Goal: Task Accomplishment & Management: Manage account settings

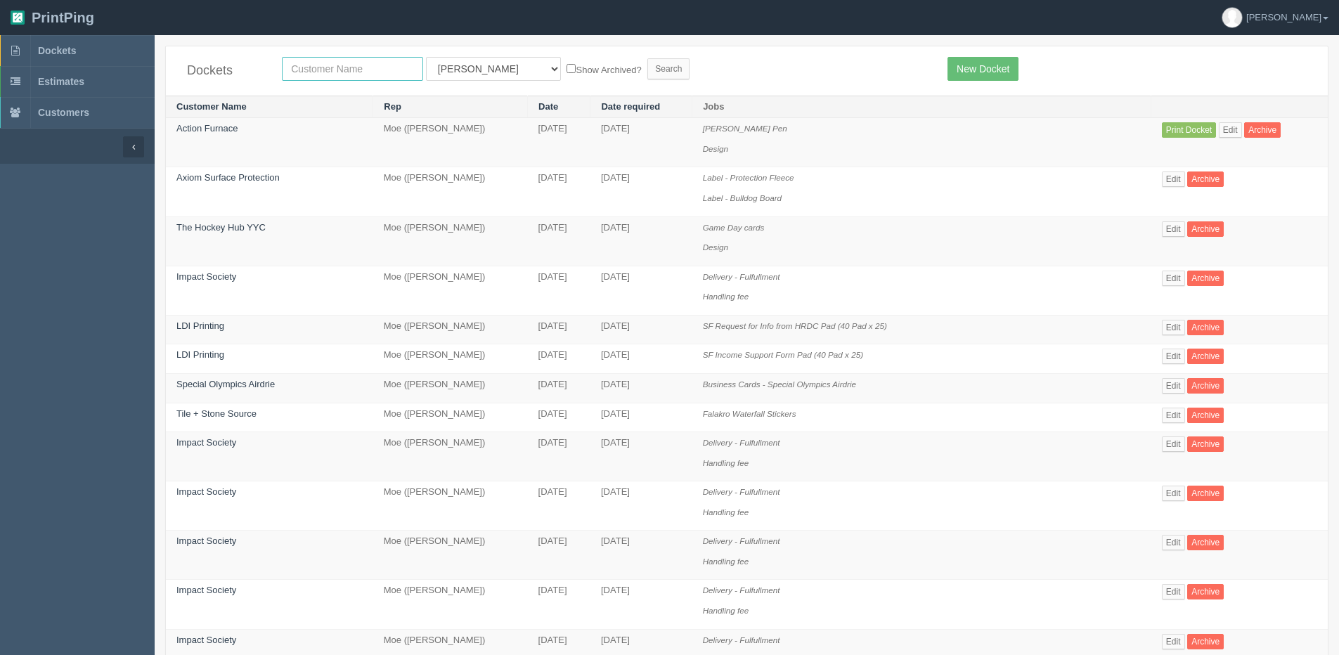
click at [327, 59] on input "text" at bounding box center [352, 69] width 141 height 24
type input "peak"
click at [647, 58] on input "Search" at bounding box center [668, 68] width 42 height 21
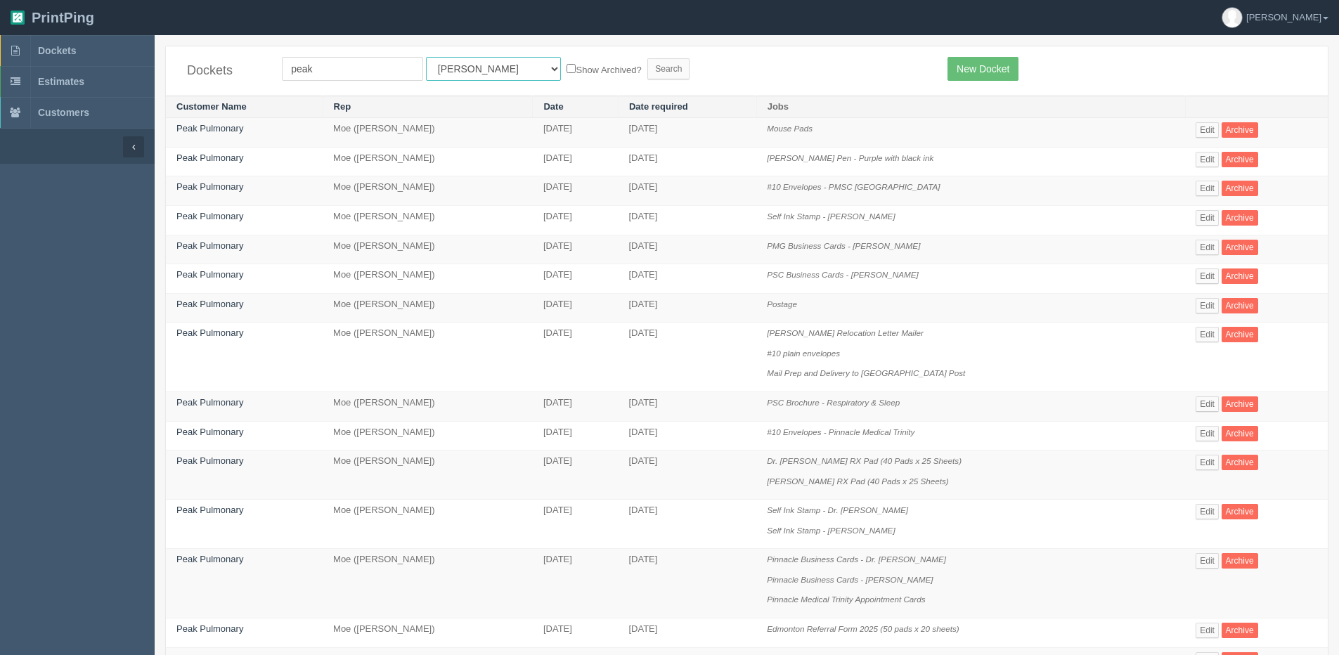
click at [462, 70] on select "All Users Ali Ali Test 1 Aly Amy Ankit Arif Brandon Dan France Greg Jim Mark Ma…" at bounding box center [493, 69] width 135 height 24
select select "1"
click at [426, 57] on select "All Users Ali Ali Test 1 Aly Amy Ankit Arif Brandon Dan France Greg Jim Mark Ma…" at bounding box center [493, 69] width 135 height 24
click at [567, 68] on label "Show Archived?" at bounding box center [604, 69] width 75 height 16
click at [567, 68] on input "Show Archived?" at bounding box center [571, 68] width 9 height 9
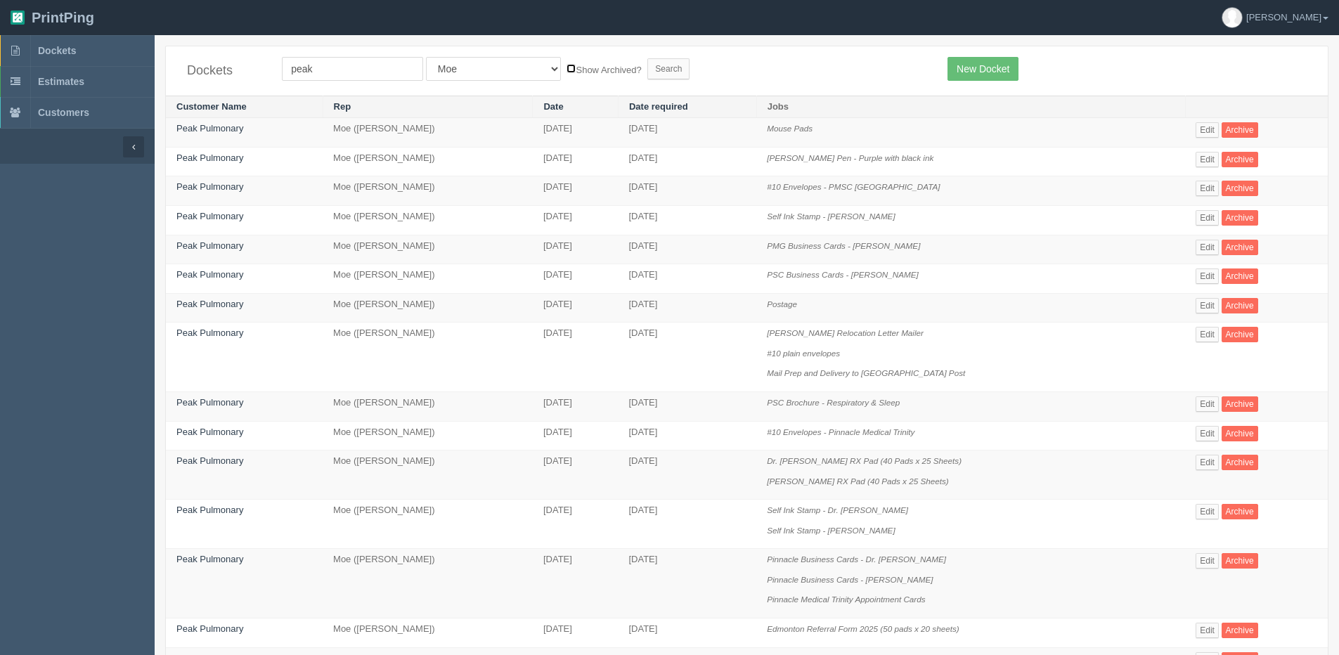
checkbox input "true"
click at [647, 67] on input "Search" at bounding box center [668, 68] width 42 height 21
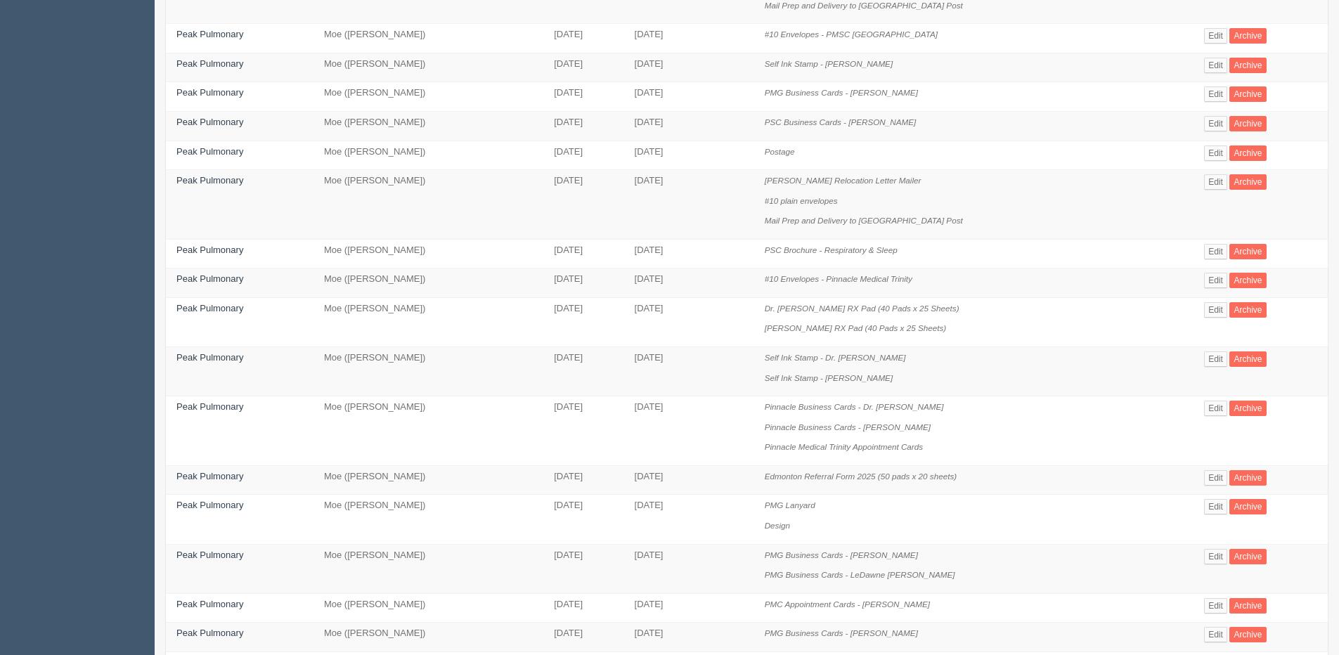
scroll to position [281, 0]
click at [1204, 505] on link "Edit" at bounding box center [1215, 505] width 23 height 15
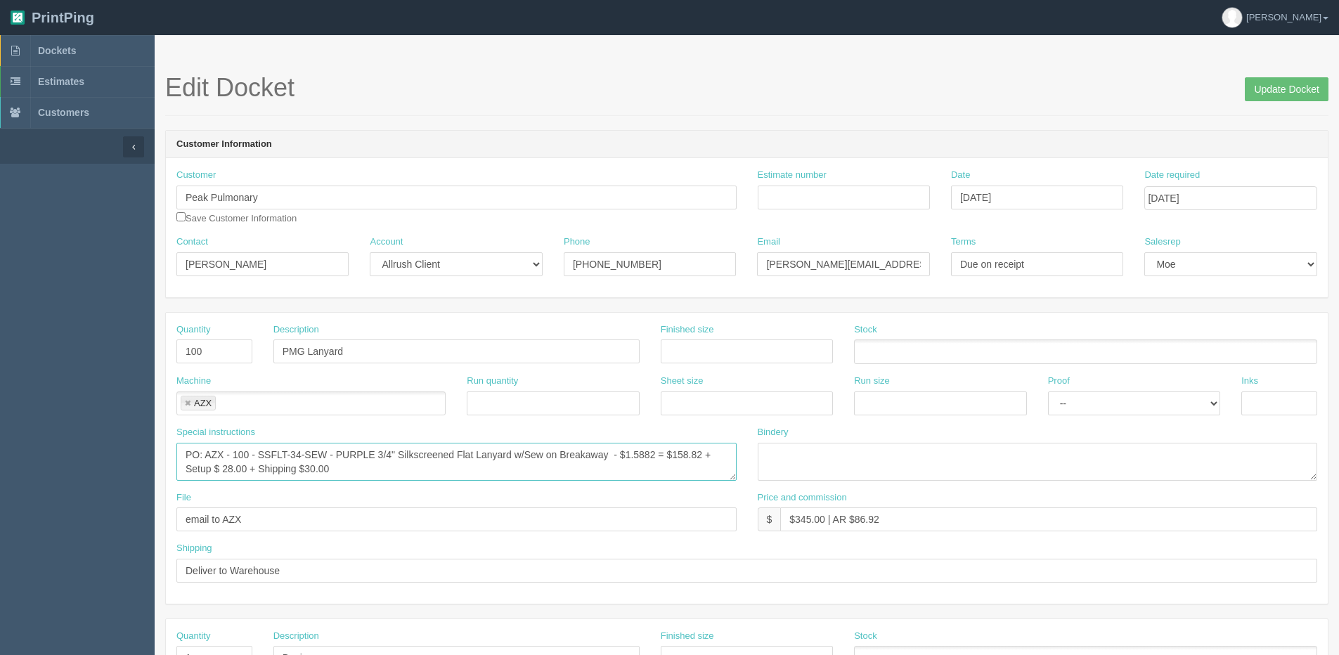
drag, startPoint x: 260, startPoint y: 453, endPoint x: 331, endPoint y: 456, distance: 71.1
click at [331, 456] on textarea "PO: AZX - 100 - SSFLT-34-SEW - PURPLE 3/4" Silkscreened Flat Lanyard w/Sew on B…" at bounding box center [456, 462] width 560 height 38
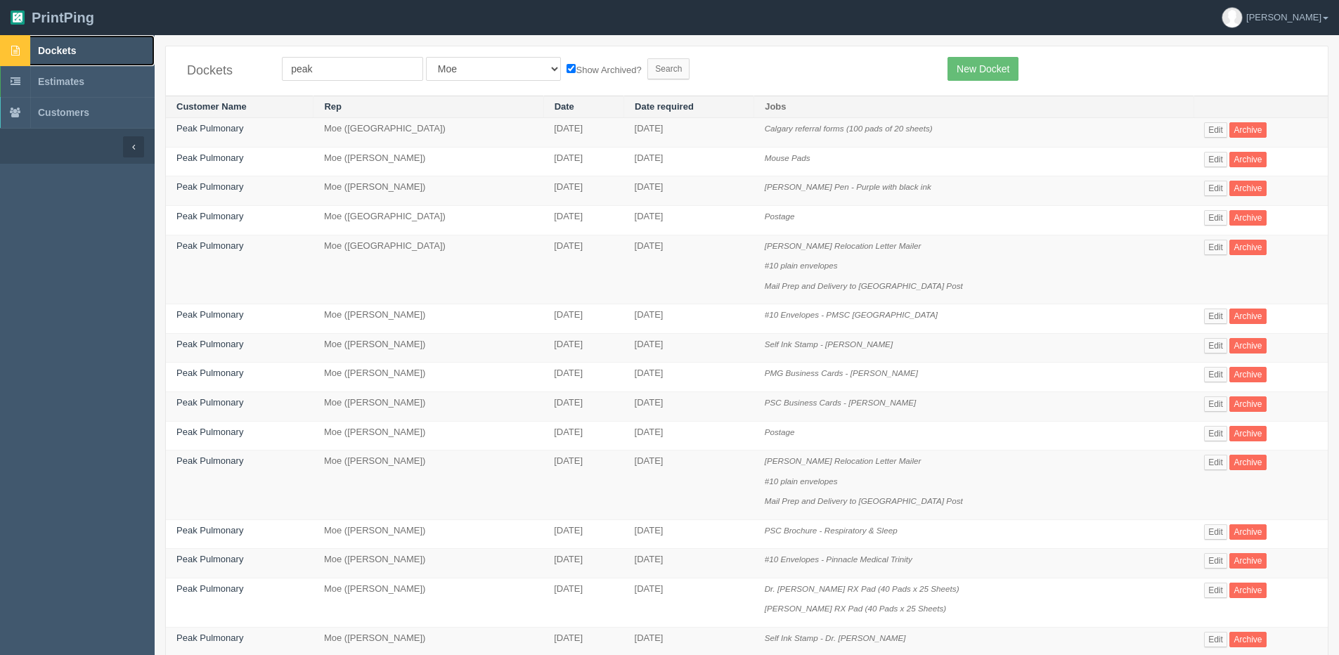
click at [81, 50] on link "Dockets" at bounding box center [77, 50] width 155 height 31
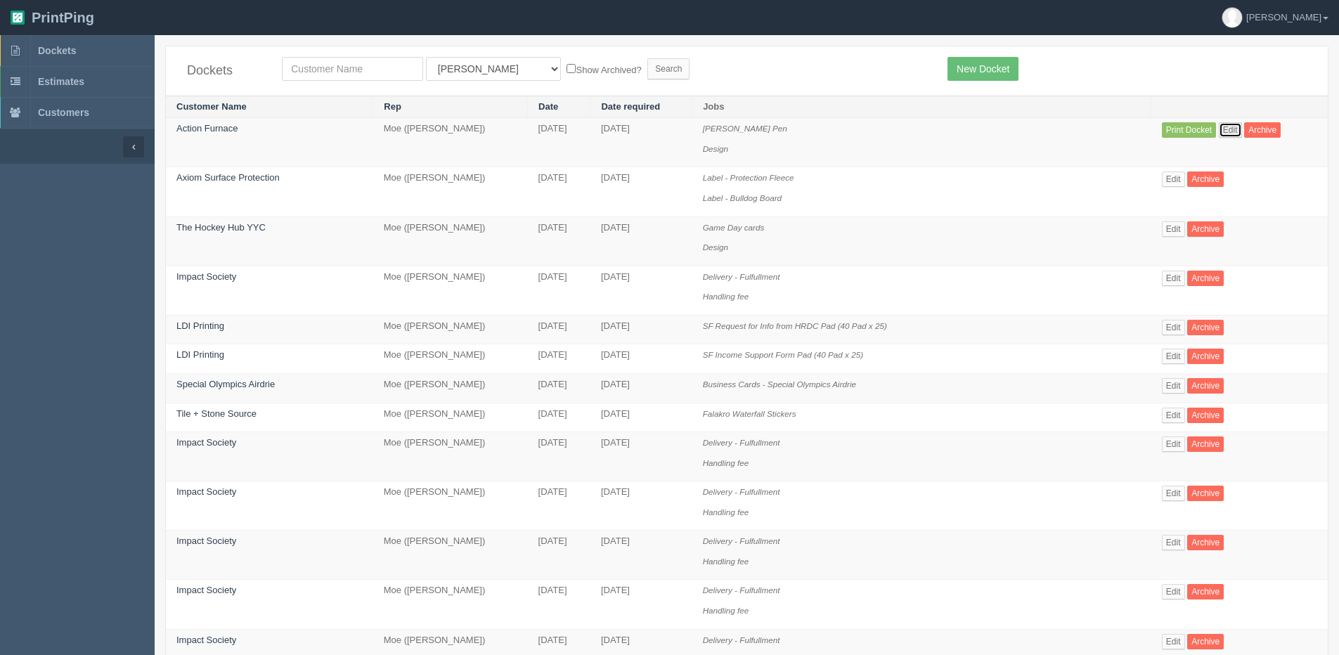
click at [1222, 131] on link "Edit" at bounding box center [1230, 129] width 23 height 15
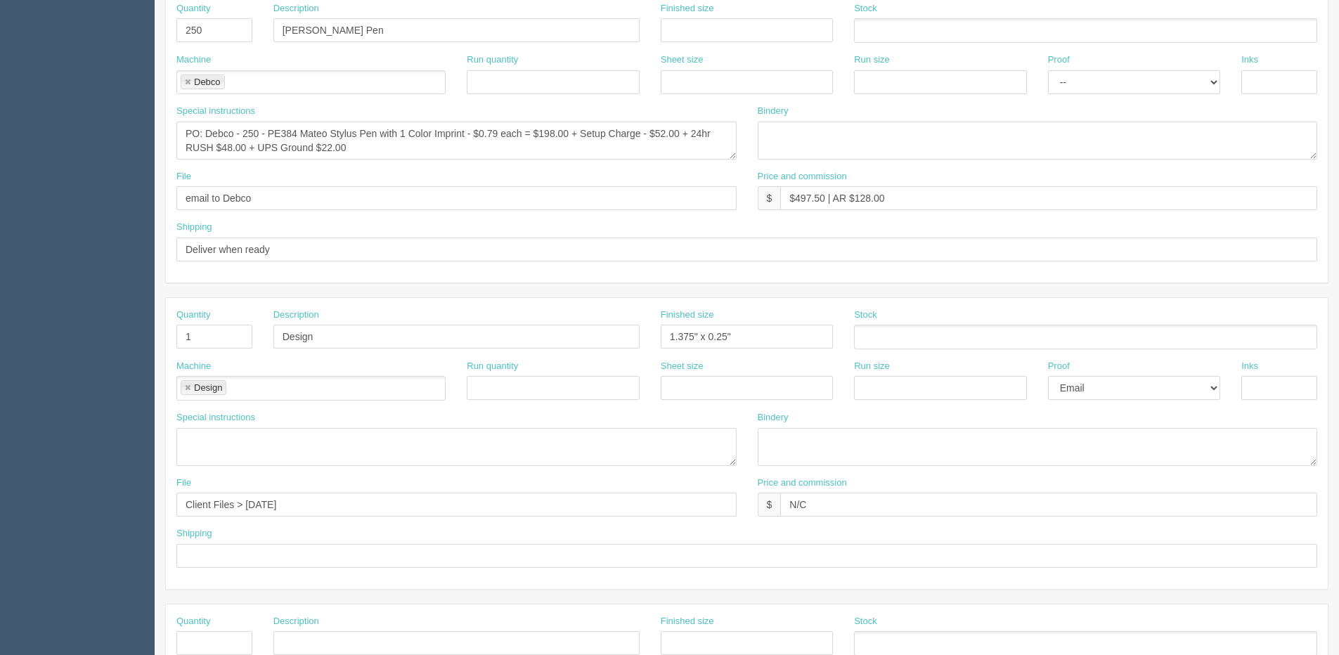
scroll to position [351, 0]
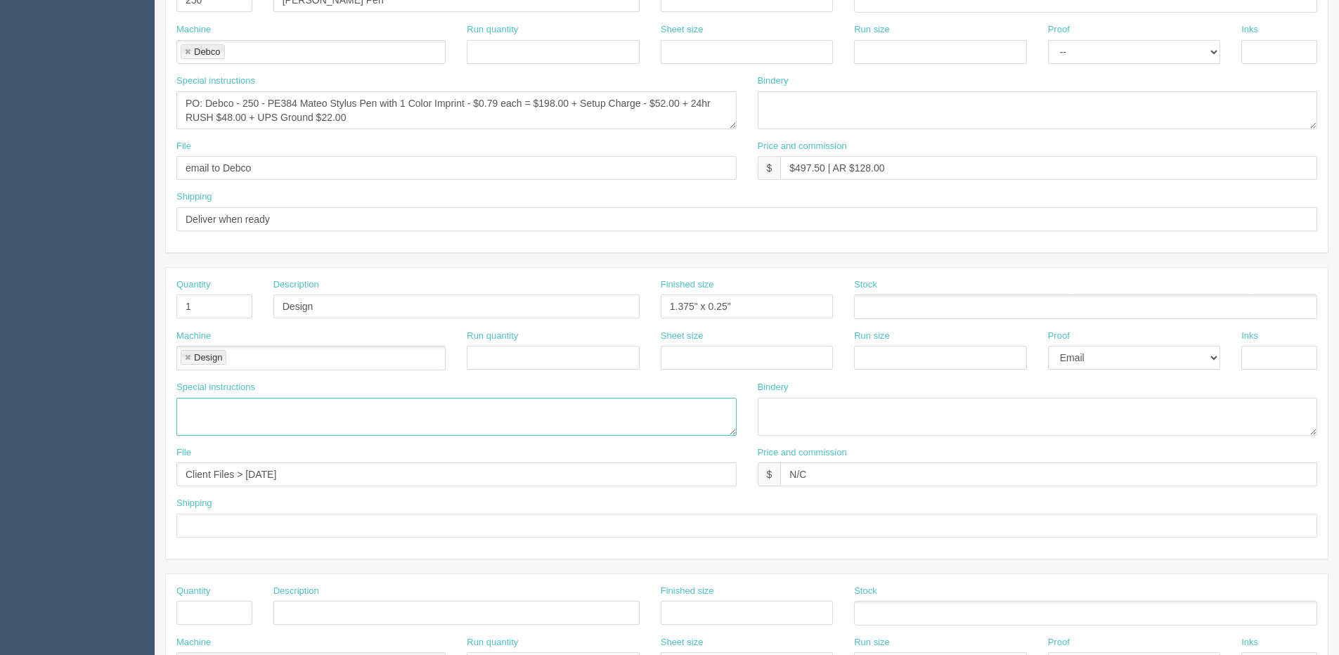
click at [399, 415] on textarea at bounding box center [456, 417] width 560 height 38
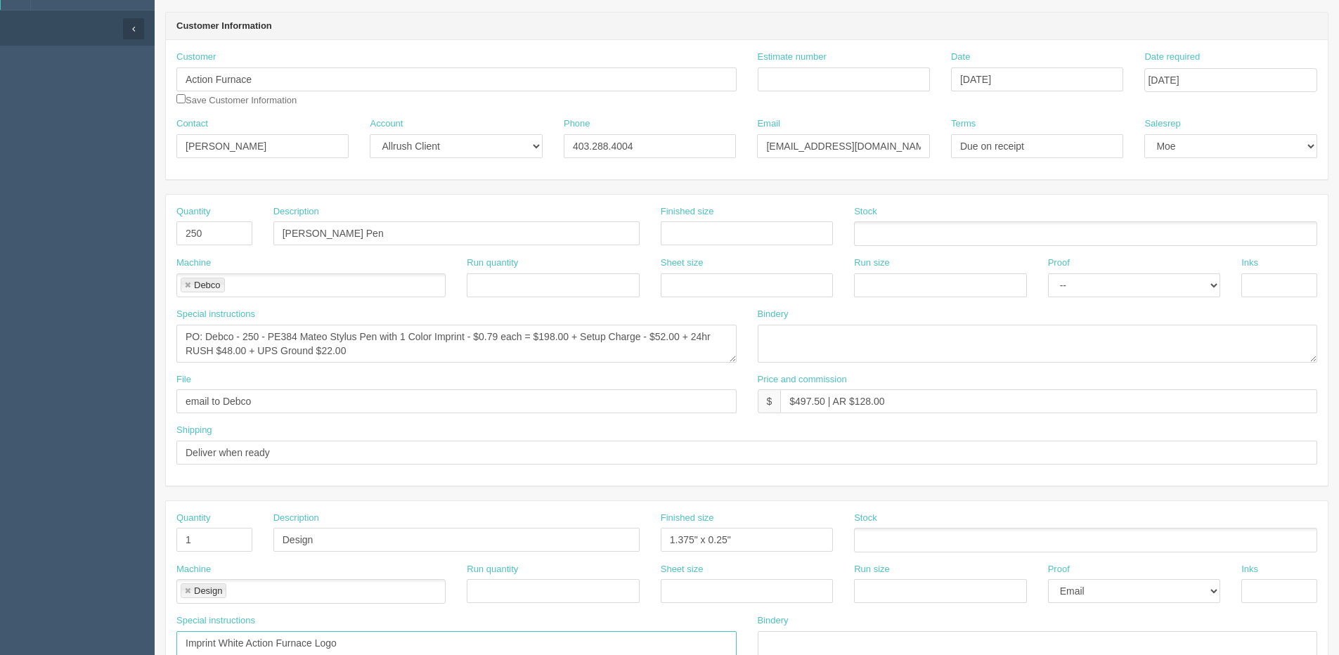
scroll to position [0, 0]
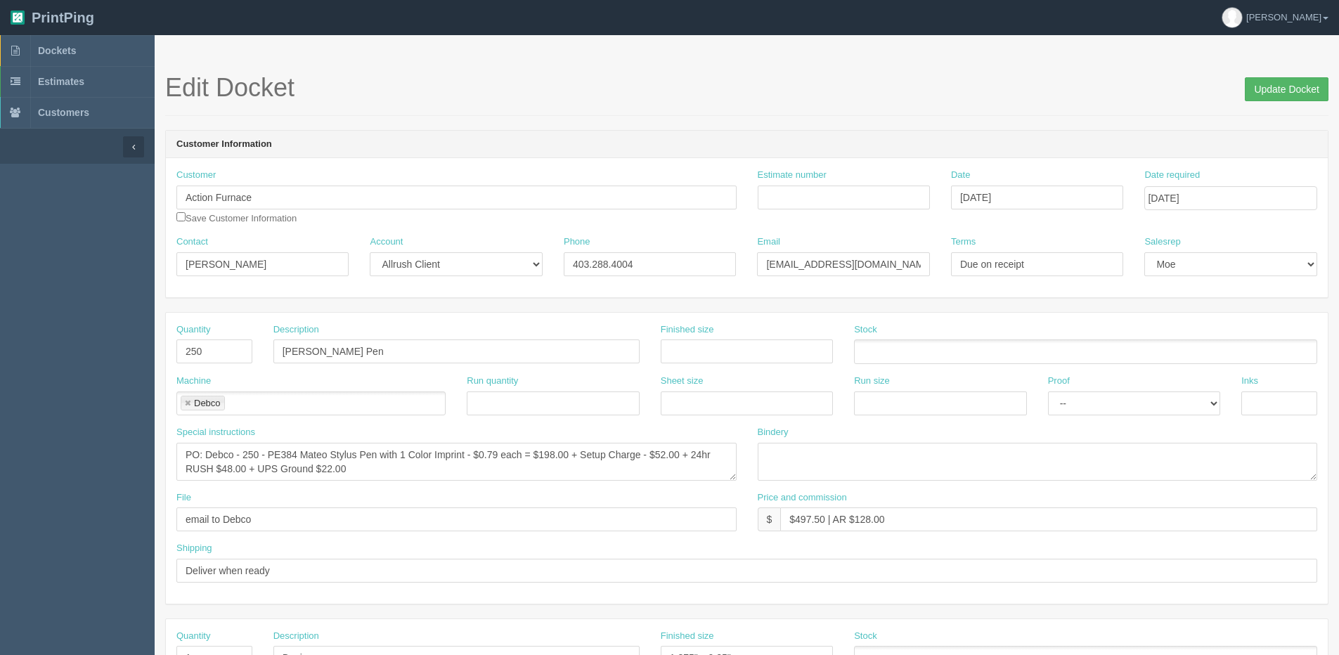
type textarea "Imprint White Action Furnace Logo"
click at [1266, 84] on input "Update Docket" at bounding box center [1287, 89] width 84 height 24
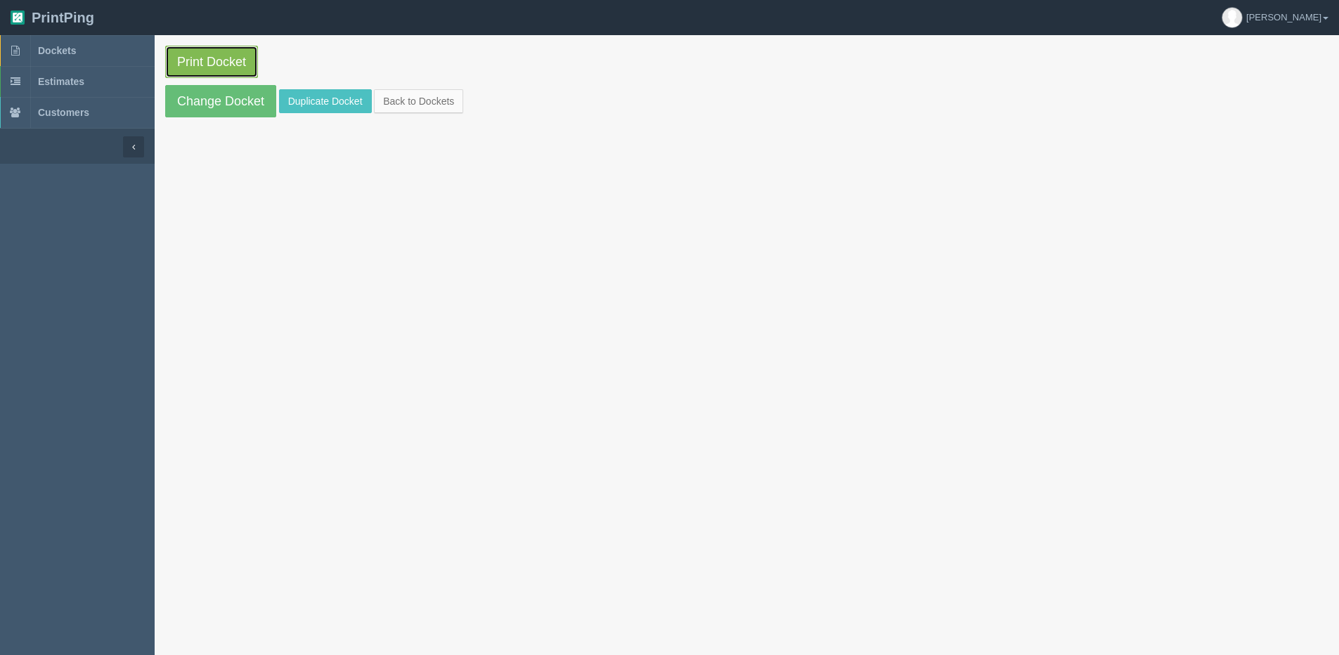
click at [212, 68] on link "Print Docket" at bounding box center [211, 62] width 93 height 32
click at [209, 95] on link "Change Docket" at bounding box center [220, 101] width 111 height 32
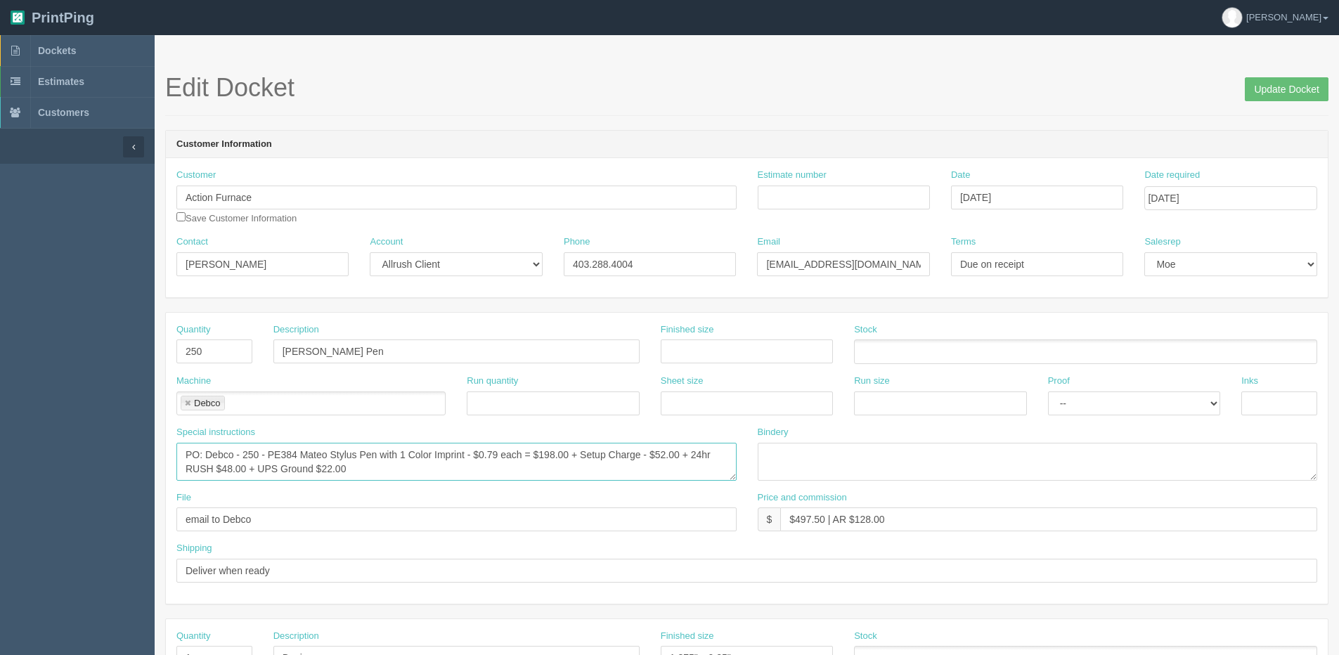
drag, startPoint x: 301, startPoint y: 451, endPoint x: 307, endPoint y: 445, distance: 8.9
click at [301, 451] on textarea "PO: Debco - 250 - PE384 Mateo Stylus Pen with 1 Color Imprint - $0.79 each = $1…" at bounding box center [456, 462] width 560 height 38
type textarea "PO: Debco - 250 - PE384 BLUE Mateo Stylus Pen with 1 Color Imprint - $0.79 each…"
click at [1303, 94] on input "Update Docket" at bounding box center [1287, 89] width 84 height 24
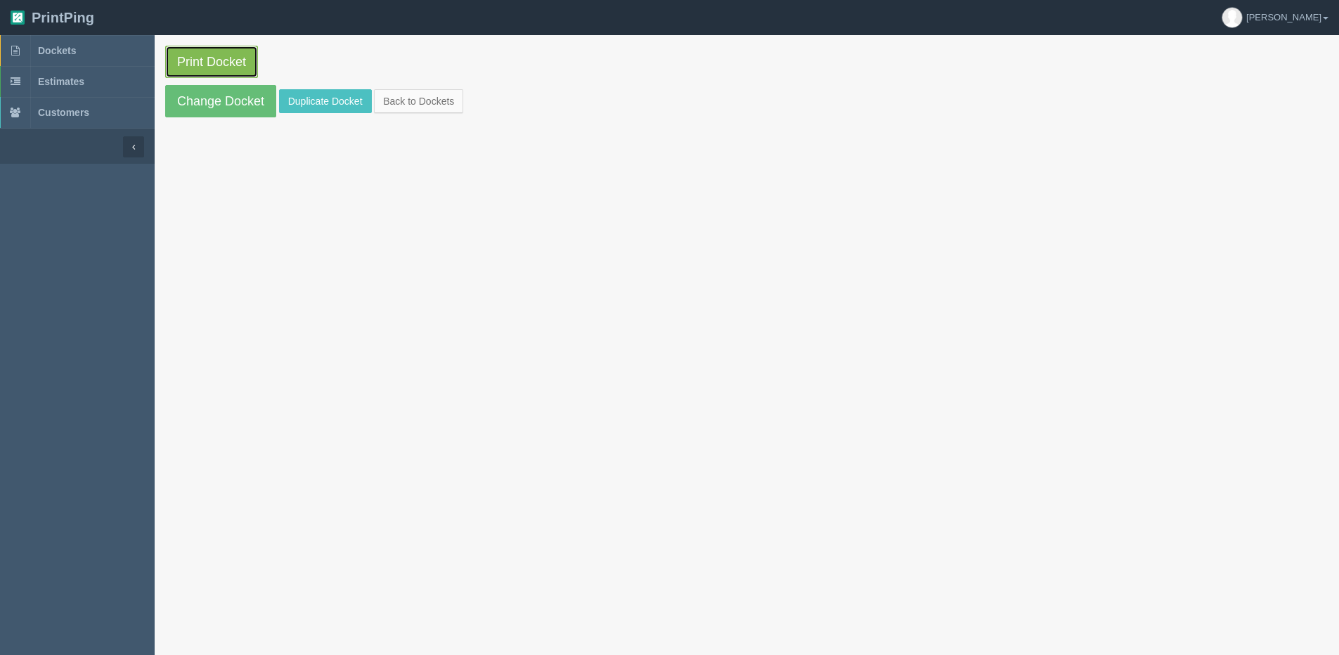
click at [226, 73] on link "Print Docket" at bounding box center [211, 62] width 93 height 32
click at [406, 99] on link "Back to Dockets" at bounding box center [418, 101] width 89 height 24
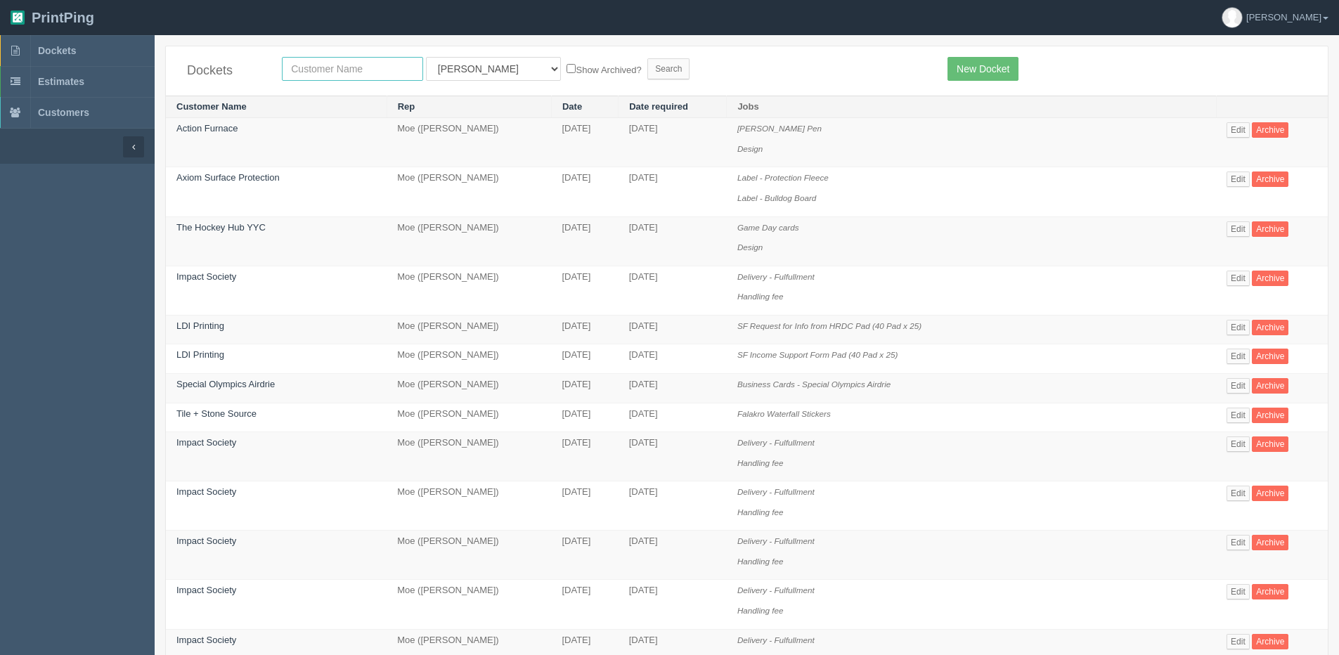
click at [363, 78] on input "text" at bounding box center [352, 69] width 141 height 24
type input "craft"
click at [647, 58] on input "Search" at bounding box center [668, 68] width 42 height 21
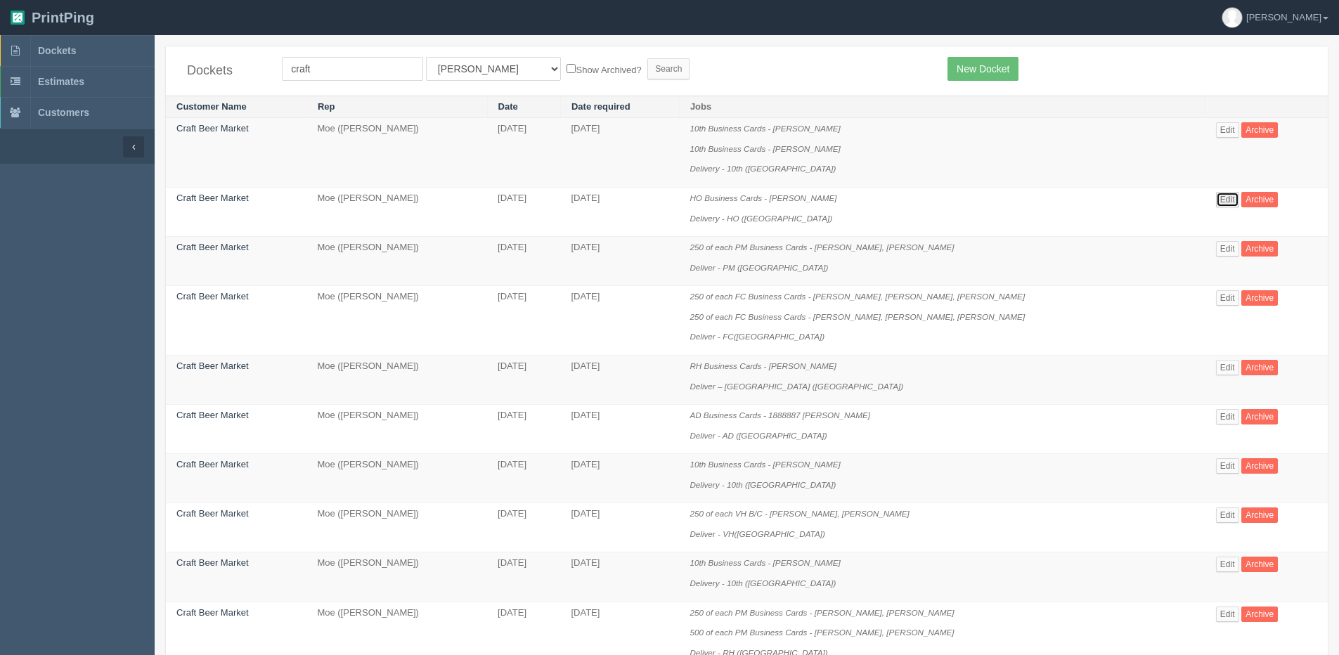
click at [1218, 196] on link "Edit" at bounding box center [1227, 199] width 23 height 15
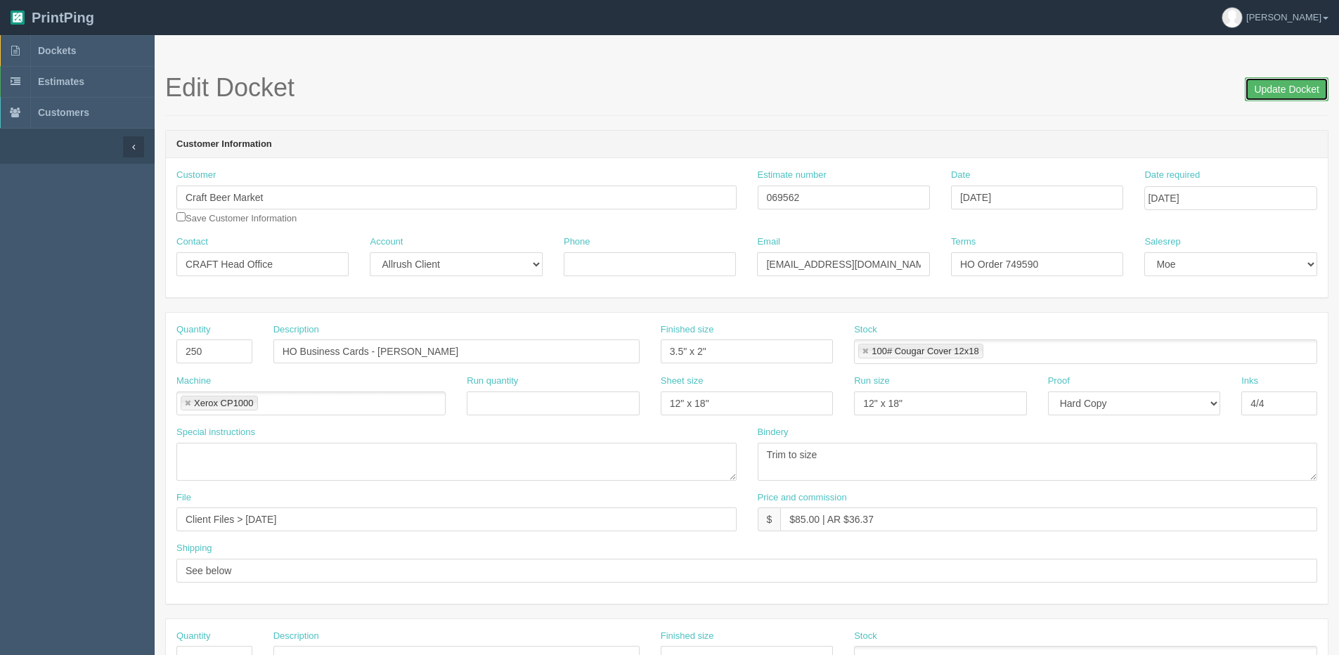
click at [1309, 82] on input "Update Docket" at bounding box center [1287, 89] width 84 height 24
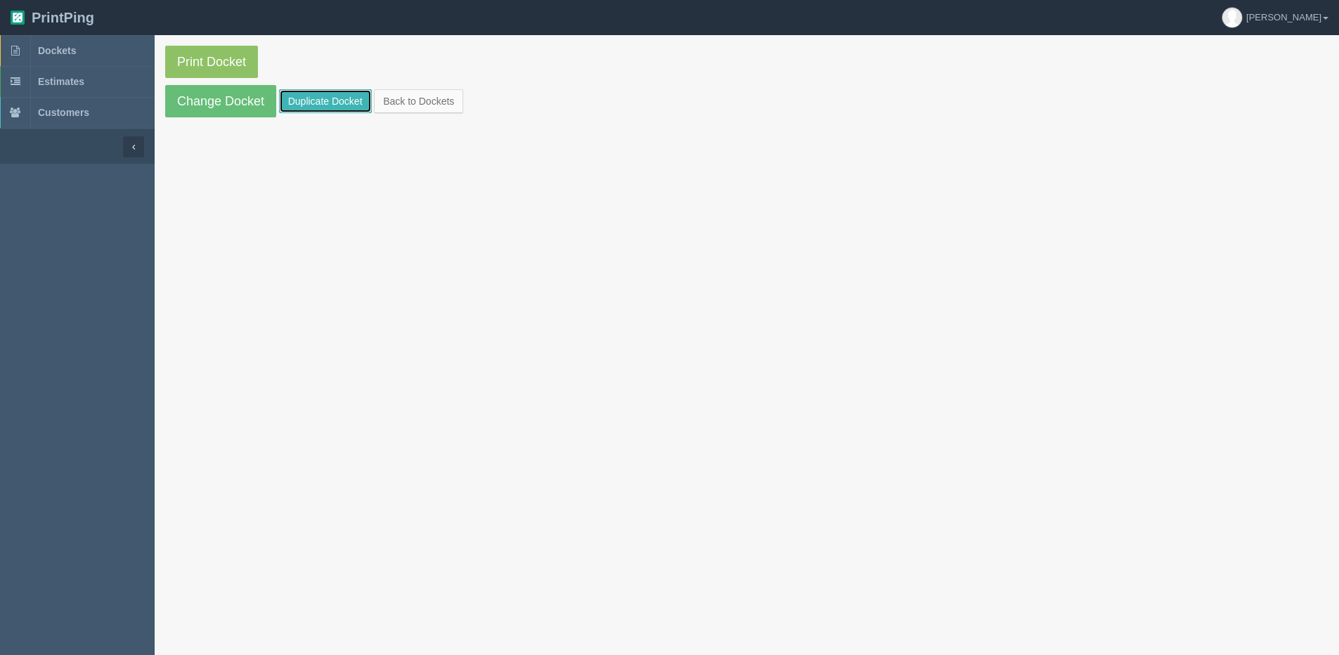
click at [321, 98] on link "Duplicate Docket" at bounding box center [325, 101] width 93 height 24
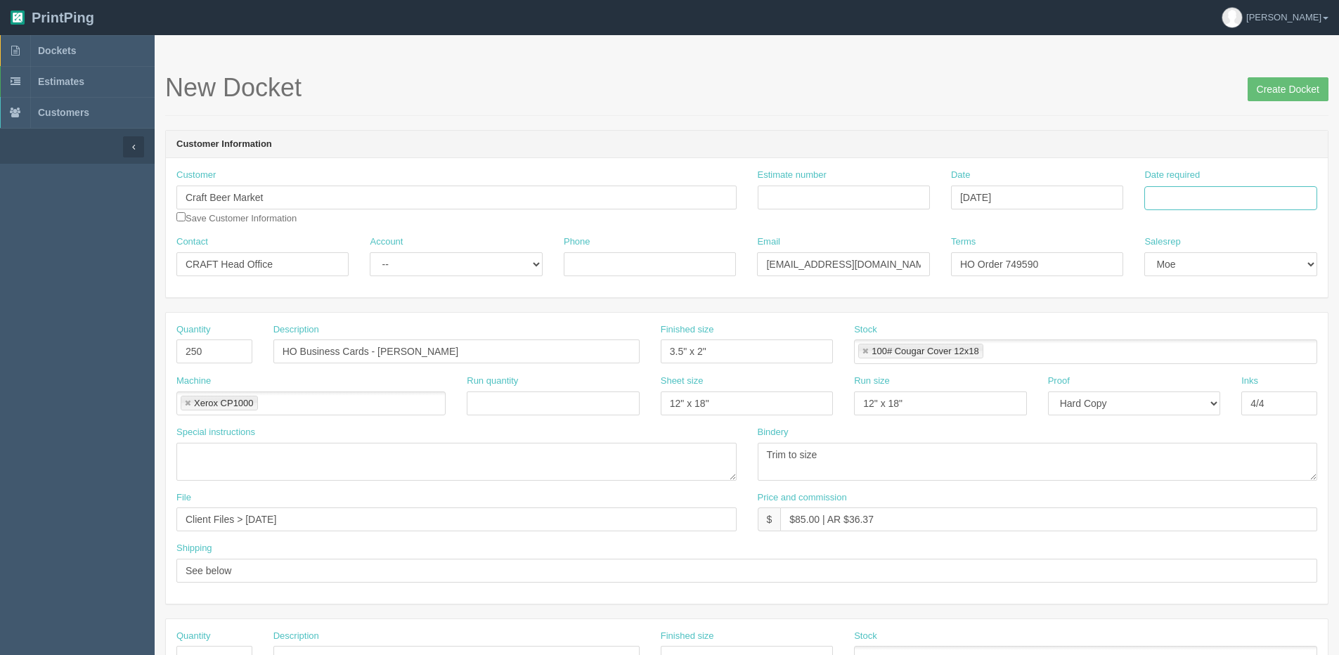
click at [1229, 186] on input "Date required" at bounding box center [1230, 198] width 172 height 24
click at [1191, 399] on th "[DATE]" at bounding box center [1213, 393] width 131 height 20
click at [1236, 351] on td "28" at bounding box center [1234, 353] width 18 height 20
type input "[DATE]"
drag, startPoint x: 401, startPoint y: 349, endPoint x: 375, endPoint y: 349, distance: 26.0
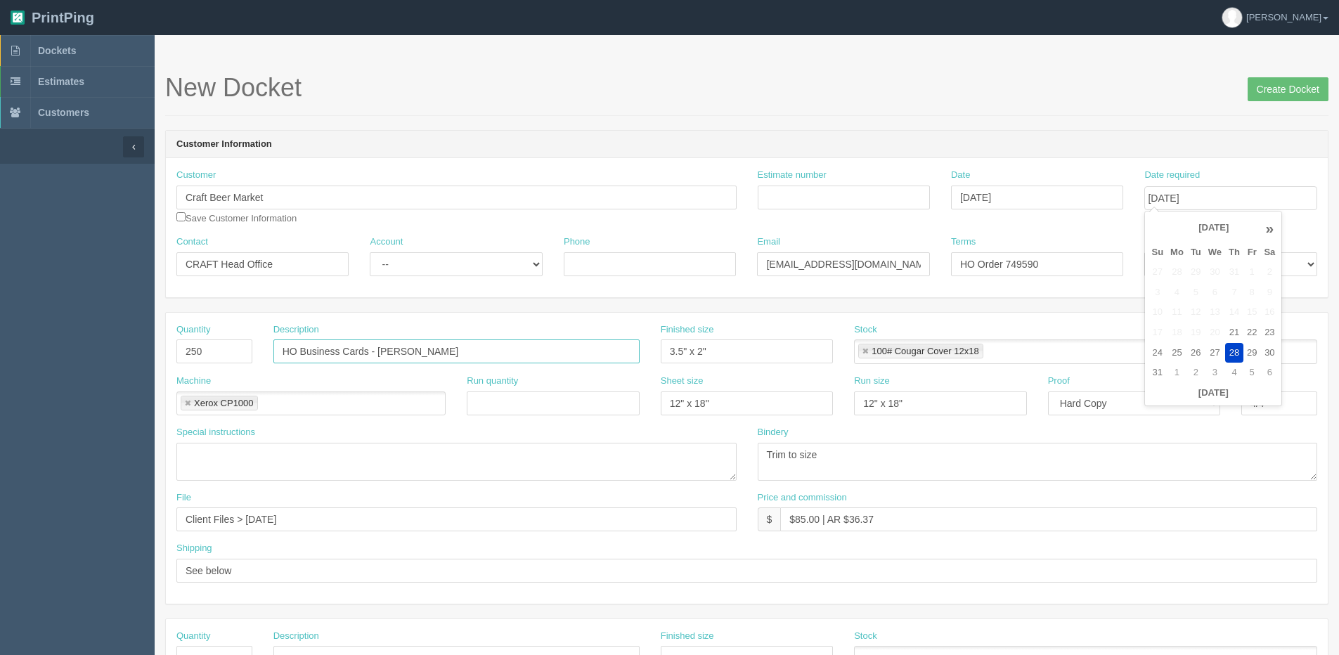
click at [401, 349] on input "HO Business Cards - Robert Aoki" at bounding box center [456, 351] width 366 height 24
drag, startPoint x: 376, startPoint y: 353, endPoint x: 652, endPoint y: 321, distance: 278.0
click at [659, 321] on div "Quantity 250 Description HO Business Cards - Robert Aoki Finished size 3.5" x 2…" at bounding box center [747, 458] width 1162 height 291
paste input "Jaime Mansour"
click at [373, 351] on input "HO Business Cards -Jaime Mansour" at bounding box center [456, 351] width 366 height 24
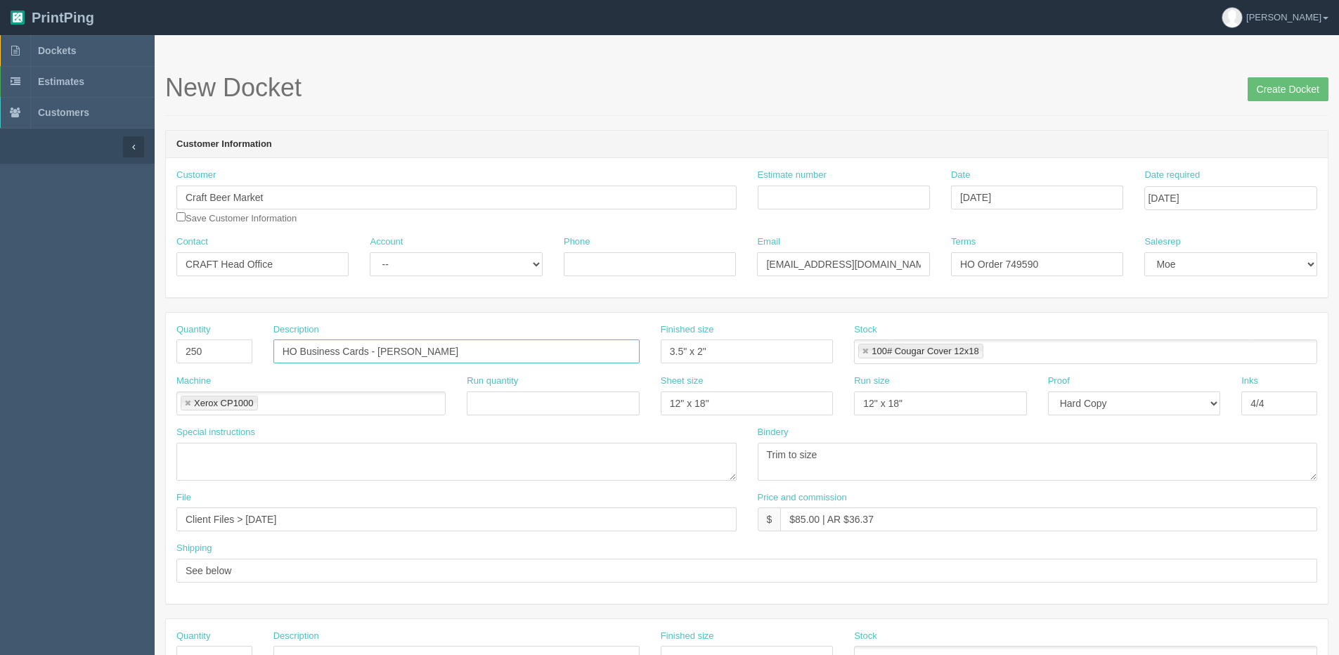
type input "HO Business Cards - [PERSON_NAME]"
drag, startPoint x: 1006, startPoint y: 265, endPoint x: 1260, endPoint y: 247, distance: 254.3
click at [1185, 252] on div "Contact CRAFT Head Office Account -- Existing Client Allrush Client Rep Client …" at bounding box center [747, 260] width 1162 height 51
type input "HO Order 751749"
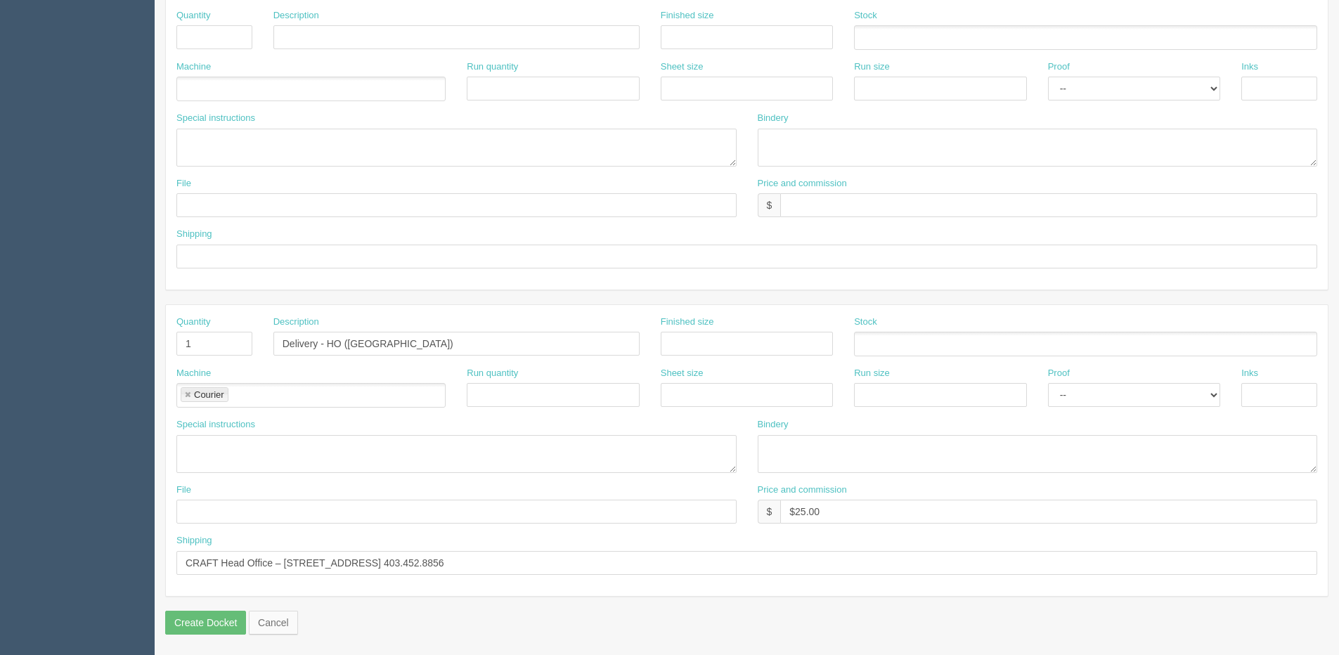
scroll to position [621, 0]
click at [332, 352] on input "Delivery - HO (Calgary)" at bounding box center [456, 343] width 366 height 24
drag, startPoint x: 323, startPoint y: 342, endPoint x: 614, endPoint y: 319, distance: 292.6
click at [614, 319] on div "Description Delivery - HO (Calgary)" at bounding box center [456, 335] width 366 height 41
type input "Delivery - [GEOGRAPHIC_DATA]"
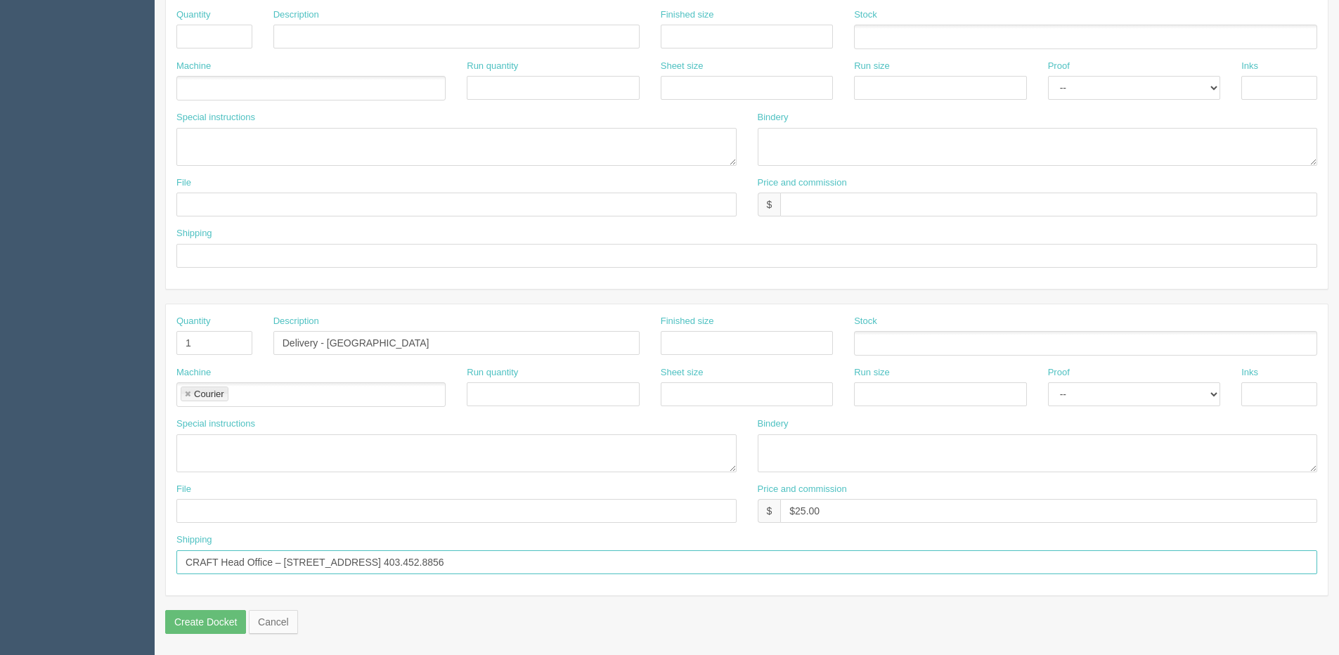
drag, startPoint x: 181, startPoint y: 562, endPoint x: 1171, endPoint y: 567, distance: 990.3
click at [1201, 572] on input "CRAFT Head Office – [STREET_ADDRESS] 403.452.8856" at bounding box center [746, 562] width 1141 height 24
paste input "[STREET_ADDRESS] 7209552714"
type input "[STREET_ADDRESS] 7209552714"
drag, startPoint x: 770, startPoint y: 514, endPoint x: 710, endPoint y: 463, distance: 78.8
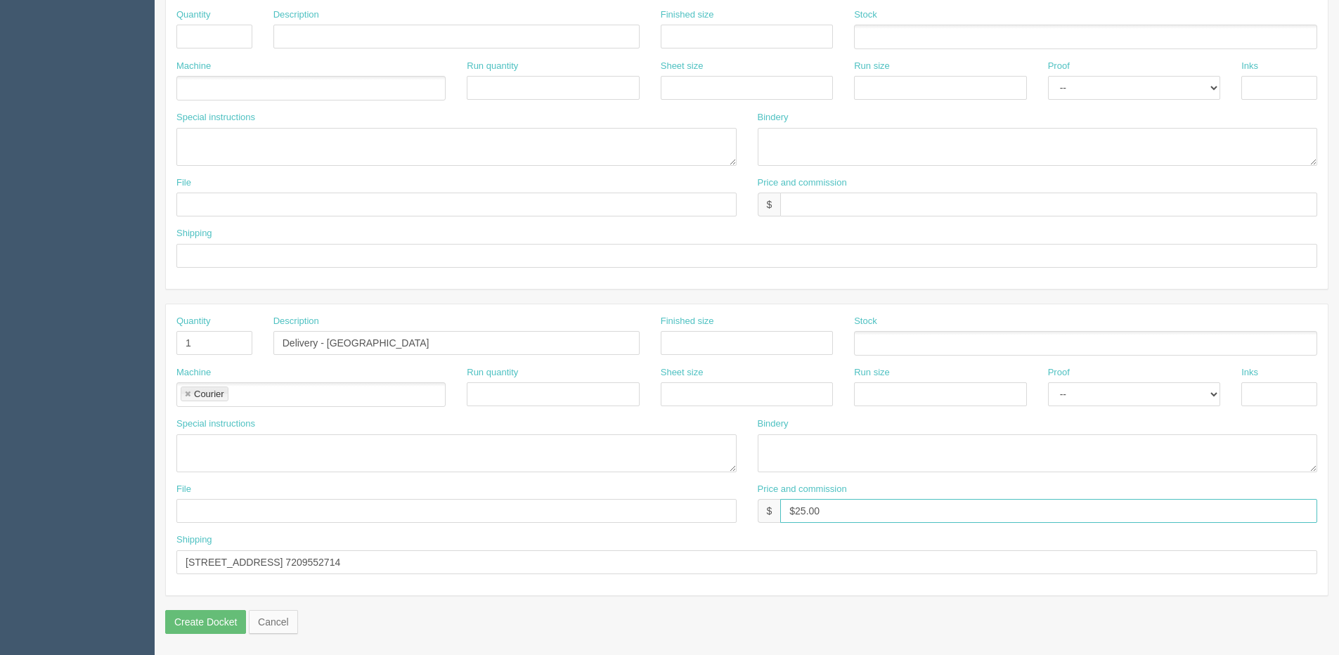
click at [733, 505] on div "File Price and commission $ $25.00" at bounding box center [747, 508] width 1162 height 51
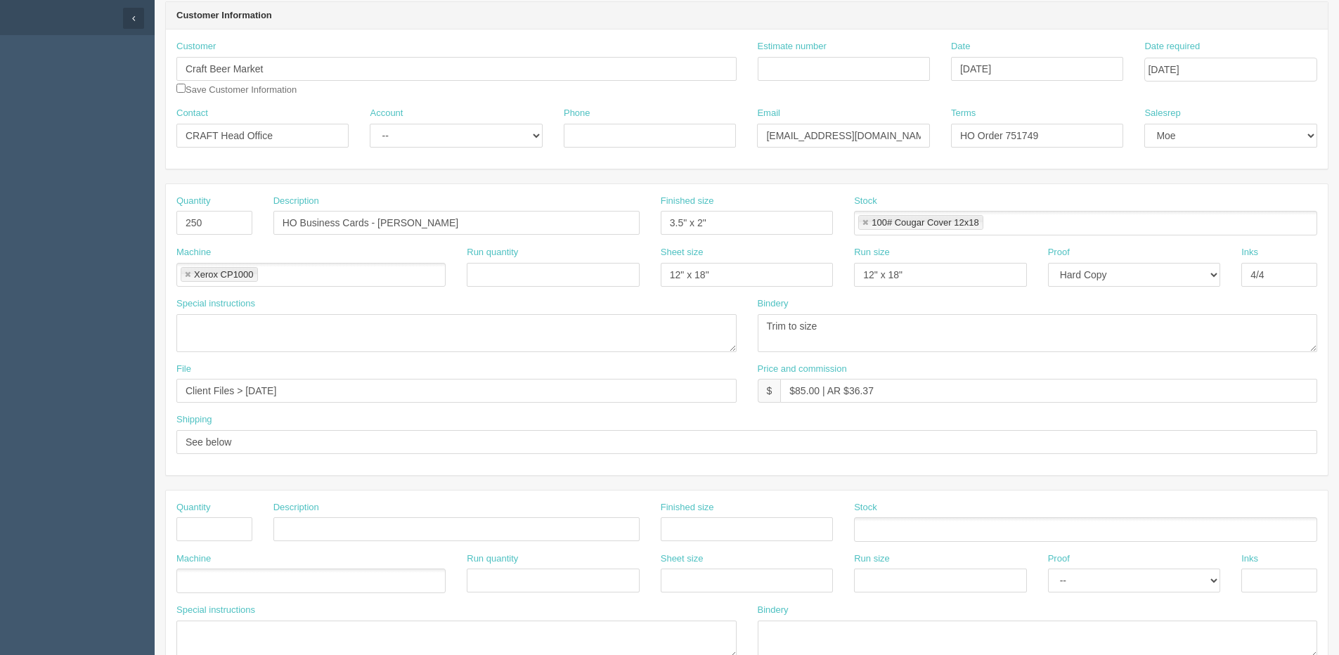
scroll to position [0, 0]
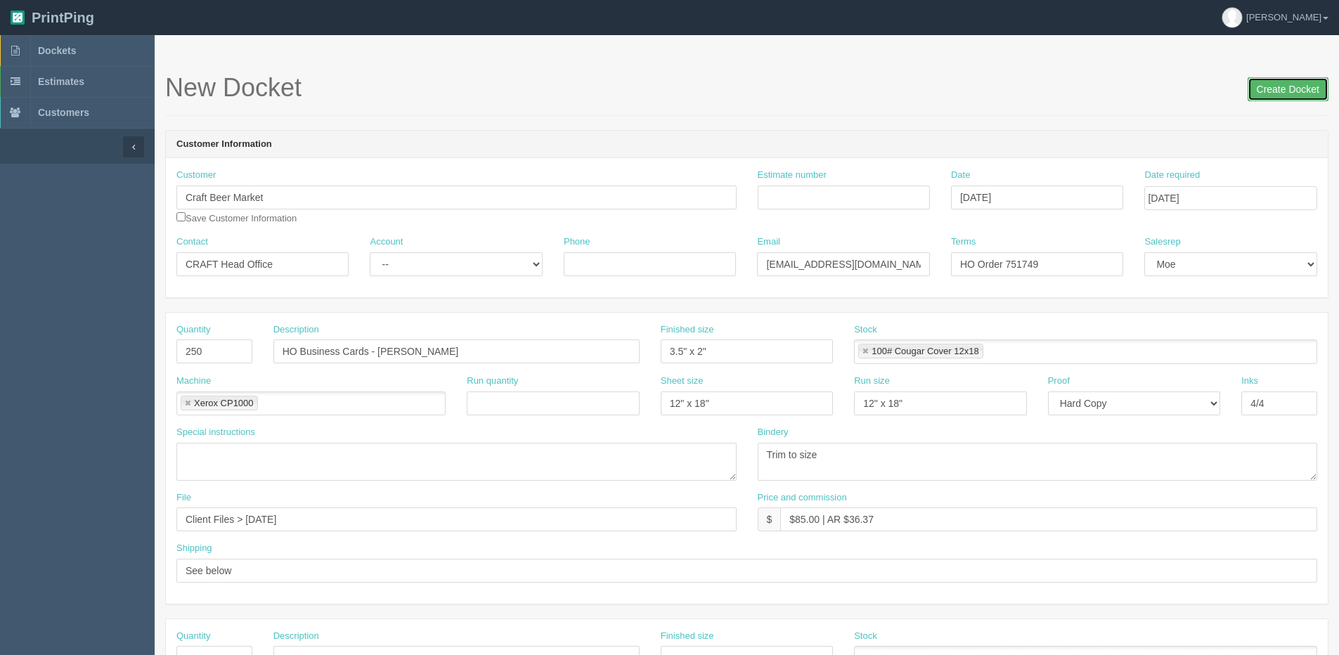
drag, startPoint x: 1286, startPoint y: 93, endPoint x: 1234, endPoint y: 94, distance: 52.7
click at [1286, 93] on input "Create Docket" at bounding box center [1288, 89] width 81 height 24
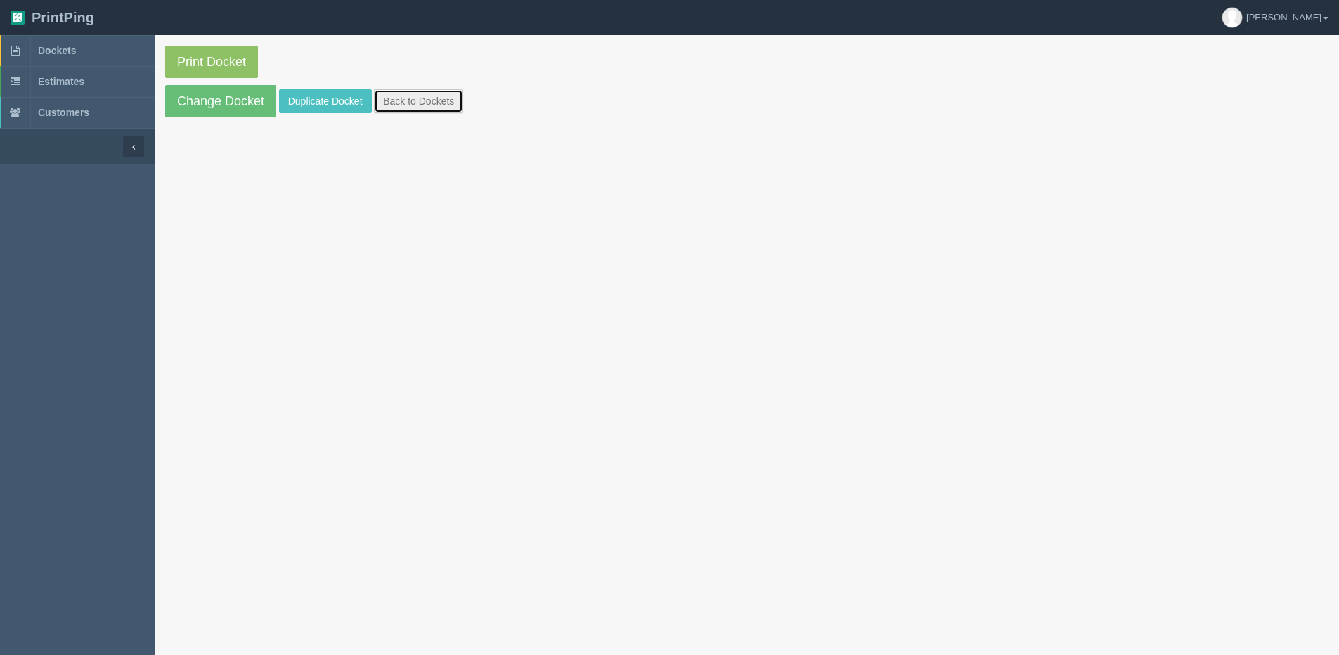
click at [410, 103] on link "Back to Dockets" at bounding box center [418, 101] width 89 height 24
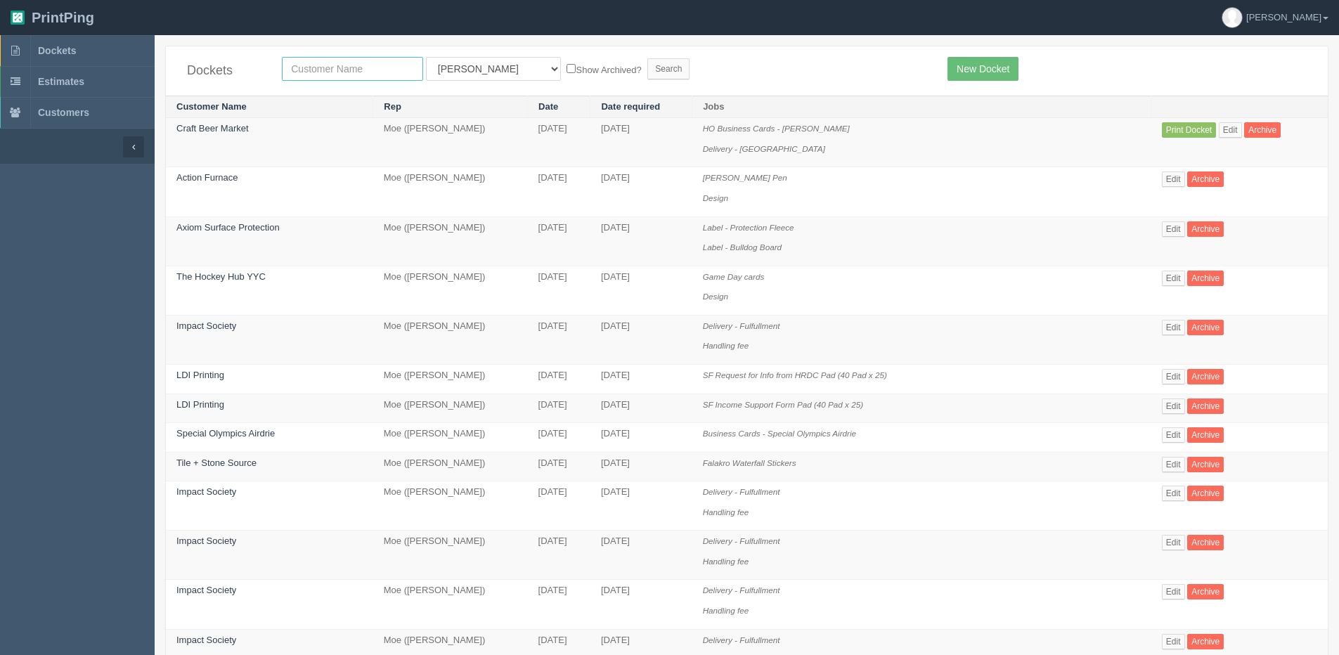
click at [361, 76] on input "text" at bounding box center [352, 69] width 141 height 24
type input "craft"
click at [647, 58] on input "Search" at bounding box center [668, 68] width 42 height 21
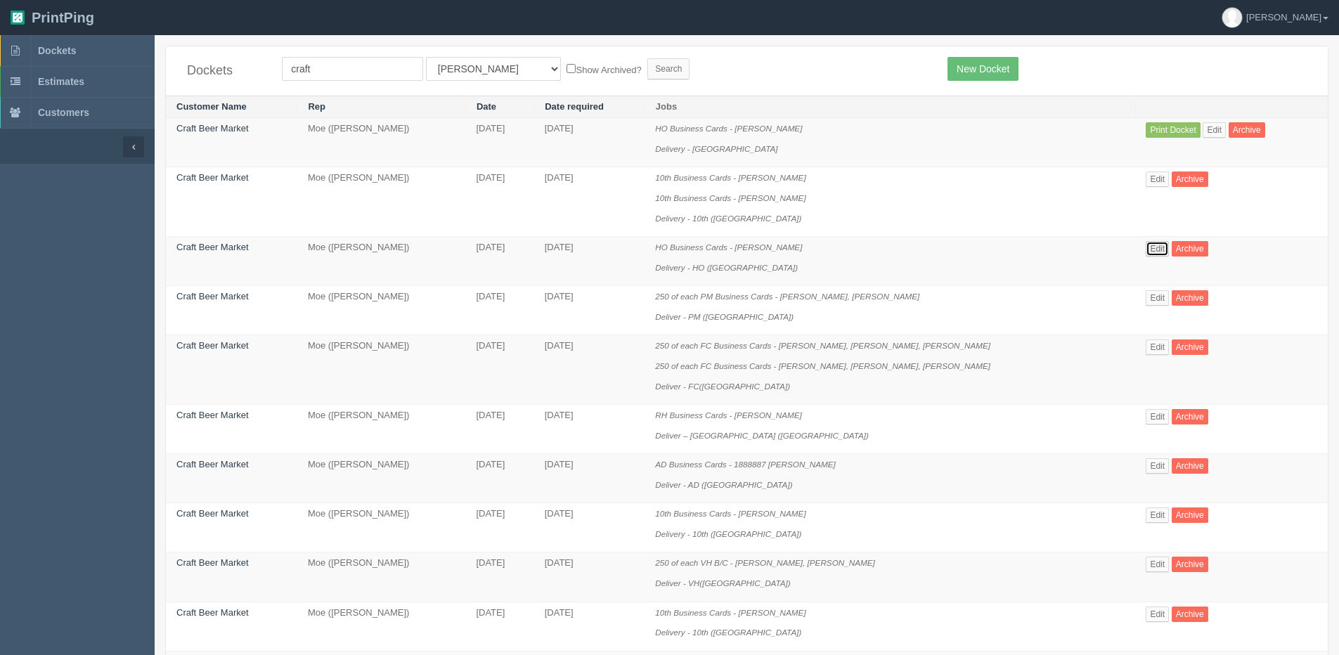
click at [1152, 249] on link "Edit" at bounding box center [1157, 248] width 23 height 15
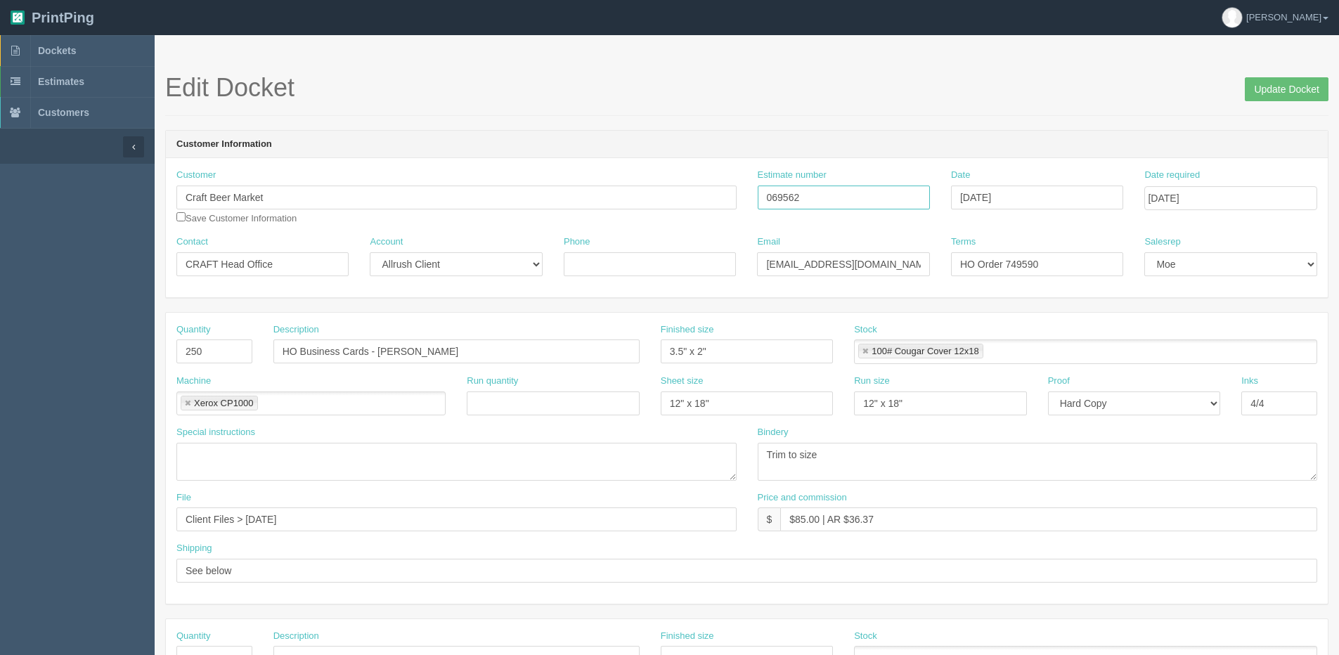
drag, startPoint x: 822, startPoint y: 200, endPoint x: 493, endPoint y: 206, distance: 329.0
click at [541, 206] on div "Customer Craft Beer Market Save Customer Information Estimate number 069562 Dat…" at bounding box center [747, 202] width 1162 height 67
drag, startPoint x: 77, startPoint y: 44, endPoint x: 105, endPoint y: 43, distance: 28.9
click at [76, 46] on link "Dockets" at bounding box center [77, 50] width 155 height 31
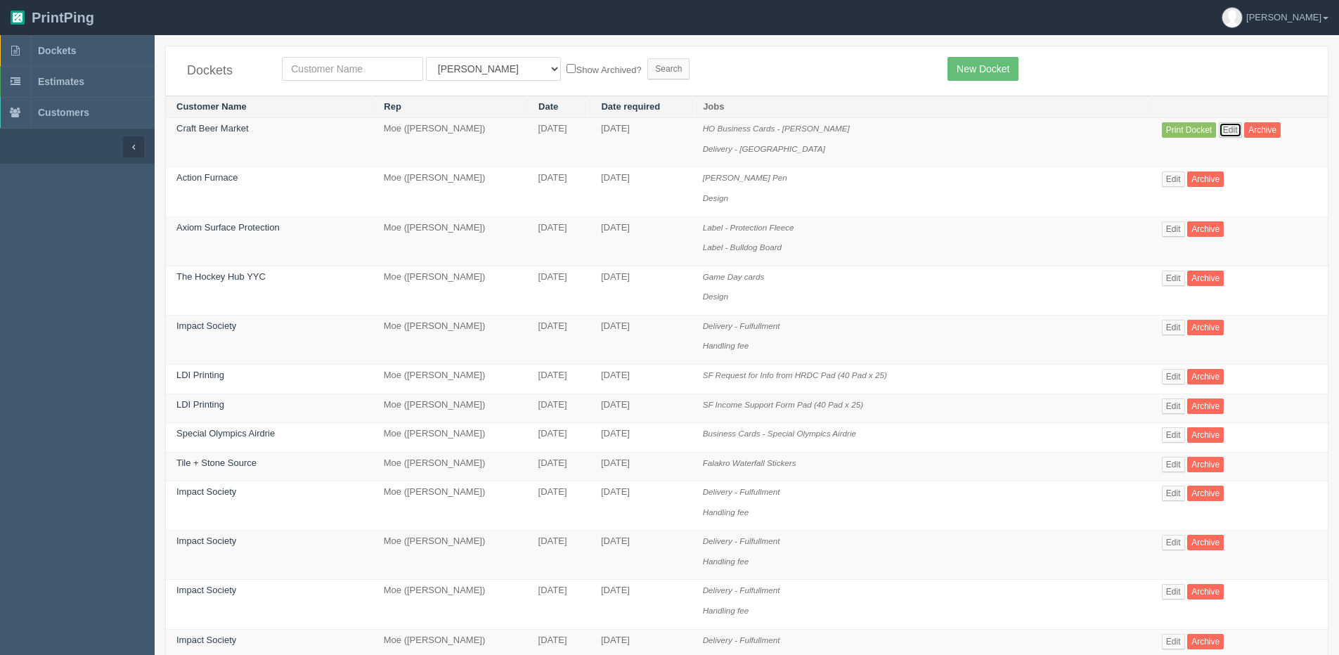
drag, startPoint x: 1216, startPoint y: 126, endPoint x: 1209, endPoint y: 128, distance: 7.3
click at [1219, 126] on link "Edit" at bounding box center [1230, 129] width 23 height 15
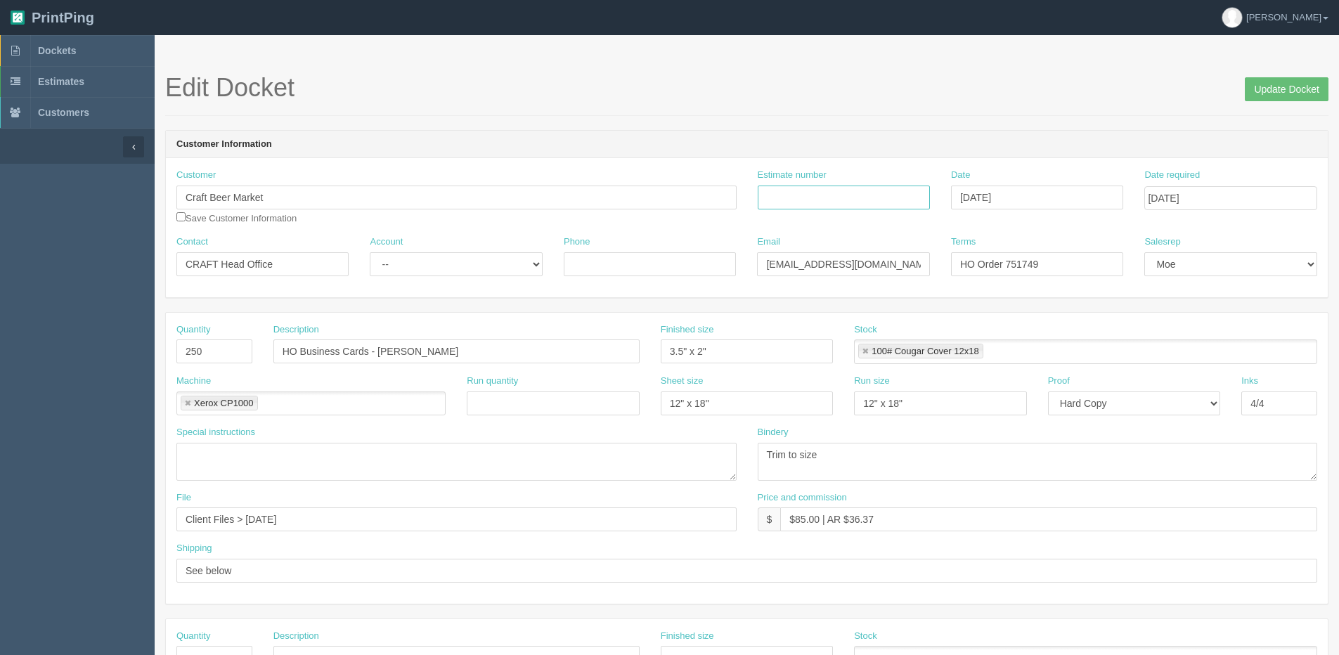
click at [841, 203] on input "Estimate number" at bounding box center [844, 198] width 172 height 24
paste input "069562"
type input "069562"
drag, startPoint x: 453, startPoint y: 265, endPoint x: 440, endPoint y: 278, distance: 18.4
click at [453, 265] on select "-- Existing Client Allrush Client Rep Client" at bounding box center [456, 264] width 172 height 24
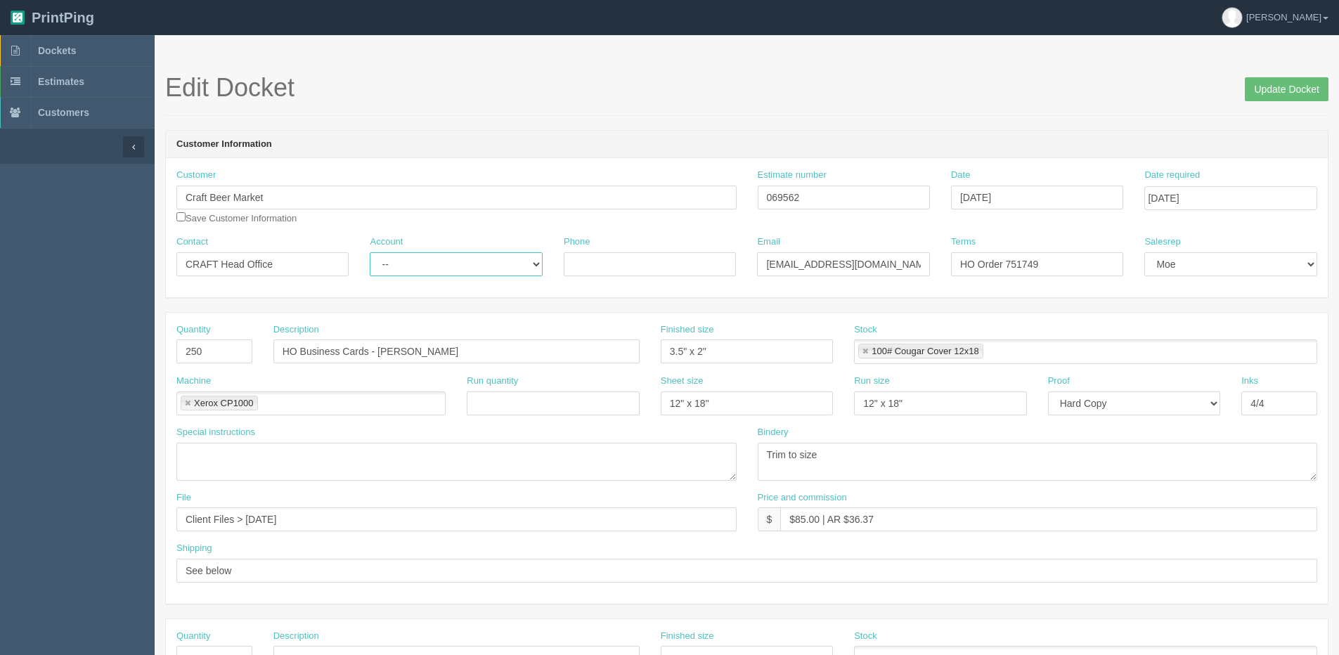
select select "Allrush Client"
click at [370, 252] on select "-- Existing Client Allrush Client Rep Client" at bounding box center [456, 264] width 172 height 24
click at [1288, 91] on input "Update Docket" at bounding box center [1287, 89] width 84 height 24
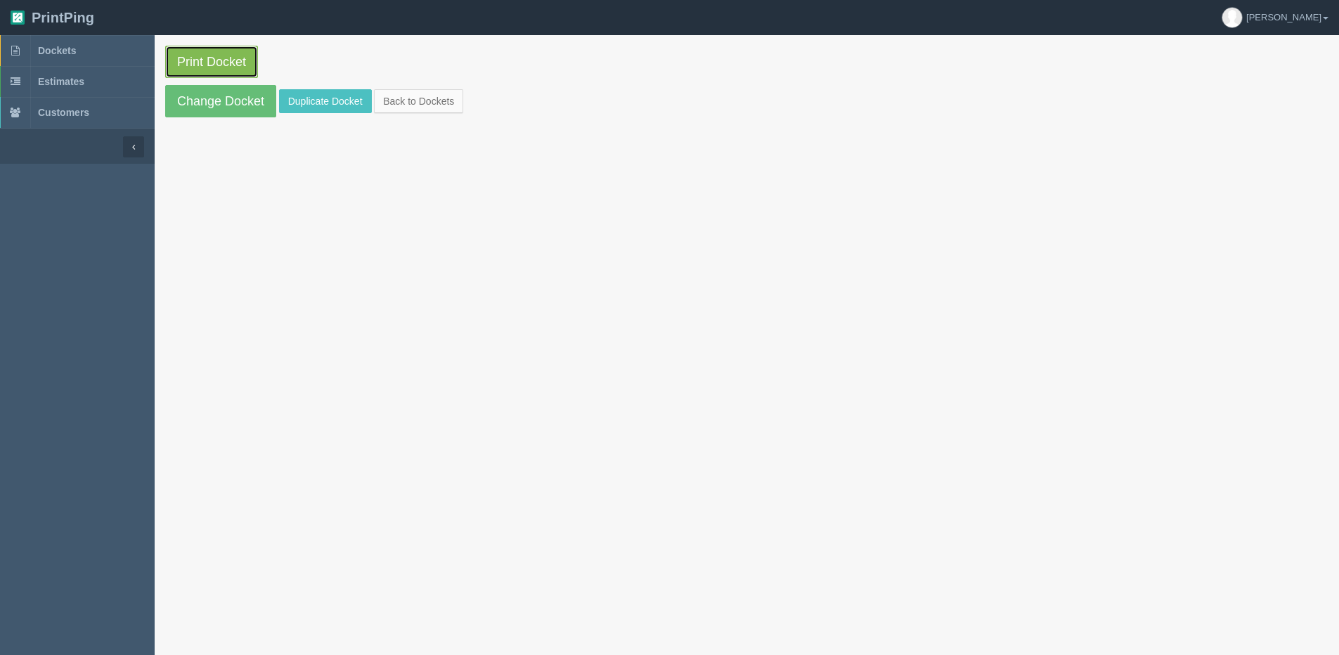
click at [219, 65] on link "Print Docket" at bounding box center [211, 62] width 93 height 32
click at [424, 98] on link "Back to Dockets" at bounding box center [418, 101] width 89 height 24
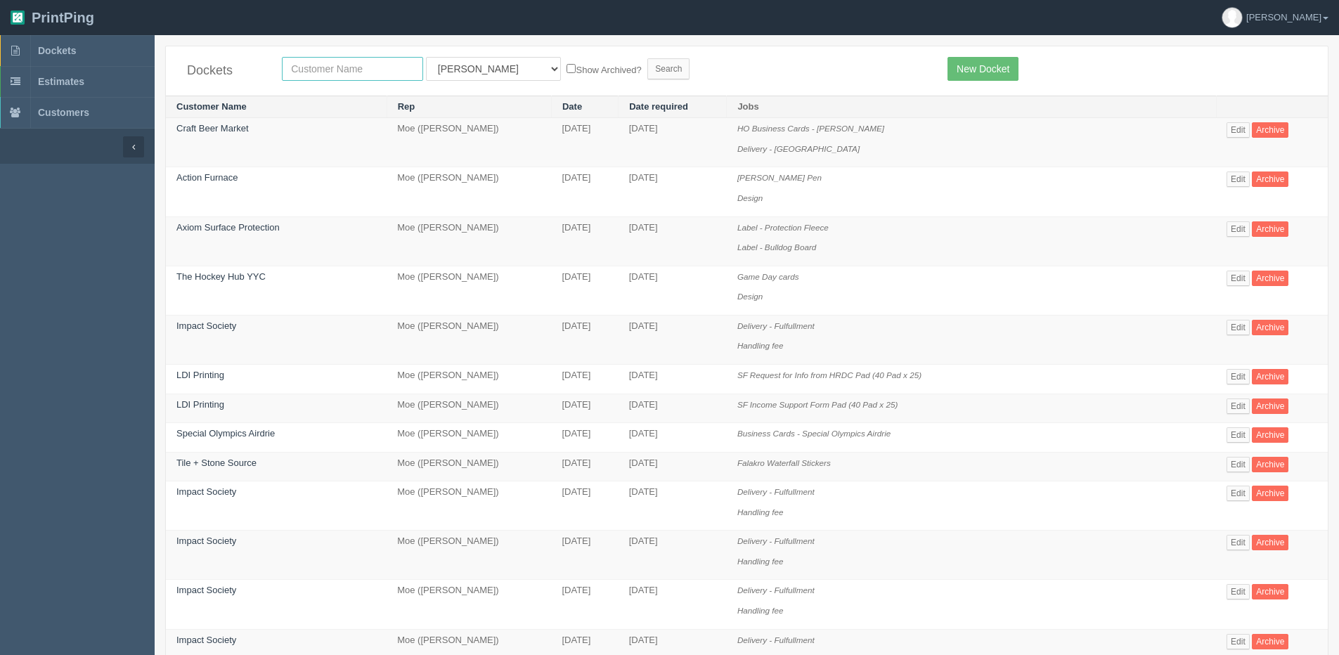
click at [346, 70] on input "text" at bounding box center [352, 69] width 141 height 24
type input "[DEMOGRAPHIC_DATA]"
click at [461, 70] on select "All Users [PERSON_NAME] Test 1 [PERSON_NAME] [PERSON_NAME] [PERSON_NAME] France…" at bounding box center [493, 69] width 135 height 24
select select "1"
click at [426, 57] on select "All Users [PERSON_NAME] Test 1 [PERSON_NAME] [PERSON_NAME] [PERSON_NAME] France…" at bounding box center [493, 69] width 135 height 24
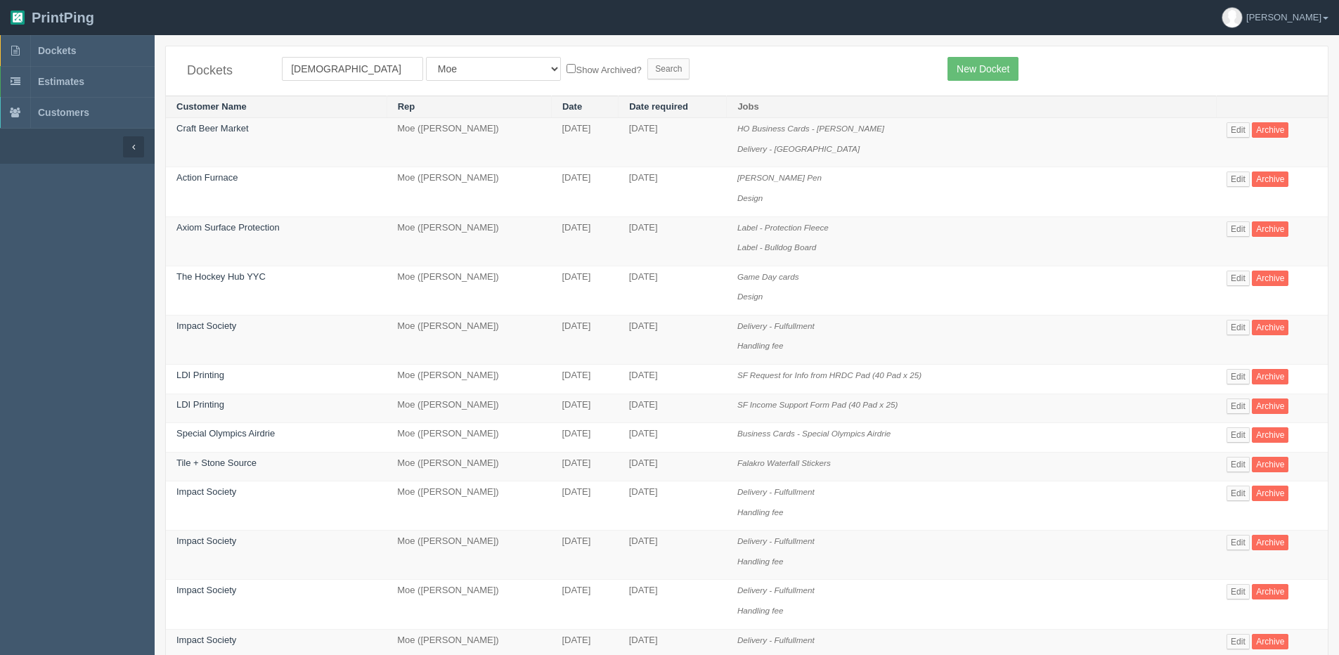
click at [567, 62] on label "Show Archived?" at bounding box center [604, 69] width 75 height 16
click at [567, 64] on input "Show Archived?" at bounding box center [571, 68] width 9 height 9
checkbox input "true"
click at [647, 68] on input "Search" at bounding box center [668, 68] width 42 height 21
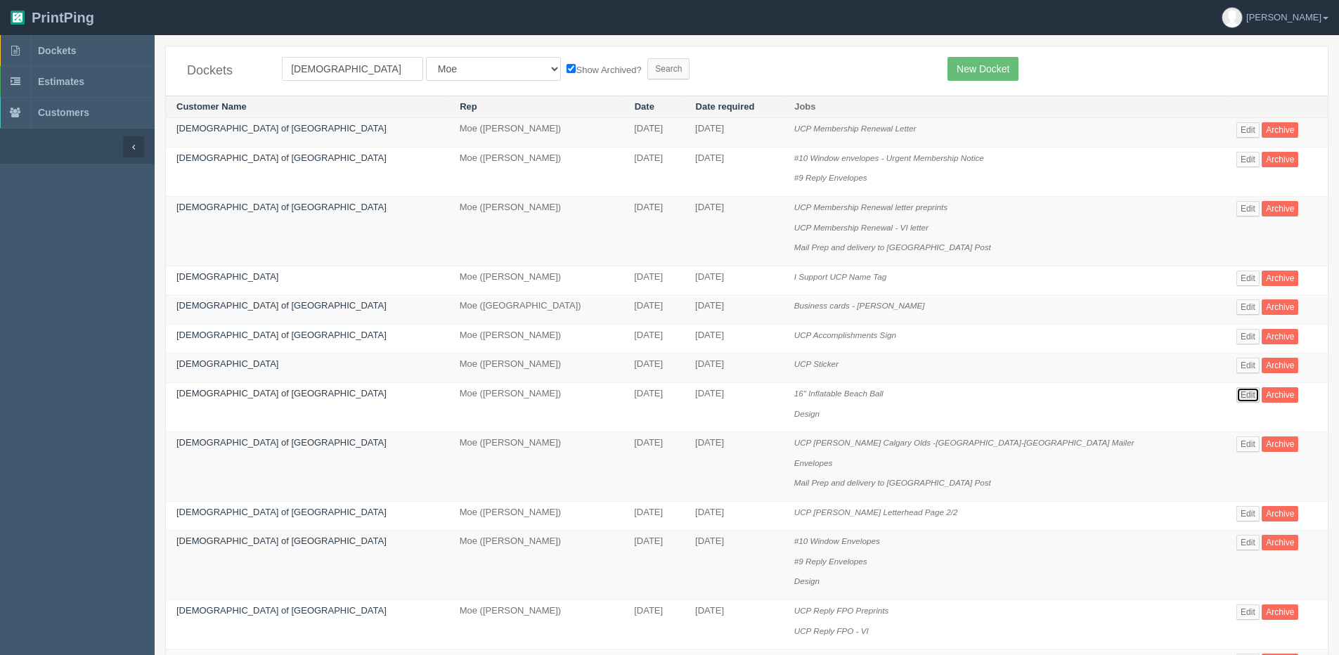
click at [1236, 399] on link "Edit" at bounding box center [1247, 394] width 23 height 15
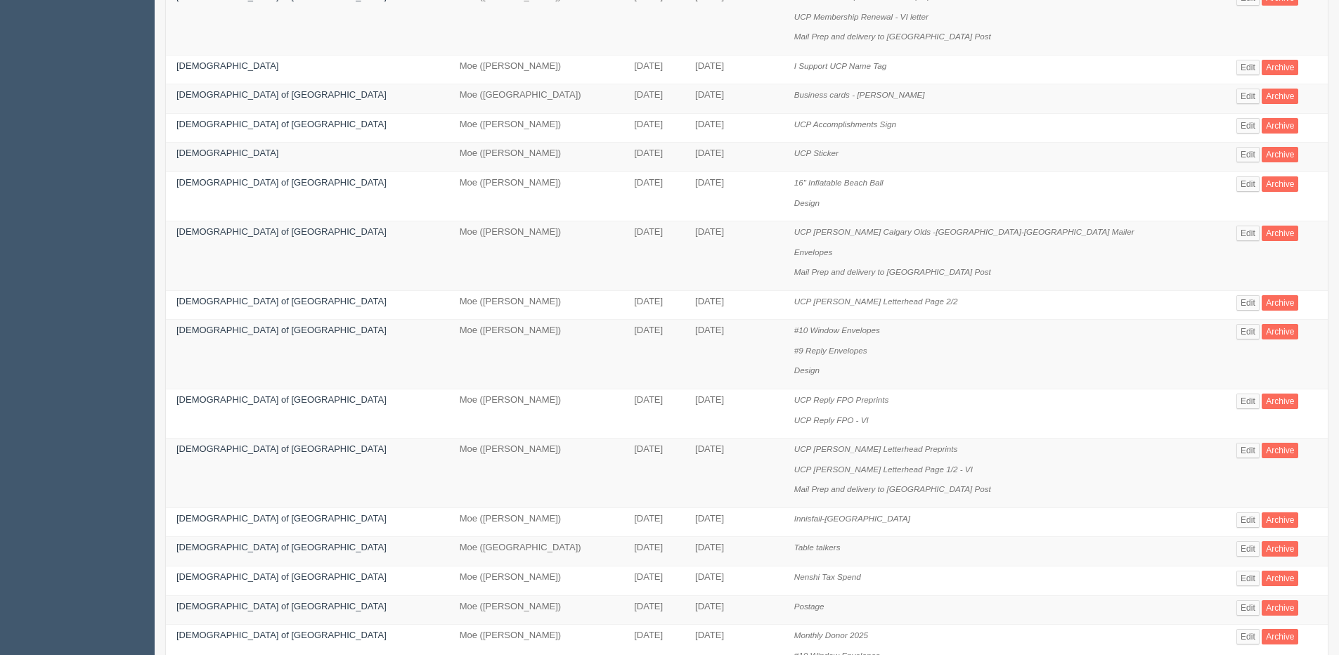
scroll to position [141, 0]
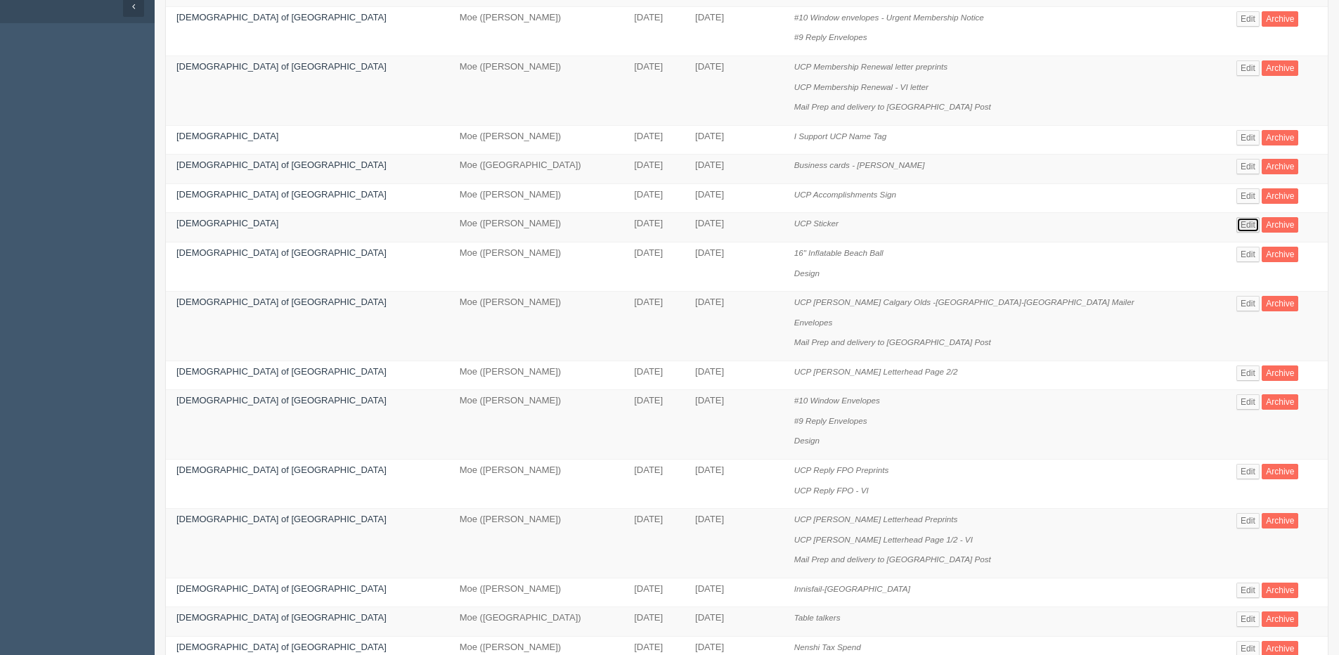
click at [1236, 224] on link "Edit" at bounding box center [1247, 224] width 23 height 15
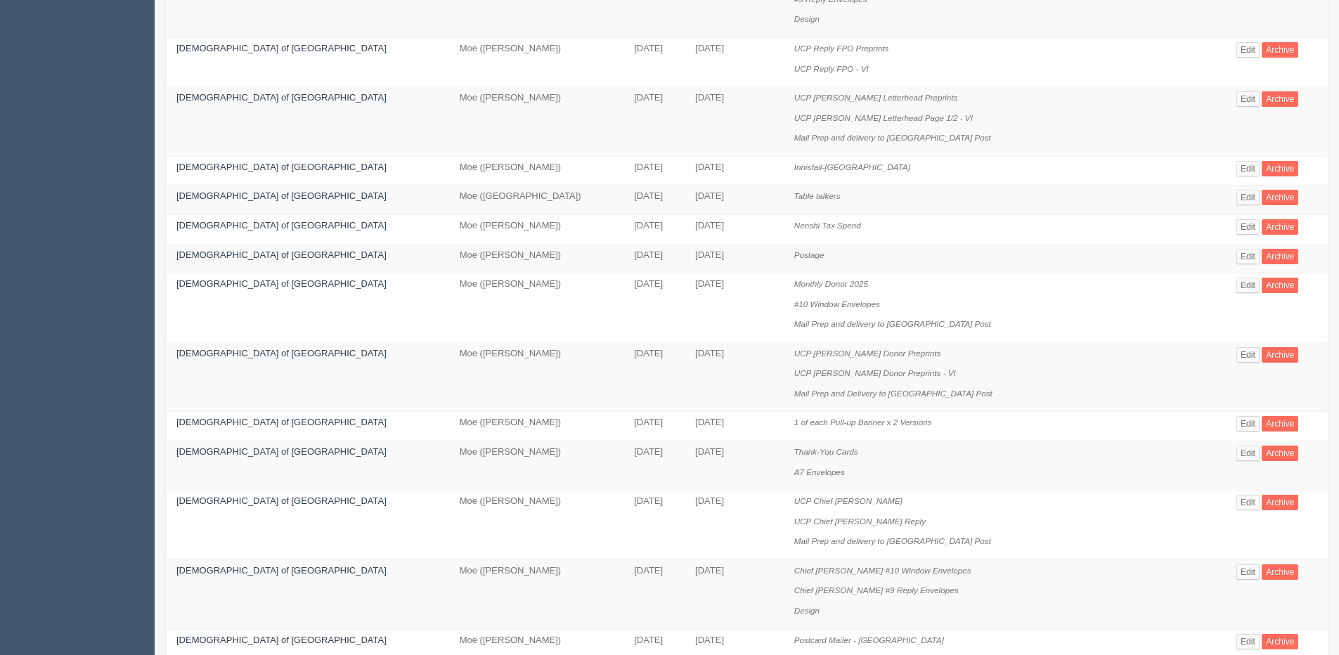
scroll to position [724, 0]
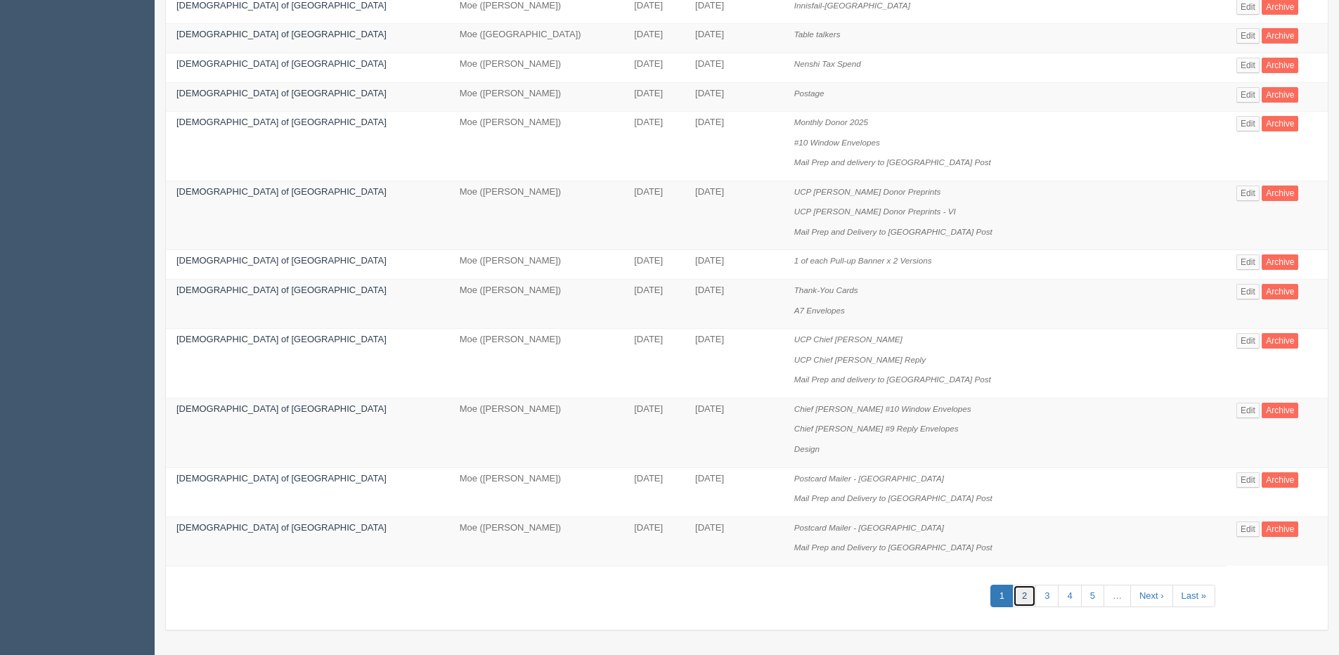
click at [1013, 597] on link "2" at bounding box center [1024, 596] width 23 height 23
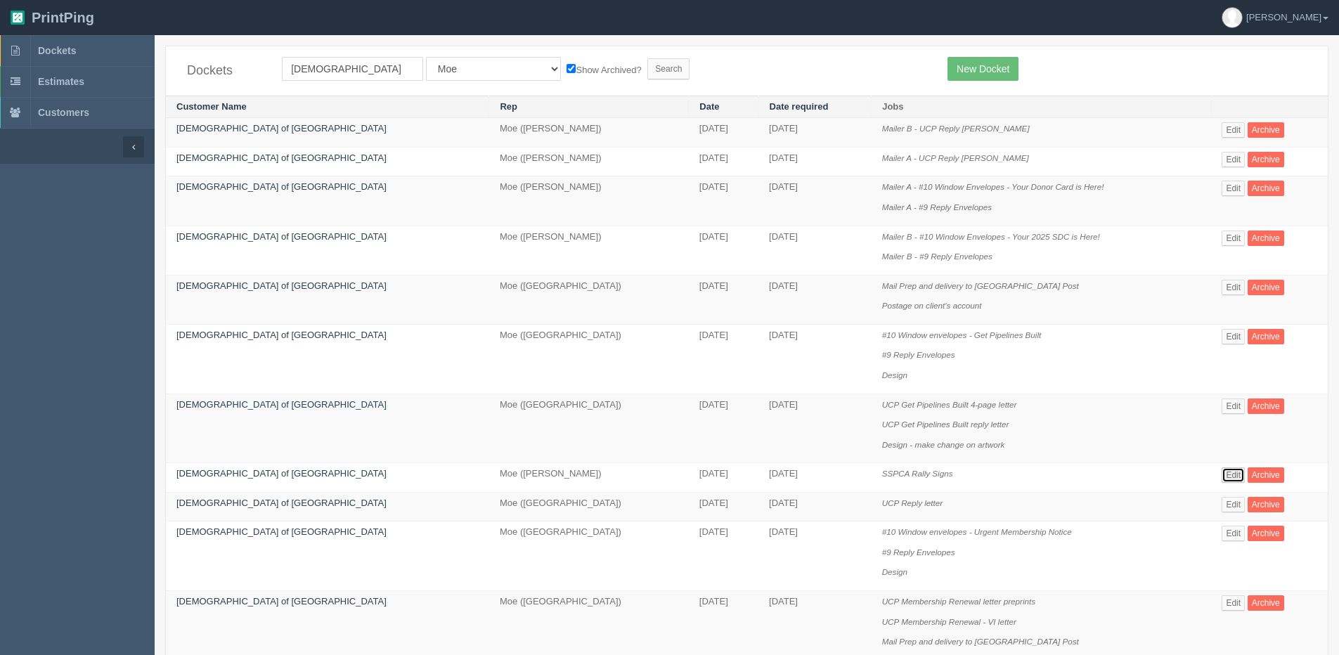
click at [1222, 475] on link "Edit" at bounding box center [1233, 474] width 23 height 15
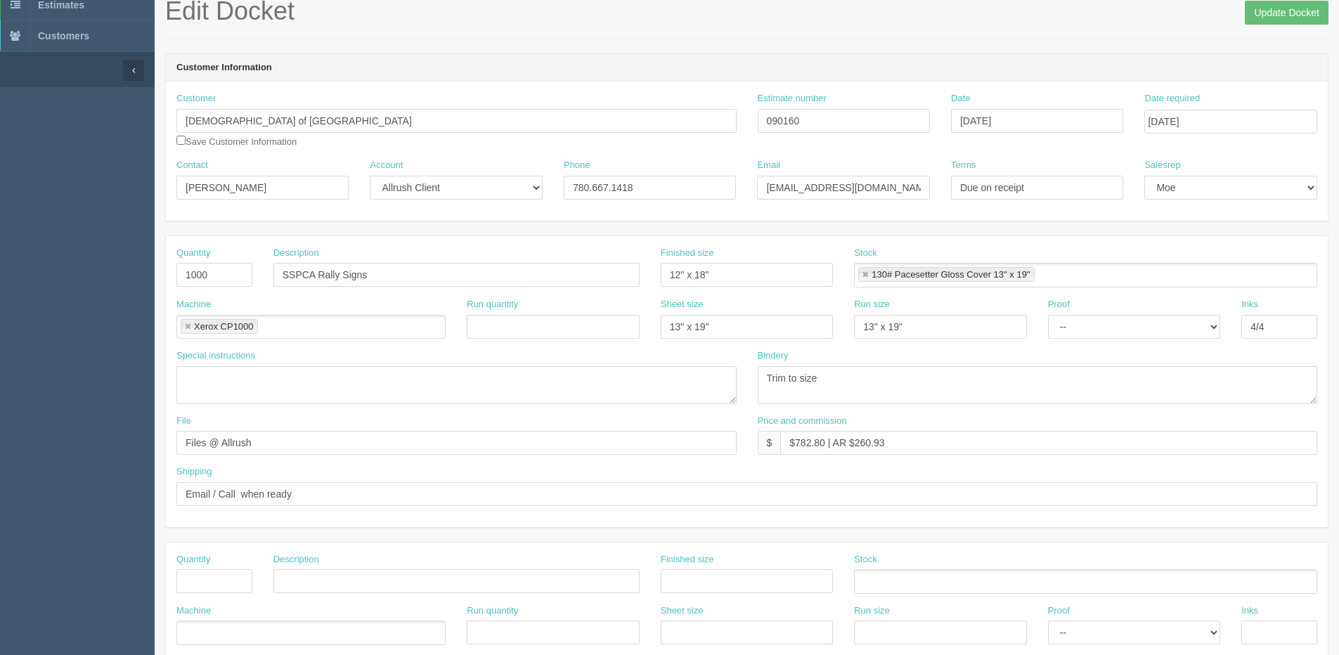
scroll to position [211, 0]
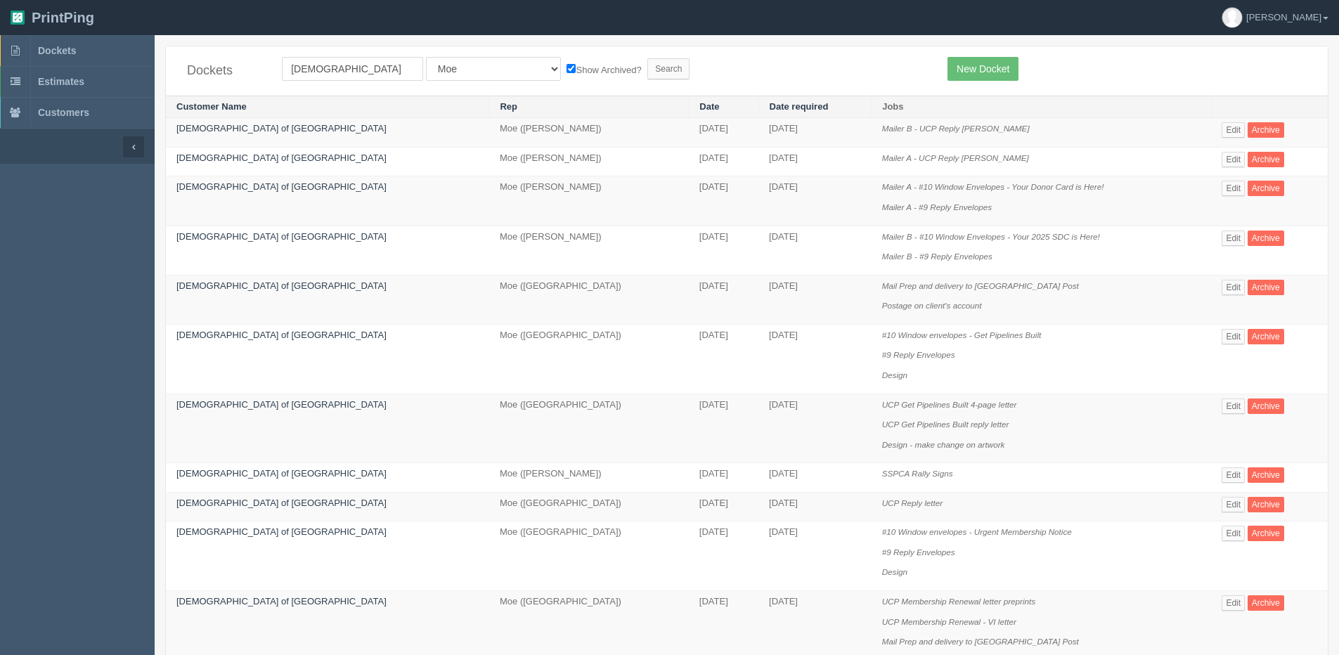
click at [978, 56] on div "Dockets United Conservative Party All Users Ali Ali Test 1 Aly Amy Ankit Arif B…" at bounding box center [747, 70] width 1162 height 49
click at [993, 86] on div "Dockets United Conservative Party All Users Ali Ali Test 1 Aly Amy Ankit Arif B…" at bounding box center [747, 70] width 1162 height 49
click at [983, 69] on link "New Docket" at bounding box center [982, 69] width 71 height 24
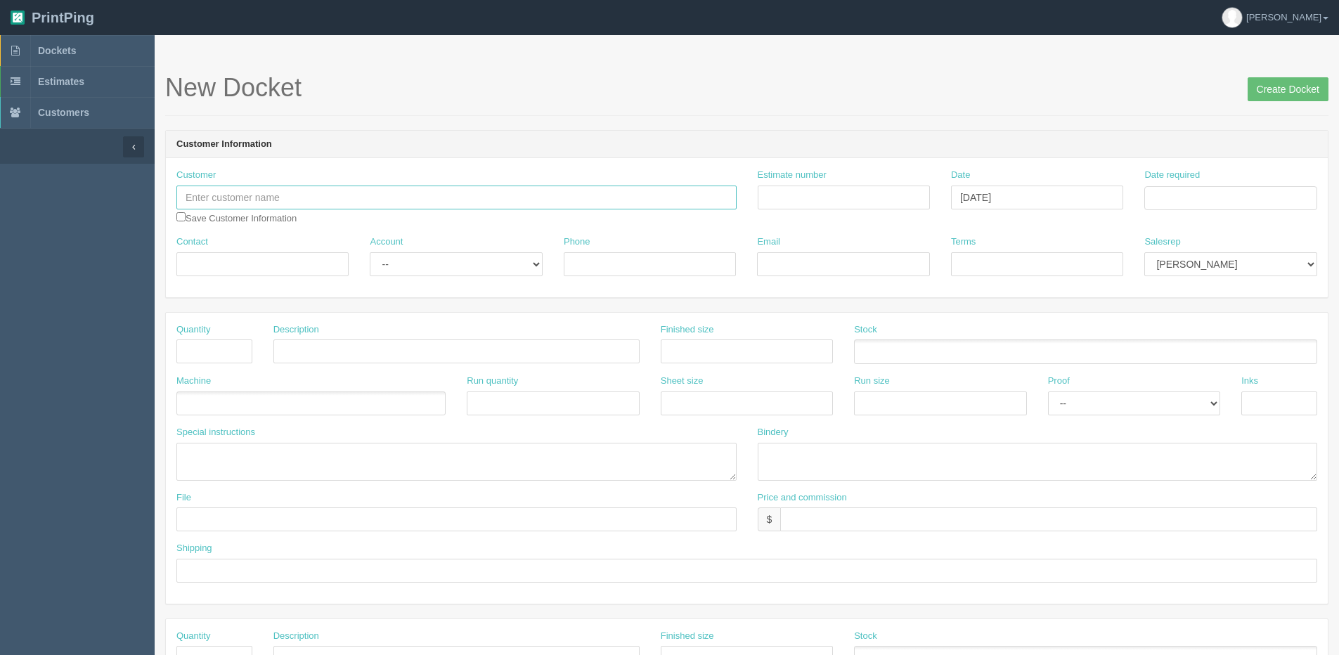
click at [294, 204] on input "text" at bounding box center [456, 198] width 560 height 24
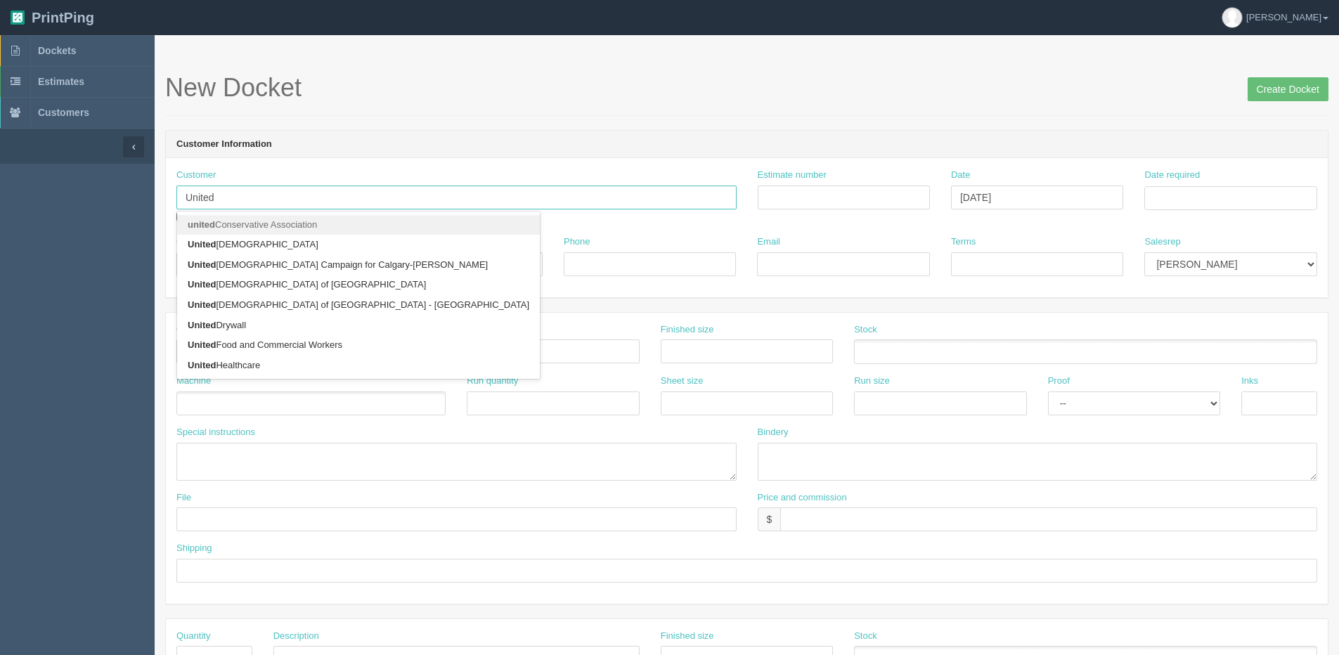
type input "[DEMOGRAPHIC_DATA] of [GEOGRAPHIC_DATA]"
type input "5875966734"
type input "dprisco@unitedconservative.ca"
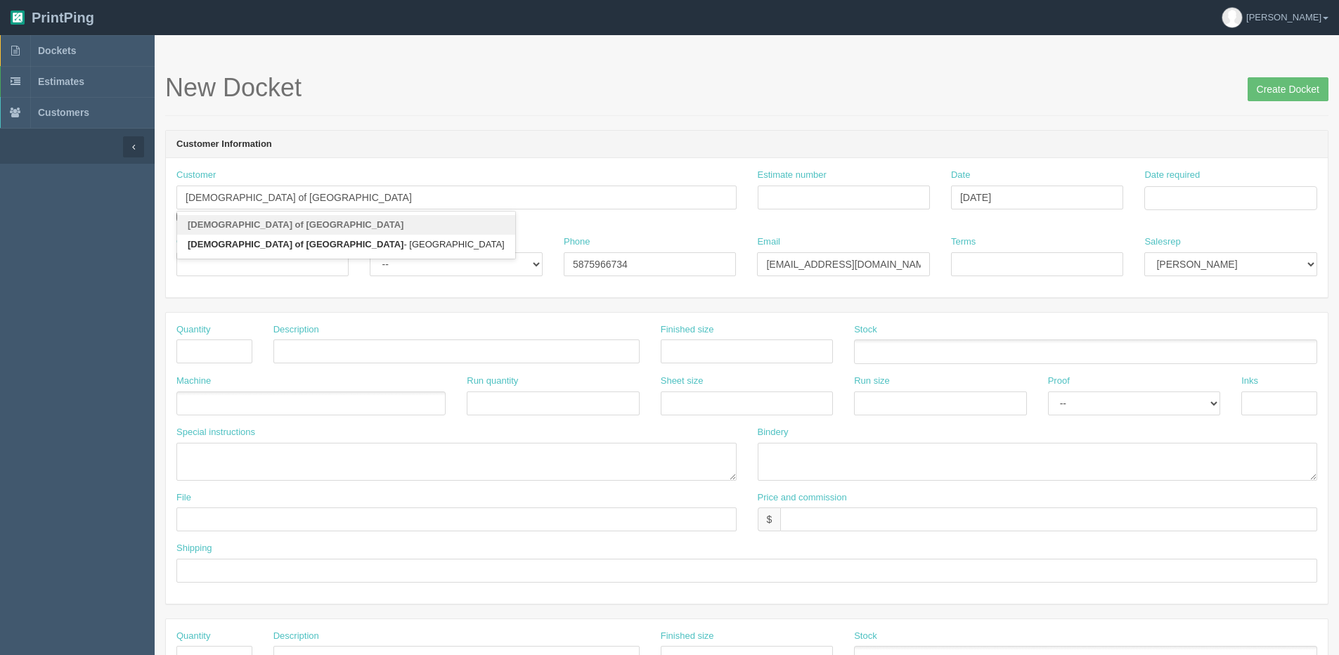
click at [288, 228] on strong "[DEMOGRAPHIC_DATA] of [GEOGRAPHIC_DATA]" at bounding box center [296, 224] width 216 height 11
type input "David Prisco"
type input "587-596-6734"
type input "Net 30"
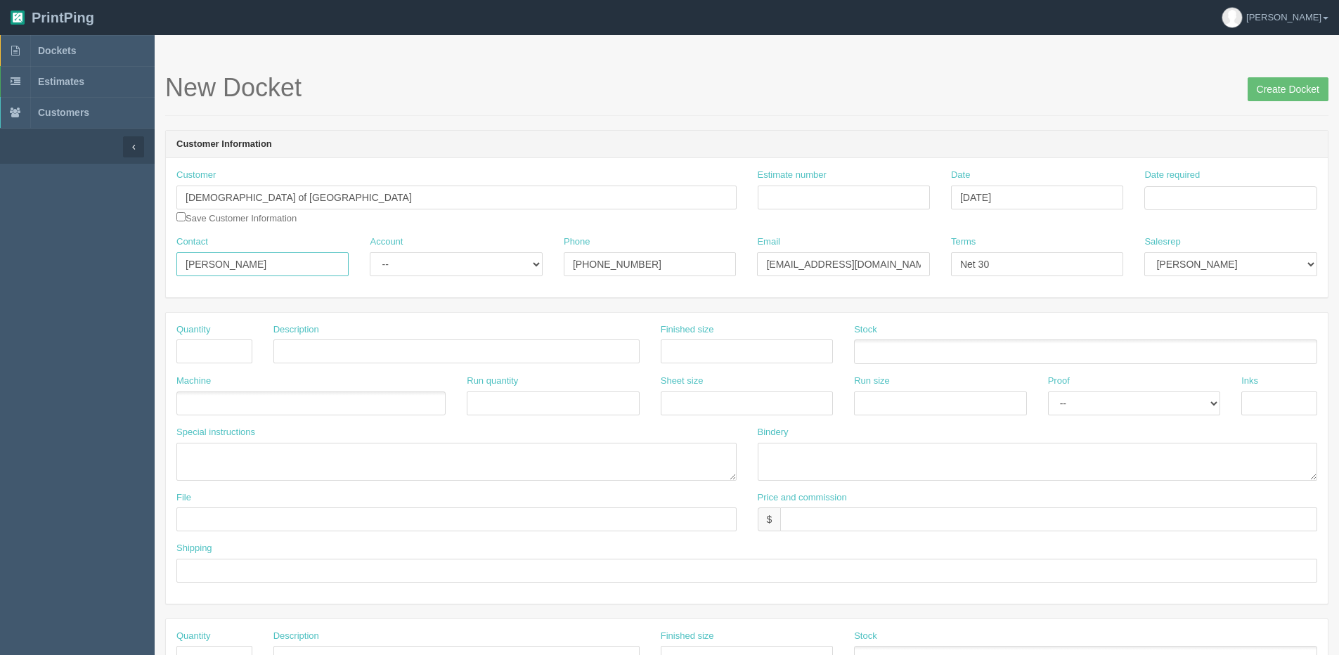
drag, startPoint x: 228, startPoint y: 260, endPoint x: 93, endPoint y: 267, distance: 135.1
click at [96, 266] on section "Dockets Estimates Customers" at bounding box center [669, 655] width 1339 height 1241
paste input "Simone Ellis"
type input "Simone Ellis"
drag, startPoint x: 435, startPoint y: 252, endPoint x: 439, endPoint y: 264, distance: 13.1
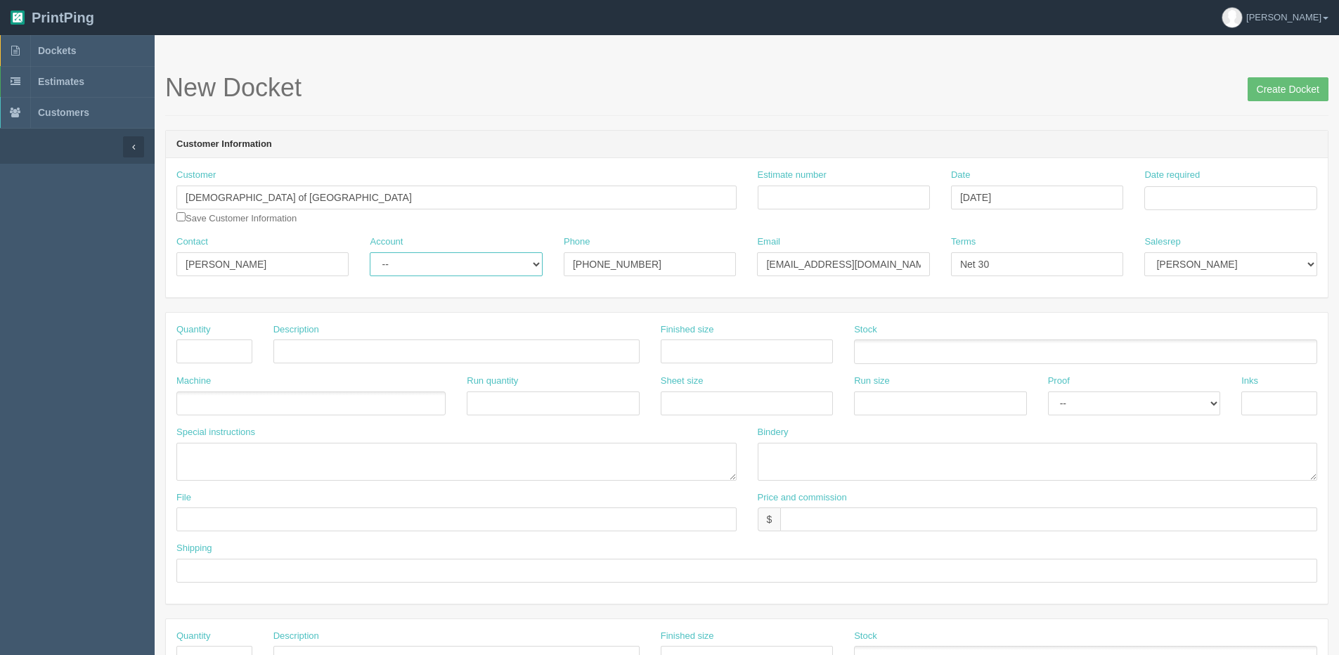
click at [435, 252] on select "-- Existing Client Allrush Client Rep Client" at bounding box center [456, 264] width 172 height 24
select select "Allrush Client"
click at [370, 252] on select "-- Existing Client Allrush Client Rep Client" at bounding box center [456, 264] width 172 height 24
drag, startPoint x: 533, startPoint y: 270, endPoint x: 2, endPoint y: 304, distance: 531.8
click at [22, 302] on section "Dockets Estimates Customers" at bounding box center [669, 655] width 1339 height 1241
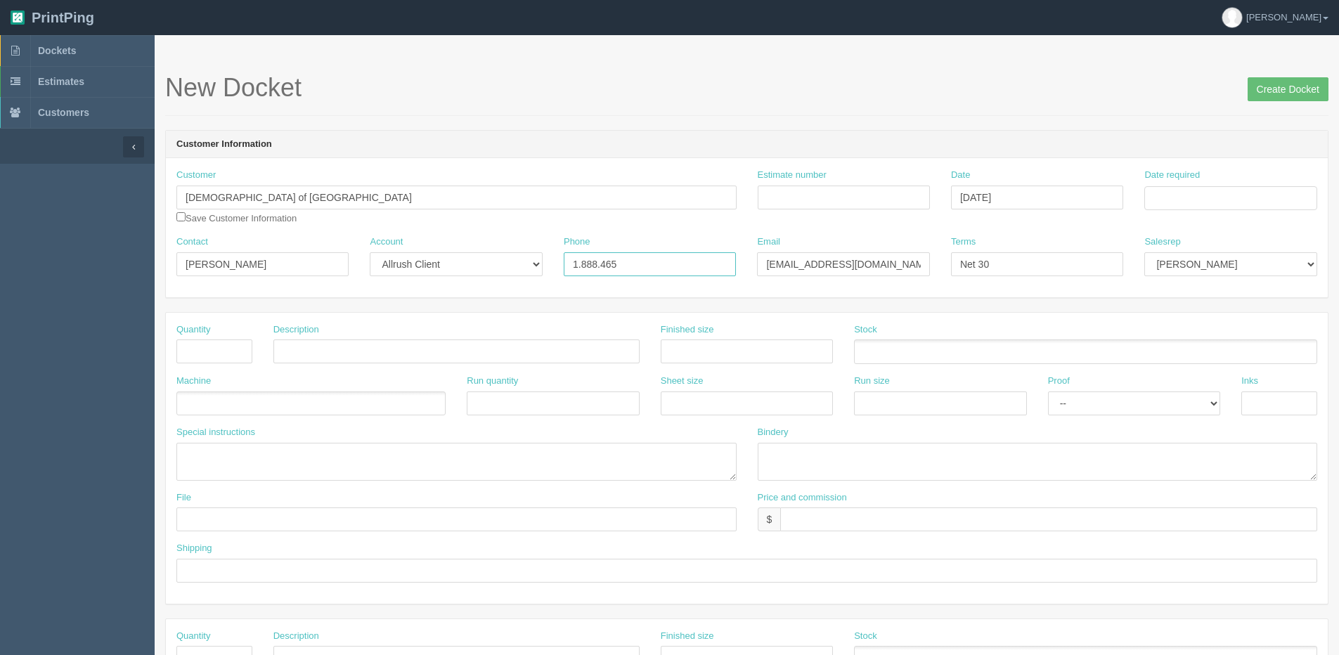
type input "1.888.465.2660"
click at [765, 261] on input "dprisco@unitedconservative.ca" at bounding box center [843, 264] width 172 height 24
drag, startPoint x: 845, startPoint y: 276, endPoint x: 465, endPoint y: 283, distance: 379.6
click at [462, 287] on div "Customer United Conservative Party of Alberta United Conservative Party of Albe…" at bounding box center [747, 227] width 1162 height 139
paste input "sellis"
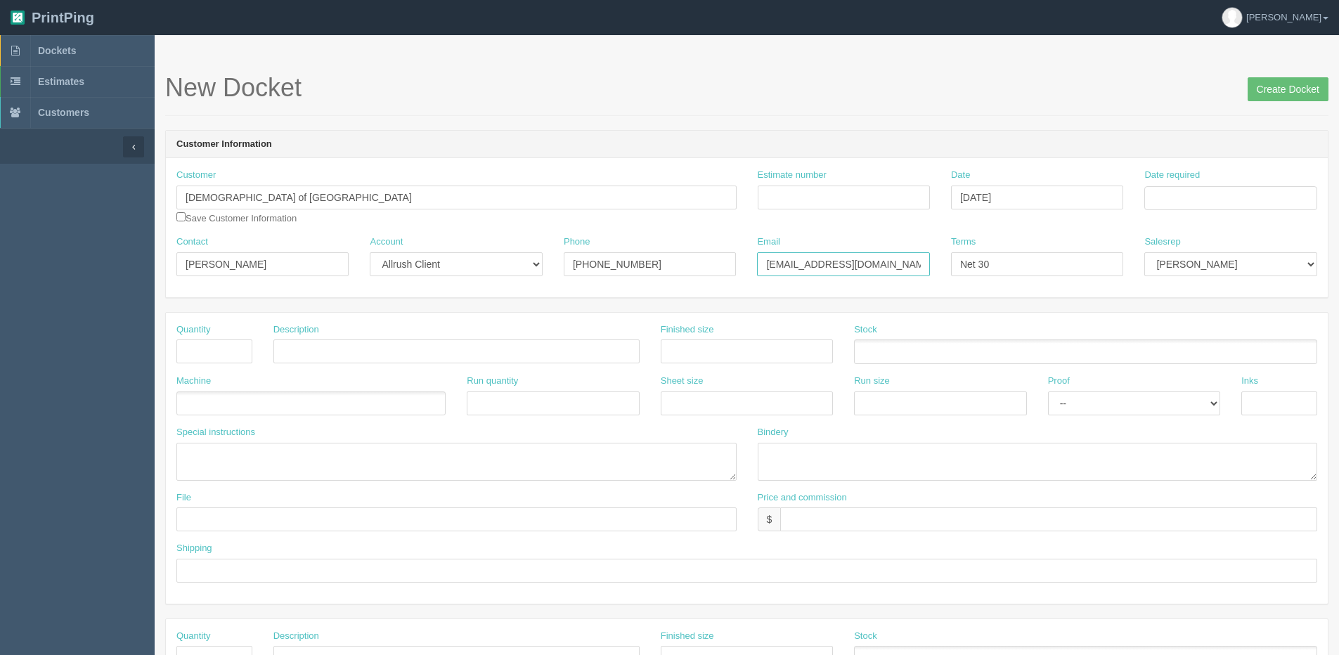
type input "sellis@unitedconservative.ca"
click at [1184, 268] on select "Mark Mikayla Aly Arif Stacy Rebecca Matthew Viki Phil Greg Jim Sam Brandon Amy …" at bounding box center [1230, 264] width 172 height 24
select select "1"
click at [1144, 252] on select "Mark Mikayla Aly Arif Stacy Rebecca Matthew Viki Phil Greg Jim Sam Brandon Amy …" at bounding box center [1230, 264] width 172 height 24
click at [1175, 200] on input "Date required" at bounding box center [1230, 198] width 172 height 24
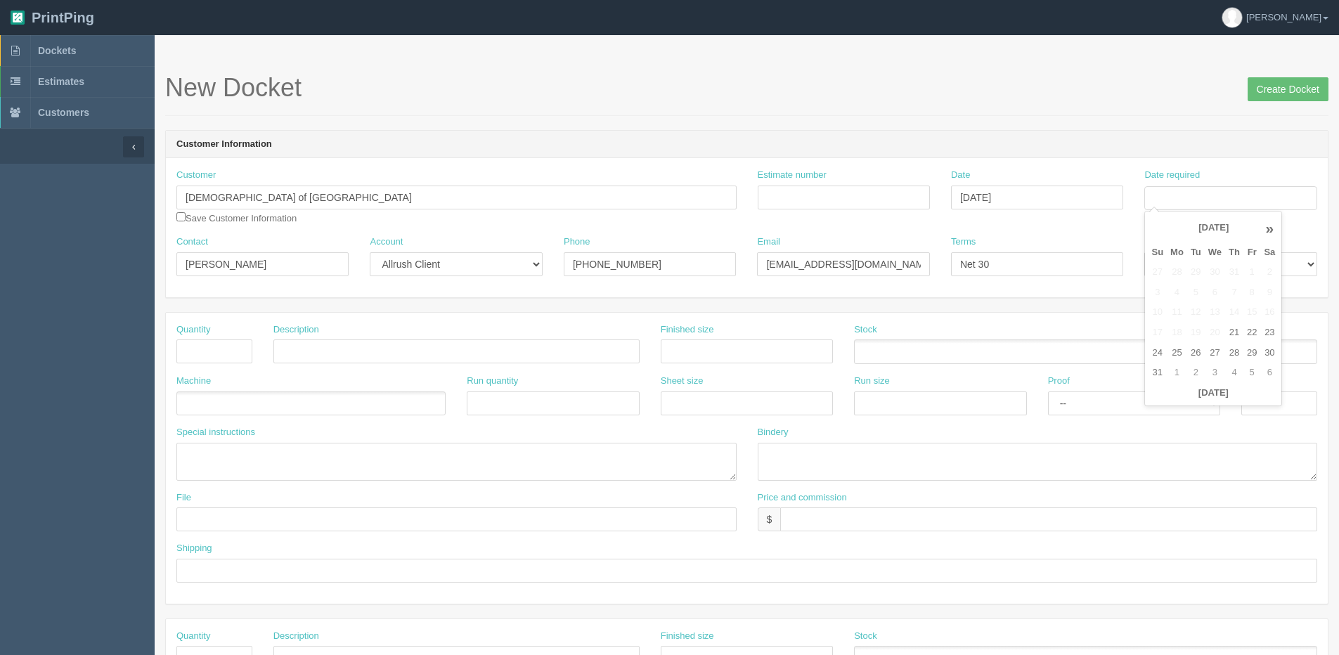
click at [1203, 404] on div "« August 2025 » Su Mo Tu We Th Fr Sa 27 28 29 30 31 1 2 3 4 5 6 7 8 9 10 11 12 …" at bounding box center [1213, 309] width 138 height 196
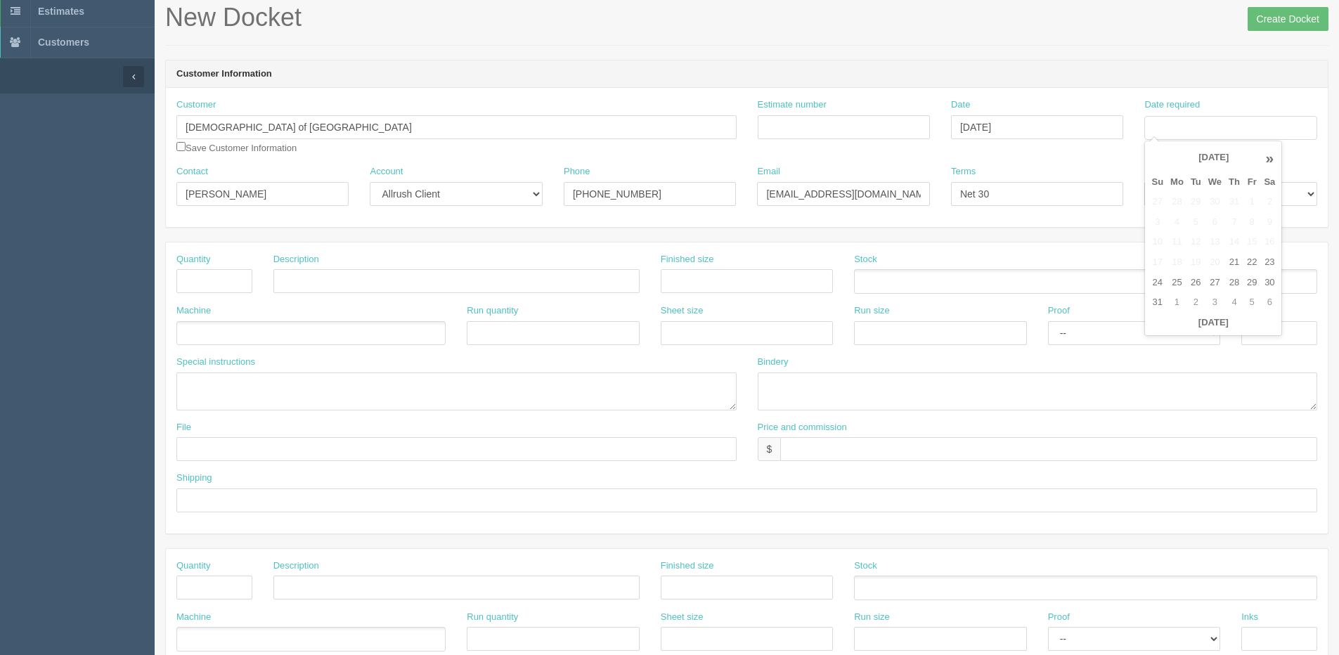
click at [1271, 157] on th "»" at bounding box center [1269, 158] width 18 height 28
click at [1158, 160] on th "«" at bounding box center [1157, 158] width 19 height 28
click at [1269, 159] on th "»" at bounding box center [1269, 158] width 18 height 28
click at [1252, 224] on td "12" at bounding box center [1251, 222] width 17 height 20
type input "September 12, 2025"
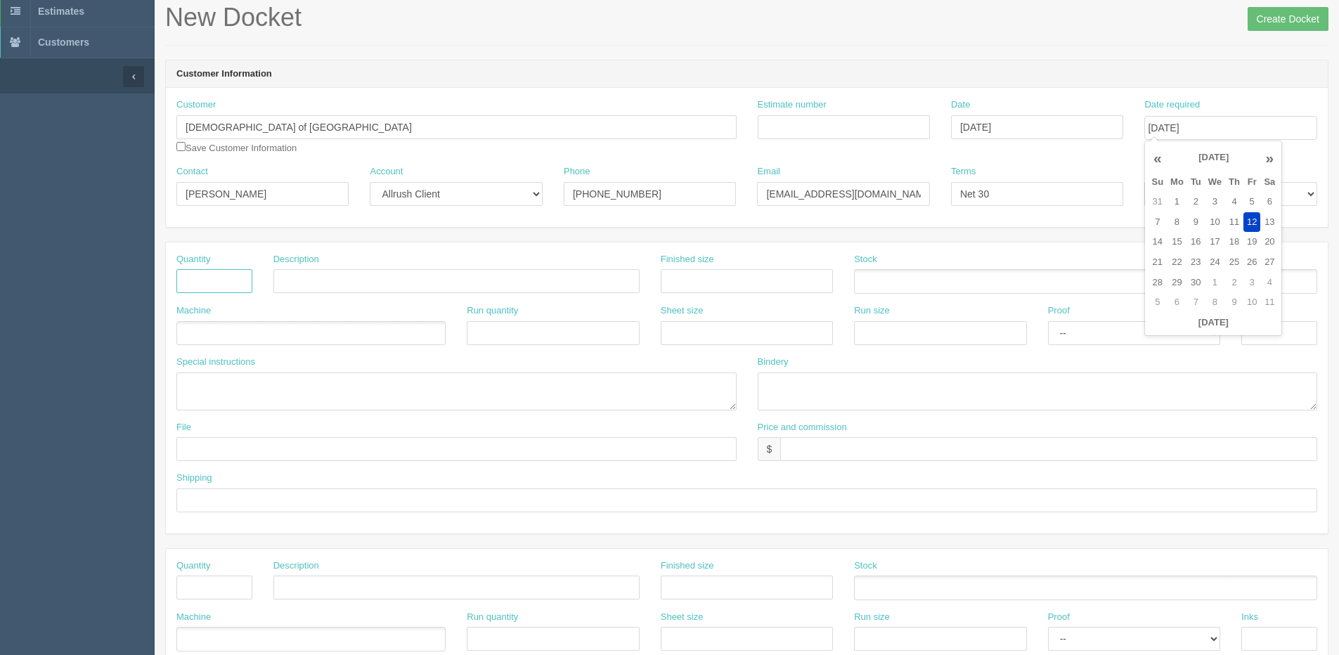
click at [205, 278] on input "text" at bounding box center [214, 281] width 76 height 24
type input "1000"
type input "Alberta Flags"
click at [186, 336] on input "text" at bounding box center [184, 334] width 14 height 20
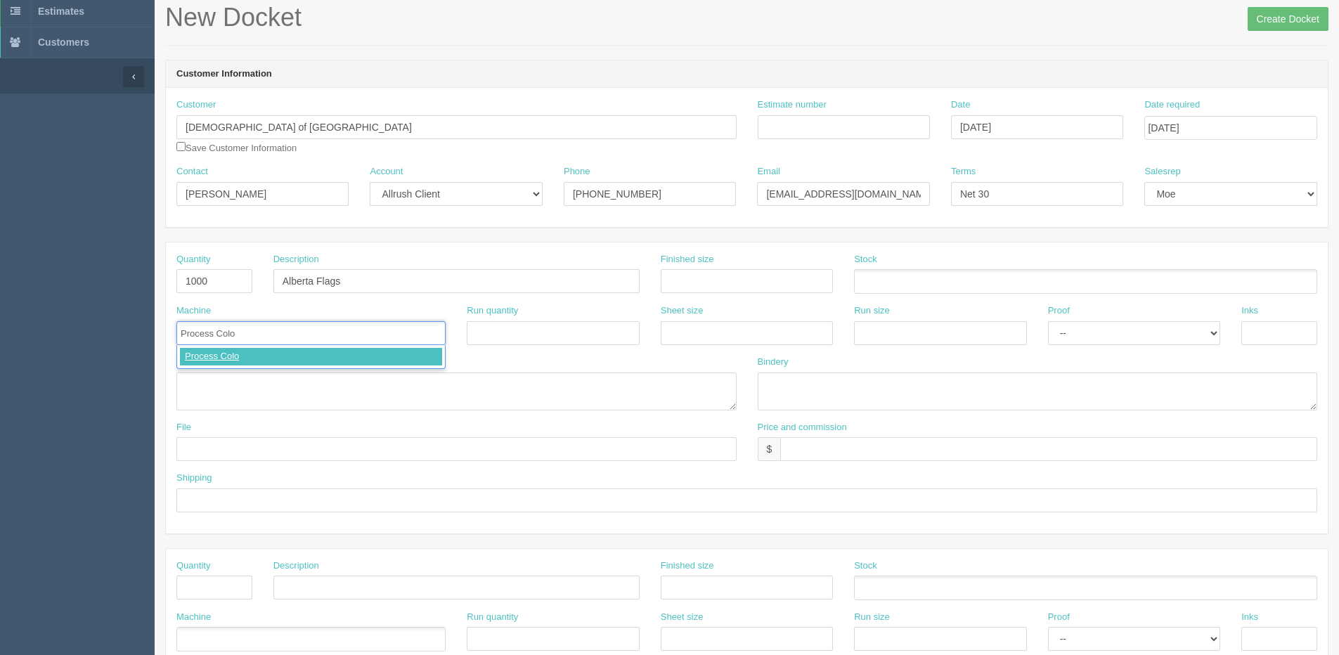
type input "Process Color"
click at [193, 398] on textarea at bounding box center [456, 392] width 560 height 38
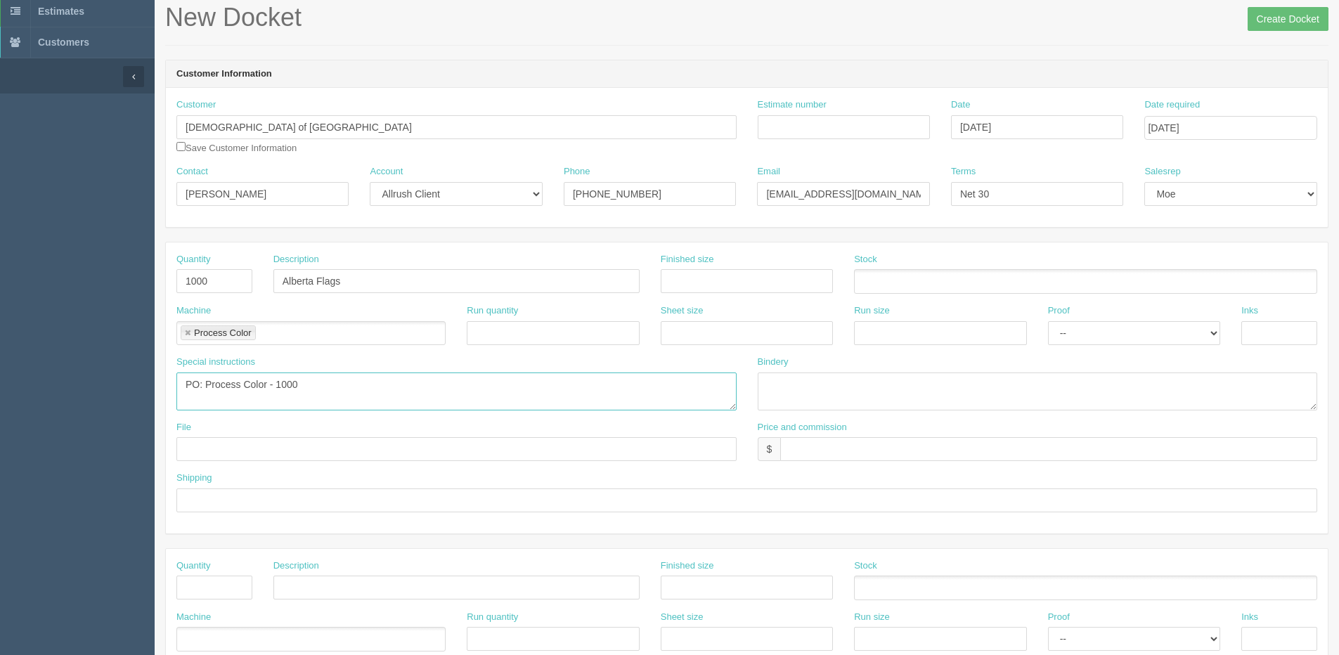
click at [317, 375] on textarea "PO: Process Color - 1000" at bounding box center [456, 392] width 560 height 38
paste textarea "4” x 6” Alberta paper flag attached to a 9" white rolled cardboard stick"
type textarea "PO: Process Color - 1000 4” x 6” Alberta paper flag attached to a 9" white roll…"
click at [267, 448] on input "text" at bounding box center [456, 449] width 560 height 24
click at [195, 498] on input "text" at bounding box center [746, 500] width 1141 height 24
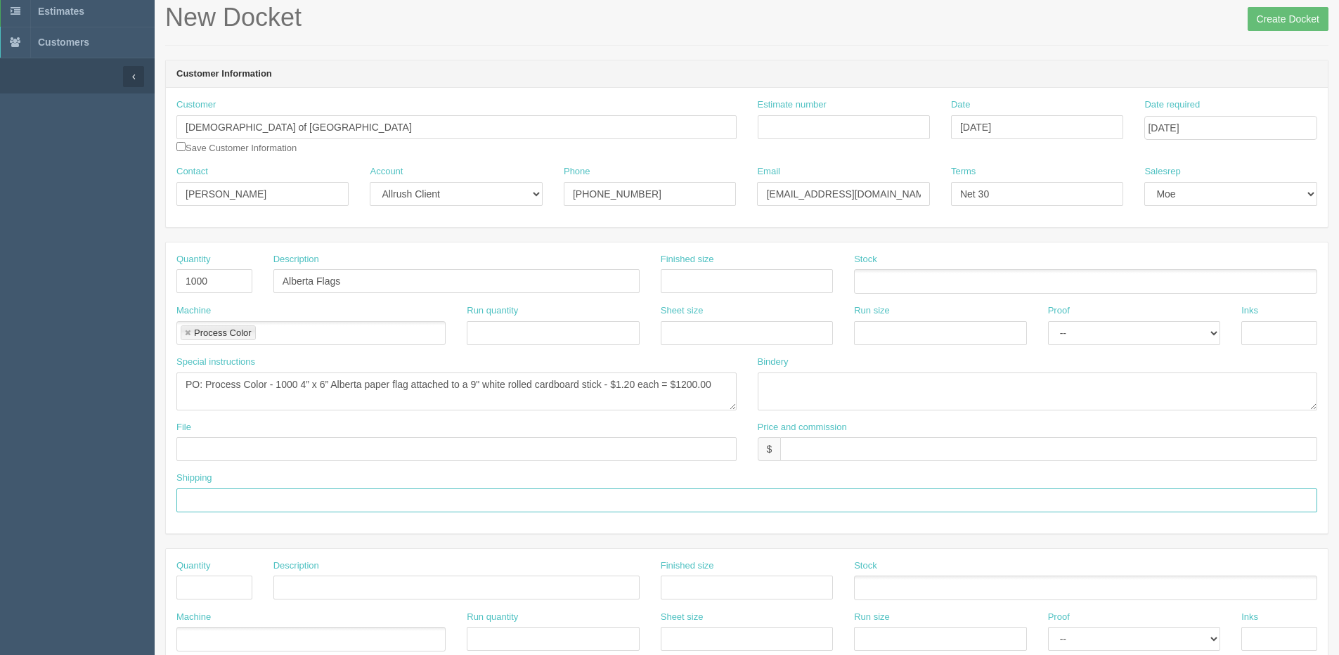
type input "Email / Call when ready for pickup"
click at [815, 450] on input "text" at bounding box center [1048, 449] width 537 height 24
click at [863, 443] on input "$1200.00" at bounding box center [1048, 449] width 537 height 24
click at [866, 451] on input "$1200.00" at bounding box center [1048, 449] width 537 height 24
drag, startPoint x: 866, startPoint y: 451, endPoint x: 1259, endPoint y: 462, distance: 393.1
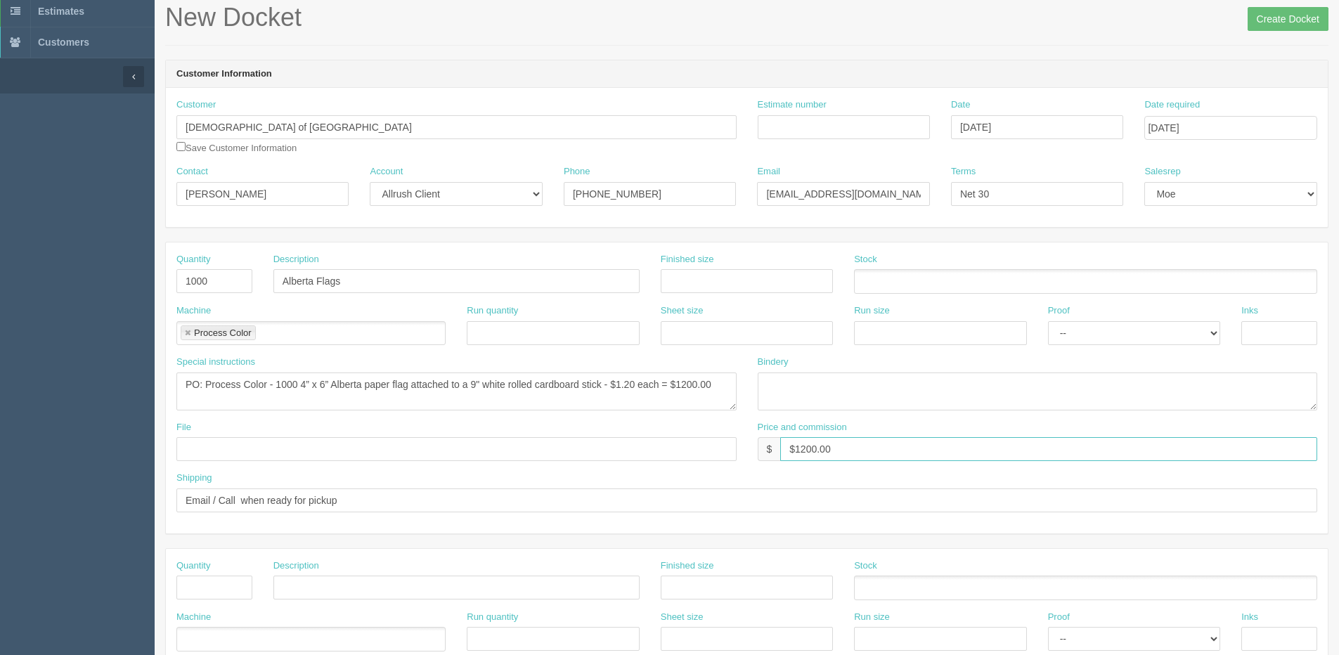
click at [876, 451] on input "$1200.00" at bounding box center [1048, 449] width 537 height 24
click at [1172, 511] on input "Email / Call when ready for pickup" at bounding box center [746, 500] width 1141 height 24
click at [850, 445] on input "$1200.00" at bounding box center [1048, 449] width 537 height 24
click at [871, 451] on input "$1200.00 | AR $-$138.69" at bounding box center [1048, 449] width 537 height 24
drag, startPoint x: 871, startPoint y: 451, endPoint x: 1045, endPoint y: 430, distance: 175.5
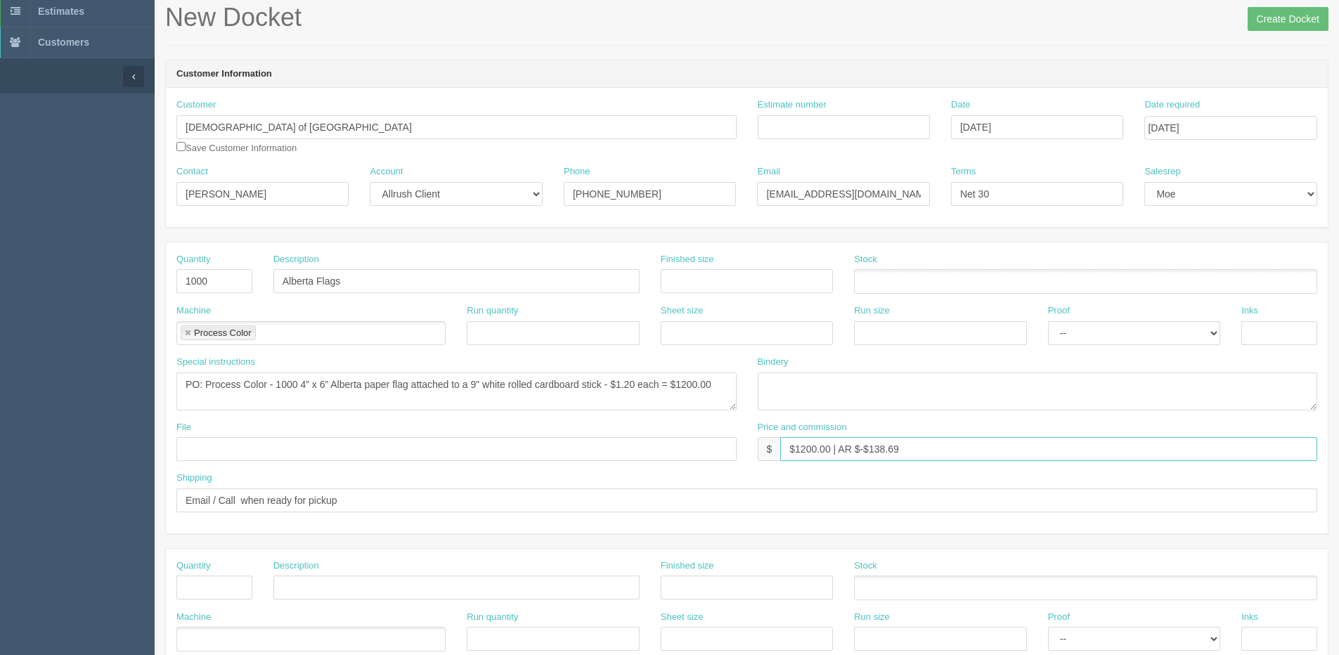
click at [1038, 430] on div "Price and commission $ $1200.00 | AR $-$138.69" at bounding box center [1038, 441] width 560 height 41
type input "$1200.00 | AR $605.00"
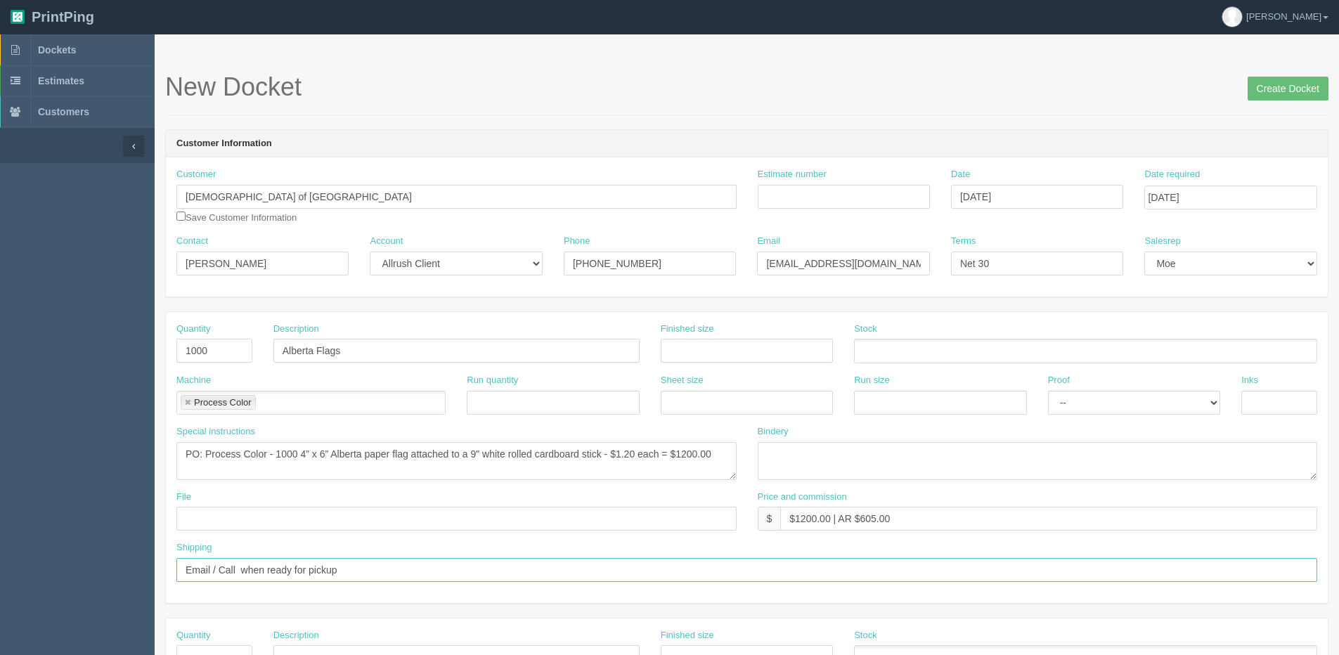
scroll to position [0, 0]
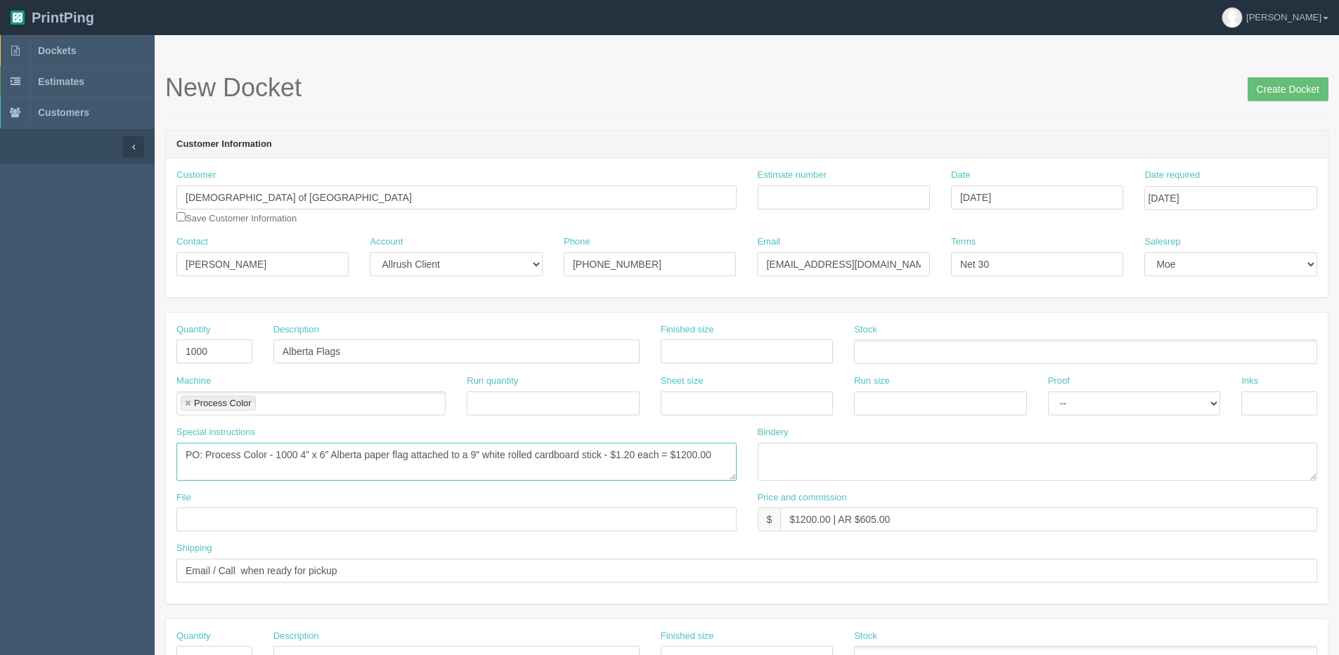
click at [711, 455] on textarea "PO: Process Color - 1000 4” x 6” Alberta paper flag attached to a 9" white roll…" at bounding box center [456, 462] width 560 height 38
type textarea "PO: Process Color - 1000 4” x 6” Alberta paper flag attached to a 9" white roll…"
click at [1278, 86] on input "Create Docket" at bounding box center [1288, 89] width 81 height 24
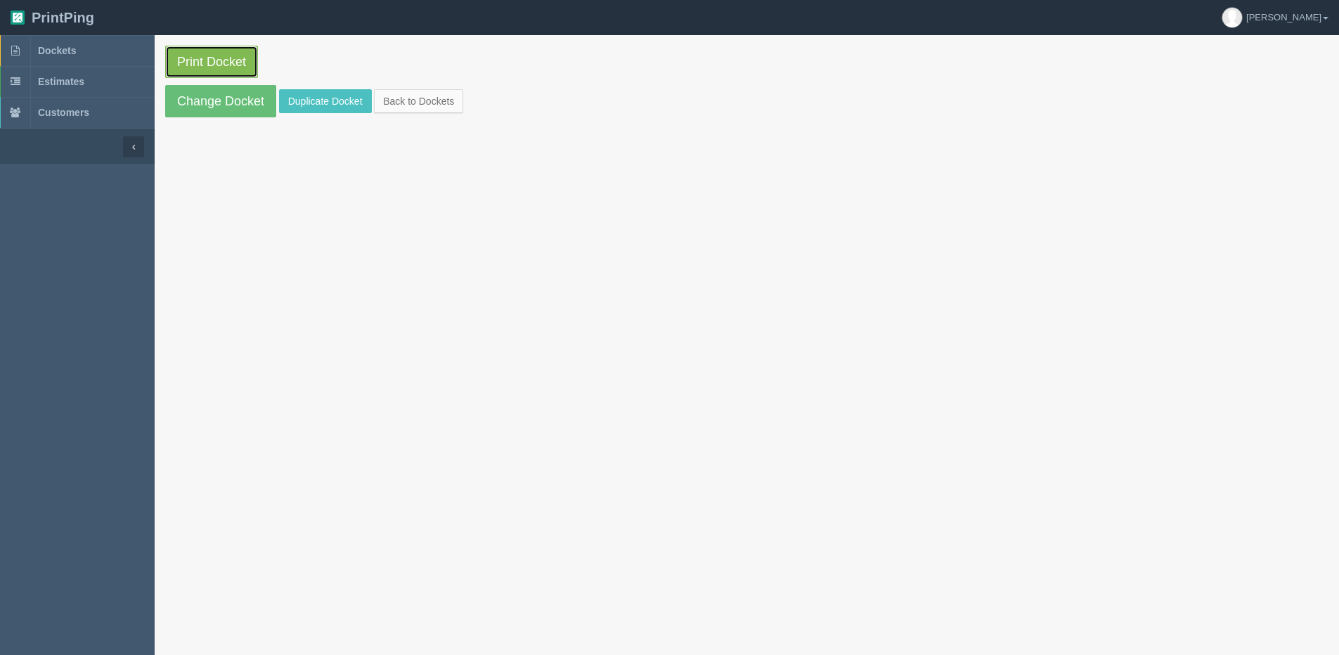
click at [222, 60] on link "Print Docket" at bounding box center [211, 62] width 93 height 32
drag, startPoint x: 406, startPoint y: 99, endPoint x: 377, endPoint y: 100, distance: 28.8
click at [406, 99] on link "Back to Dockets" at bounding box center [418, 101] width 89 height 24
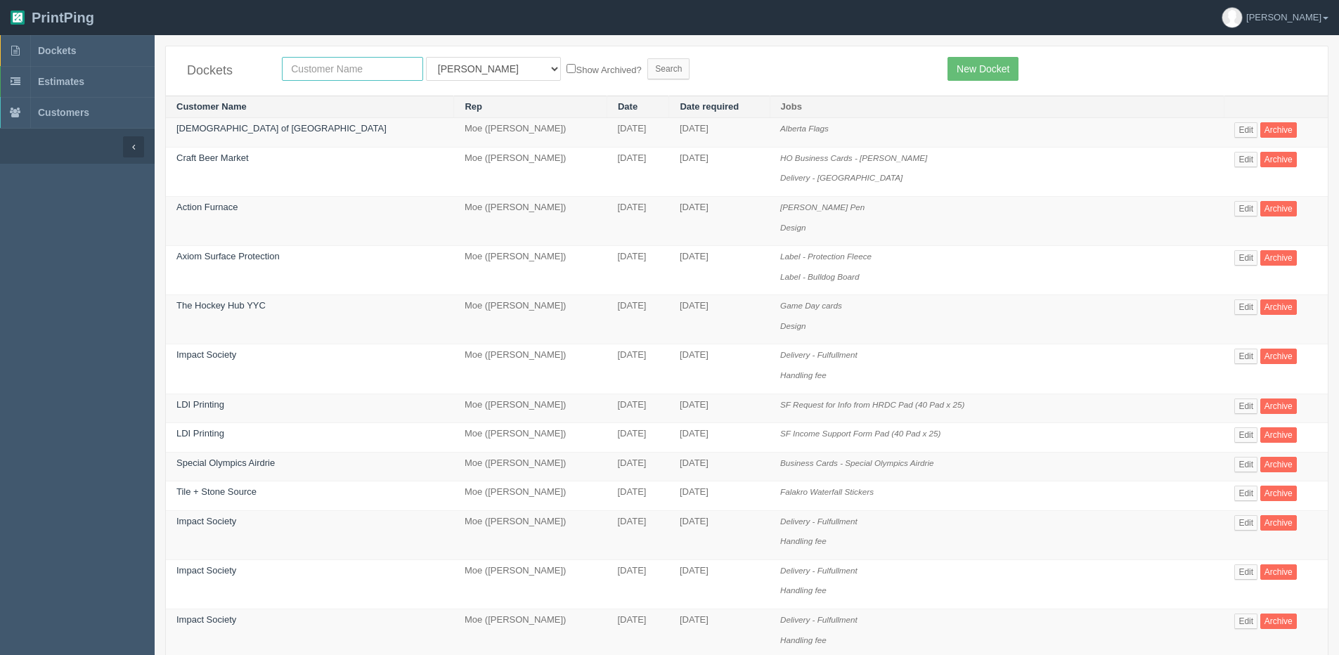
click at [368, 65] on input "text" at bounding box center [352, 69] width 141 height 24
type input "mad monkey"
click at [647, 58] on input "Search" at bounding box center [668, 68] width 42 height 21
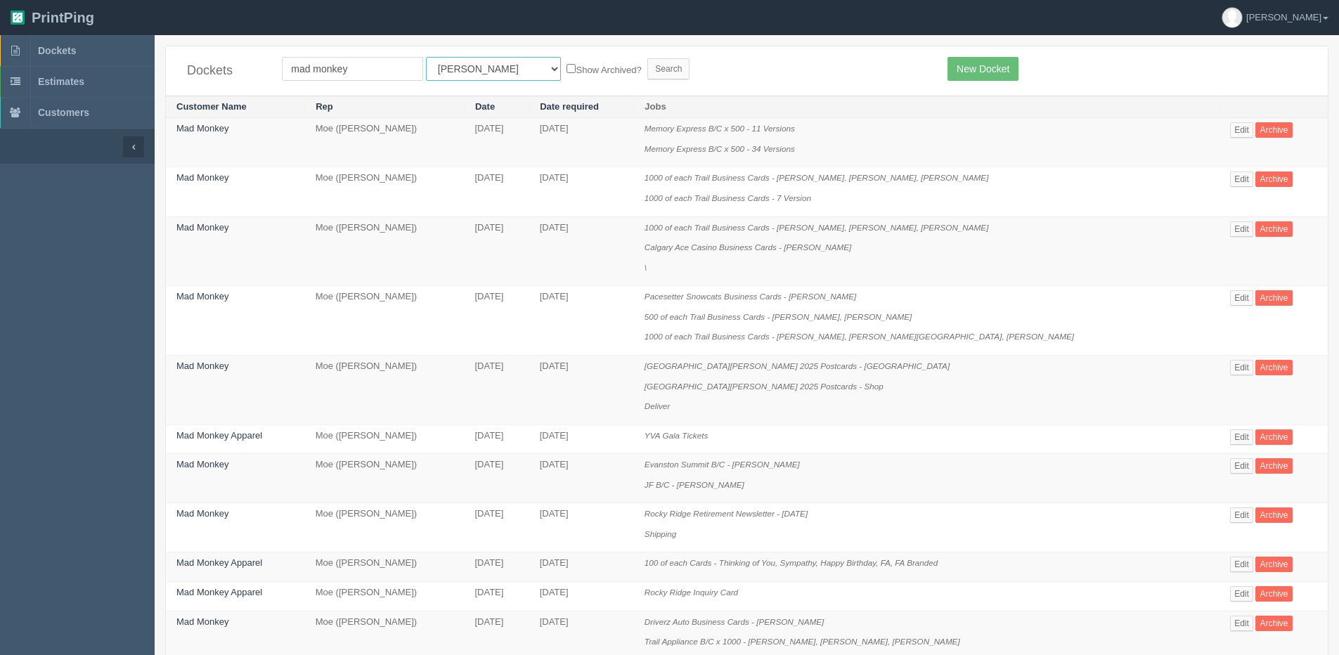
click at [444, 65] on select "All Users [PERSON_NAME] Test 1 [PERSON_NAME] [PERSON_NAME] [PERSON_NAME] France…" at bounding box center [493, 69] width 135 height 24
select select "14"
click at [426, 57] on select "All Users [PERSON_NAME] Test 1 [PERSON_NAME] [PERSON_NAME] [PERSON_NAME] France…" at bounding box center [493, 69] width 135 height 24
click at [647, 72] on input "Search" at bounding box center [668, 68] width 42 height 21
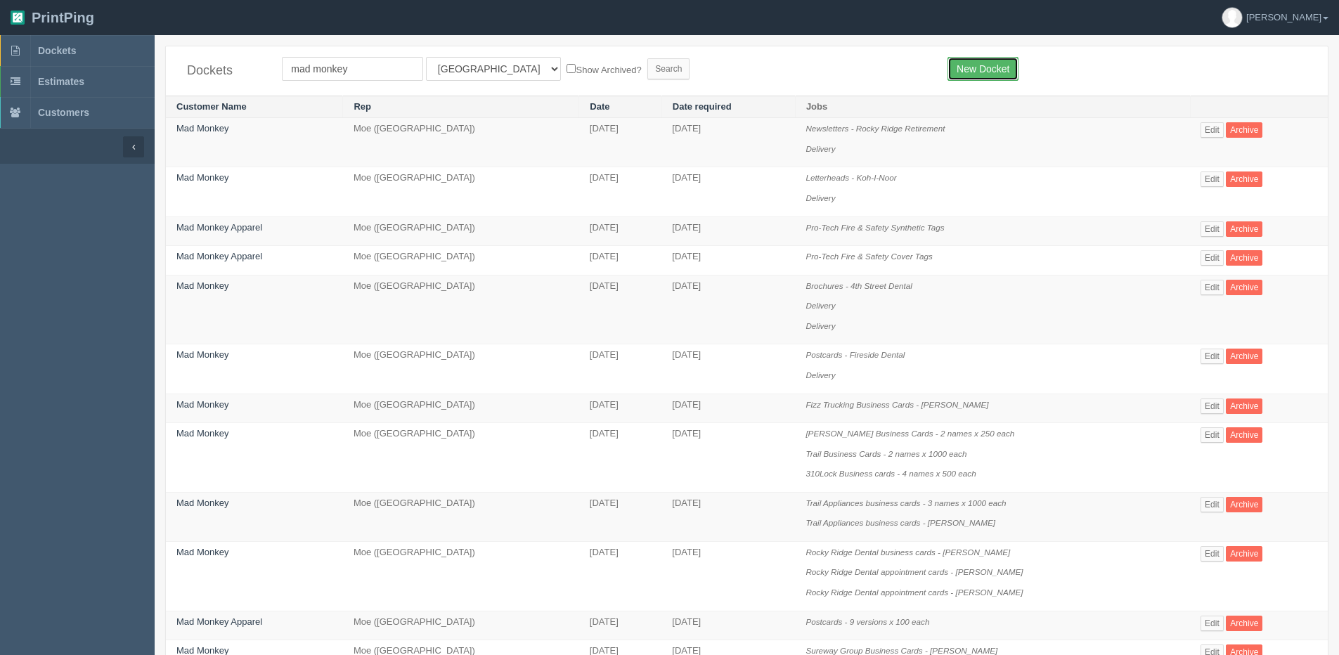
drag, startPoint x: 973, startPoint y: 64, endPoint x: 949, endPoint y: 68, distance: 25.0
click at [973, 64] on link "New Docket" at bounding box center [982, 69] width 71 height 24
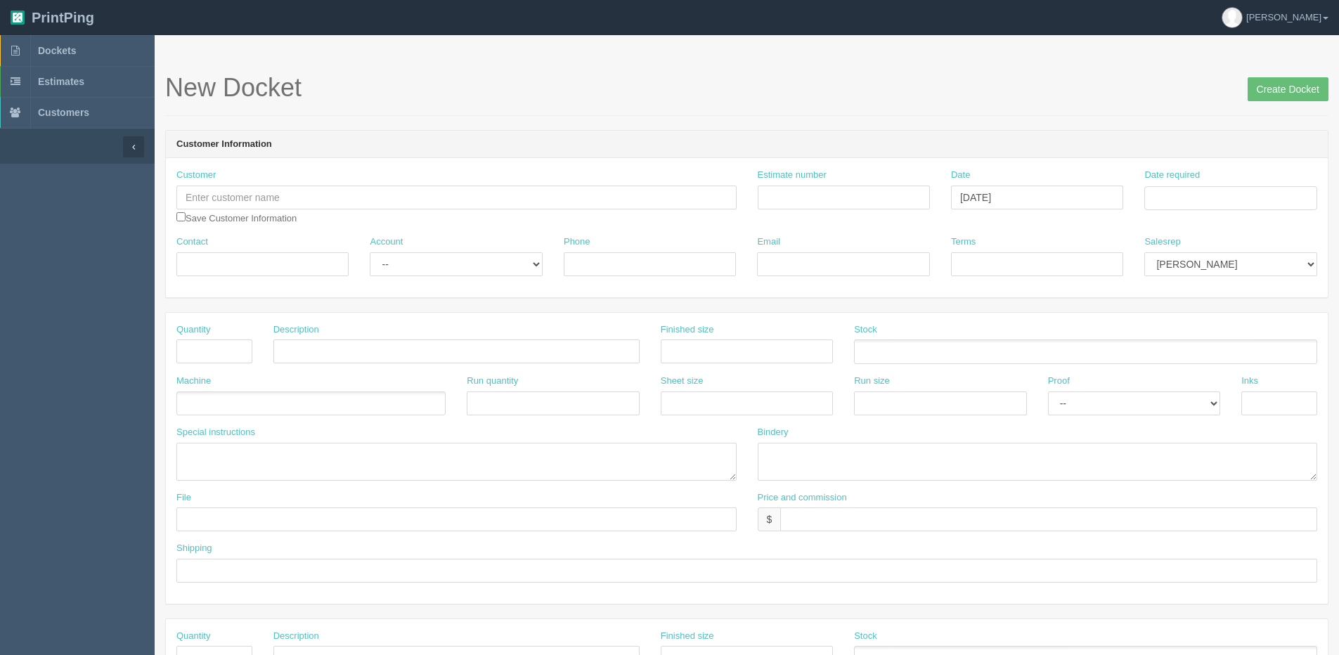
click at [567, 216] on div "Customer Save Customer Information" at bounding box center [456, 197] width 560 height 56
click at [386, 200] on input "text" at bounding box center [456, 198] width 560 height 24
click at [223, 226] on strong "Mad Mon" at bounding box center [207, 224] width 39 height 11
click at [253, 231] on link "Mad Monkey Apparel" at bounding box center [232, 225] width 111 height 20
type input "Mad Monkey Apparel"
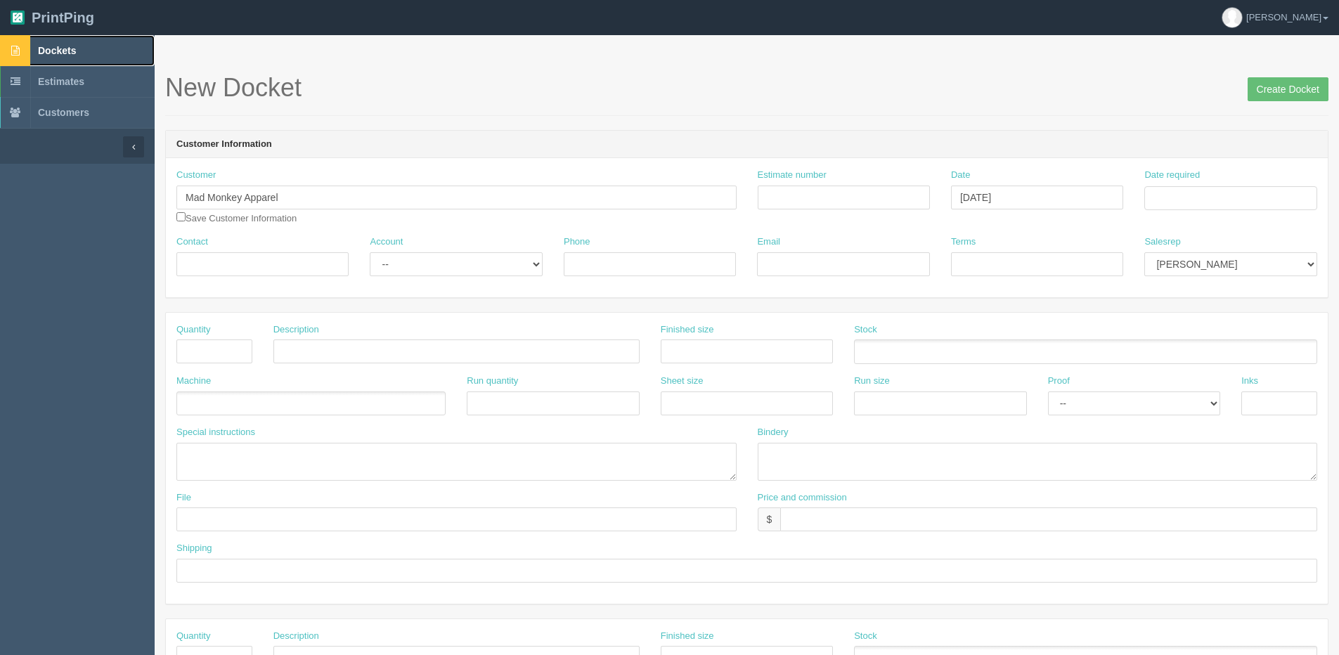
click at [62, 48] on span "Dockets" at bounding box center [57, 50] width 38 height 11
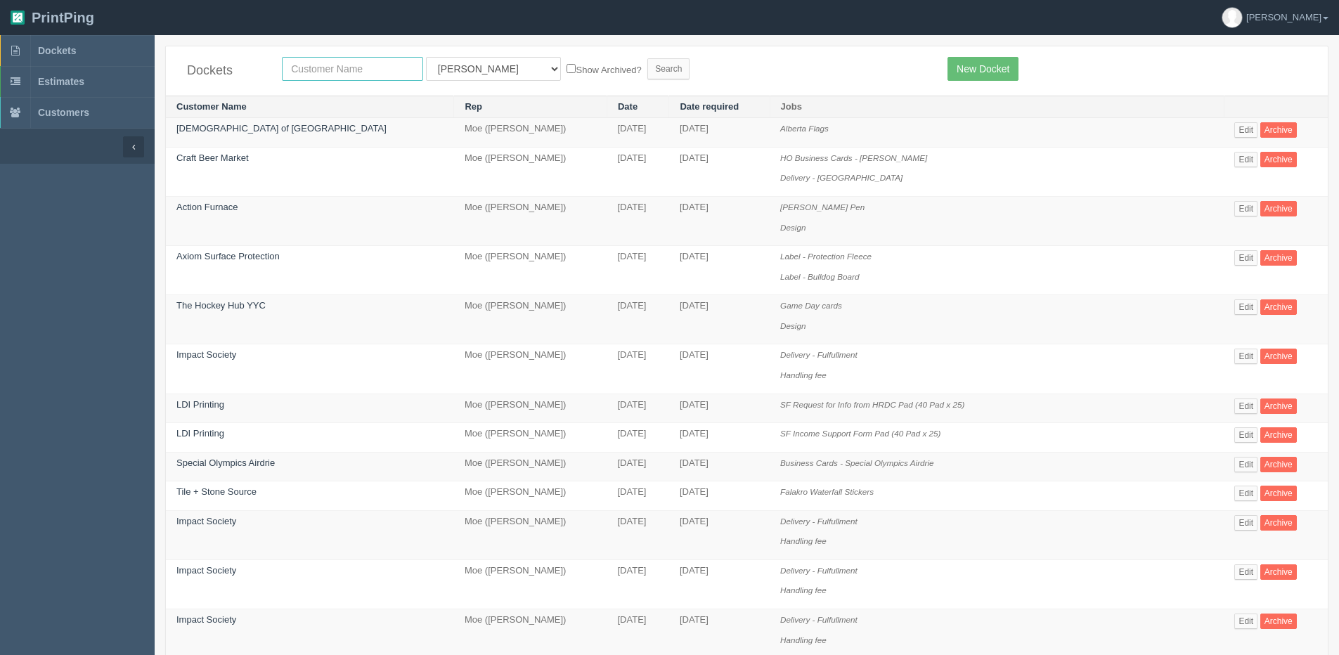
click at [309, 79] on input "text" at bounding box center [352, 69] width 141 height 24
type input "mad monkey"
click at [567, 65] on label "Show Archived?" at bounding box center [604, 69] width 75 height 16
click at [567, 65] on input "Show Archived?" at bounding box center [571, 68] width 9 height 9
checkbox input "true"
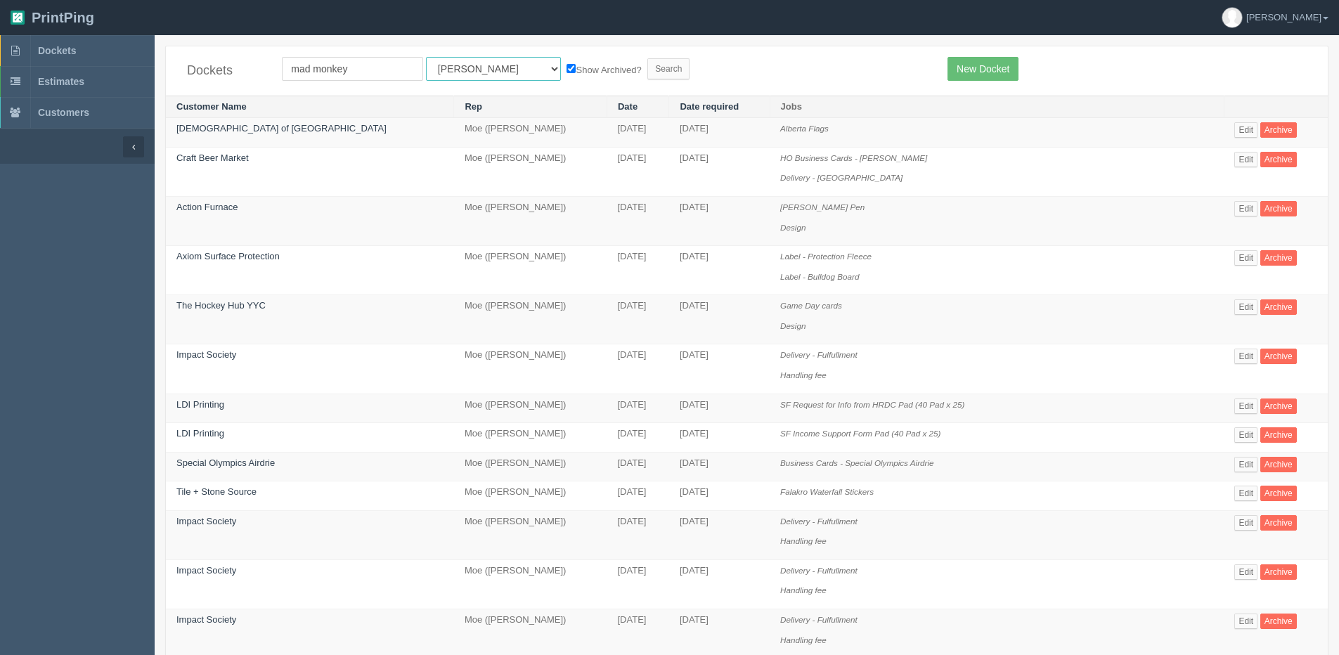
drag, startPoint x: 473, startPoint y: 69, endPoint x: 457, endPoint y: 81, distance: 20.1
click at [471, 70] on select "All Users Ali Ali Test 1 Aly Amy Ankit Arif Brandon Dan France Greg Jim Mark Ma…" at bounding box center [493, 69] width 135 height 24
select select "1"
click at [426, 57] on select "All Users Ali Ali Test 1 Aly Amy Ankit Arif Brandon Dan France Greg Jim Mark Ma…" at bounding box center [493, 69] width 135 height 24
click at [647, 68] on input "Search" at bounding box center [668, 68] width 42 height 21
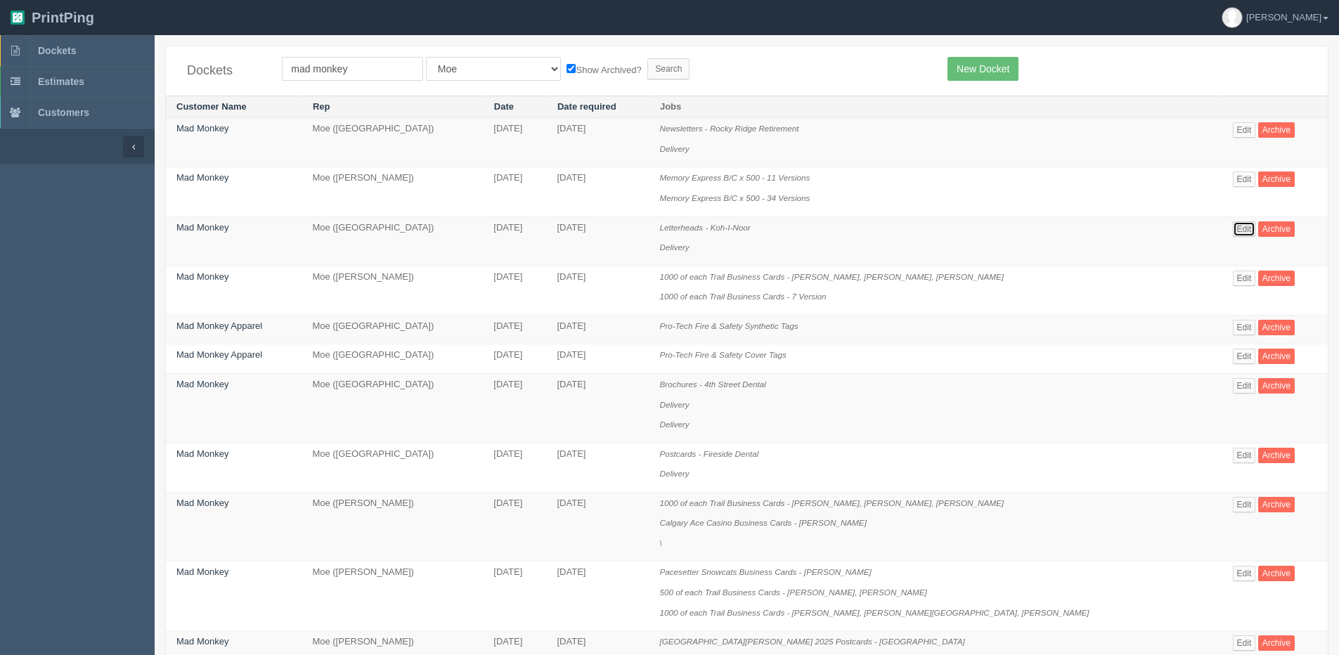
click at [1233, 232] on link "Edit" at bounding box center [1244, 228] width 23 height 15
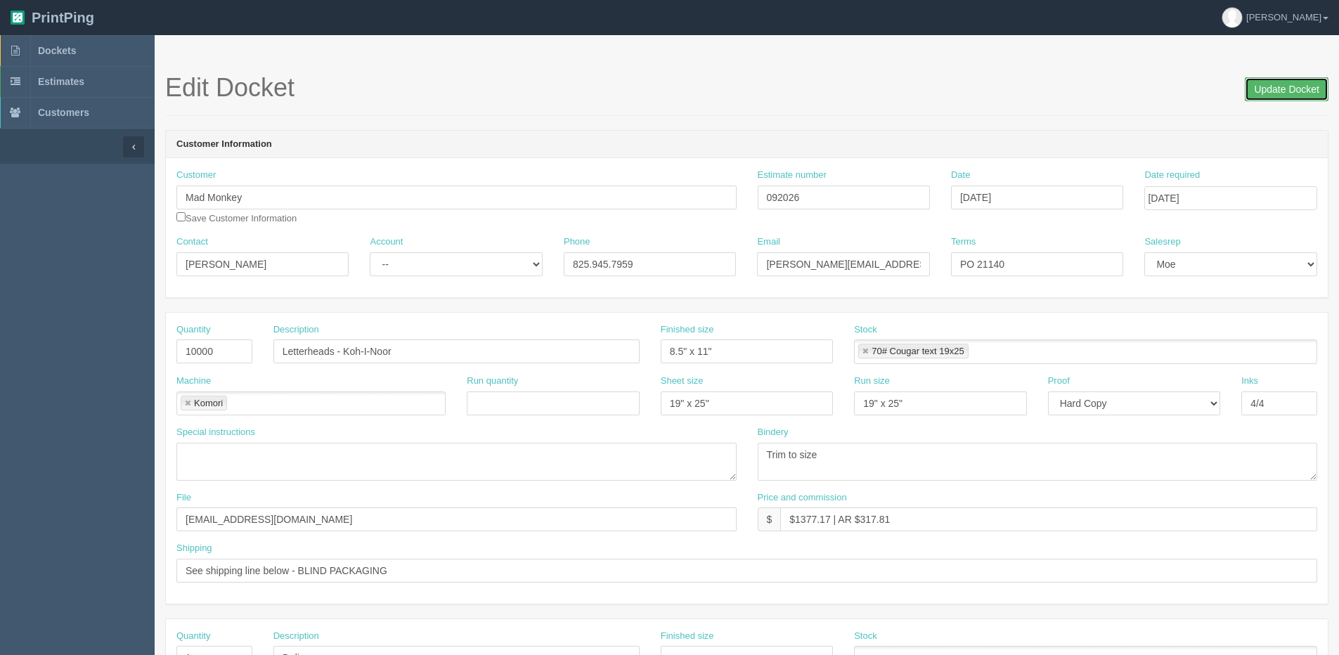
click at [1261, 97] on input "Update Docket" at bounding box center [1287, 89] width 84 height 24
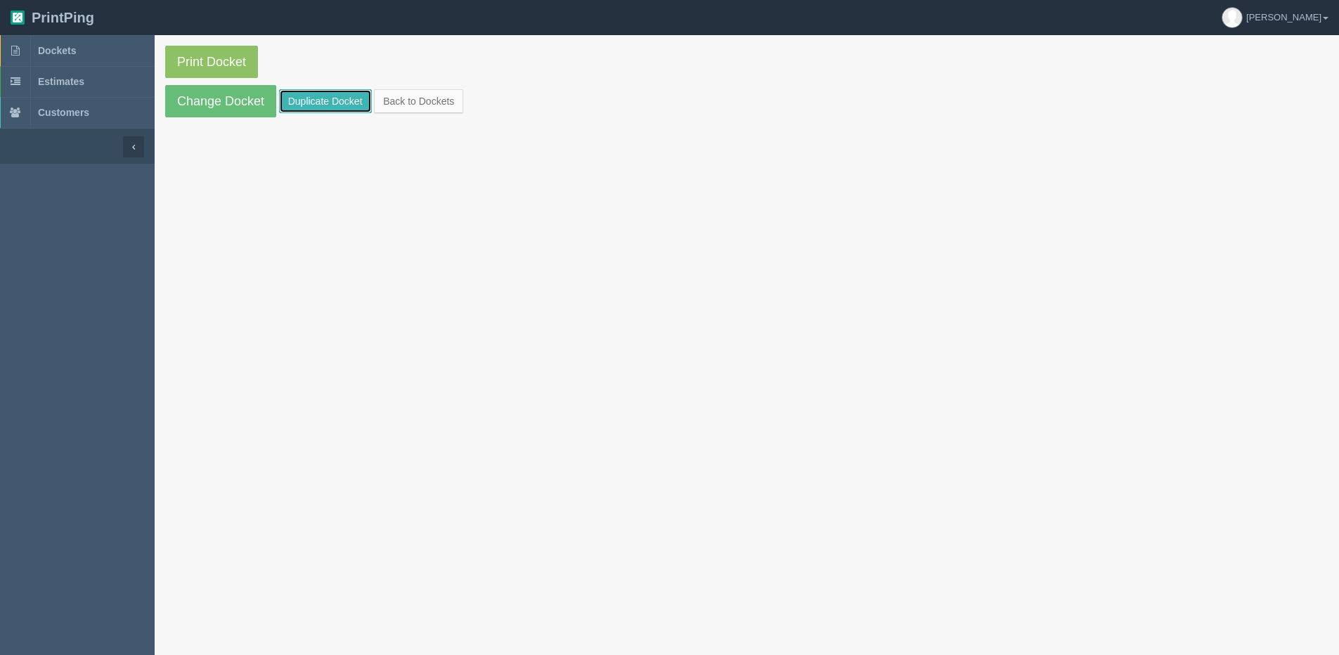
click at [309, 105] on link "Duplicate Docket" at bounding box center [325, 101] width 93 height 24
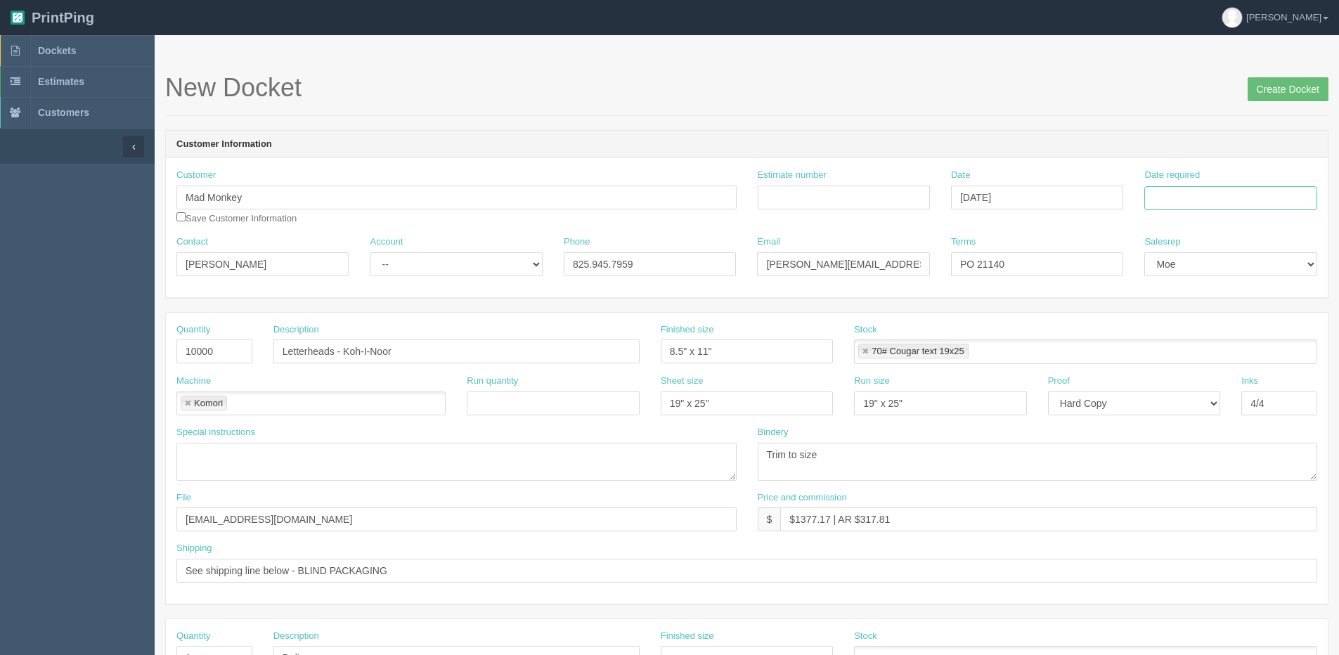
click at [1163, 209] on input "Date required" at bounding box center [1230, 198] width 172 height 24
click at [1180, 401] on th "[DATE]" at bounding box center [1213, 393] width 131 height 20
click at [1249, 349] on td "29" at bounding box center [1251, 353] width 17 height 20
type input "[DATE]"
drag, startPoint x: 981, startPoint y: 266, endPoint x: 1028, endPoint y: 287, distance: 50.7
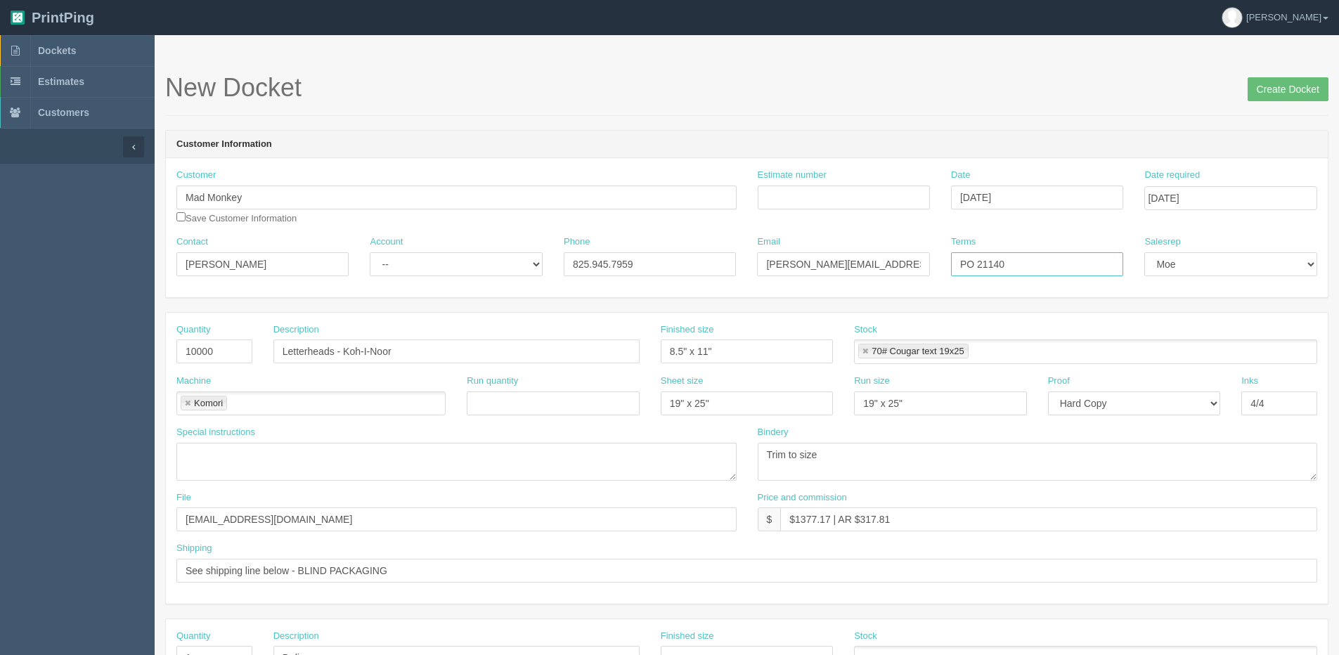
click at [1076, 259] on input "PO 21140" at bounding box center [1037, 264] width 172 height 24
type input "PO 21214"
click at [0, 265] on html "PrintPing [PERSON_NAME] Edit account ( [PERSON_NAME][EMAIL_ADDRESS][DOMAIN_NAME…" at bounding box center [669, 638] width 1339 height 1276
type input "[DATE][PERSON_NAME]"
drag, startPoint x: 650, startPoint y: 272, endPoint x: 151, endPoint y: 272, distance: 499.0
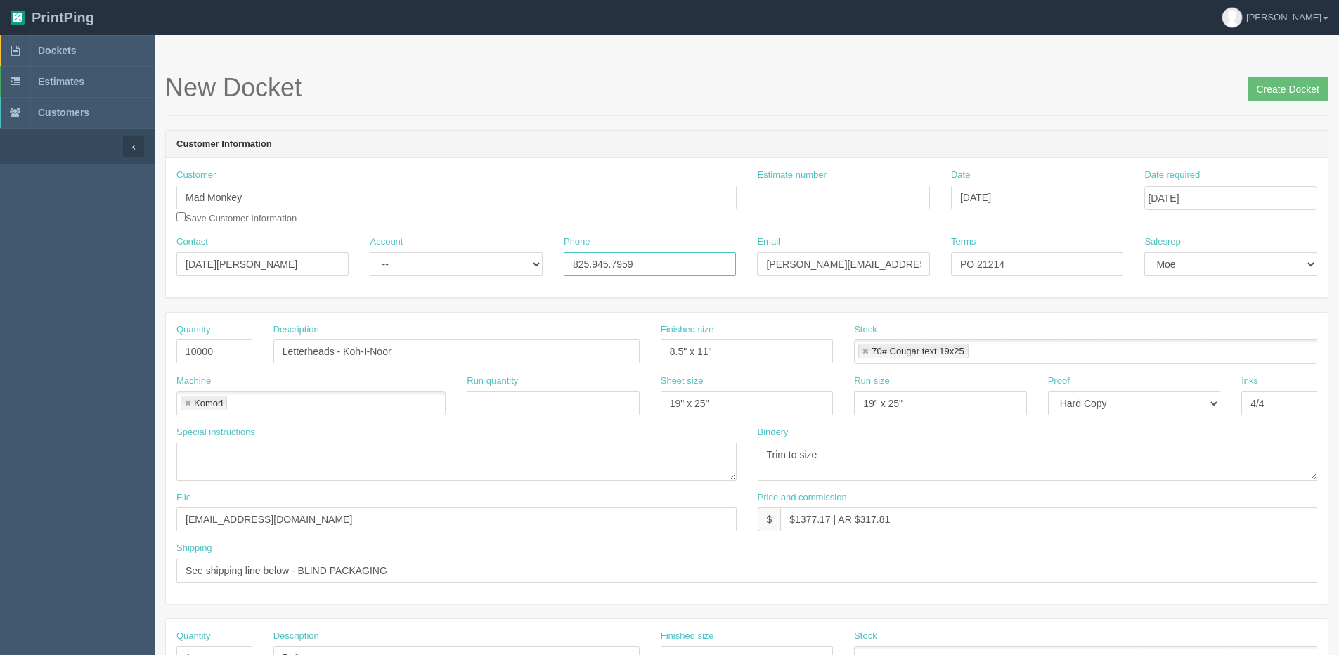
click at [233, 272] on div "Contact [DATE][PERSON_NAME] Account -- Existing Client Allrush Client Rep Clien…" at bounding box center [747, 260] width 1162 height 51
type input "403.250.6539"
click at [891, 267] on input "[PERSON_NAME][EMAIL_ADDRESS][DOMAIN_NAME]" at bounding box center [843, 264] width 172 height 24
drag, startPoint x: 427, startPoint y: 267, endPoint x: 392, endPoint y: 267, distance: 35.1
click at [395, 267] on div "Contact [DATE][PERSON_NAME] Account -- Existing Client Allrush Client Rep Clien…" at bounding box center [747, 260] width 1162 height 51
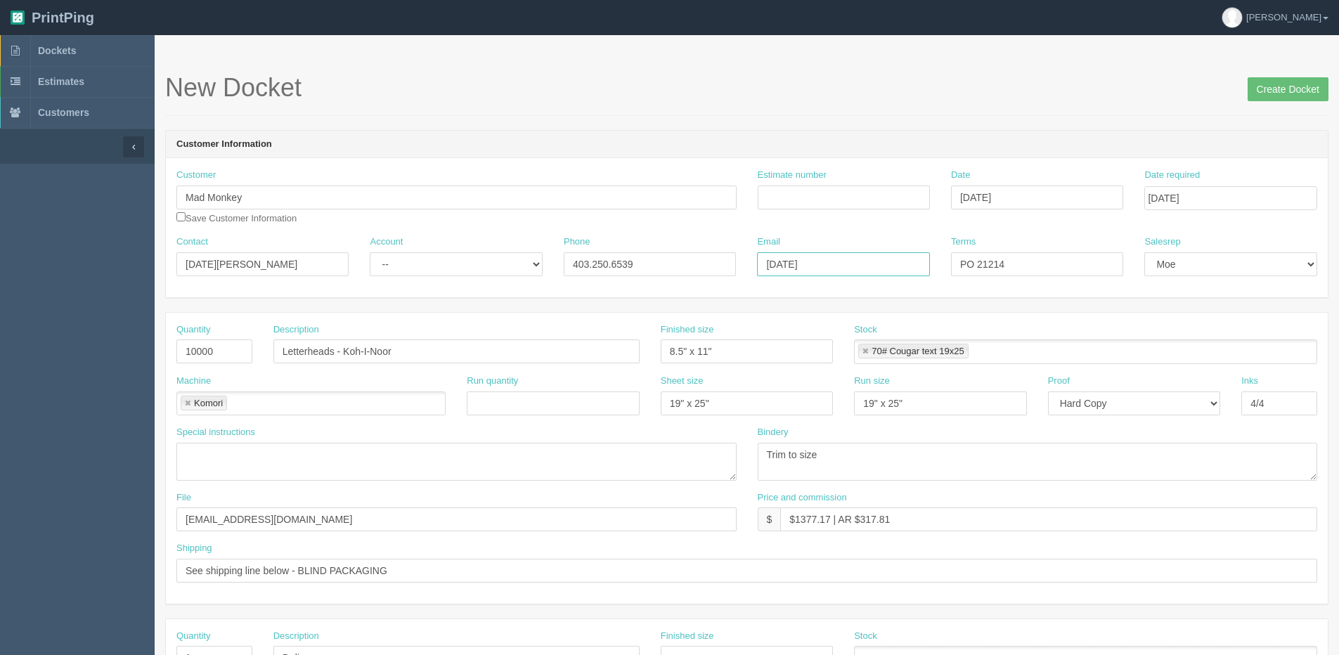
type input "[DATE][EMAIL_ADDRESS][DOMAIN_NAME]"
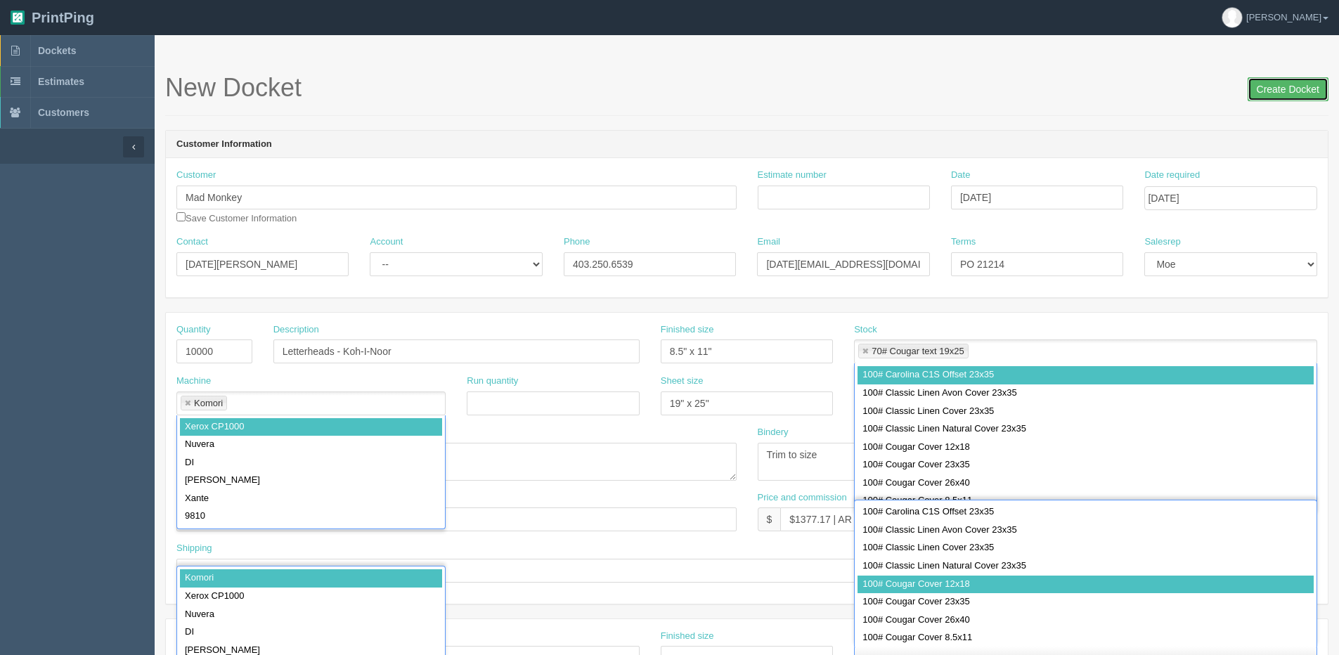
click at [1289, 92] on input "Create Docket" at bounding box center [1288, 89] width 81 height 24
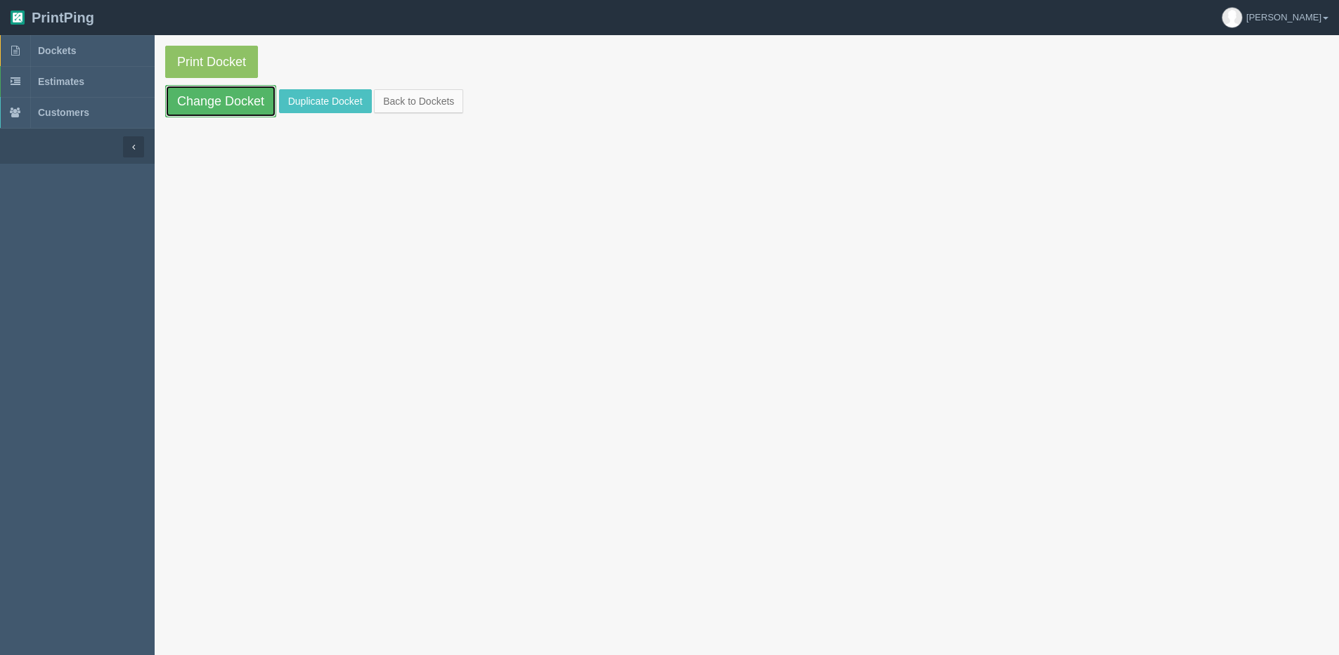
drag, startPoint x: 190, startPoint y: 105, endPoint x: 362, endPoint y: 120, distance: 172.8
click at [192, 105] on link "Change Docket" at bounding box center [220, 101] width 111 height 32
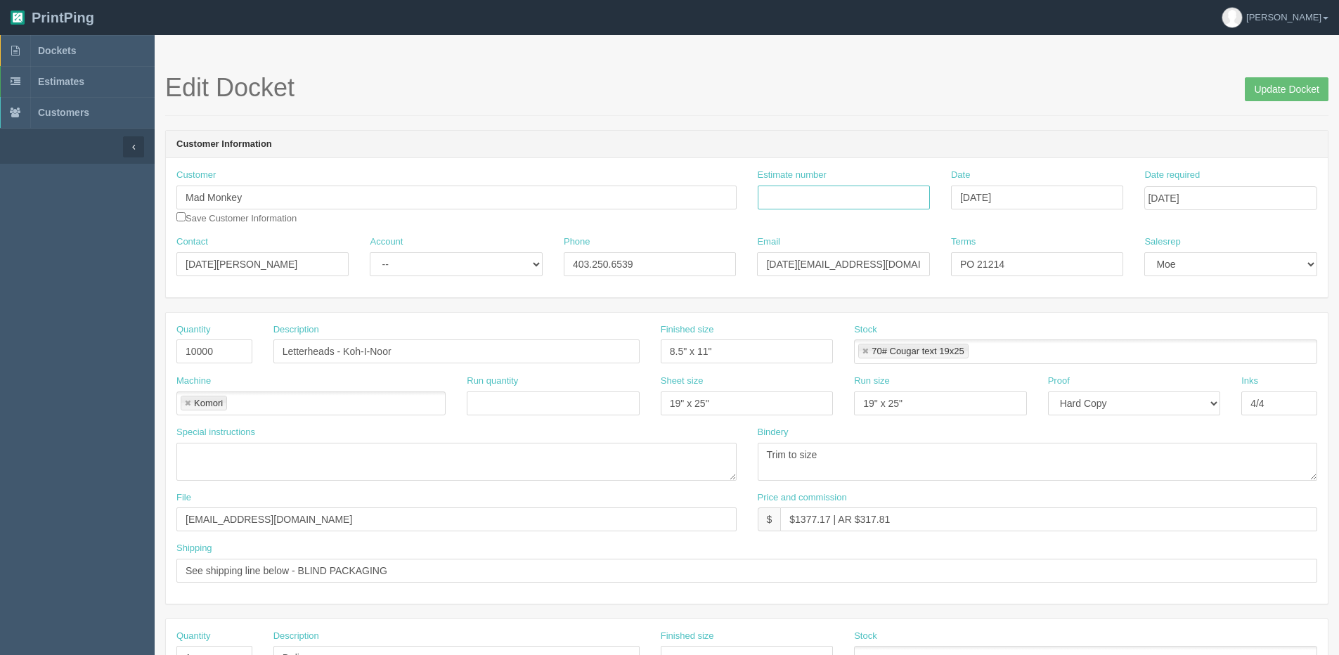
click at [886, 209] on input "Estimate number" at bounding box center [844, 198] width 172 height 24
type input "092151"
drag, startPoint x: 220, startPoint y: 349, endPoint x: 26, endPoint y: 347, distance: 194.0
click at [26, 347] on section "Dockets Estimates Customers" at bounding box center [669, 655] width 1339 height 1241
type input "5"
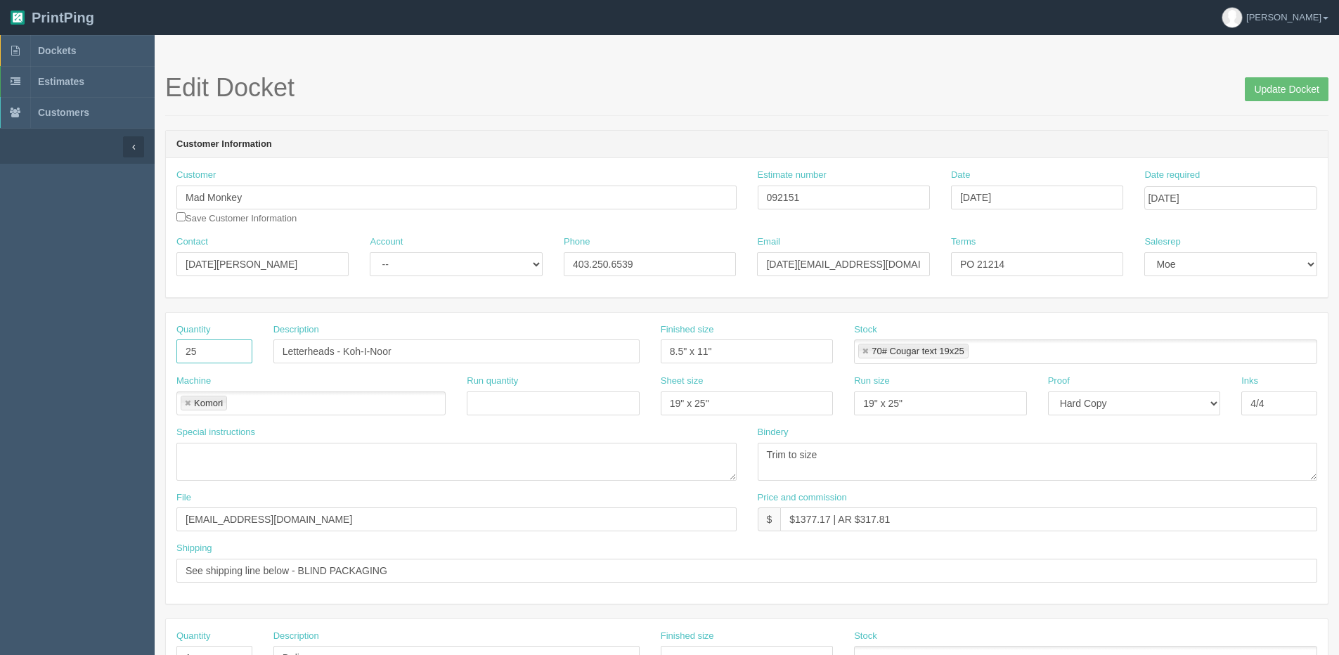
type input "25"
drag, startPoint x: 440, startPoint y: 354, endPoint x: -72, endPoint y: 397, distance: 514.2
click at [0, 397] on html "PrintPing Dan Edit account ( dan@allrush.ca ) Logout Dockets Estimates Customers" at bounding box center [669, 638] width 1339 height 1276
type input "Integris Basic Pro Insallation Manuals"
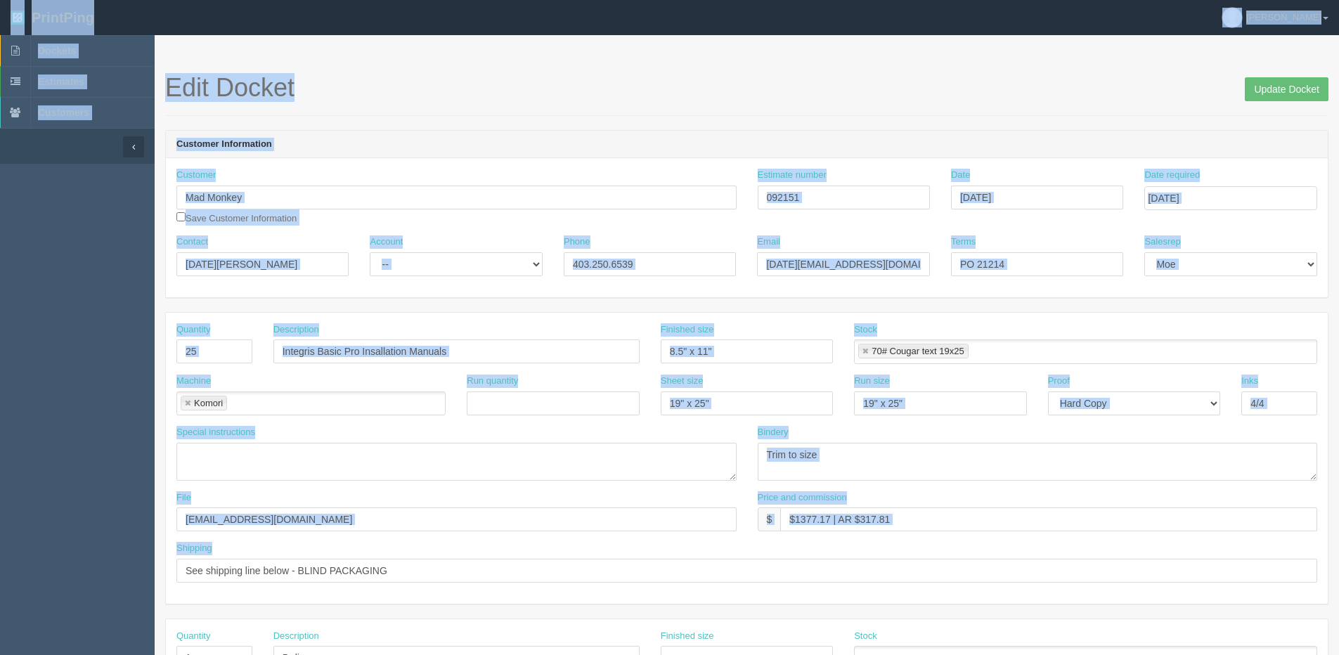
drag, startPoint x: 480, startPoint y: 552, endPoint x: -124, endPoint y: 552, distance: 604.5
click at [0, 552] on html "PrintPing Dan Edit account ( dan@allrush.ca ) Logout Dockets Estimates Customers" at bounding box center [669, 638] width 1339 height 1276
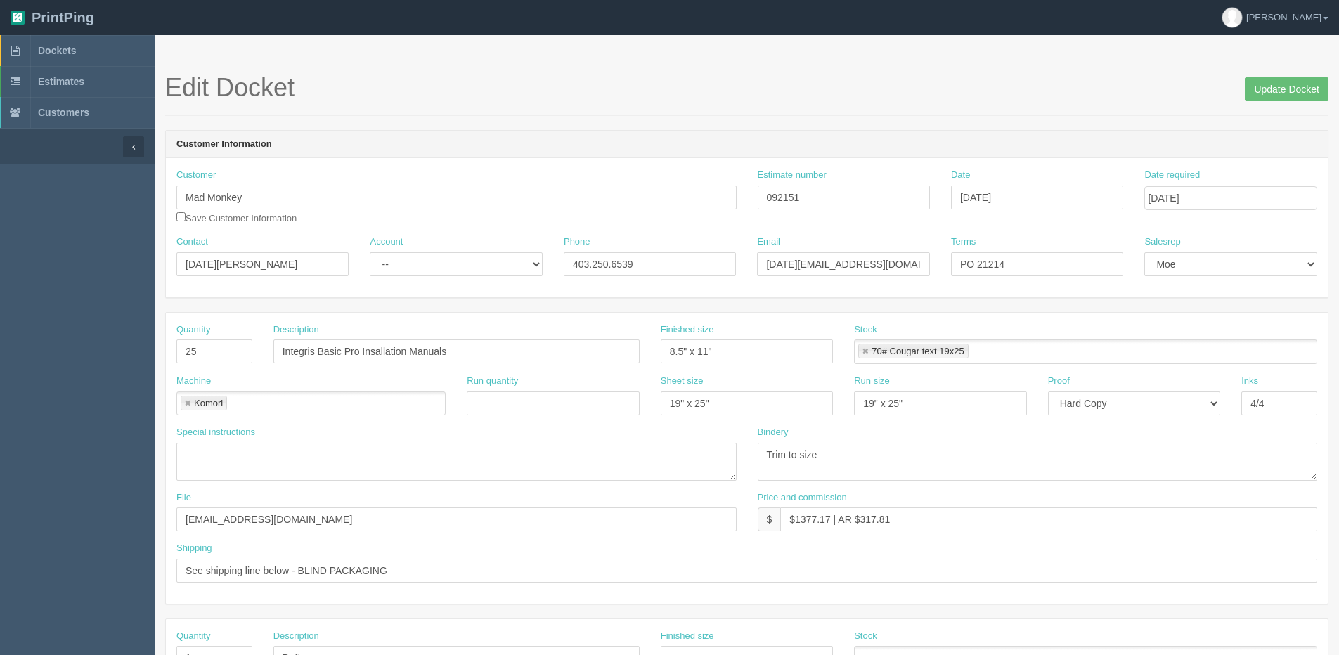
click at [354, 552] on div "Shipping See shipping line below - BLIND PACKAGING" at bounding box center [746, 562] width 1141 height 41
drag, startPoint x: 406, startPoint y: 574, endPoint x: -365, endPoint y: 593, distance: 770.5
click at [0, 593] on html "PrintPing Dan Edit account ( dan@allrush.ca ) Logout Dockets Estimates Customers" at bounding box center [669, 638] width 1339 height 1276
type input "Email / Call when ready for pickup"
drag, startPoint x: 718, startPoint y: 408, endPoint x: 209, endPoint y: 416, distance: 508.2
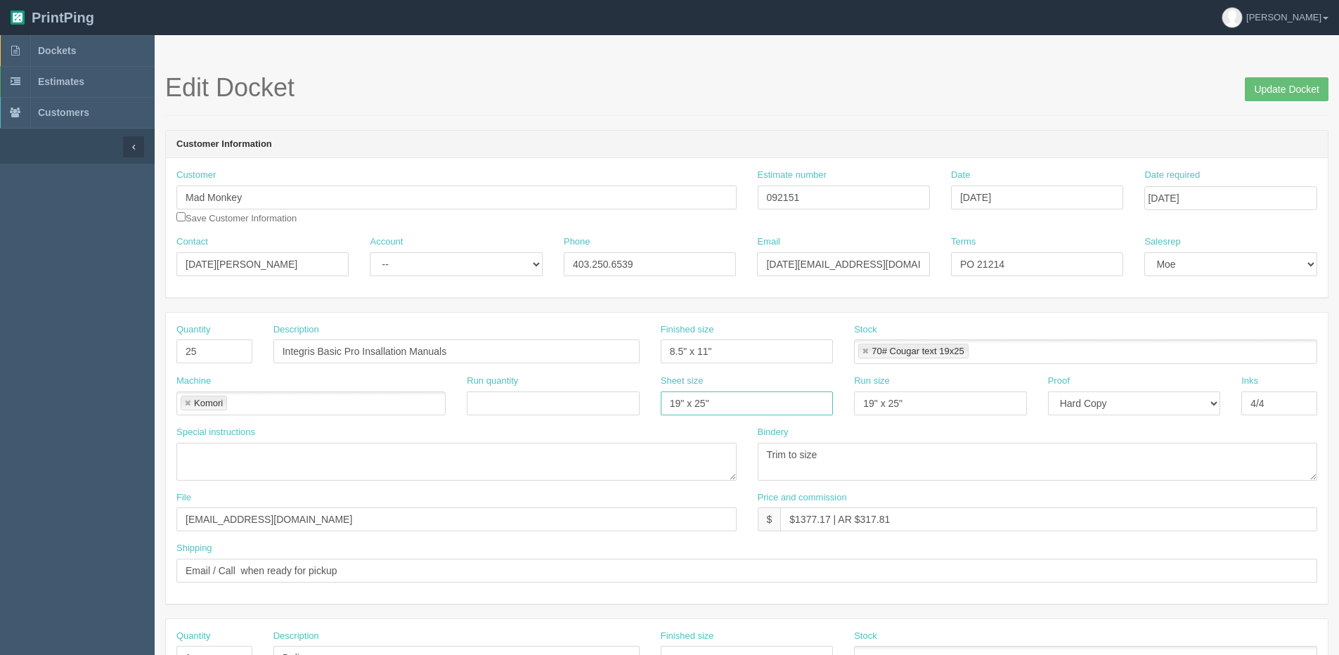
click at [313, 403] on div "Machine Komori Komori Run quantity Sheet size 19" x 25" Run size 19" x 25" Proo…" at bounding box center [747, 400] width 1162 height 51
type input "12" x 18""
drag, startPoint x: 952, startPoint y: 405, endPoint x: 675, endPoint y: 415, distance: 277.8
click at [677, 415] on div "Machine Komori Komori Run quantity Sheet size 12" x 18" Run size 19" x 25" Proo…" at bounding box center [747, 400] width 1162 height 51
type input "12"
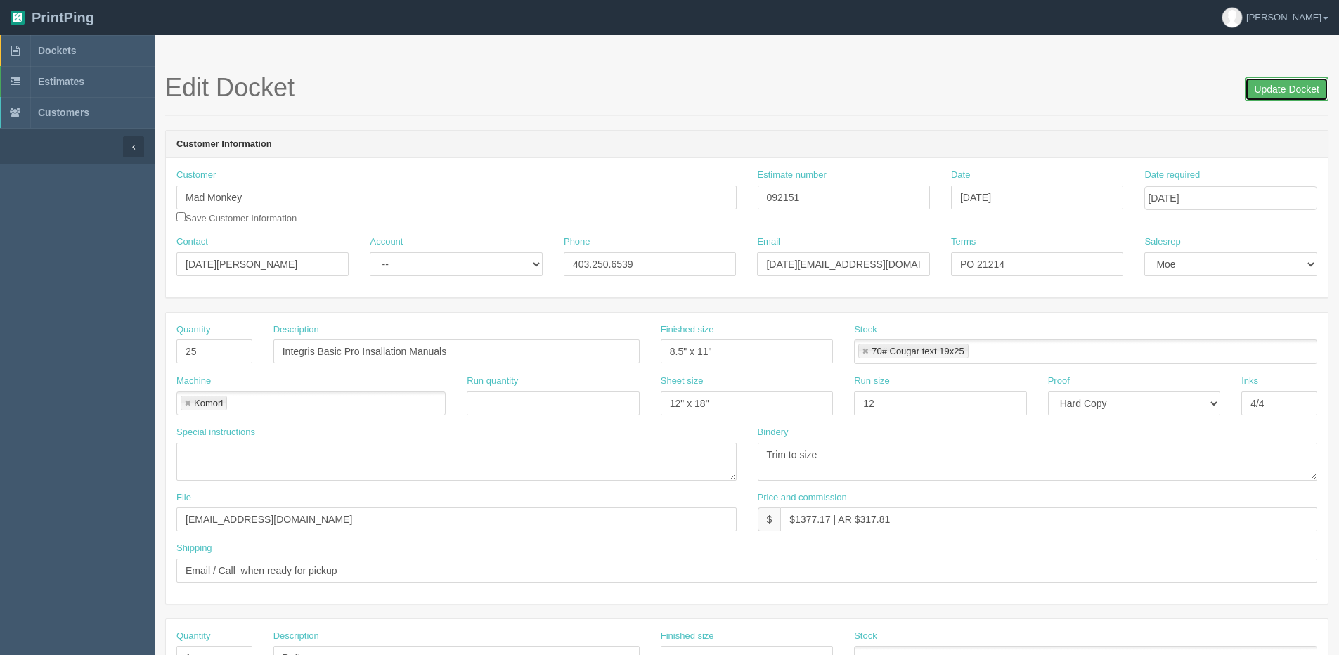
click at [1302, 84] on input "Update Docket" at bounding box center [1287, 89] width 84 height 24
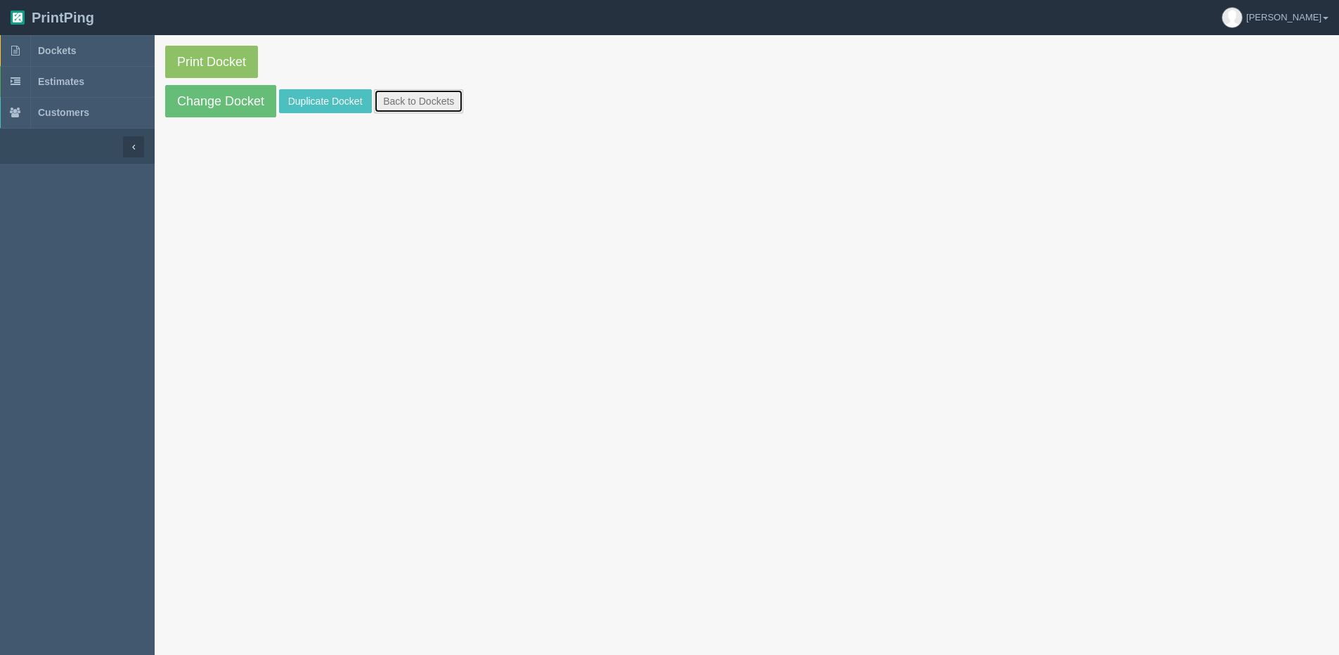
click at [418, 105] on link "Back to Dockets" at bounding box center [418, 101] width 89 height 24
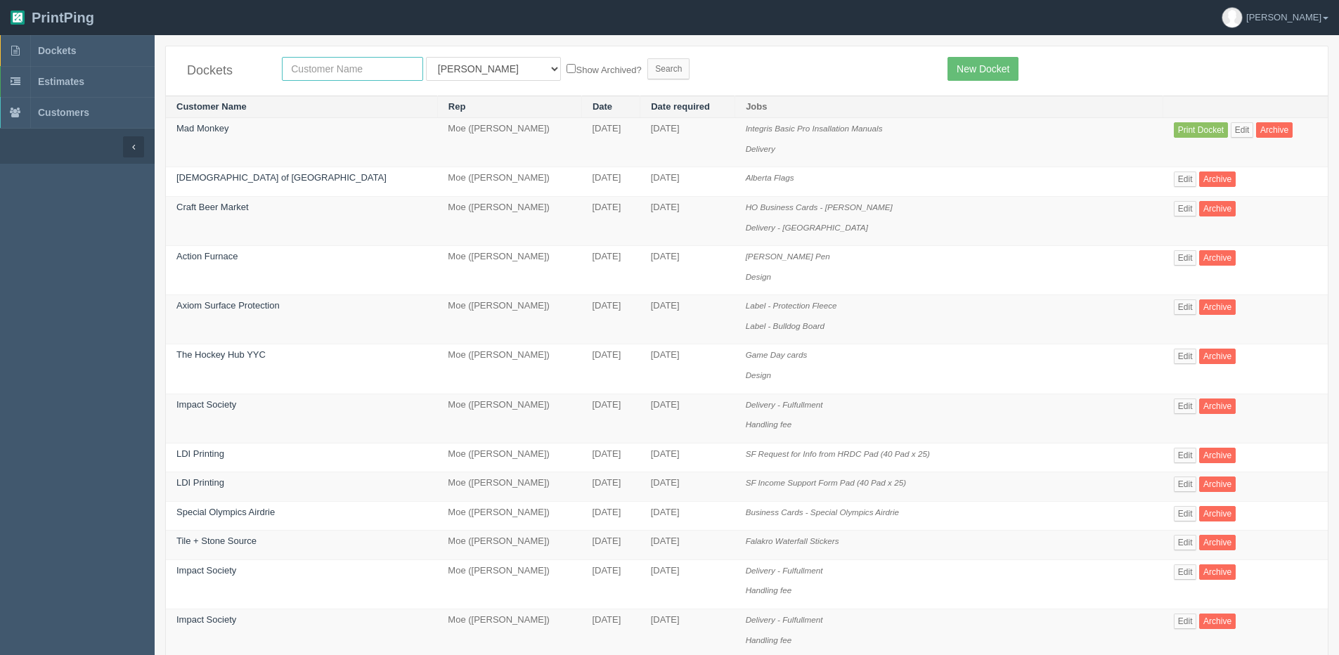
click at [351, 74] on input "text" at bounding box center [352, 69] width 141 height 24
type input "mad mon"
click at [647, 58] on input "Search" at bounding box center [668, 68] width 42 height 21
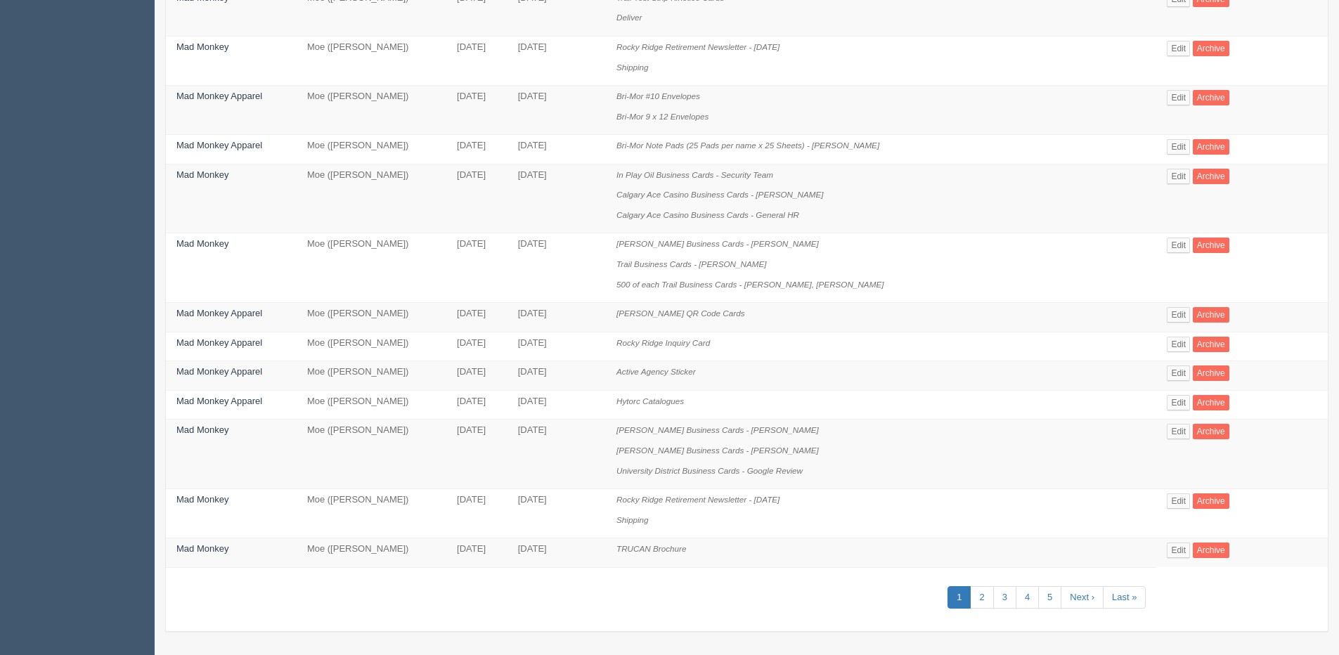
scroll to position [724, 0]
click at [970, 595] on link "2" at bounding box center [981, 596] width 23 height 23
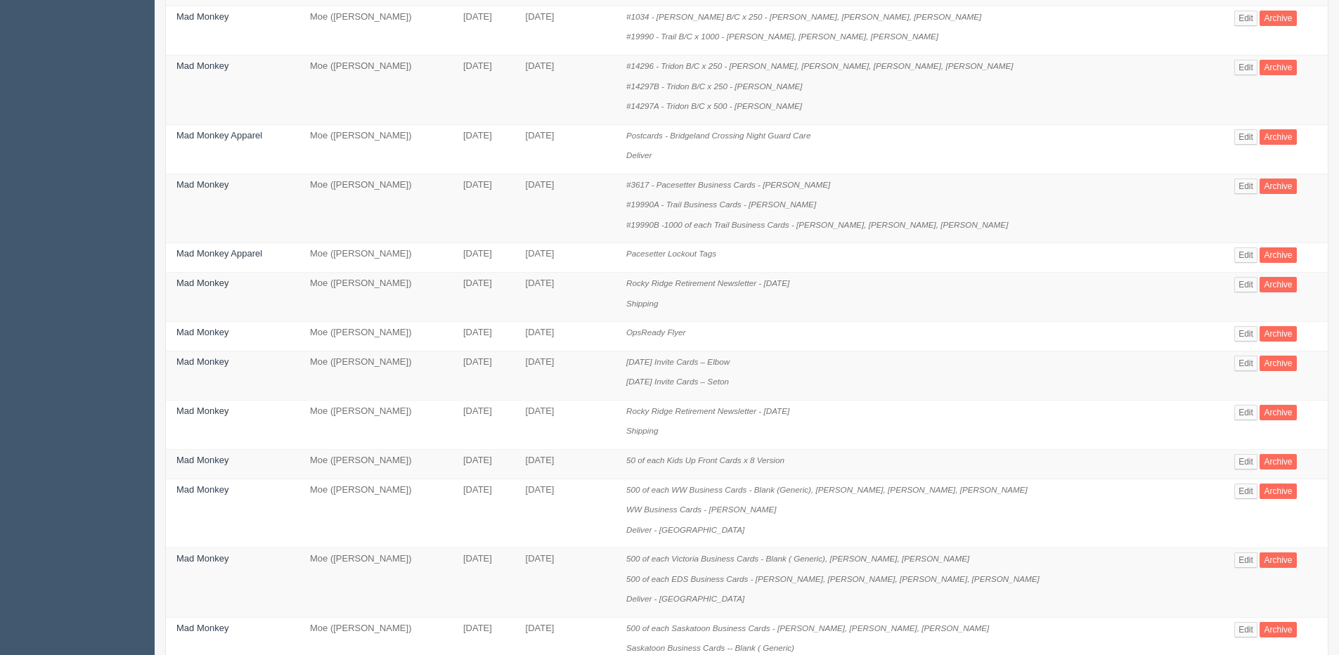
scroll to position [843, 0]
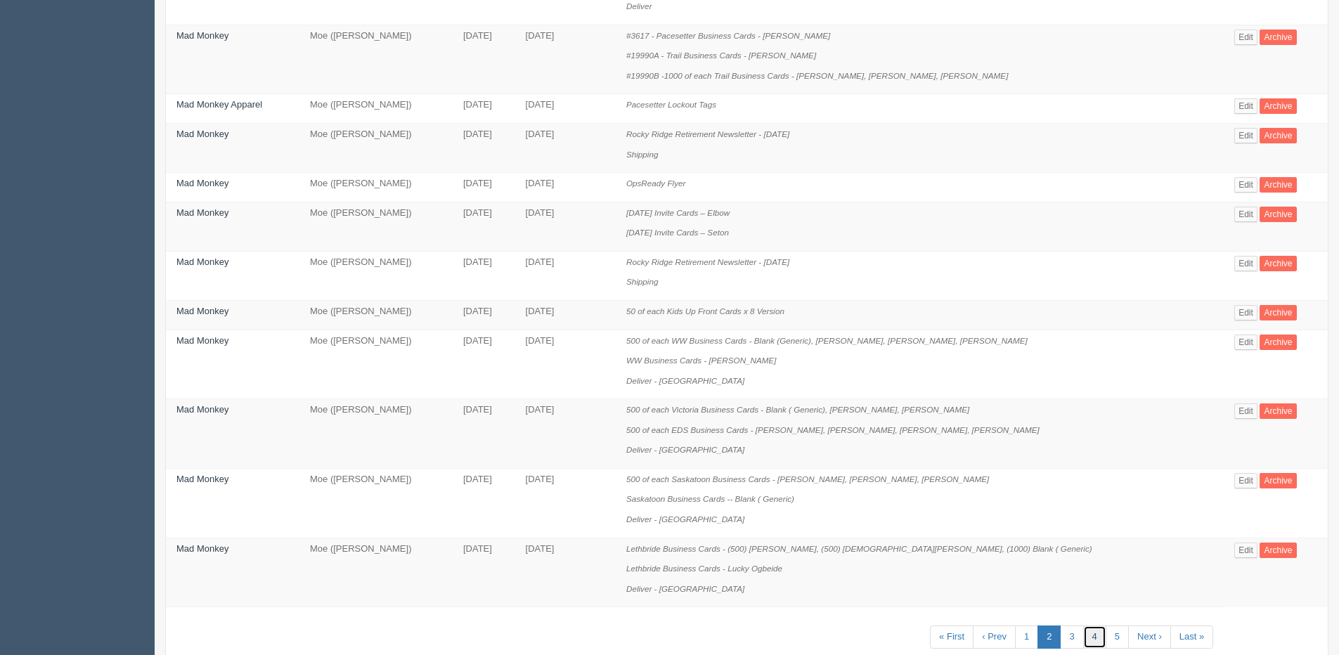
click at [1083, 640] on link "4" at bounding box center [1094, 637] width 23 height 23
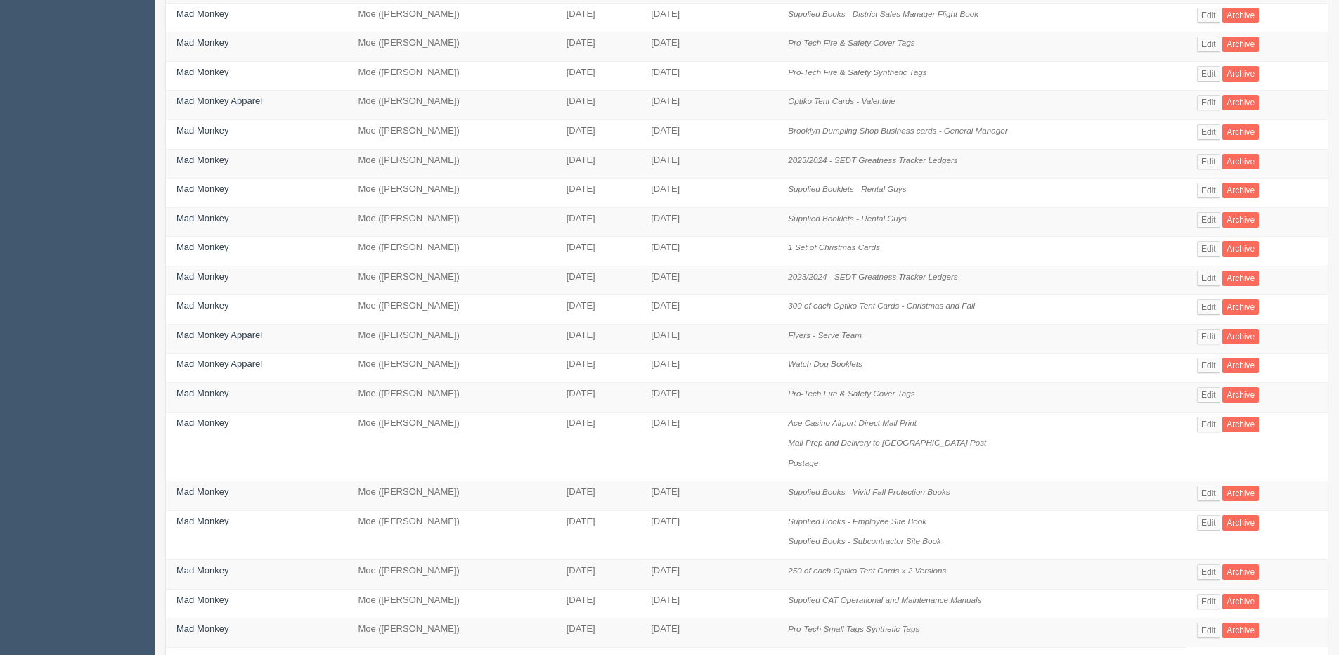
scroll to position [351, 0]
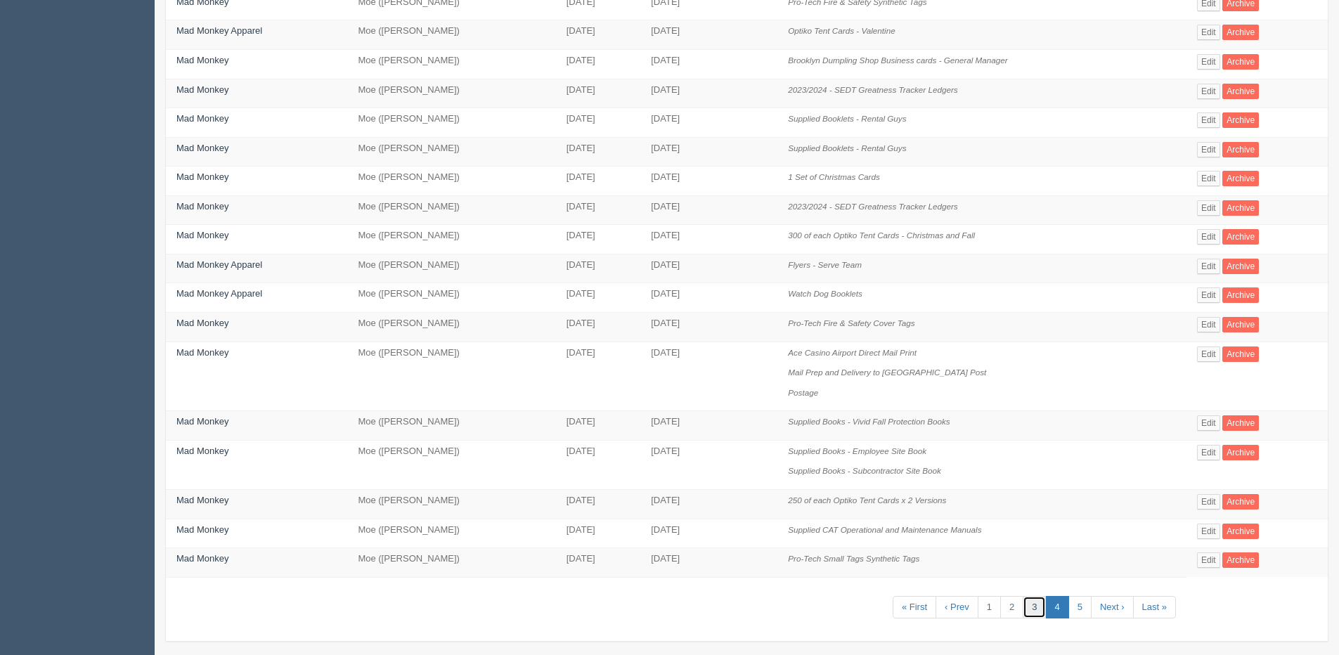
click at [1039, 608] on link "3" at bounding box center [1034, 607] width 23 height 23
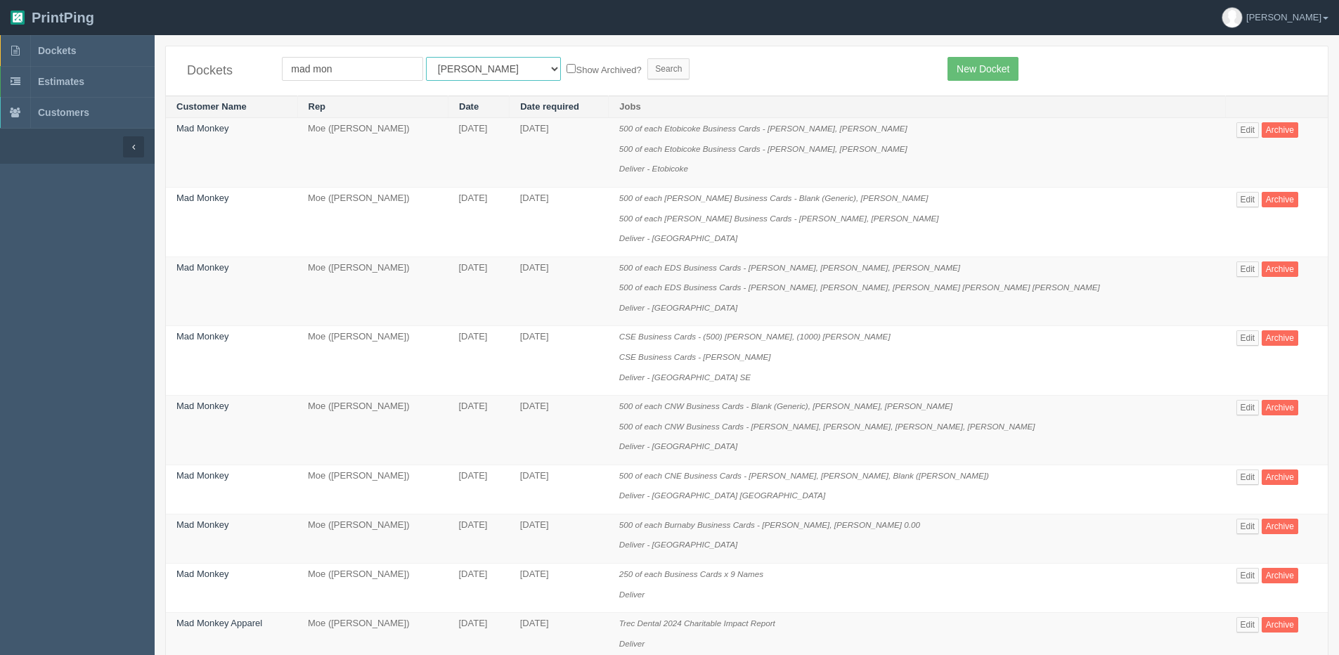
click at [456, 65] on select "All Users Ali Ali Test 1 Aly Amy Ankit Arif Brandon Dan France Greg Jim Mark Ma…" at bounding box center [493, 69] width 135 height 24
select select "1"
click at [426, 57] on select "All Users Ali Ali Test 1 Aly Amy Ankit Arif Brandon Dan France Greg Jim Mark Ma…" at bounding box center [493, 69] width 135 height 24
click at [567, 73] on label "Show Archived?" at bounding box center [604, 69] width 75 height 16
drag, startPoint x: 564, startPoint y: 73, endPoint x: 536, endPoint y: 70, distance: 28.3
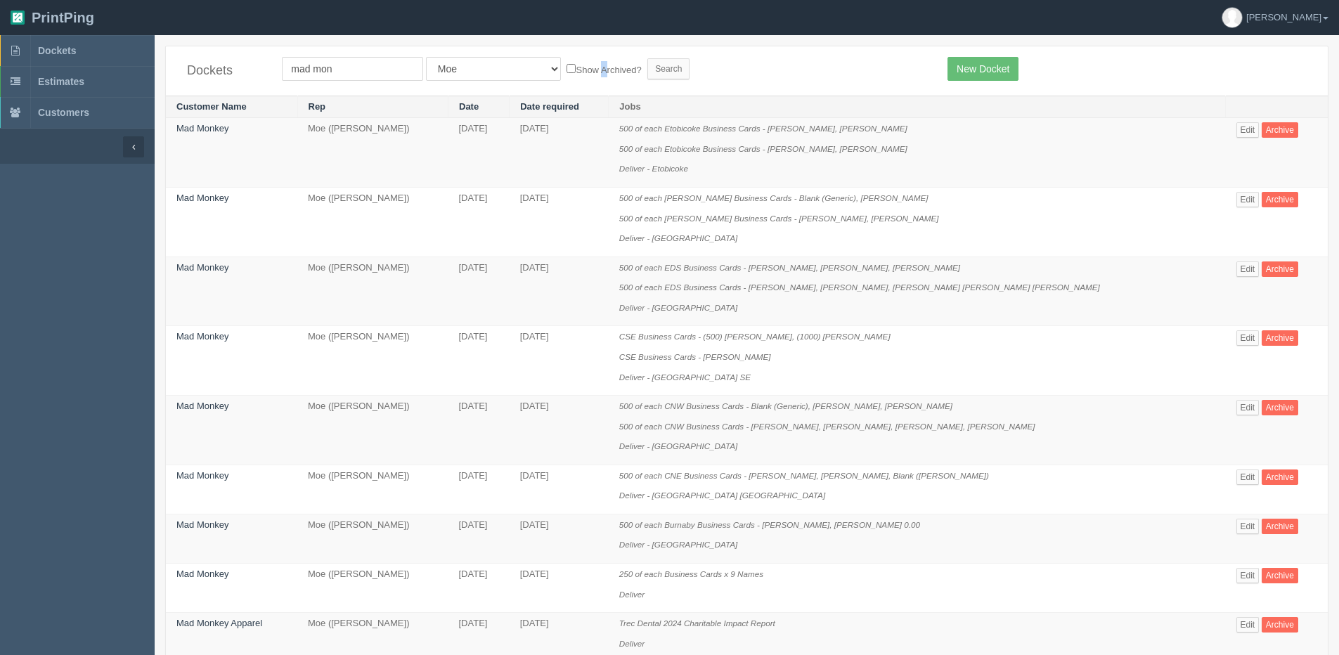
click at [567, 64] on label "Show Archived?" at bounding box center [604, 69] width 75 height 16
click at [567, 69] on input "Show Archived?" at bounding box center [571, 68] width 9 height 9
checkbox input "true"
click at [647, 77] on input "Search" at bounding box center [668, 68] width 42 height 21
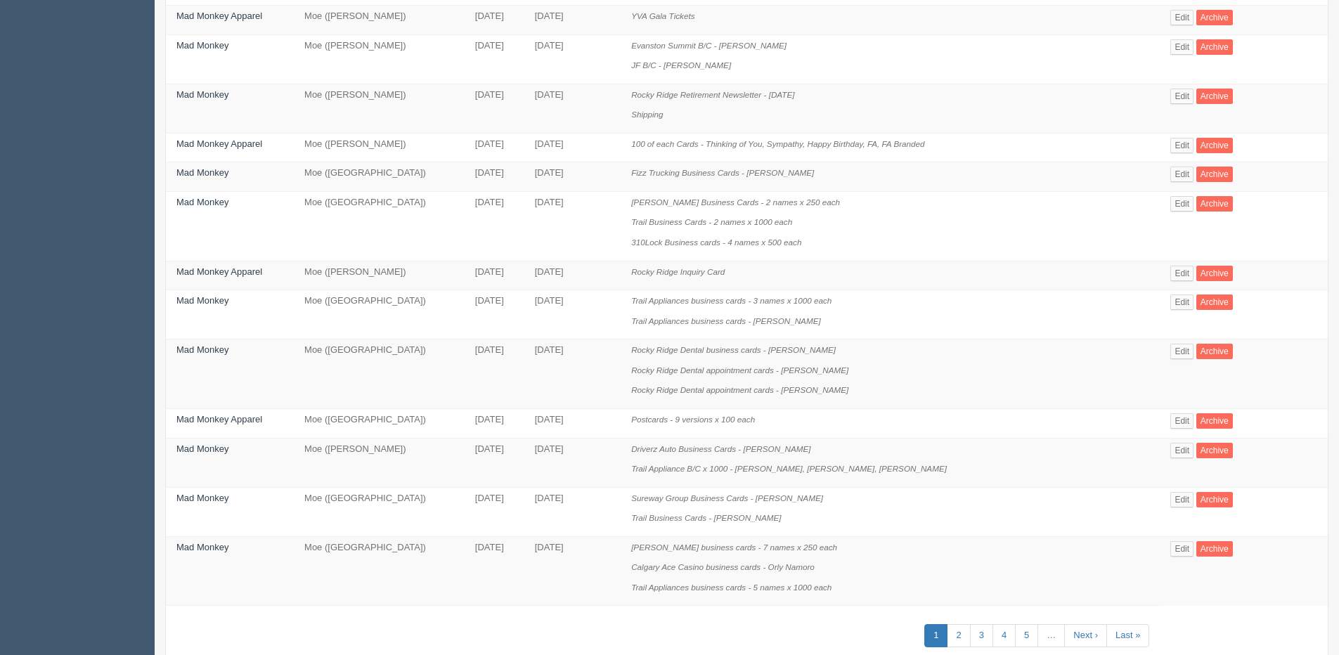
scroll to position [784, 0]
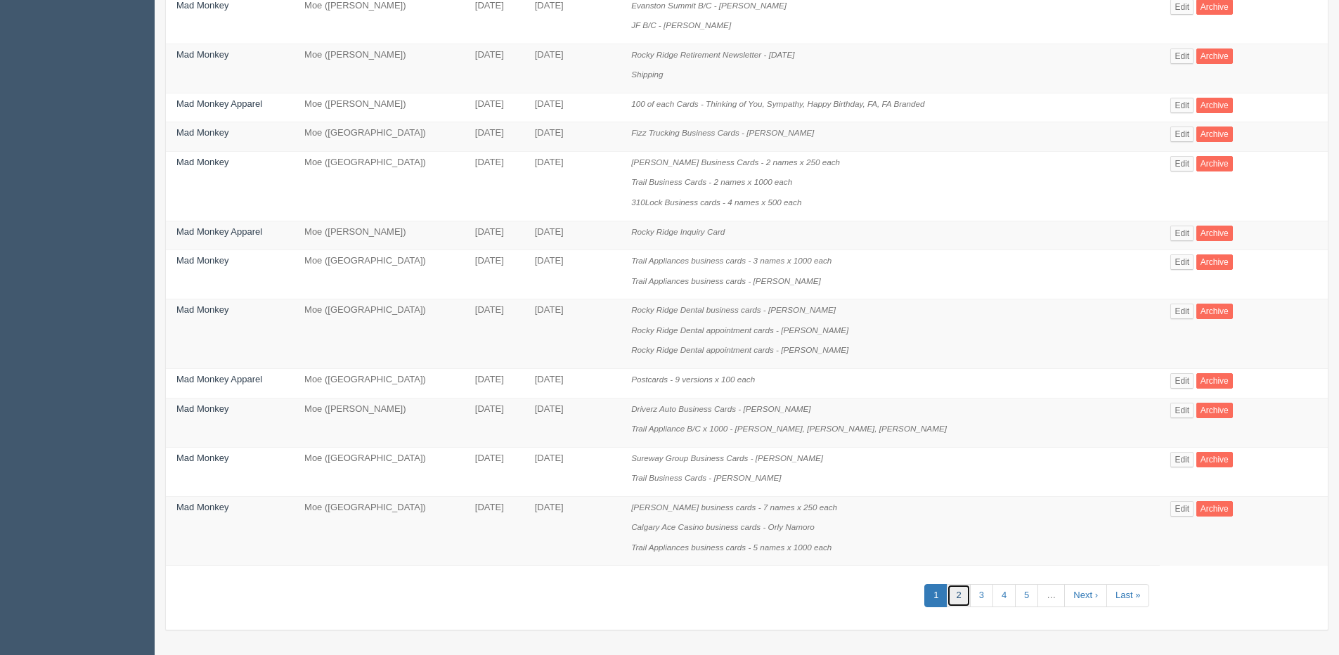
click at [947, 591] on link "2" at bounding box center [958, 595] width 23 height 23
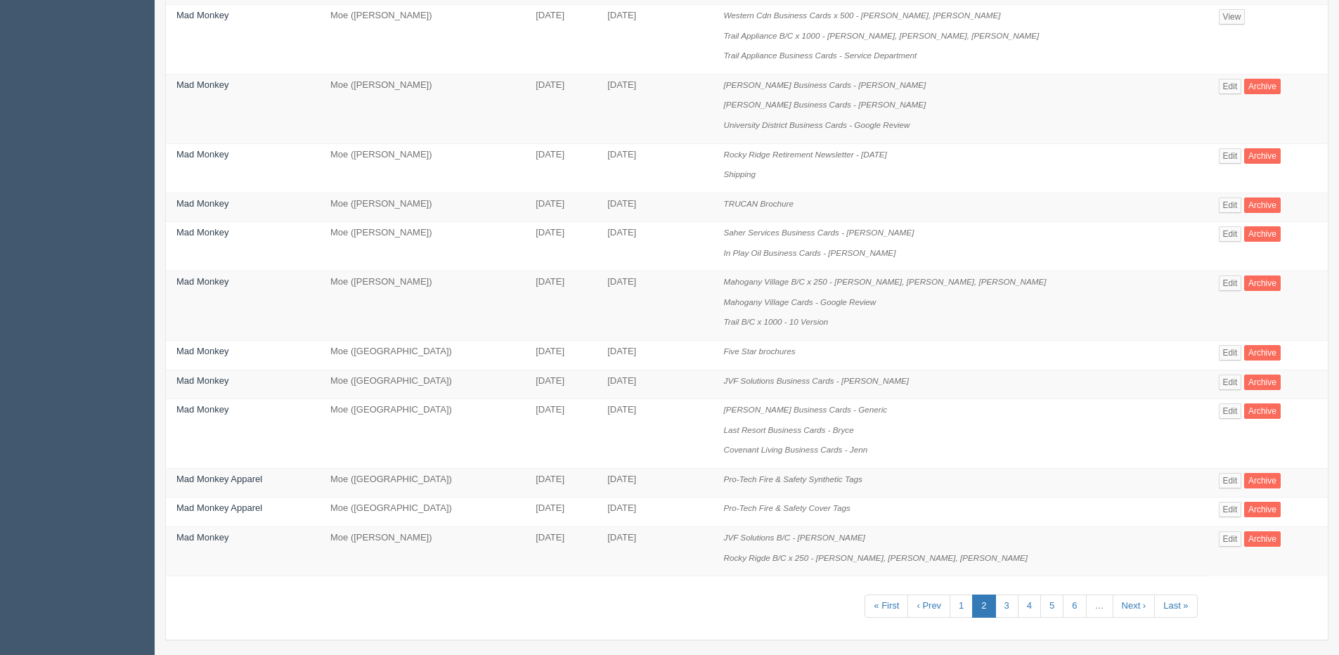
scroll to position [663, 0]
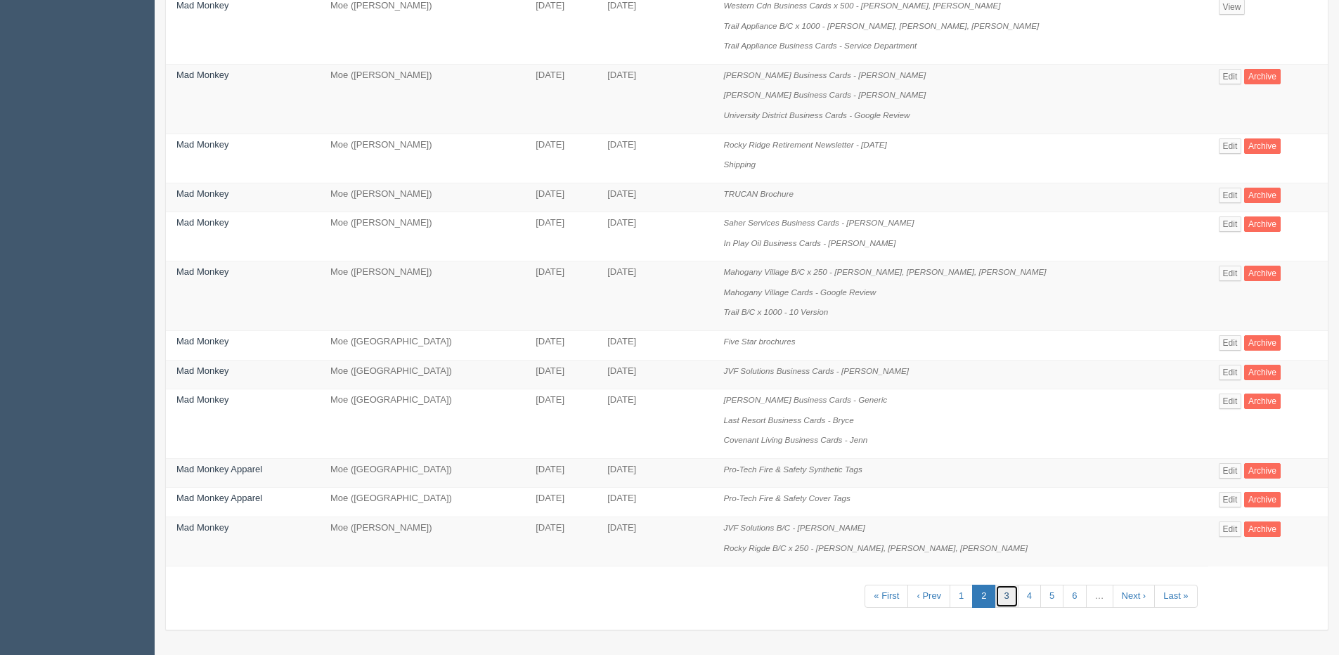
click at [997, 597] on link "3" at bounding box center [1006, 596] width 23 height 23
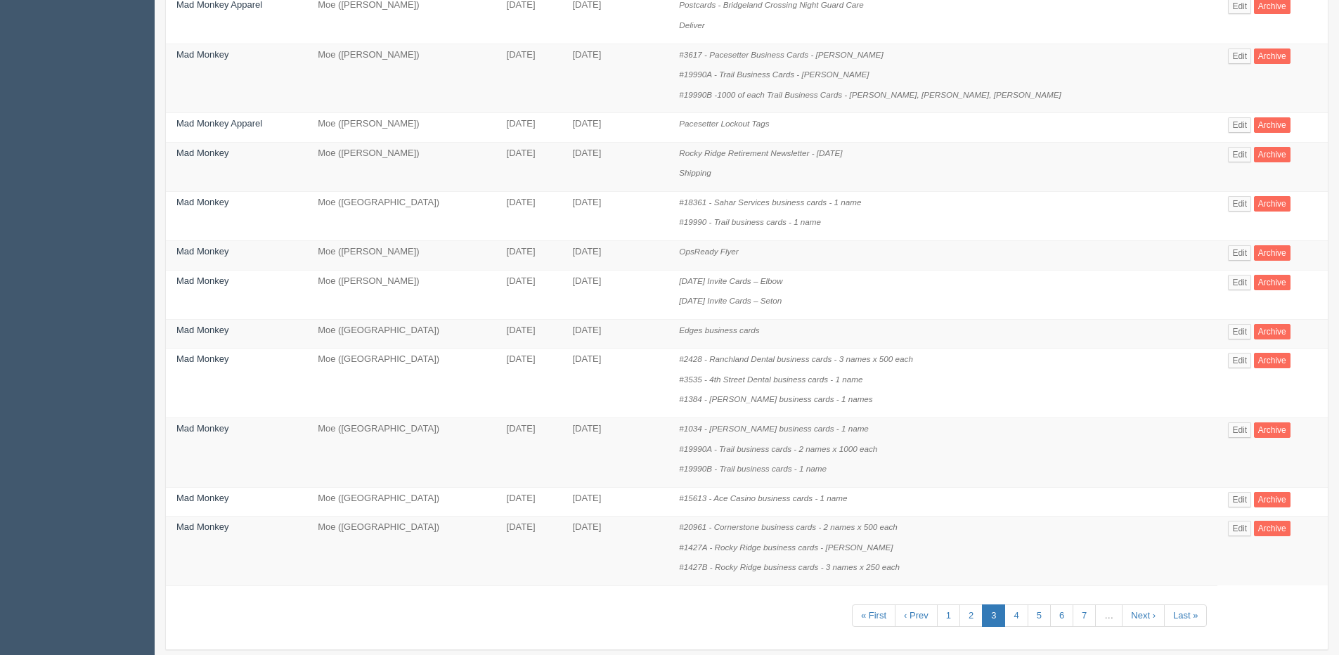
scroll to position [764, 0]
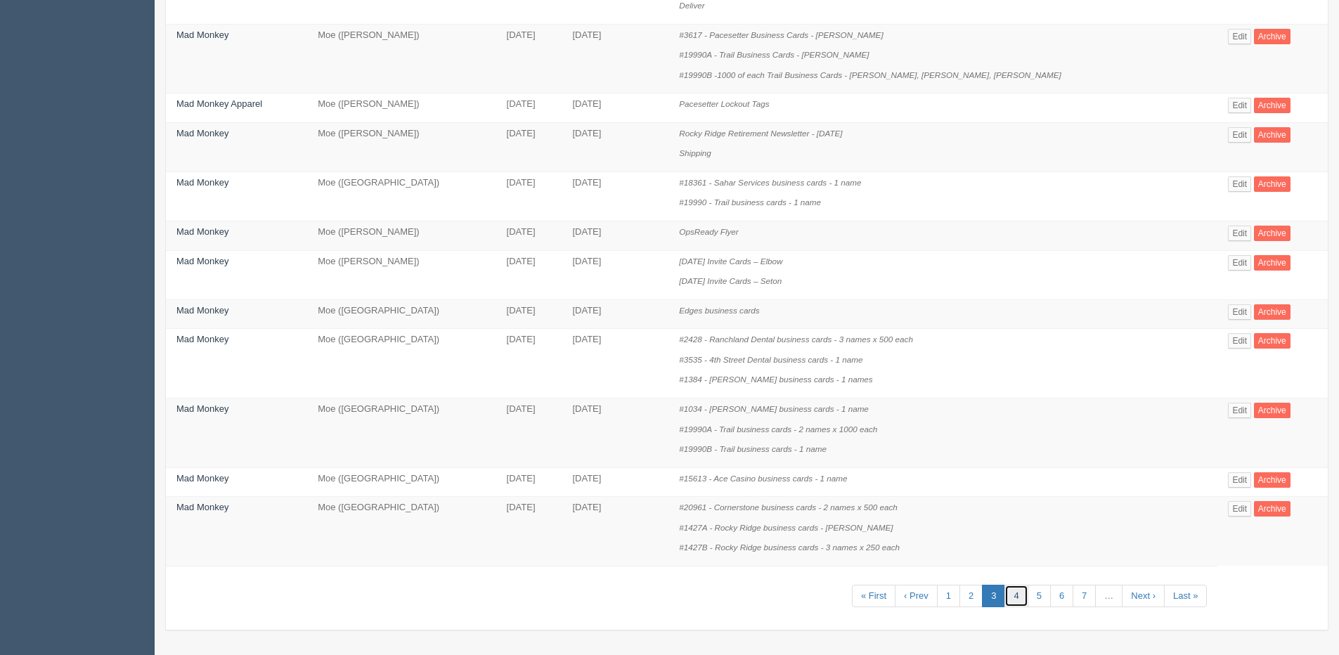
click at [1011, 600] on link "4" at bounding box center [1015, 596] width 23 height 23
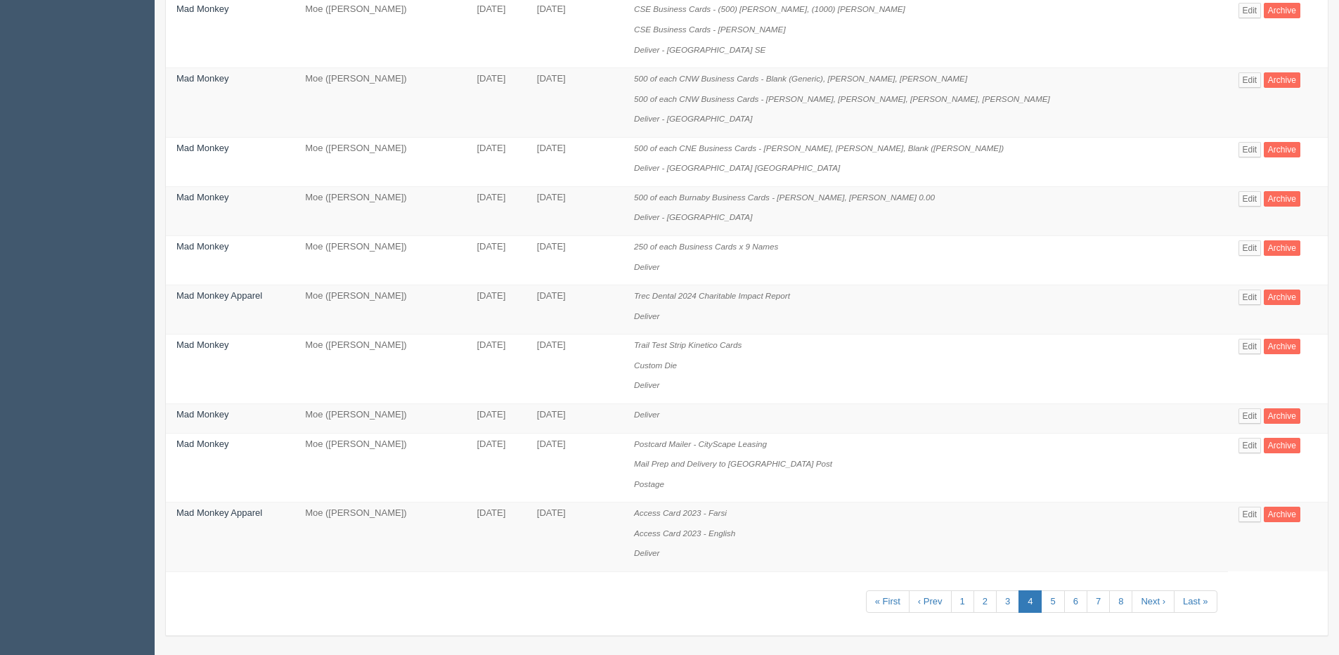
scroll to position [1085, 0]
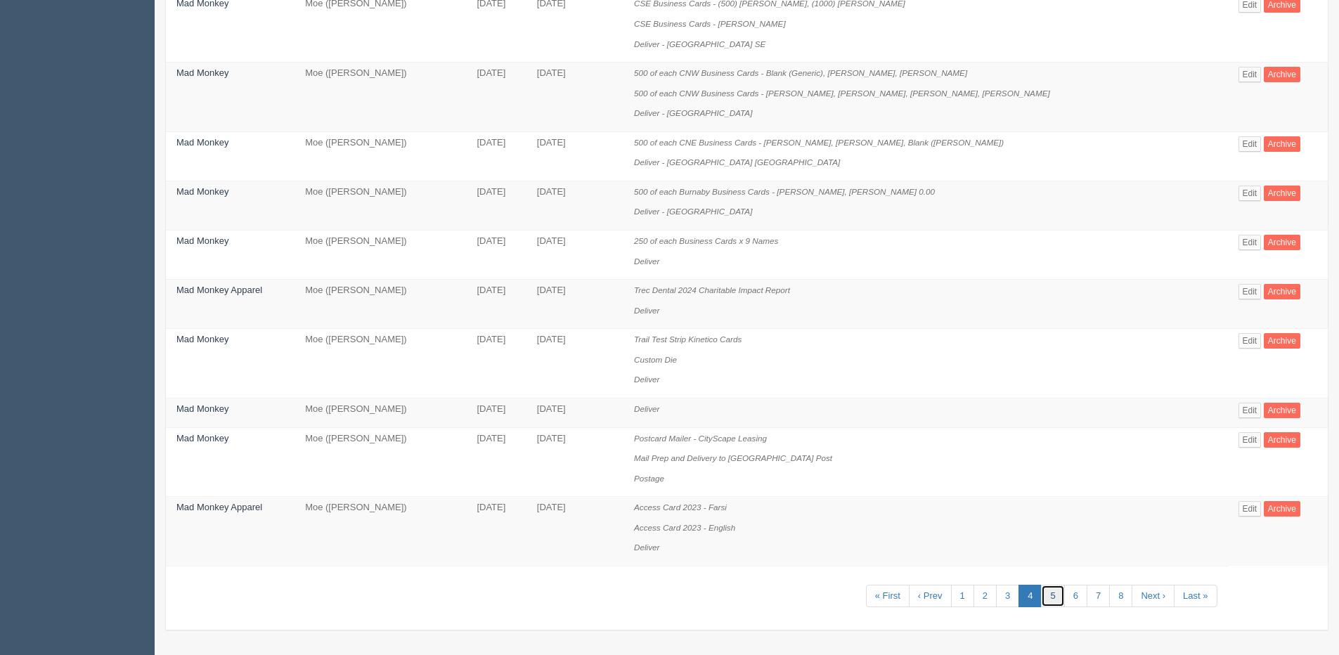
click at [1044, 600] on link "5" at bounding box center [1052, 596] width 23 height 23
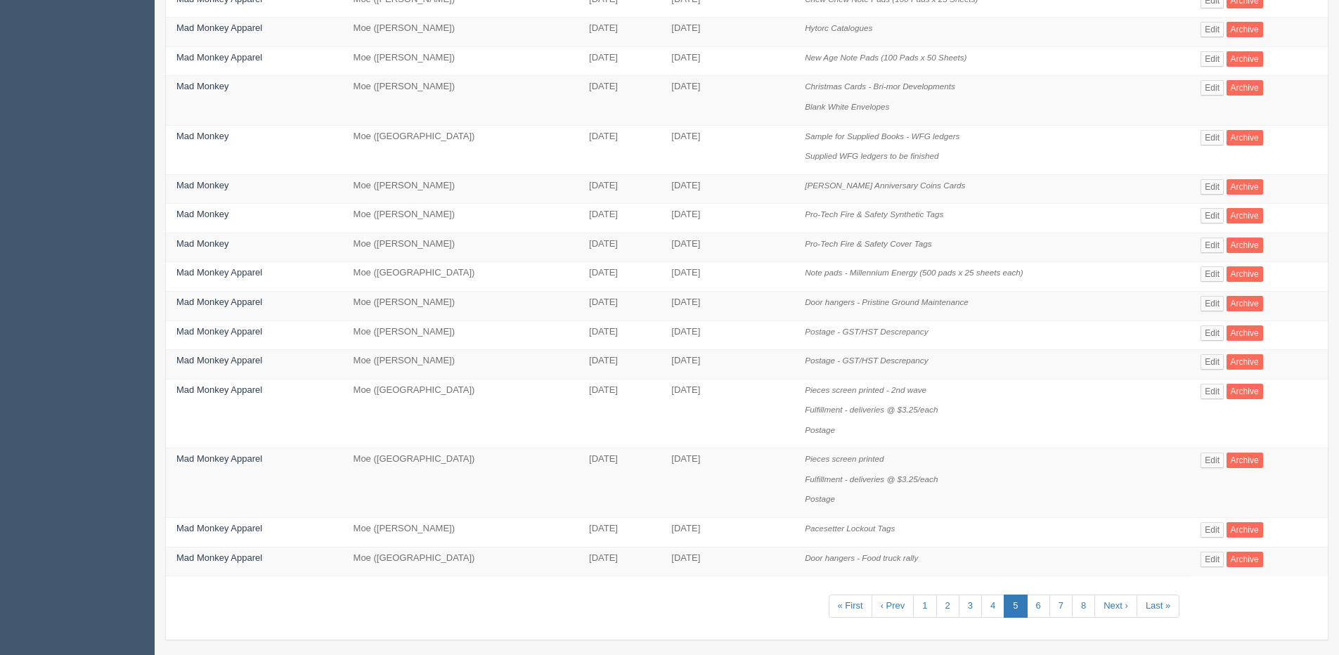
scroll to position [523, 0]
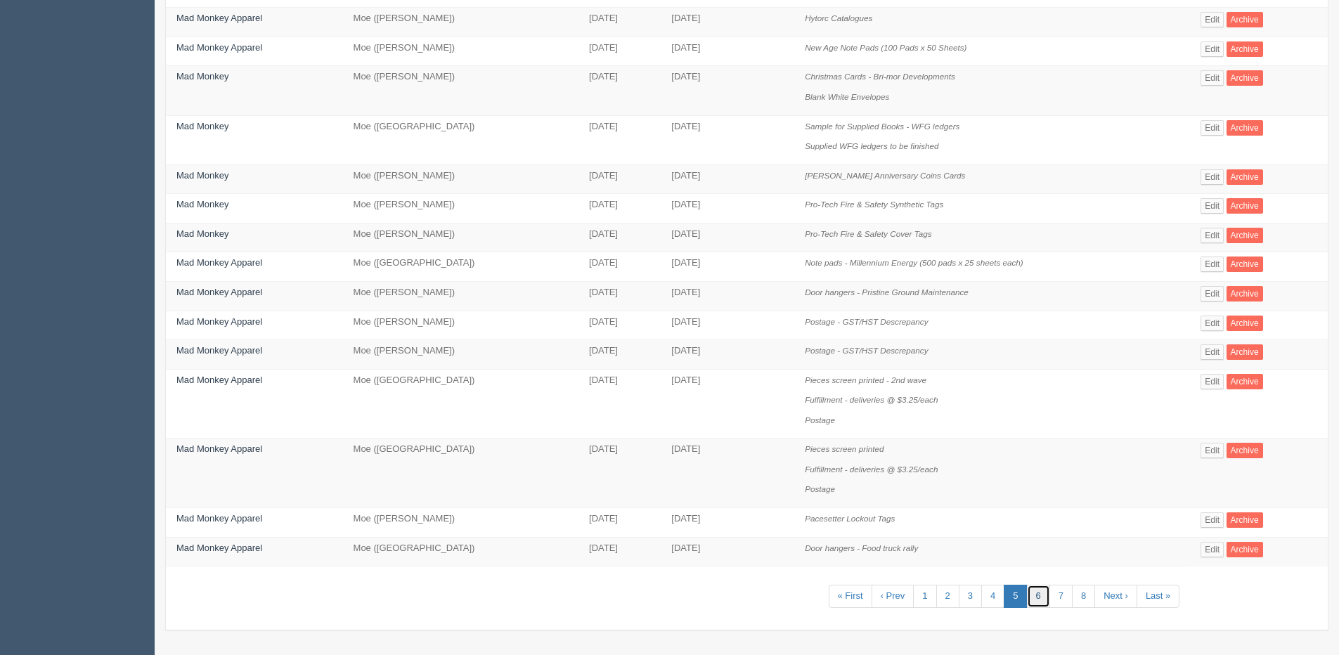
click at [1040, 604] on link "6" at bounding box center [1038, 596] width 23 height 23
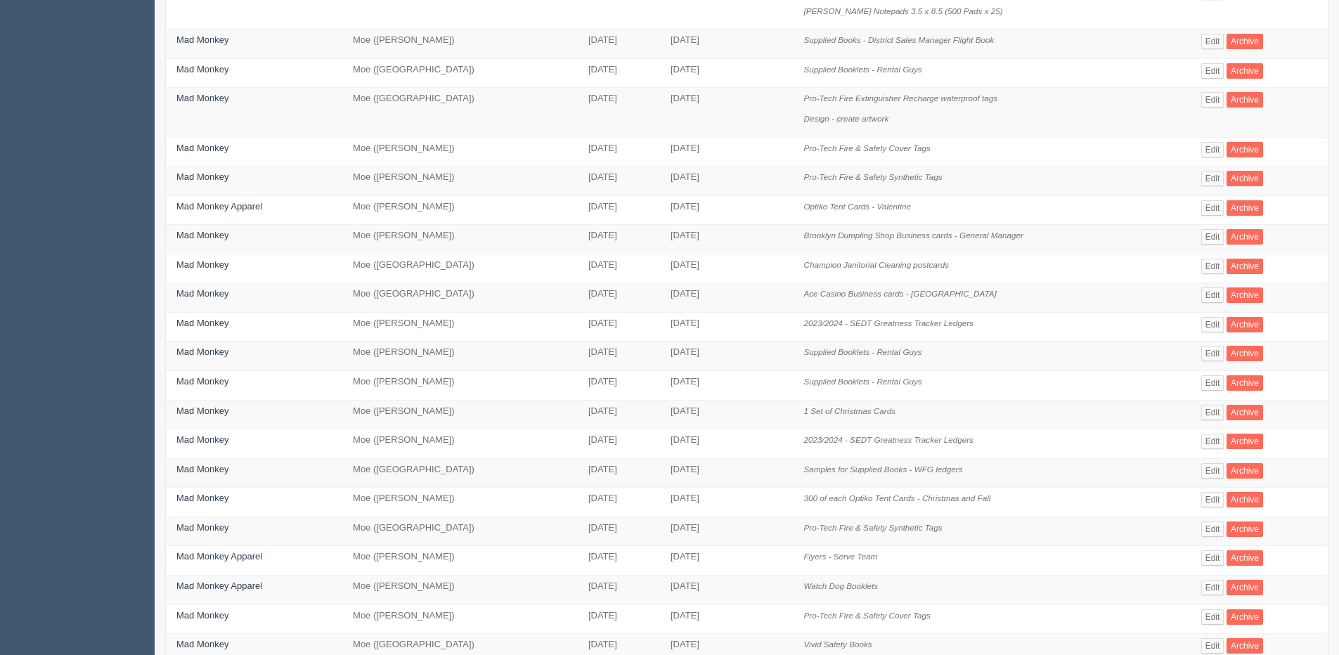
scroll to position [351, 0]
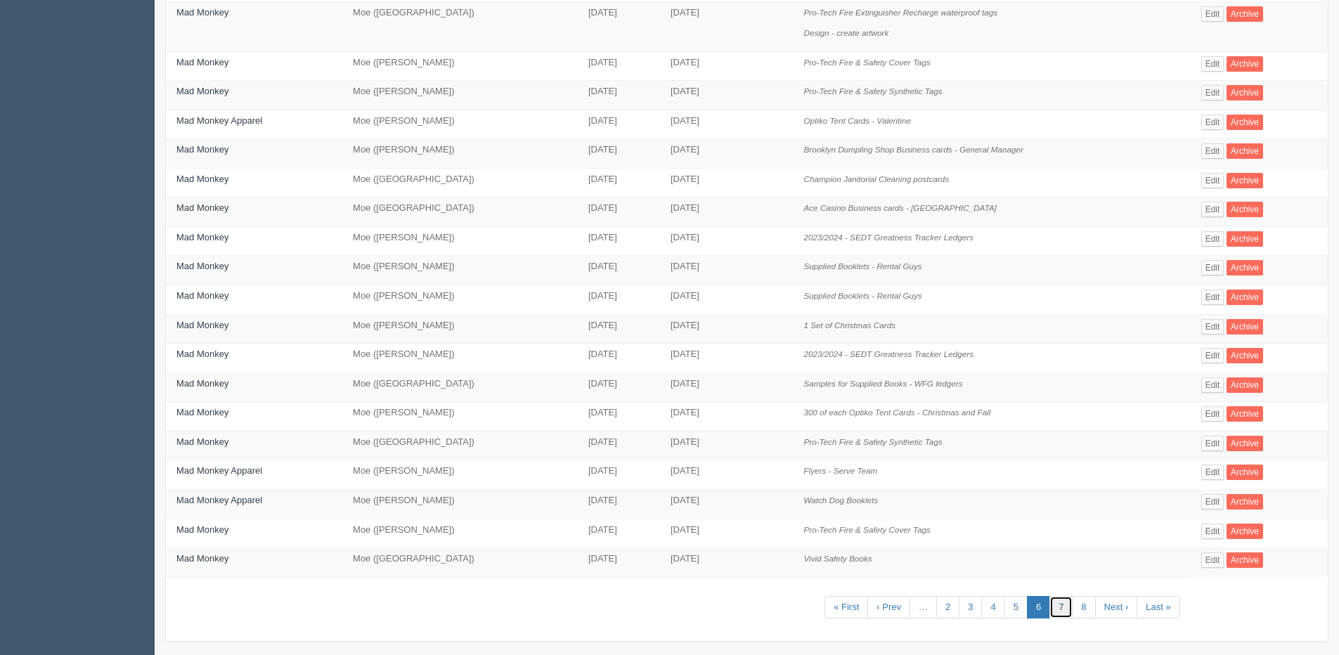
click at [1063, 611] on link "7" at bounding box center [1060, 607] width 23 height 23
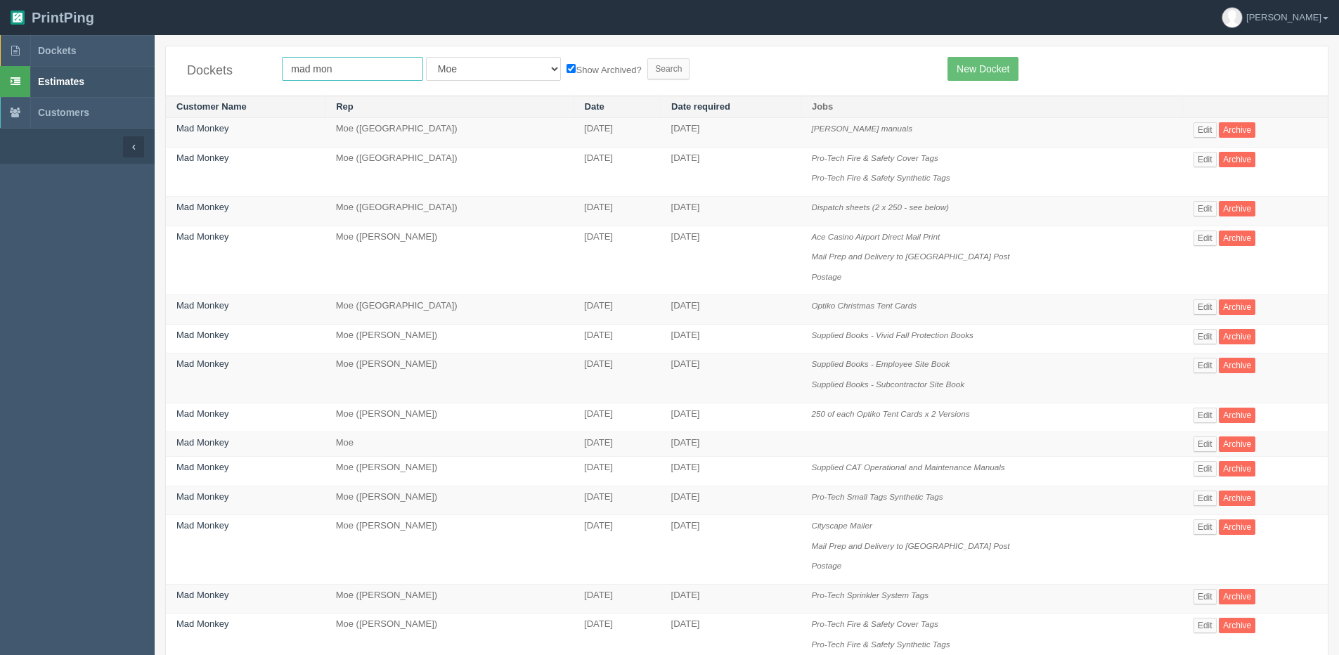
drag, startPoint x: 376, startPoint y: 60, endPoint x: 129, endPoint y: 68, distance: 246.8
click at [131, 68] on section "Dockets Estimates Customers" at bounding box center [669, 664] width 1339 height 1259
type input "canadian sign"
click at [647, 58] on input "Search" at bounding box center [668, 68] width 42 height 21
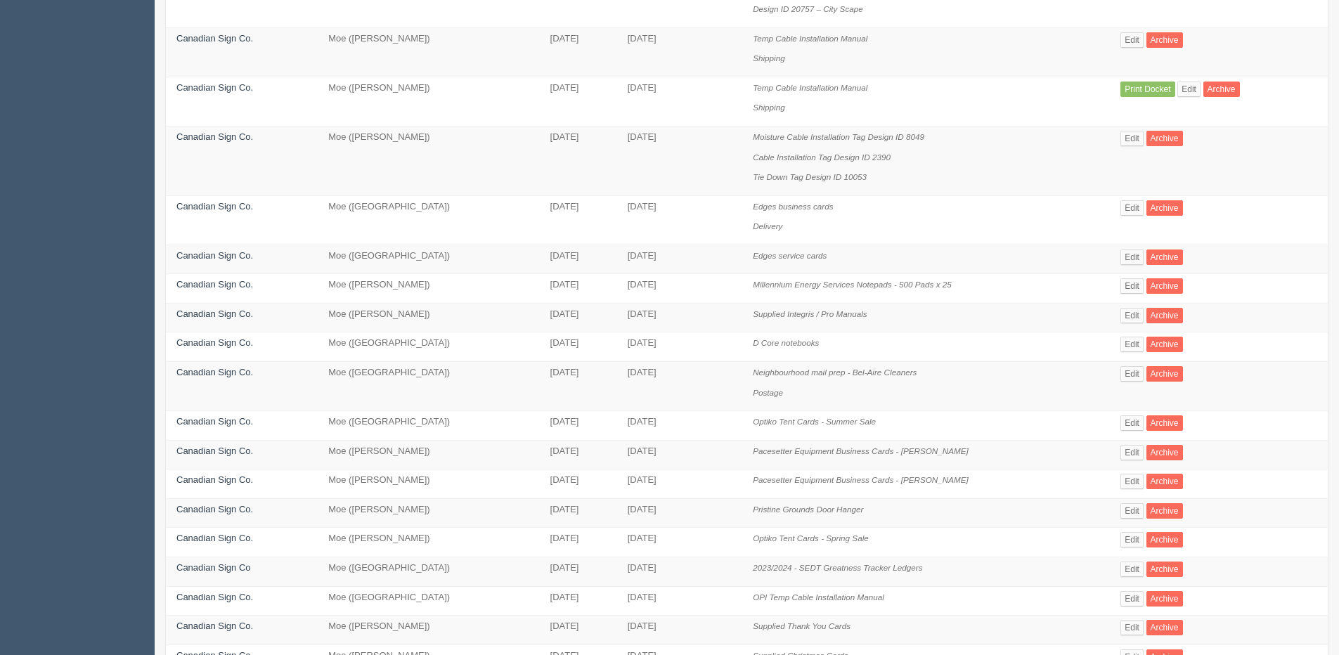
scroll to position [281, 0]
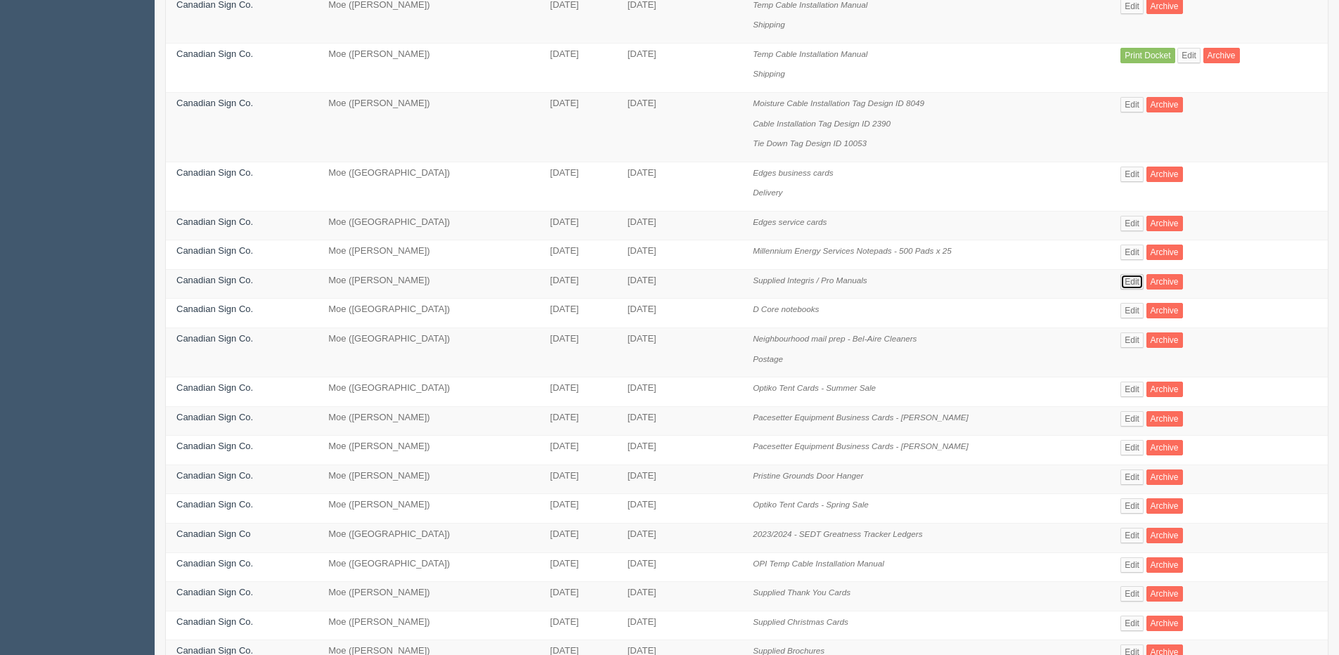
click at [1125, 284] on link "Edit" at bounding box center [1131, 281] width 23 height 15
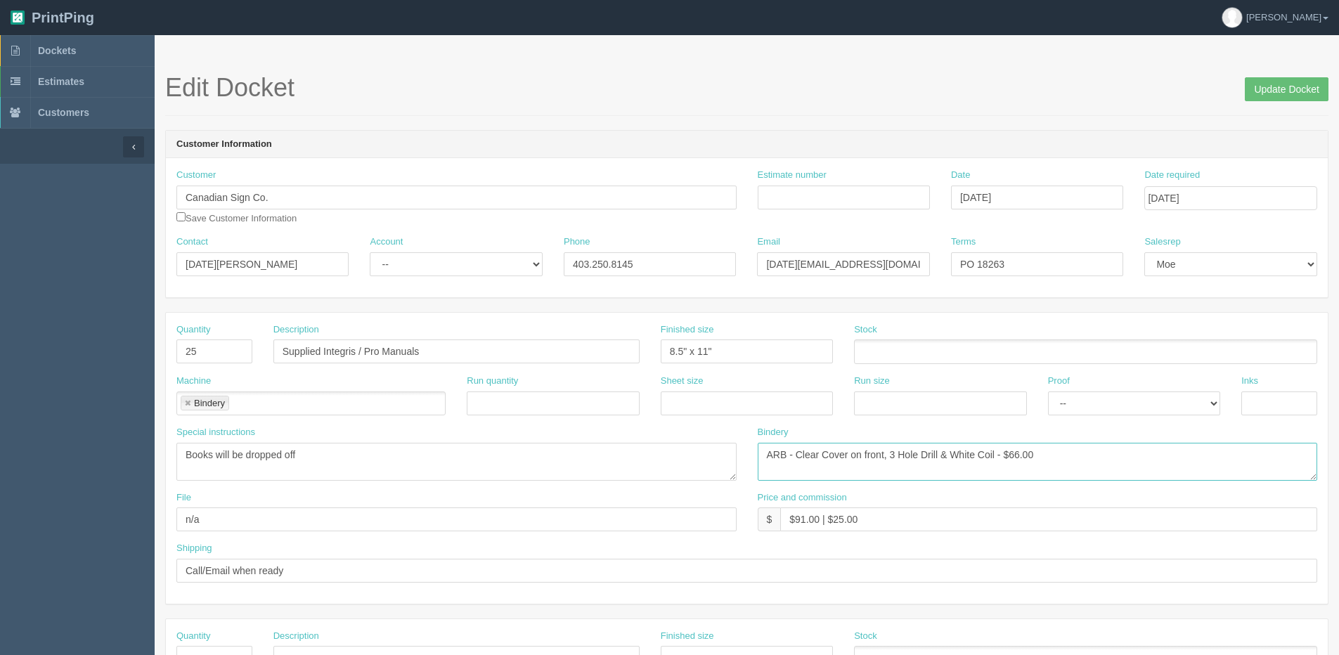
drag, startPoint x: 1076, startPoint y: 450, endPoint x: 136, endPoint y: 474, distance: 940.0
click at [136, 474] on section "Dockets Estimates Customers" at bounding box center [669, 655] width 1339 height 1241
click at [60, 53] on span "Dockets" at bounding box center [57, 50] width 38 height 11
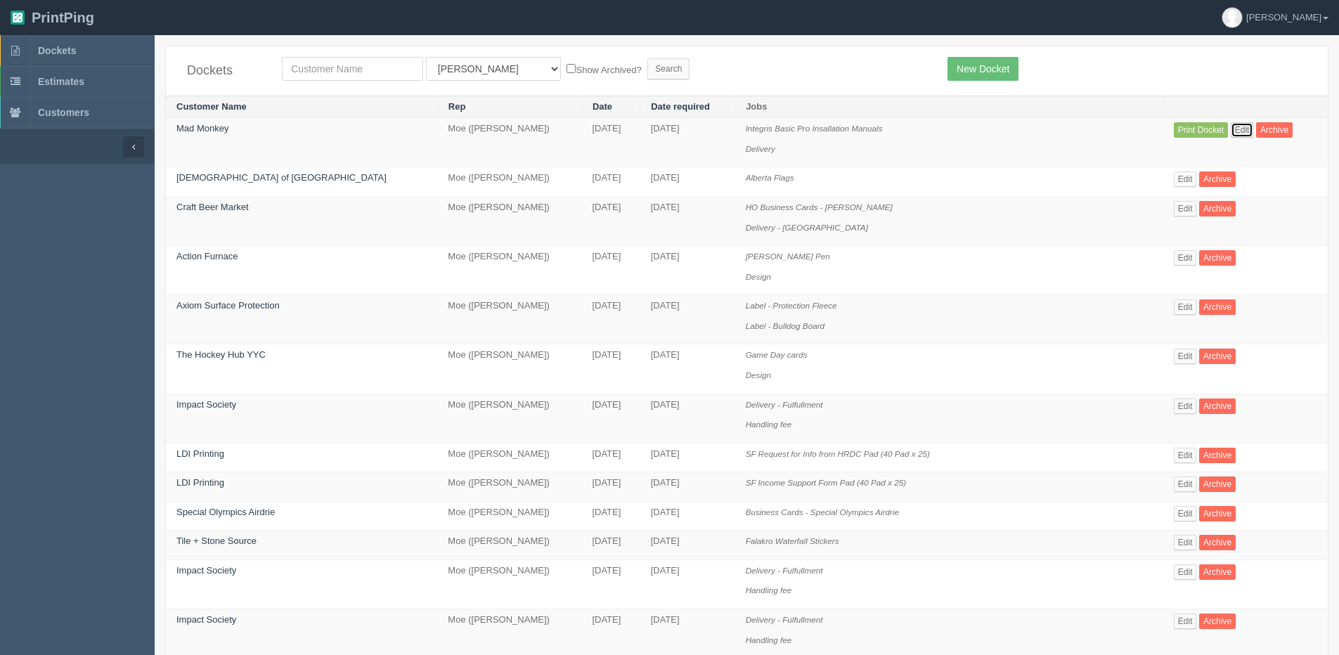
click at [1231, 133] on link "Edit" at bounding box center [1242, 129] width 23 height 15
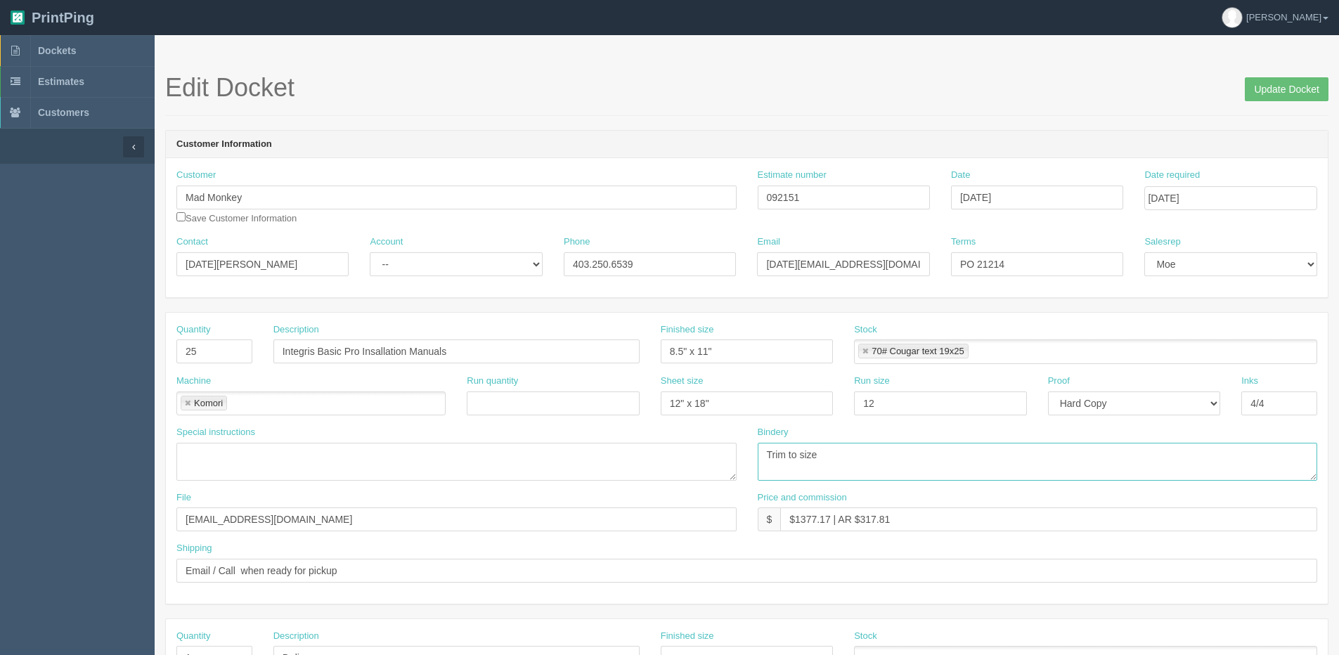
click at [618, 470] on div "Special instructions Bindery Trim to size" at bounding box center [747, 458] width 1162 height 65
paste textarea "ARB - Clear Cover on front, 3 Hole Drill & White Coil - $66.00"
type textarea "ARB - Clear Cover on front, 3 Hole Drill & White Coil - $66.00"
click at [917, 414] on input "12" at bounding box center [940, 403] width 172 height 24
type input "12" x 18""
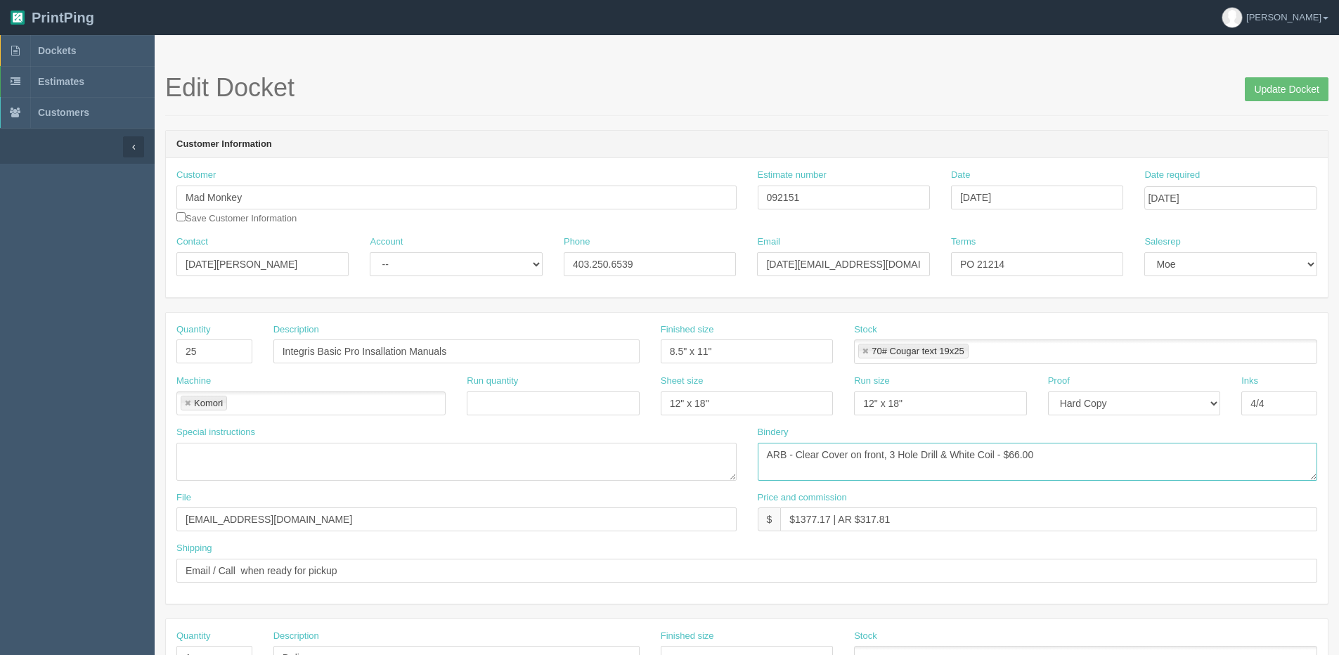
click at [888, 455] on textarea "Trim to size" at bounding box center [1038, 462] width 560 height 38
type textarea "ARB - Clear Cover on front. 111# Gloss Cover Back, 3 Hole Drill & White Coil - …"
click at [868, 351] on link at bounding box center [865, 351] width 8 height 9
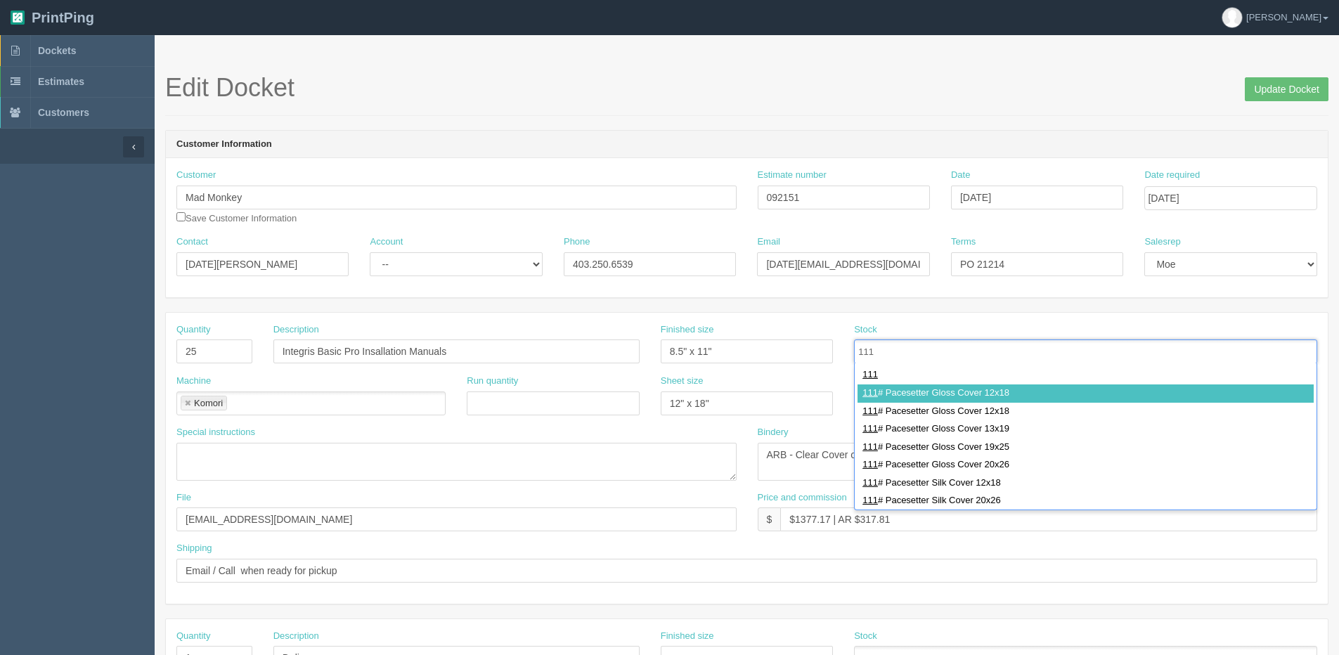
type input "111"
type input "111# Pacesetter Gloss Cover 12x18"
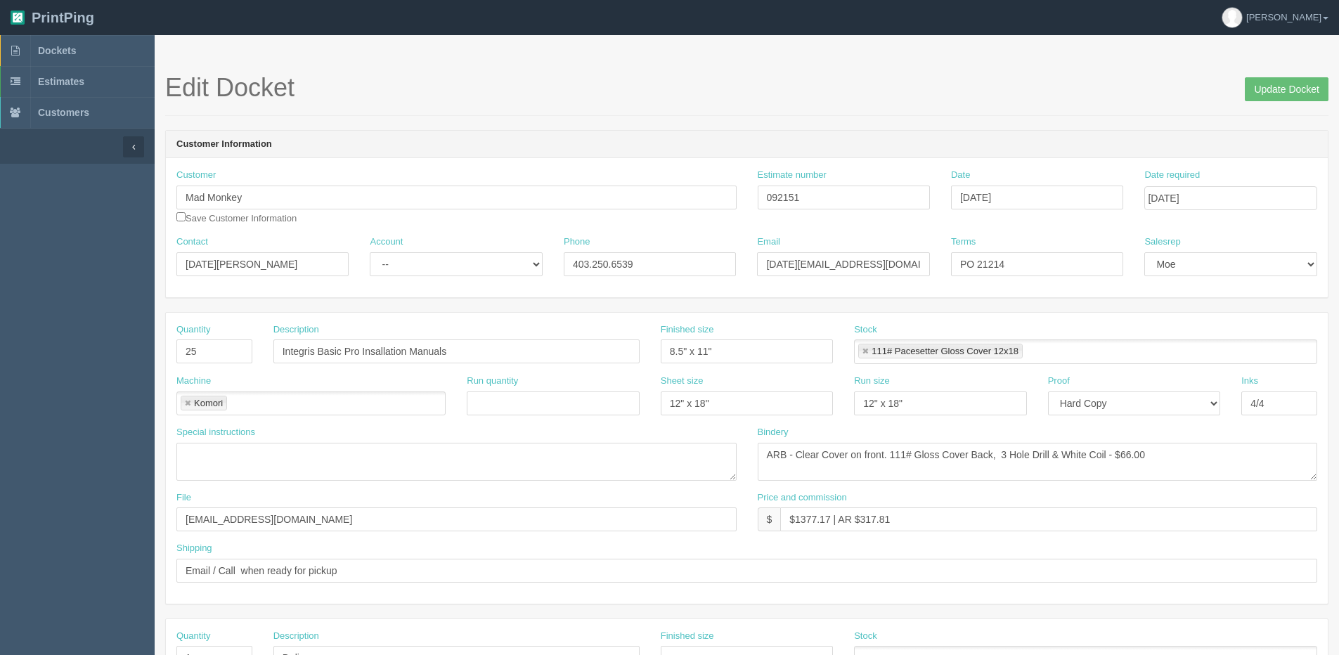
click at [1054, 358] on ul "111# Pacesetter Gloss Cover 12x18" at bounding box center [1085, 351] width 463 height 25
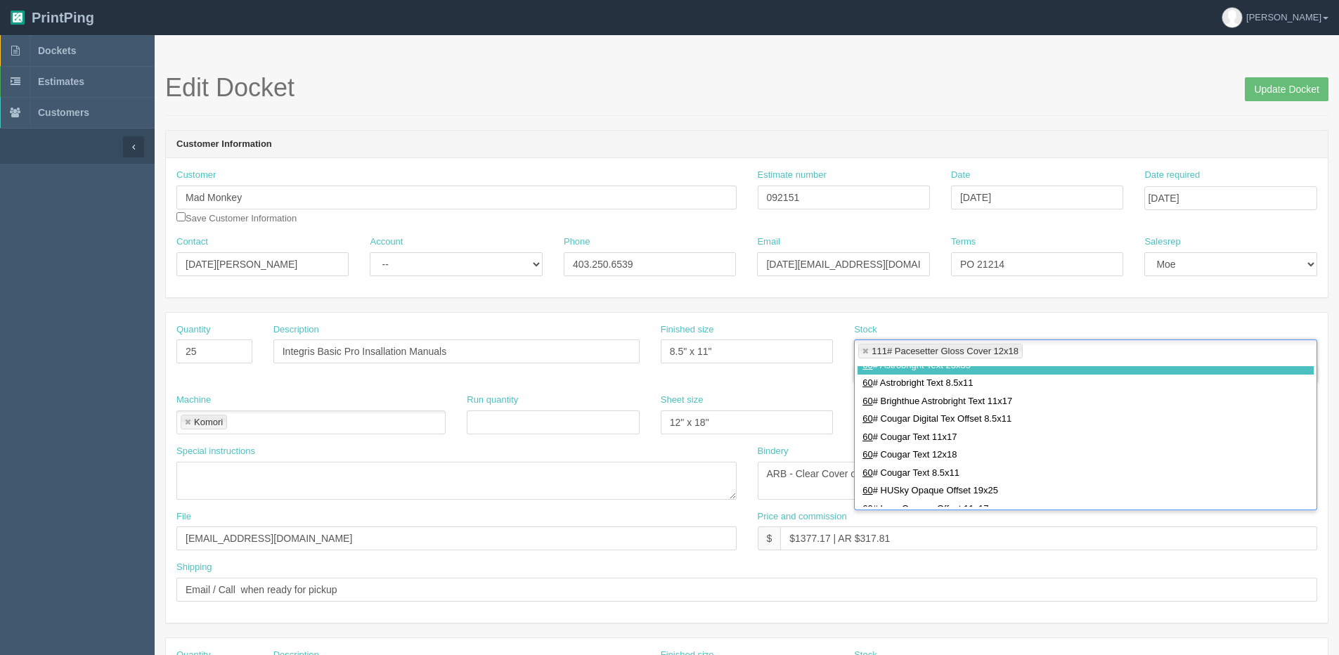
scroll to position [70, 0]
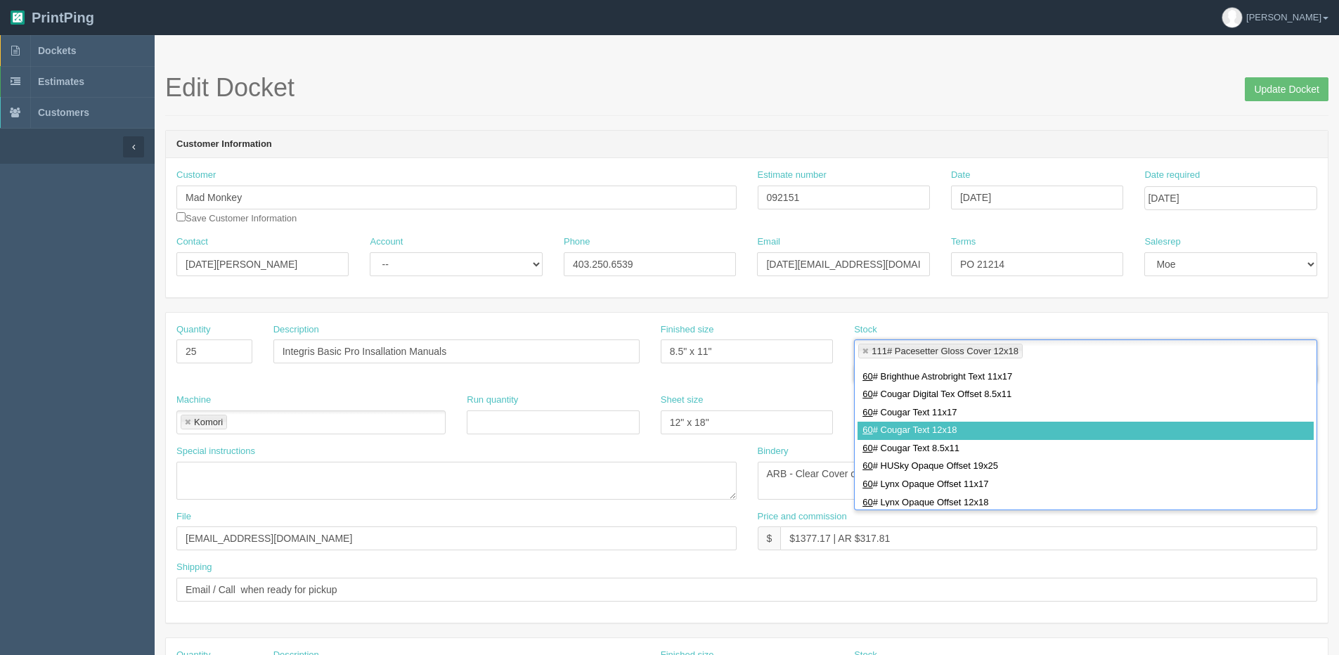
type input "60"
type input "111# Pacesetter Gloss Cover 12x18,60# Cougar Text 12x18"
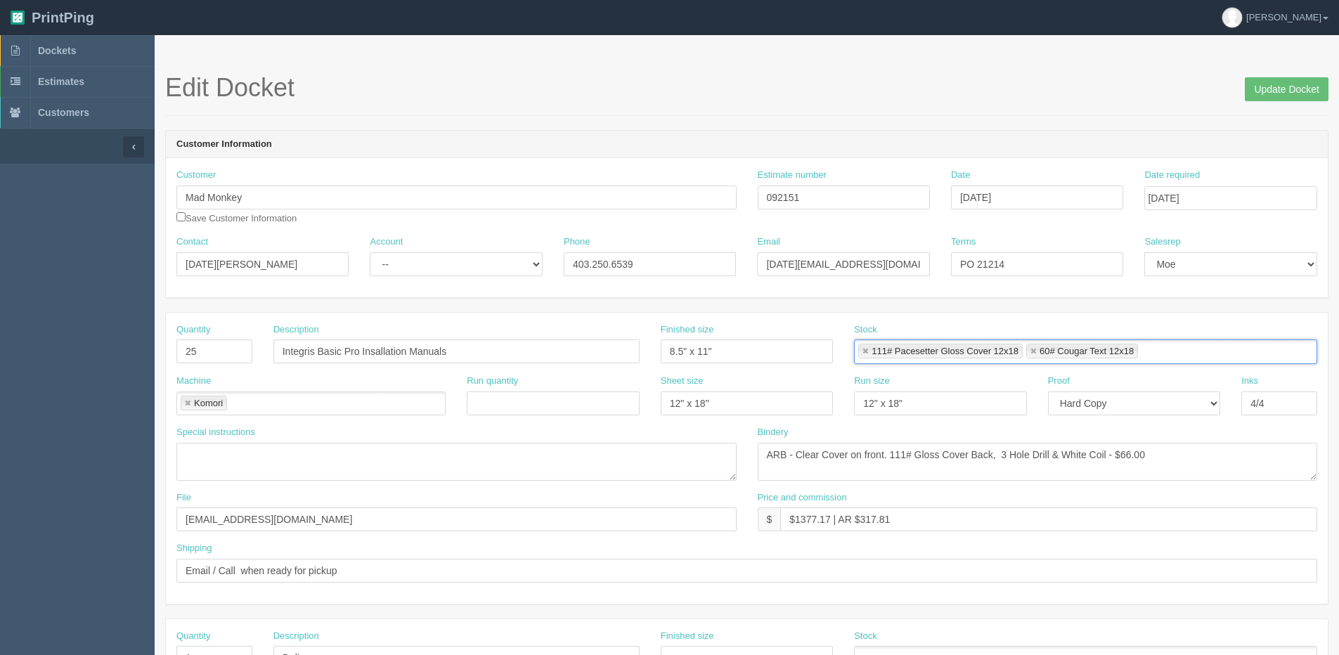
scroll to position [0, 0]
drag, startPoint x: 1106, startPoint y: 455, endPoint x: 1346, endPoint y: 450, distance: 240.4
click at [1338, 450] on html "PrintPing Dan Edit account ( dan@allrush.ca ) Logout Dockets Estimates Customers" at bounding box center [669, 638] width 1339 height 1276
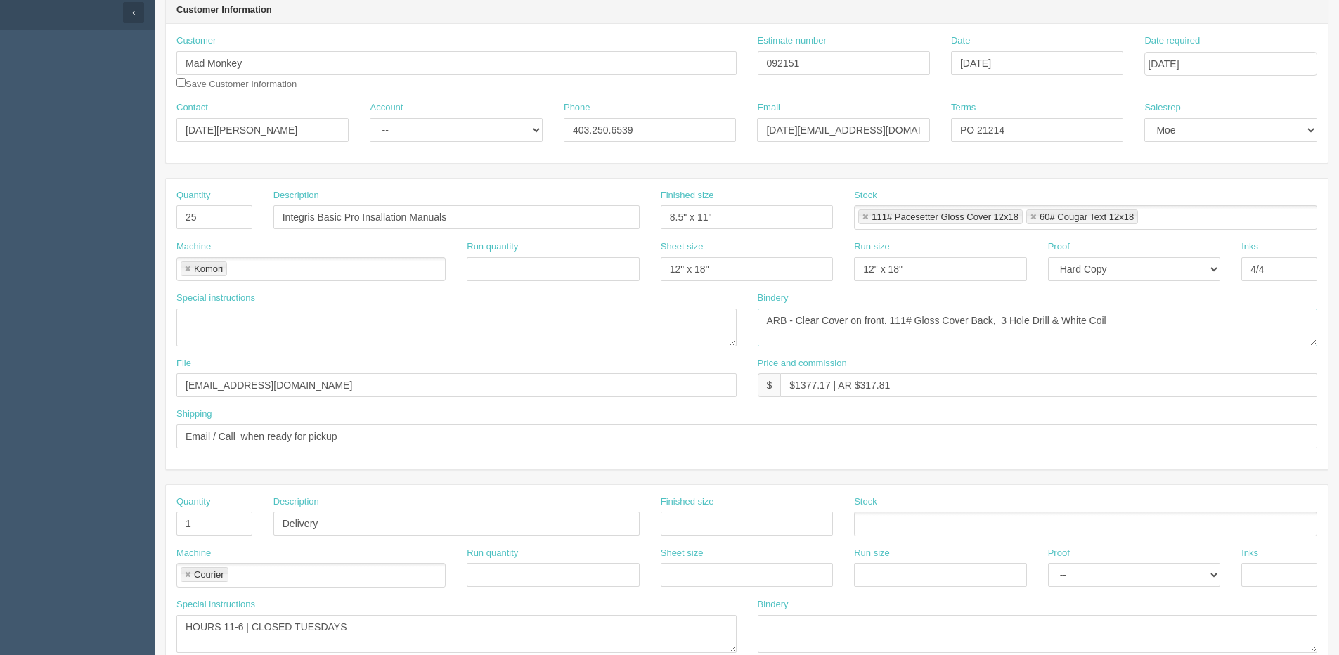
scroll to position [141, 0]
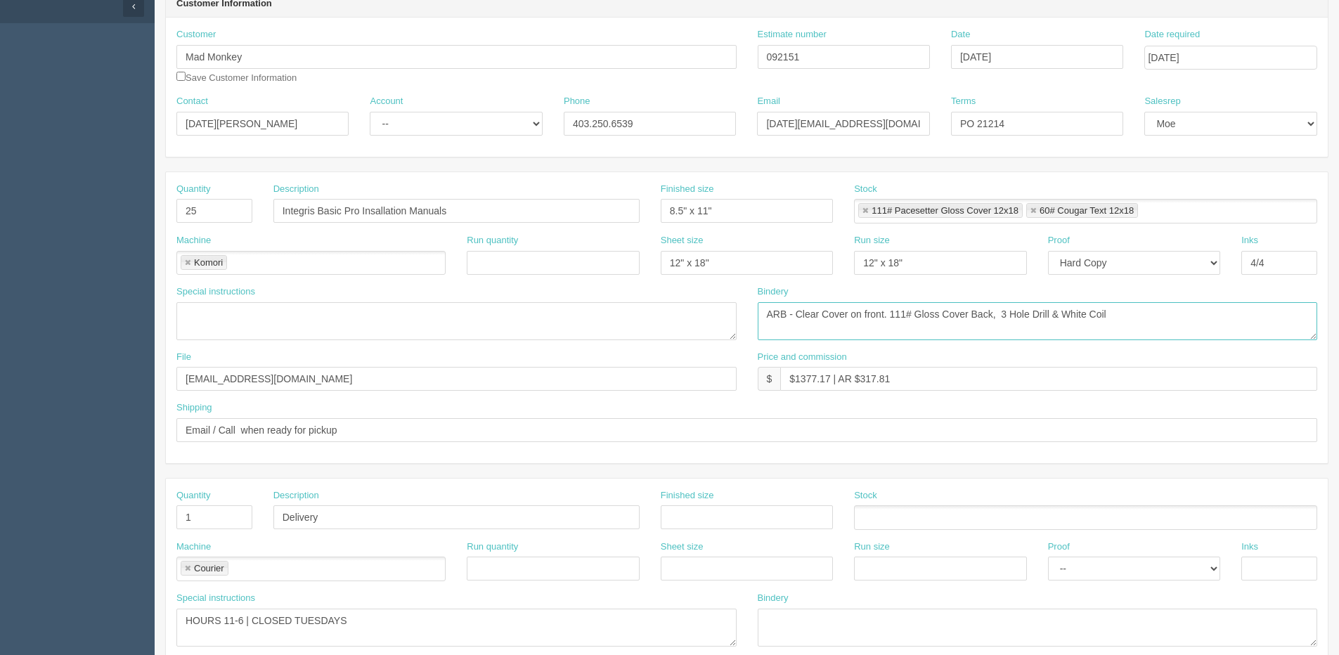
type textarea "ARB - Clear Cover on front. 111# Gloss Cover Back, 3 Hole Drill & White Coil"
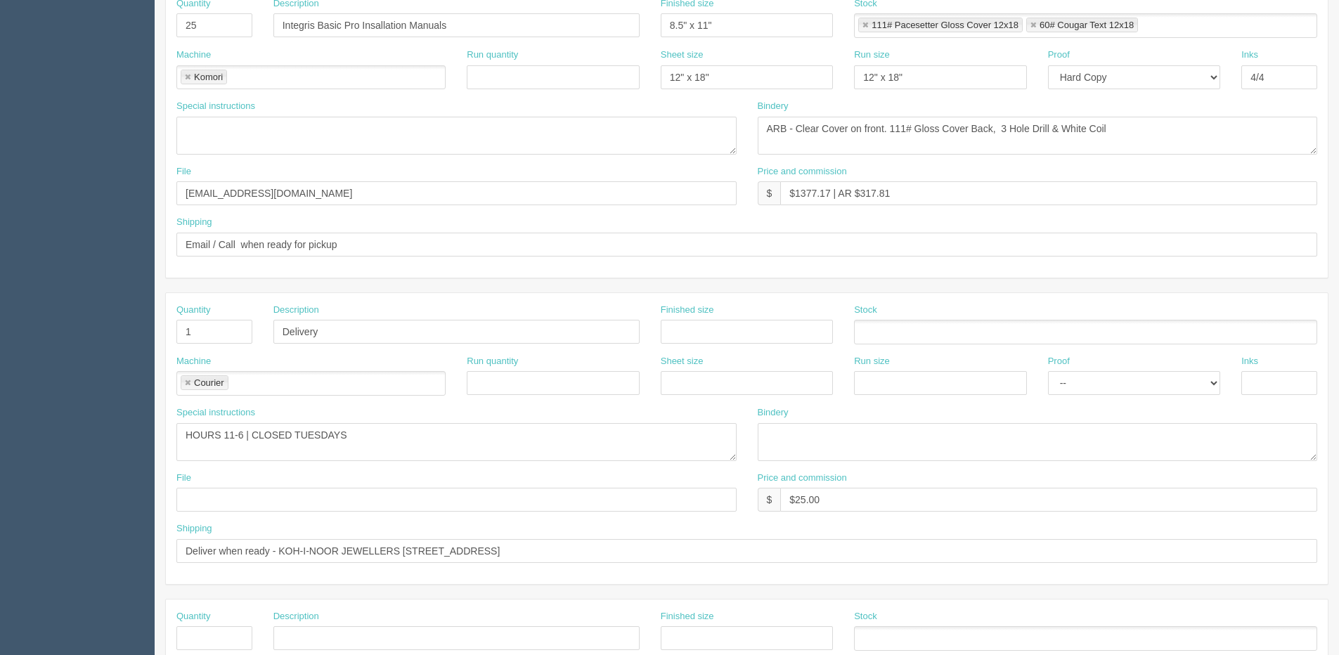
scroll to position [351, 0]
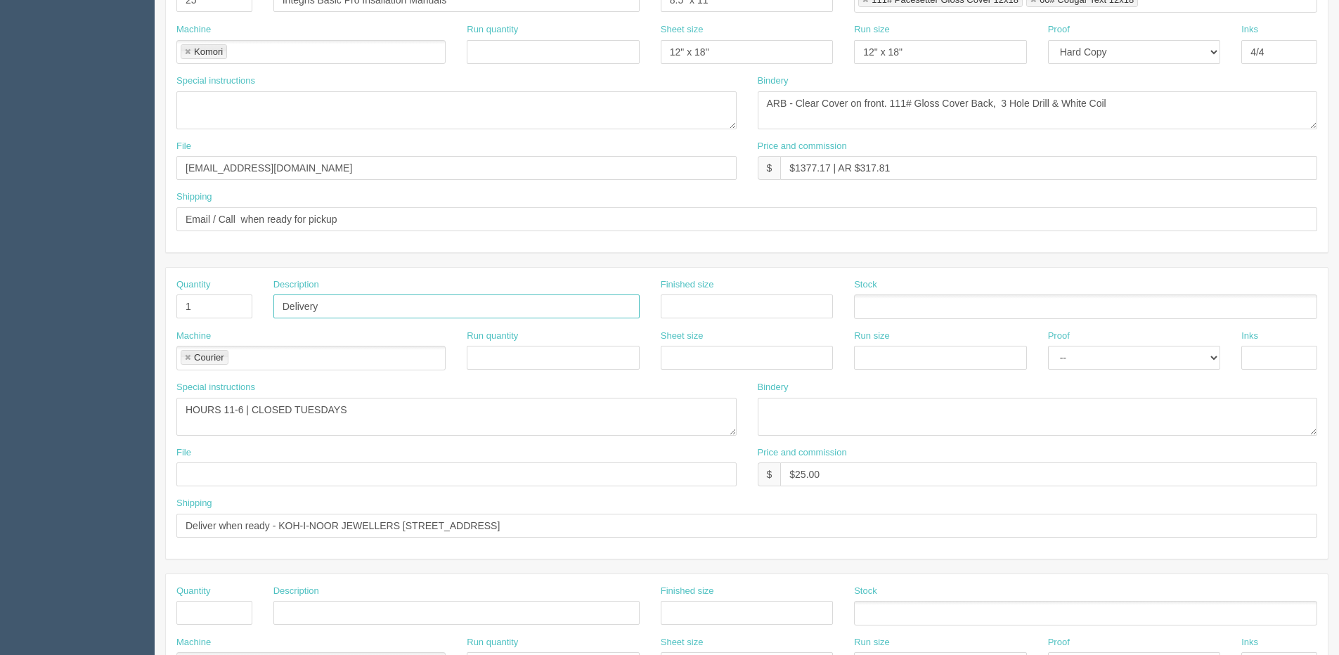
drag, startPoint x: 344, startPoint y: 316, endPoint x: 246, endPoint y: 308, distance: 98.8
click at [251, 309] on div "Quantity 1 Description Delivery Finished size Stock" at bounding box center [747, 303] width 1162 height 51
drag, startPoint x: 216, startPoint y: 313, endPoint x: 117, endPoint y: 313, distance: 99.1
click at [117, 313] on section "Dockets Estimates Customers" at bounding box center [669, 304] width 1339 height 1241
click at [186, 360] on link at bounding box center [187, 358] width 8 height 9
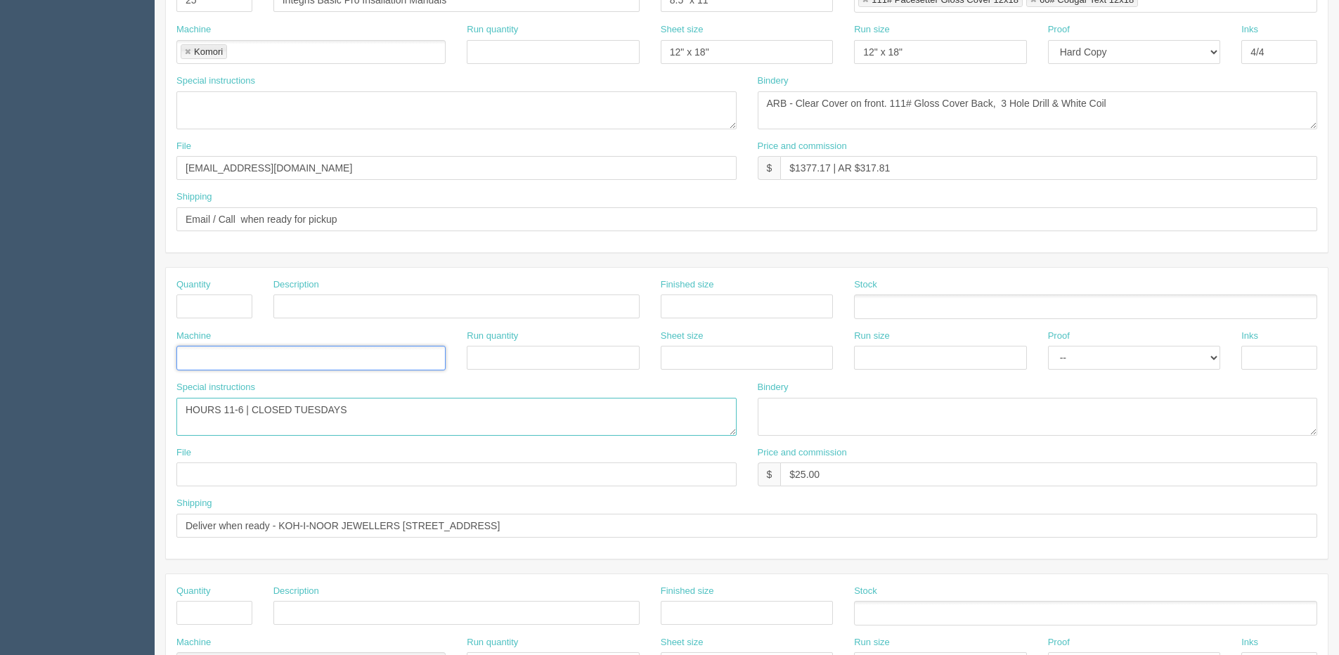
drag, startPoint x: 387, startPoint y: 415, endPoint x: -127, endPoint y: 420, distance: 514.5
click at [0, 420] on html "PrintPing Dan Edit account ( dan@allrush.ca ) Logout Dockets Estimates Customers" at bounding box center [669, 287] width 1339 height 1276
drag, startPoint x: 0, startPoint y: 528, endPoint x: -522, endPoint y: 557, distance: 523.1
click at [0, 557] on html "PrintPing Dan Edit account ( dan@allrush.ca ) Logout Dockets Estimates Customers" at bounding box center [669, 287] width 1339 height 1276
drag, startPoint x: 846, startPoint y: 467, endPoint x: 562, endPoint y: 467, distance: 284.0
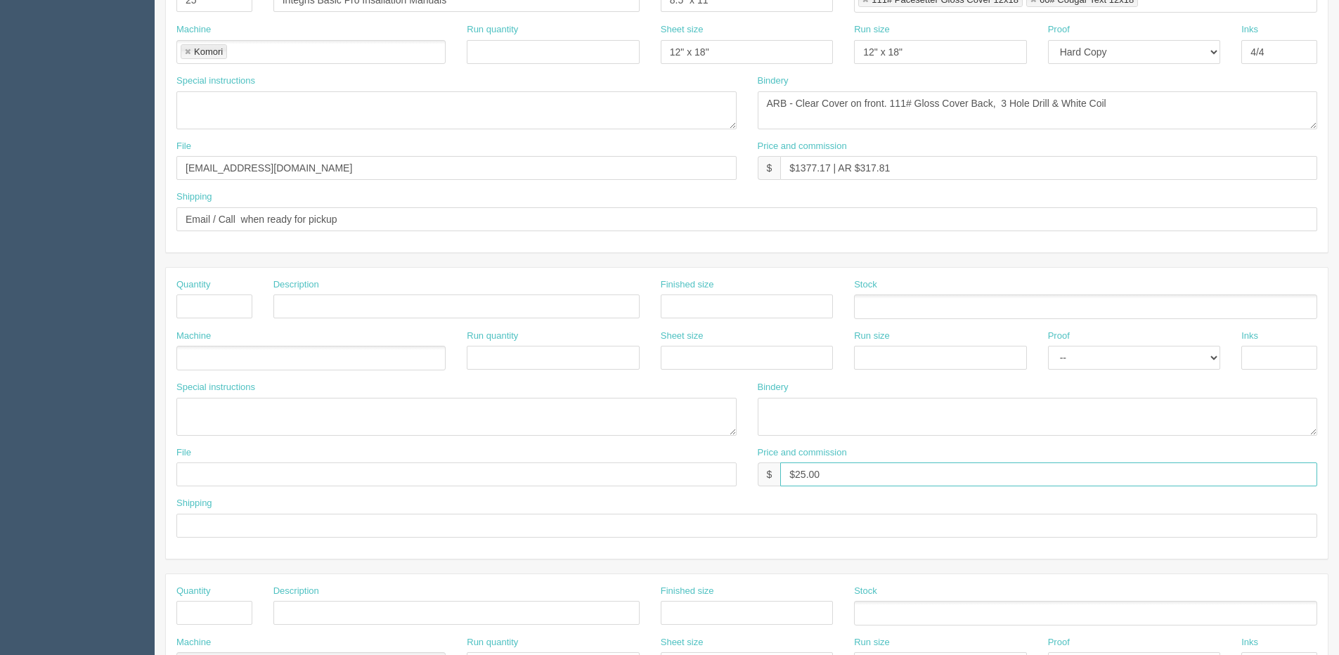
click at [562, 467] on div "File Price and commission $ $25.00" at bounding box center [747, 471] width 1162 height 51
drag, startPoint x: 796, startPoint y: 173, endPoint x: 830, endPoint y: 179, distance: 34.3
click at [830, 179] on input "$1377.17 | AR $317.81" at bounding box center [1048, 168] width 537 height 24
drag, startPoint x: 853, startPoint y: 167, endPoint x: 1174, endPoint y: 138, distance: 321.9
click at [1058, 150] on div "Price and commission $ $324.73 | AR $317.81" at bounding box center [1038, 160] width 560 height 41
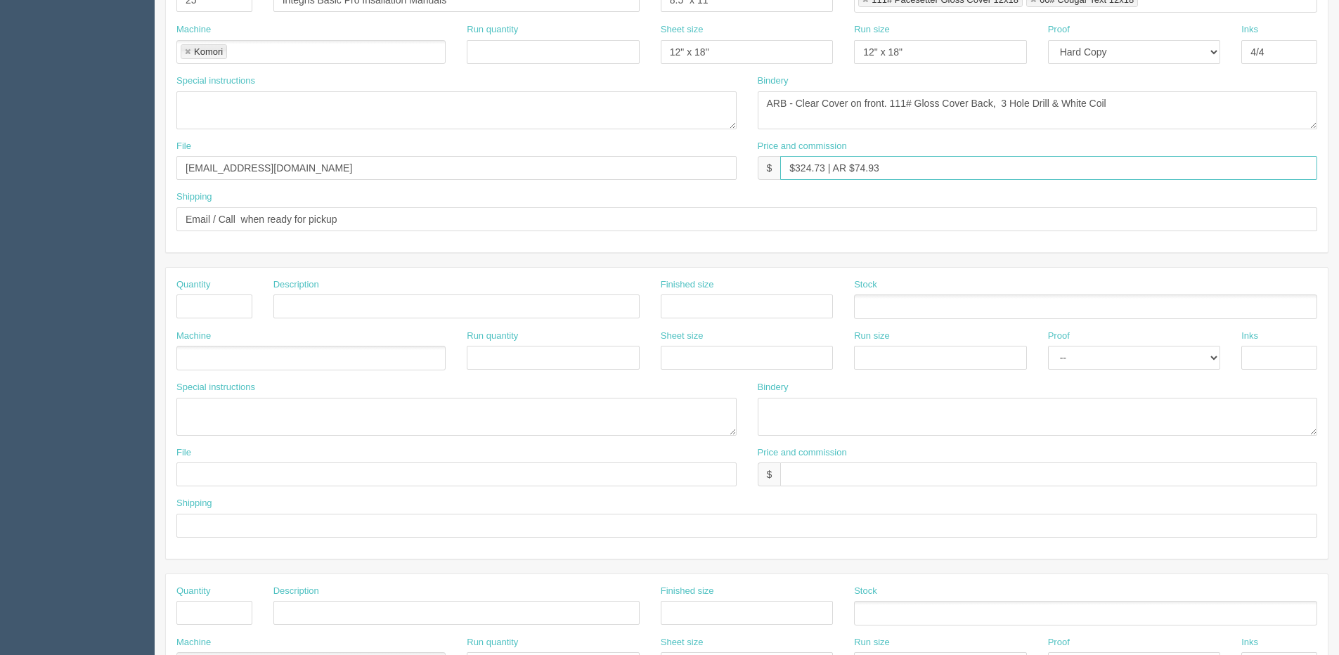
type input "$324.73 | AR $74.93"
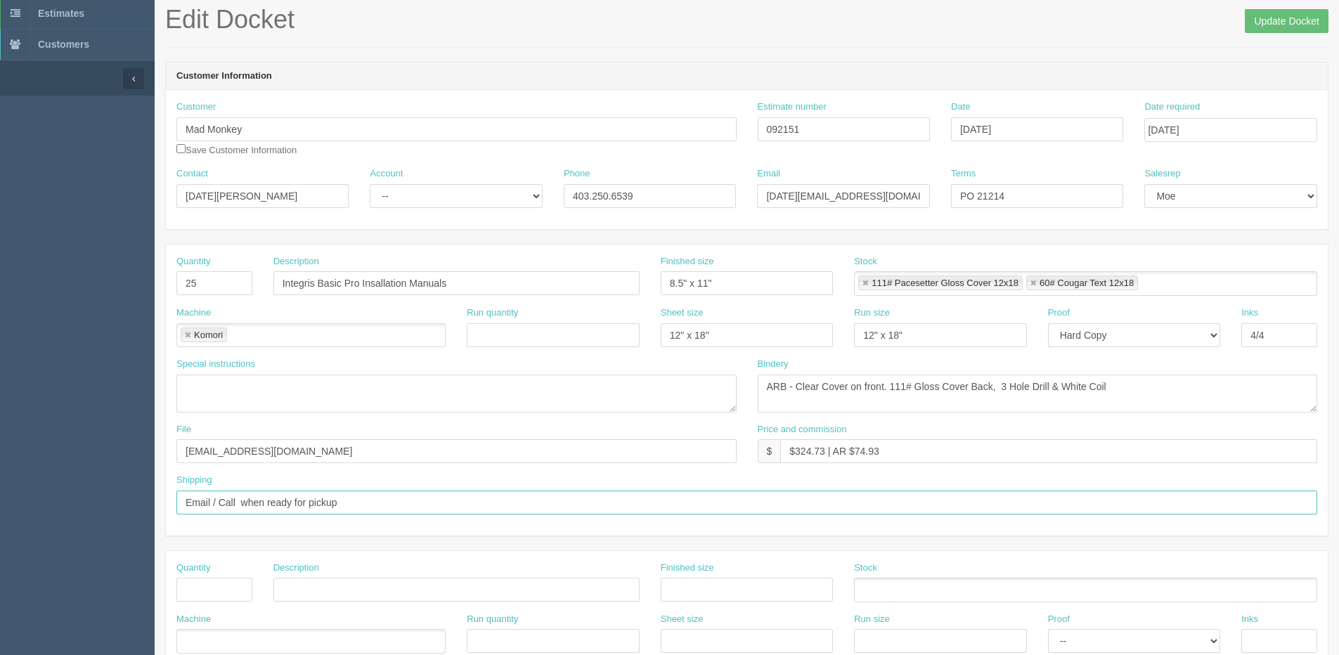
scroll to position [0, 0]
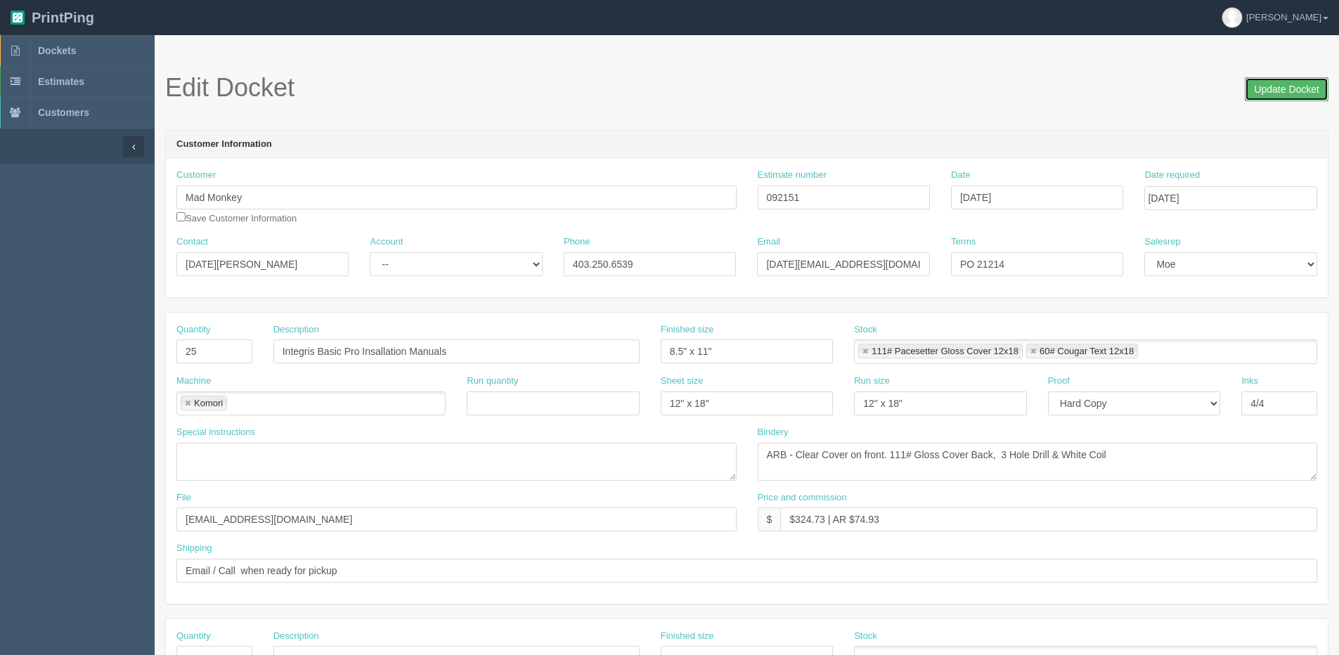
click at [1283, 87] on input "Update Docket" at bounding box center [1287, 89] width 84 height 24
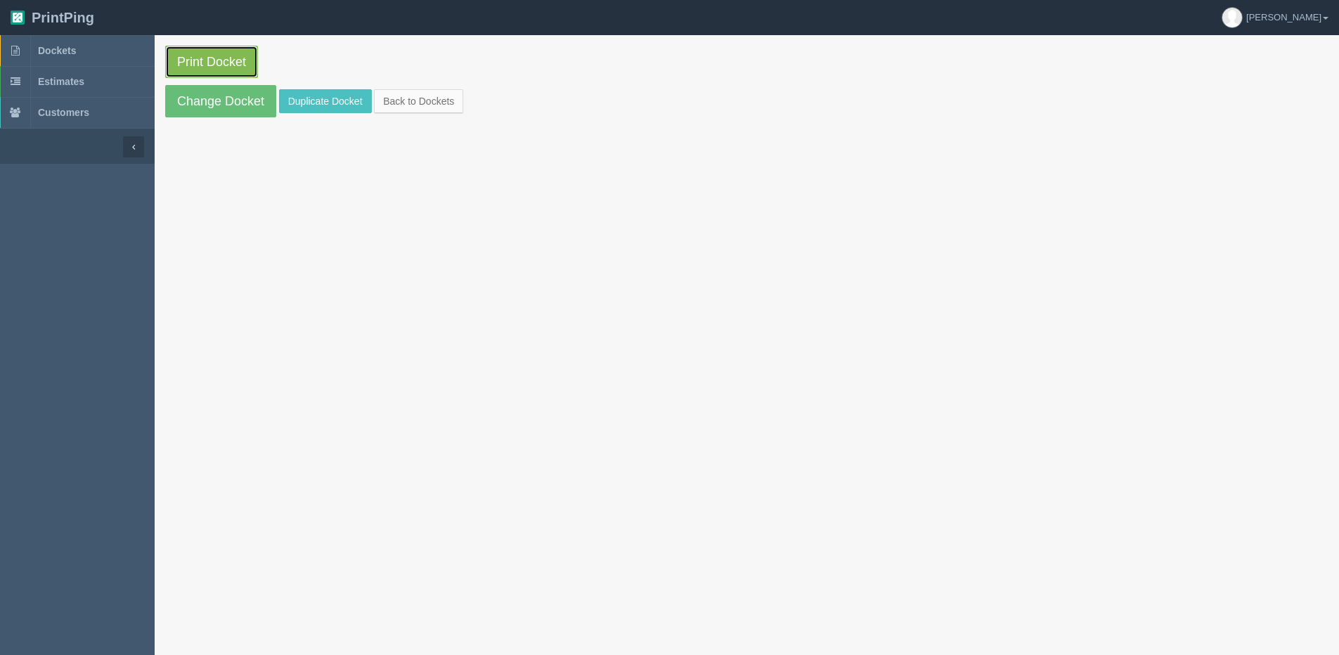
click at [231, 57] on link "Print Docket" at bounding box center [211, 62] width 93 height 32
drag, startPoint x: 192, startPoint y: 109, endPoint x: 259, endPoint y: 135, distance: 71.7
click at [193, 109] on link "Change Docket" at bounding box center [220, 101] width 111 height 32
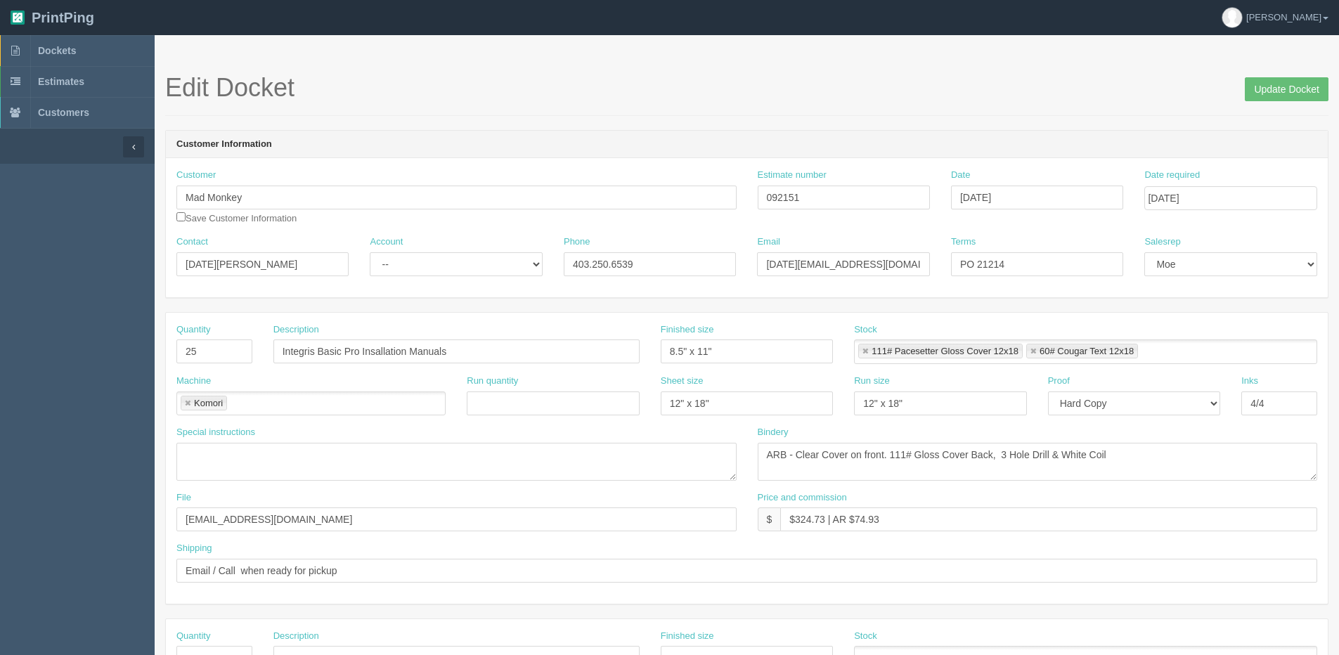
click at [183, 401] on li "Komori" at bounding box center [204, 403] width 46 height 15
click at [192, 403] on li "Komori" at bounding box center [204, 403] width 46 height 15
click at [186, 403] on link at bounding box center [187, 403] width 8 height 9
click at [186, 403] on input "text" at bounding box center [184, 404] width 14 height 20
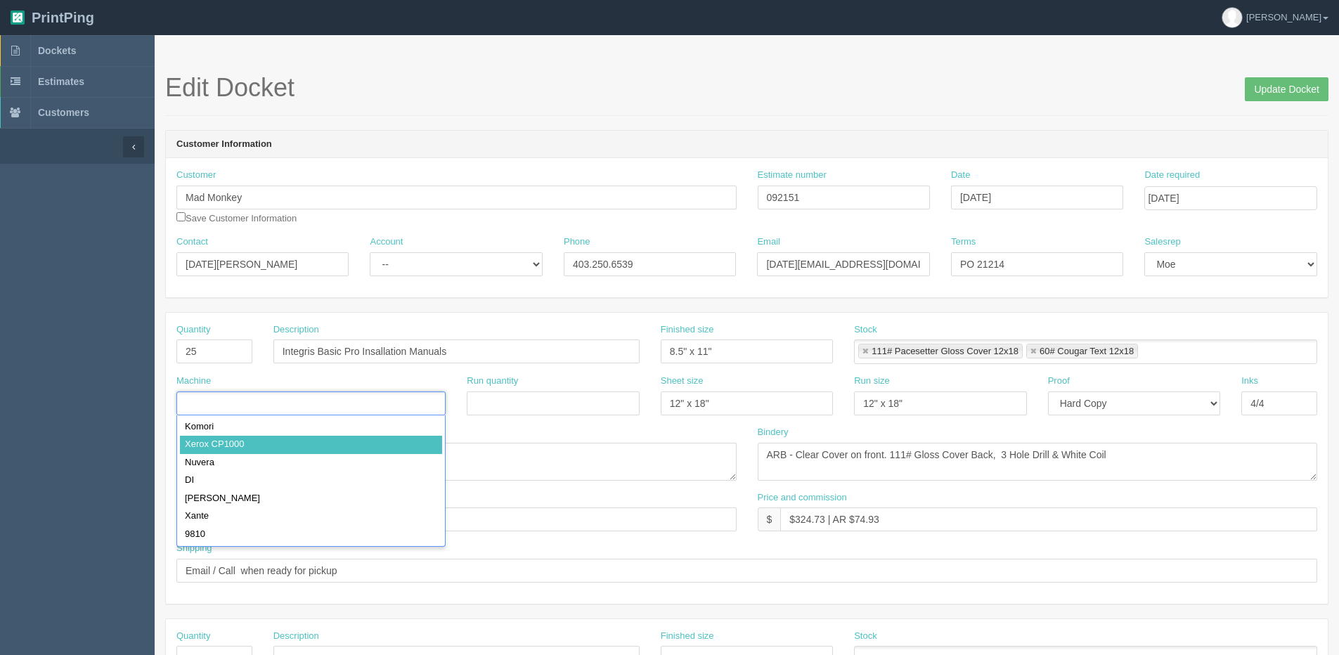
type input "Xerox CP1000"
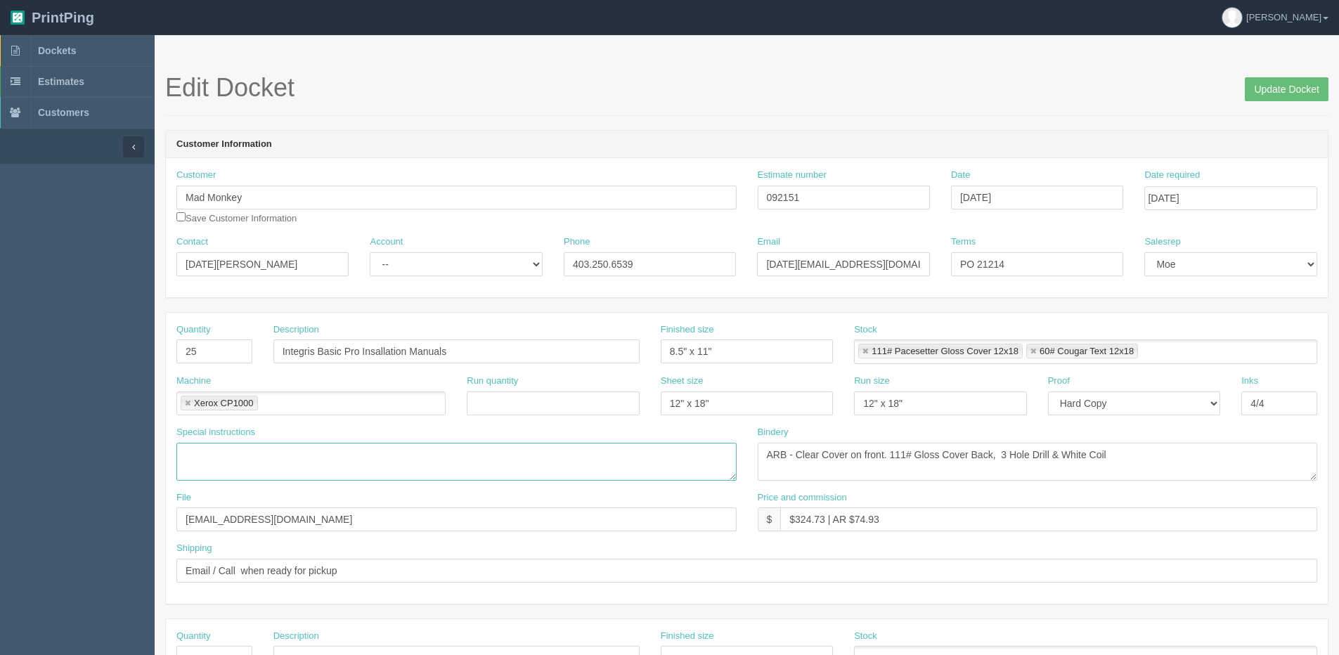
click at [208, 453] on textarea at bounding box center [456, 462] width 560 height 38
type textarea "36 pages plus covers"
click at [1260, 91] on input "Update Docket" at bounding box center [1287, 89] width 84 height 24
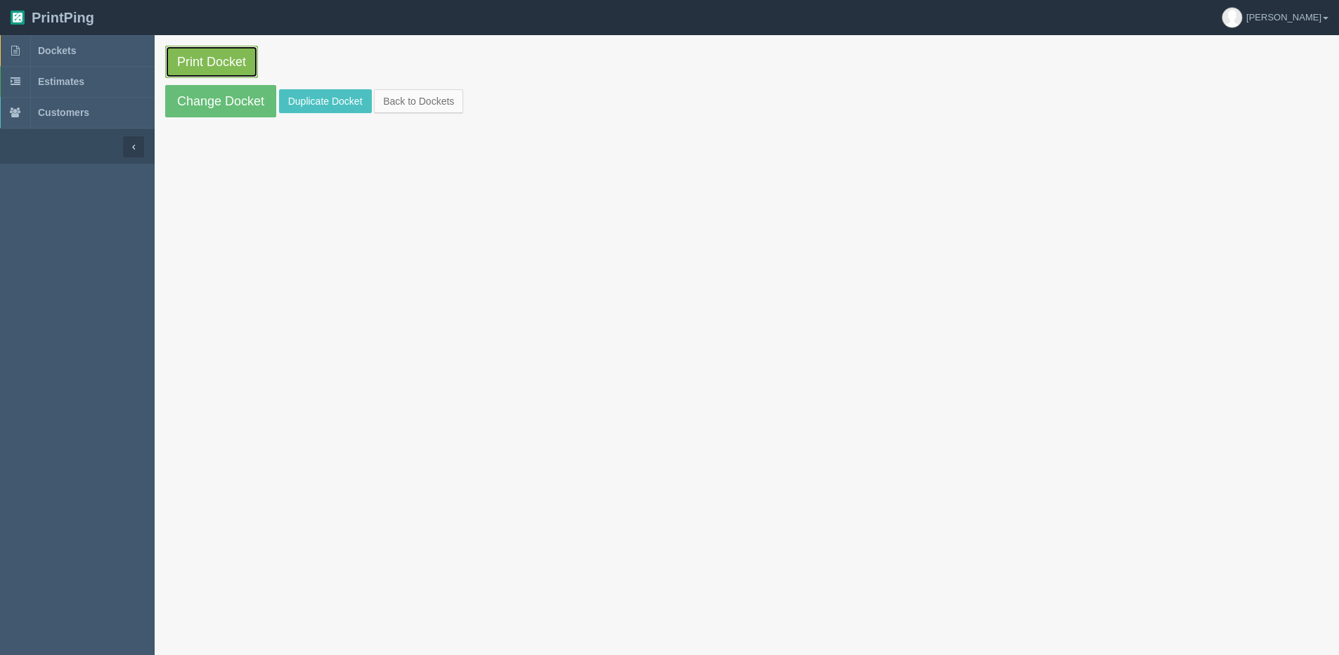
click at [209, 69] on link "Print Docket" at bounding box center [211, 62] width 93 height 32
drag, startPoint x: 404, startPoint y: 104, endPoint x: 37, endPoint y: 105, distance: 366.9
click at [403, 105] on link "Back to Dockets" at bounding box center [418, 101] width 89 height 24
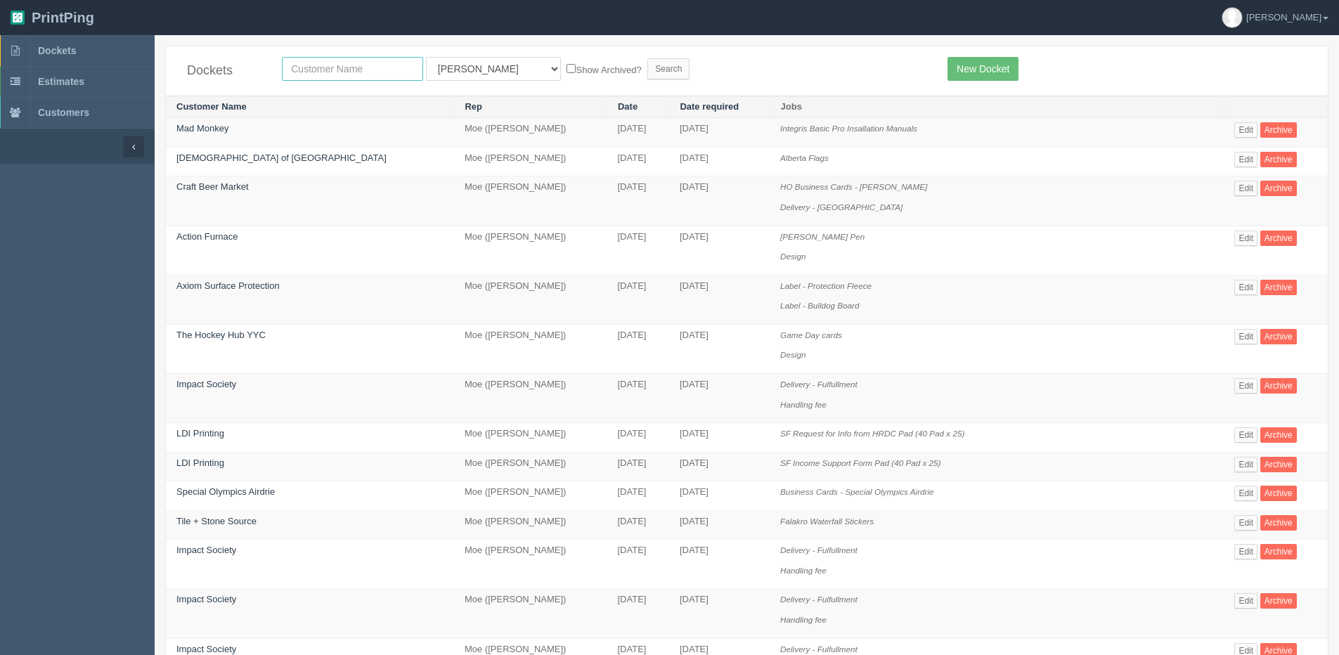
click at [395, 72] on input "text" at bounding box center [352, 69] width 141 height 24
type input "[DEMOGRAPHIC_DATA] Family Service [GEOGRAPHIC_DATA]"
drag, startPoint x: 454, startPoint y: 55, endPoint x: 455, endPoint y: 71, distance: 16.2
click at [454, 69] on div "Dockets [DEMOGRAPHIC_DATA] Family Service [GEOGRAPHIC_DATA] All Users [PERSON_N…" at bounding box center [747, 70] width 1162 height 49
click at [455, 71] on select "All Users [PERSON_NAME] Test 1 [PERSON_NAME] [PERSON_NAME] [PERSON_NAME] France…" at bounding box center [493, 69] width 135 height 24
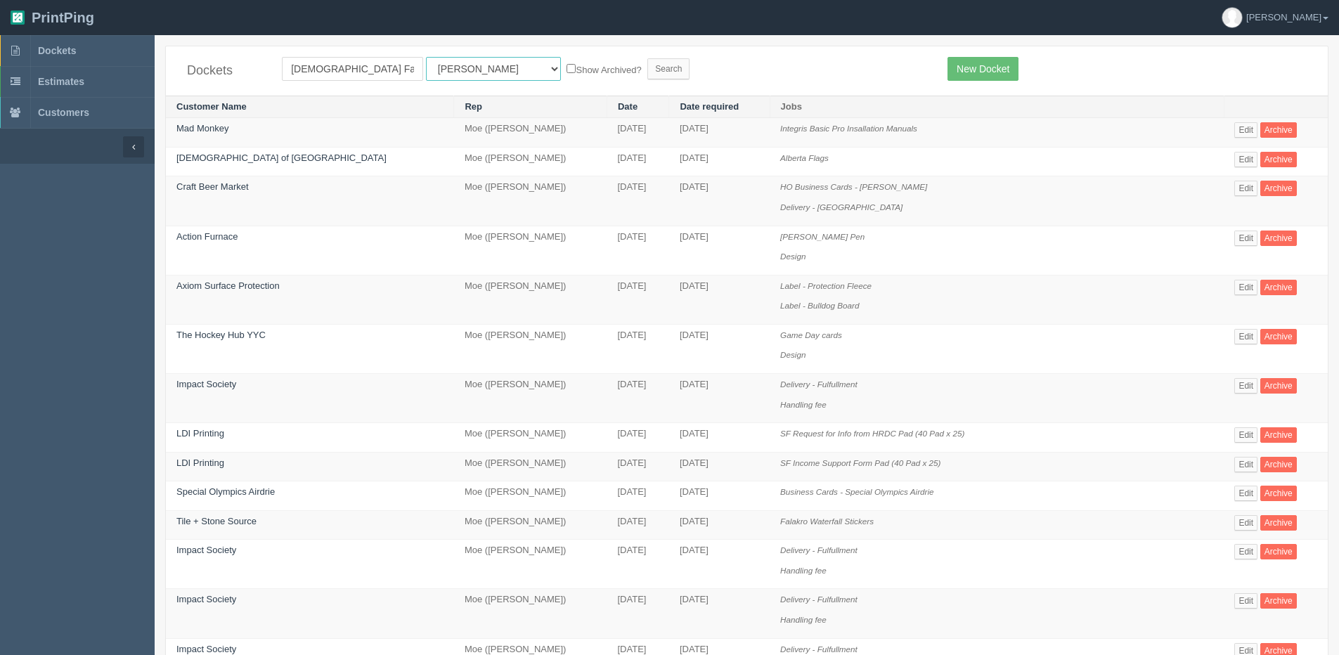
select select "1"
click at [426, 57] on select "All Users [PERSON_NAME] Test 1 [PERSON_NAME] [PERSON_NAME] [PERSON_NAME] France…" at bounding box center [493, 69] width 135 height 24
click at [549, 56] on div "Dockets [DEMOGRAPHIC_DATA] Family Service [GEOGRAPHIC_DATA] All Users [PERSON_N…" at bounding box center [747, 70] width 1162 height 49
click at [567, 65] on label "Show Archived?" at bounding box center [604, 69] width 75 height 16
click at [567, 65] on input "Show Archived?" at bounding box center [571, 68] width 9 height 9
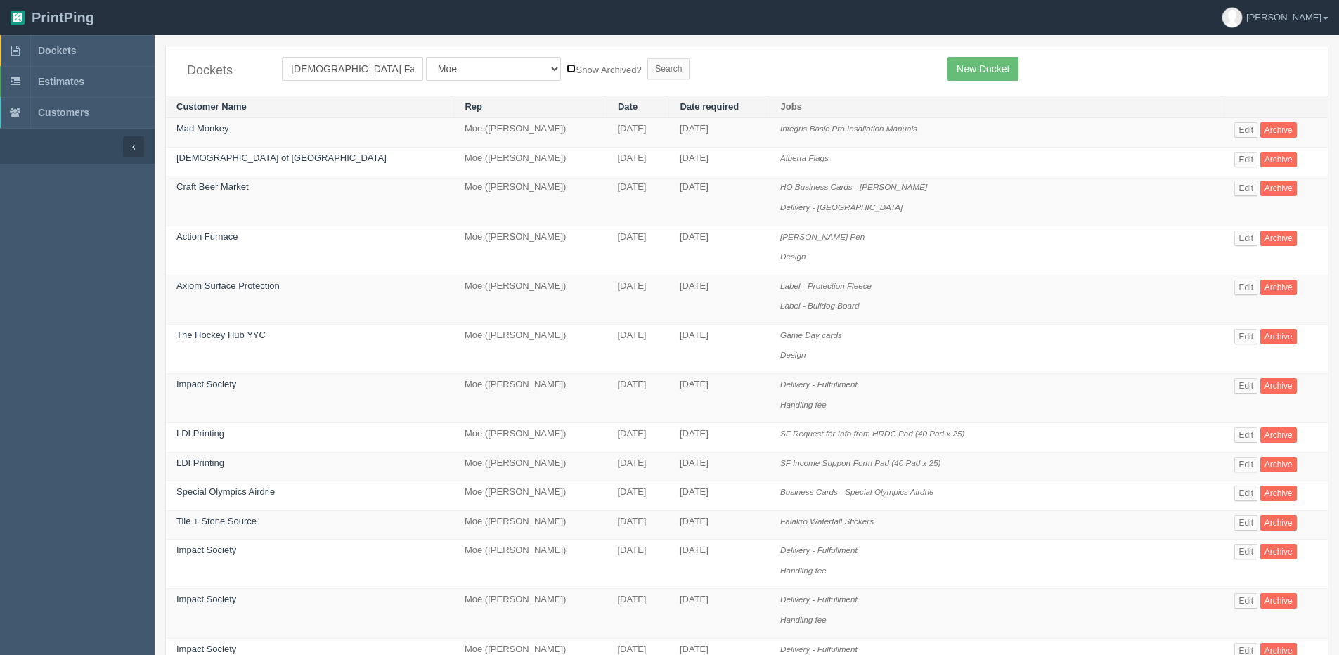
checkbox input "true"
click at [647, 67] on input "Search" at bounding box center [668, 68] width 42 height 21
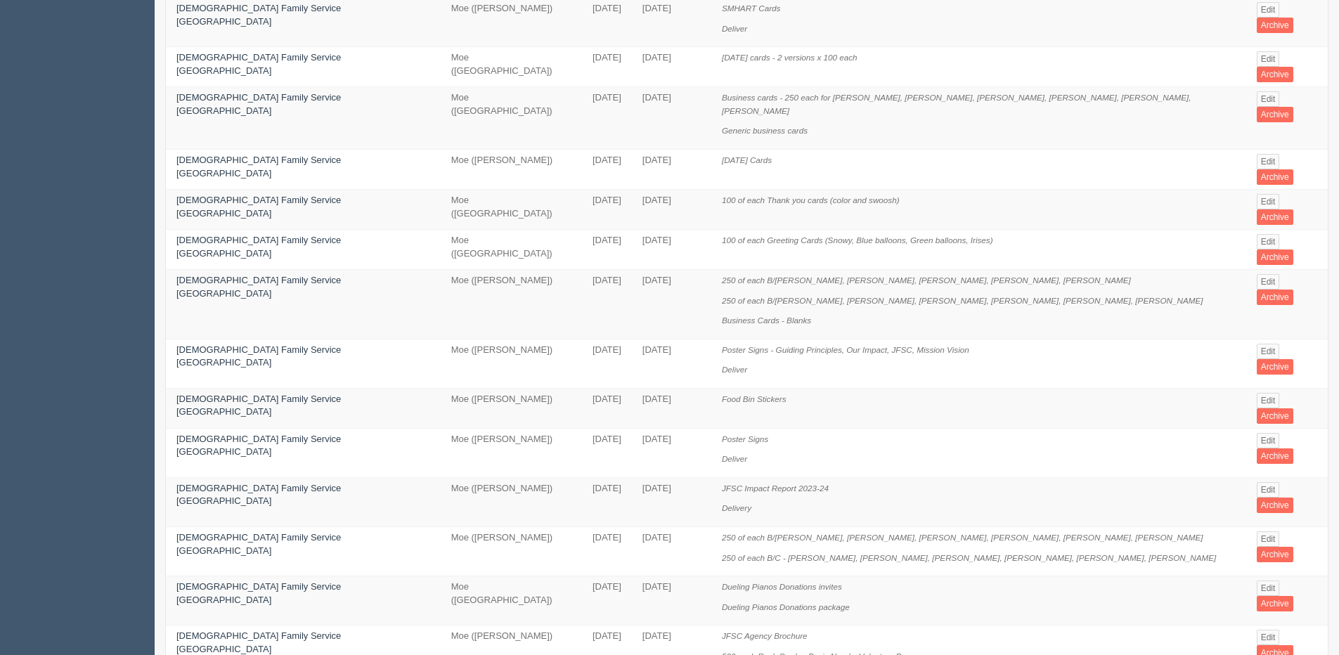
scroll to position [211, 0]
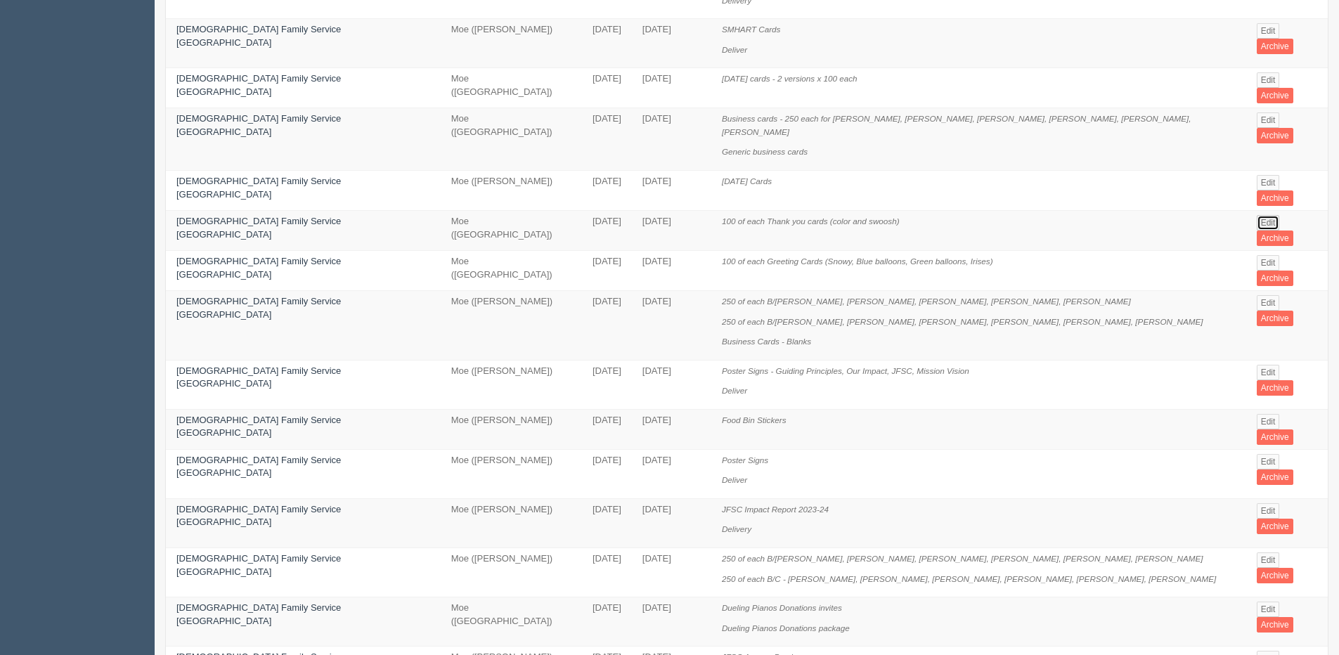
click at [1257, 215] on link "Edit" at bounding box center [1268, 222] width 23 height 15
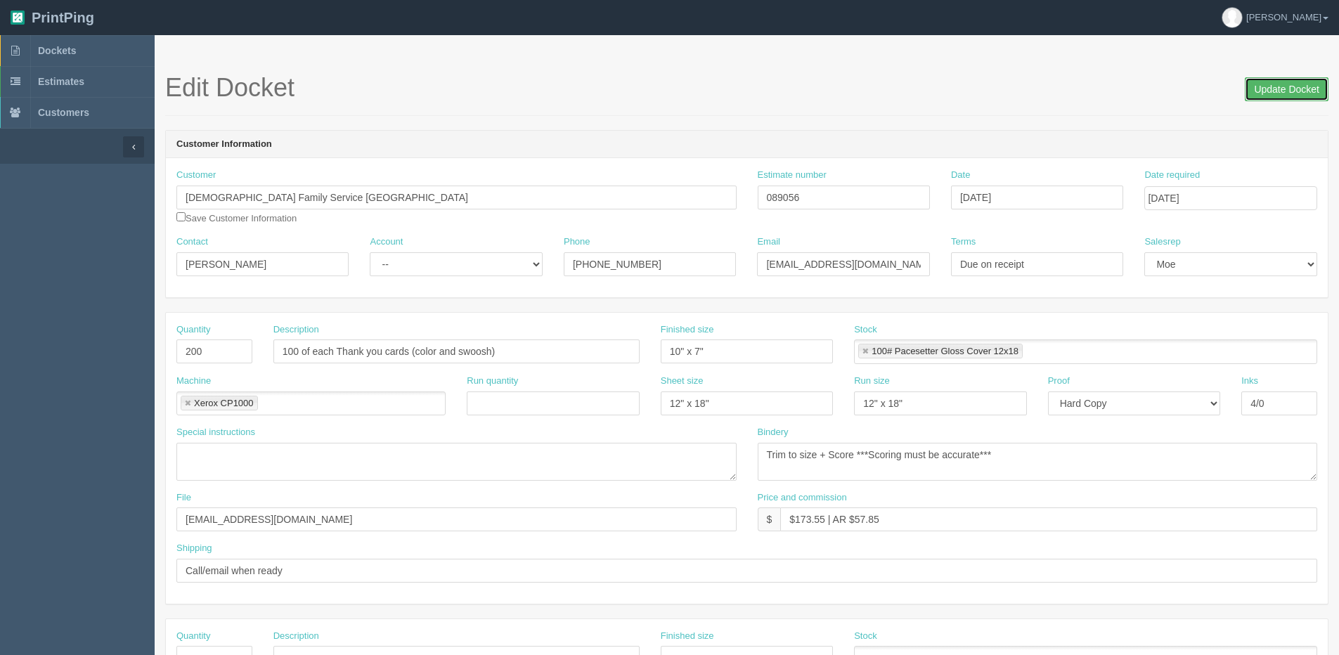
click at [1317, 84] on input "Update Docket" at bounding box center [1287, 89] width 84 height 24
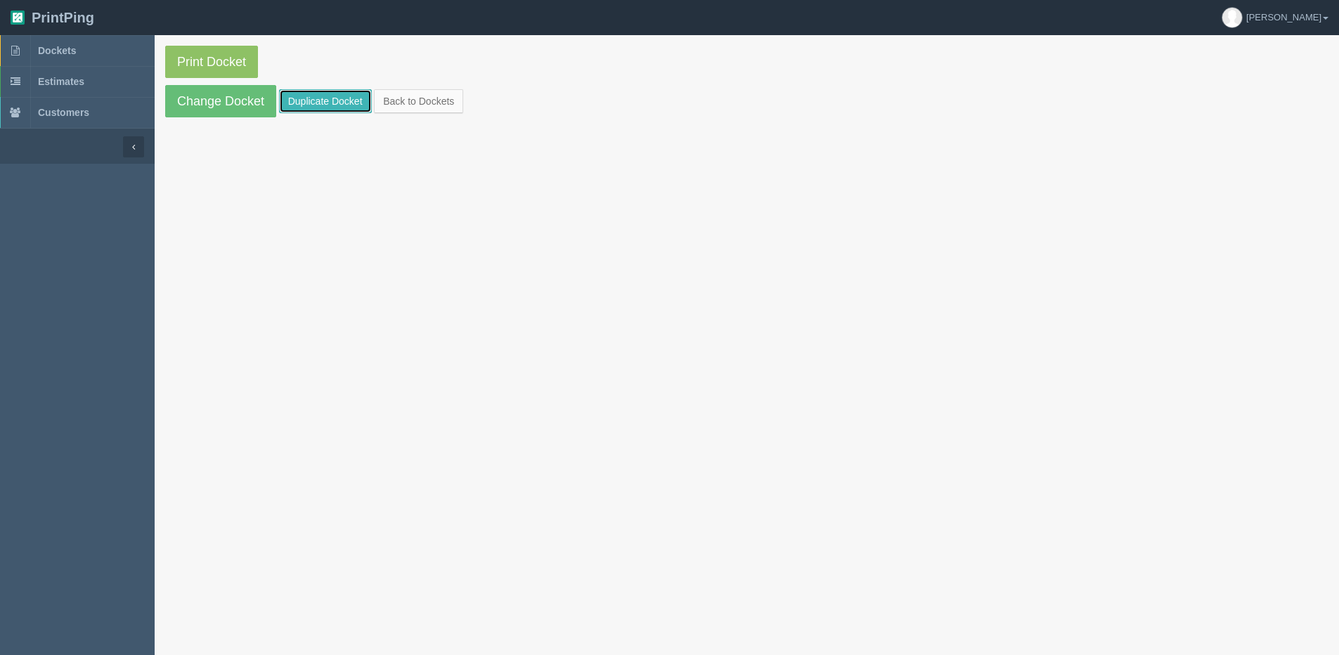
click at [314, 93] on link "Duplicate Docket" at bounding box center [325, 101] width 93 height 24
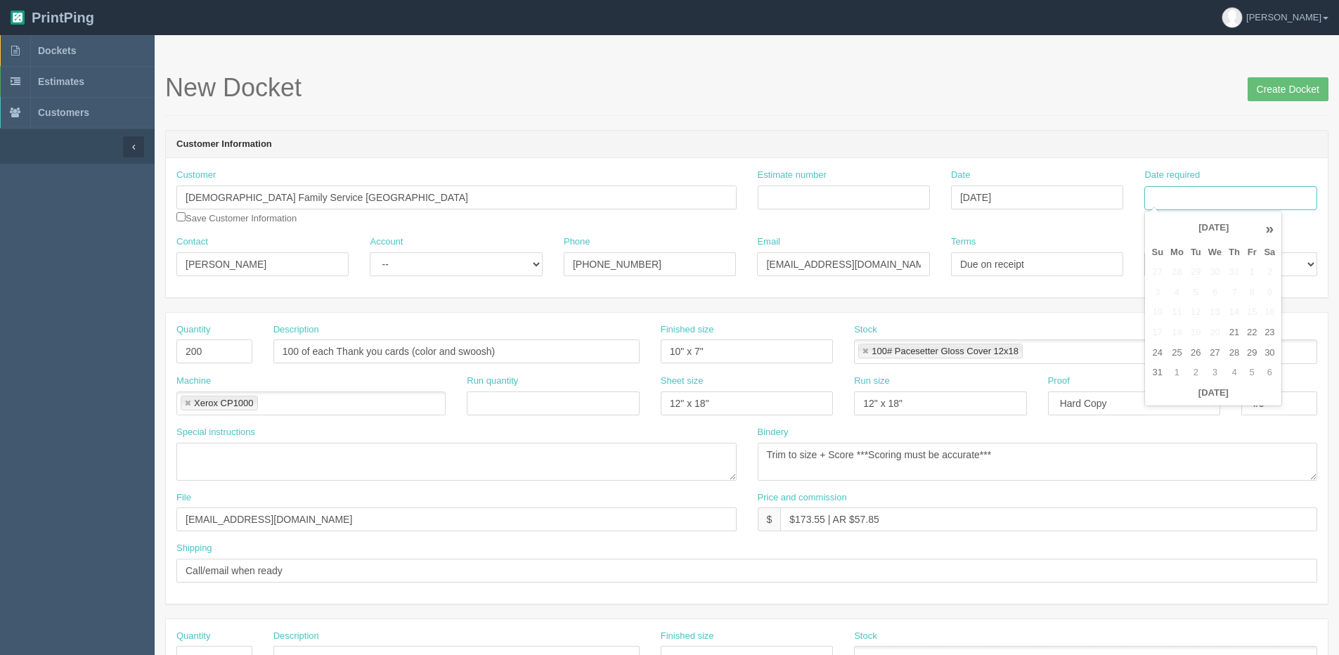
click at [1221, 199] on input "Date required" at bounding box center [1230, 198] width 172 height 24
click at [1177, 401] on th "[DATE]" at bounding box center [1213, 393] width 131 height 20
click at [1249, 352] on td "29" at bounding box center [1251, 353] width 17 height 20
type input "August 29, 2025"
click at [368, 350] on input "100 of each Thank you cards (color and swoosh)" at bounding box center [456, 351] width 366 height 24
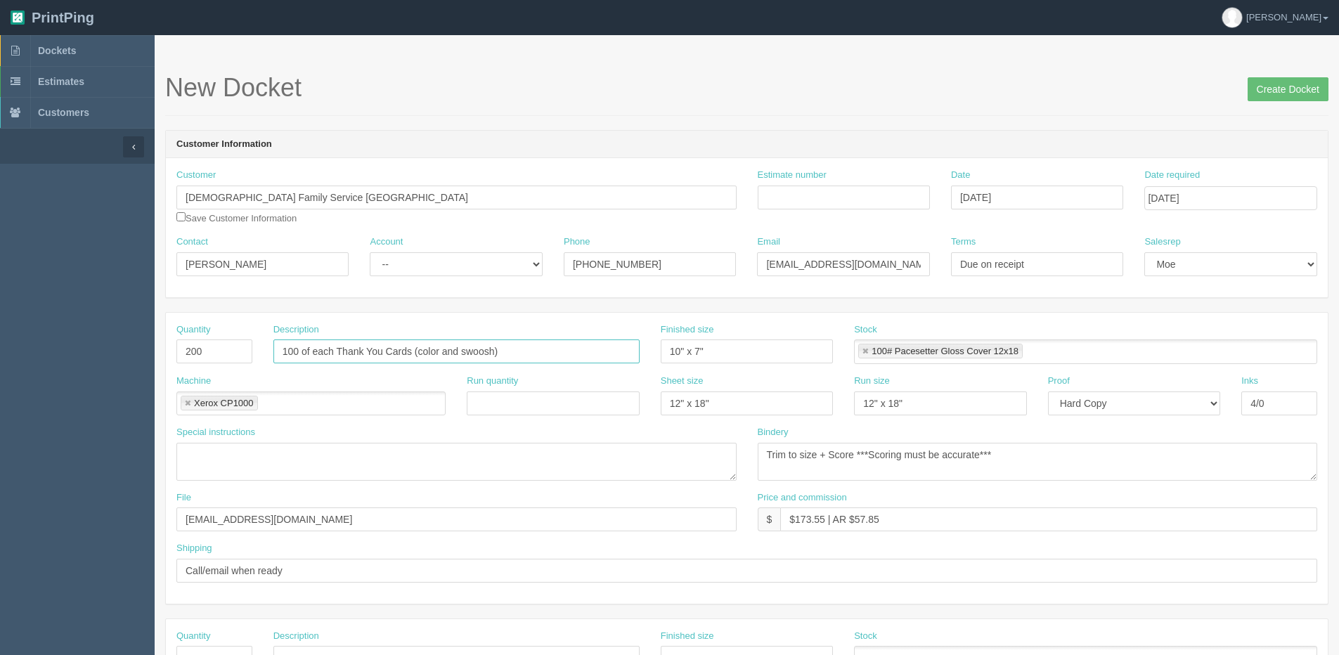
type input "100 of each Thank You Cards (color and swoosh)"
click at [846, 200] on input "Estimate number" at bounding box center [844, 198] width 172 height 24
type input "081135"
click at [1193, 493] on div "Price and commission $ $173.55 | AR $57.85" at bounding box center [1038, 511] width 560 height 41
drag, startPoint x: 796, startPoint y: 521, endPoint x: 823, endPoint y: 521, distance: 26.7
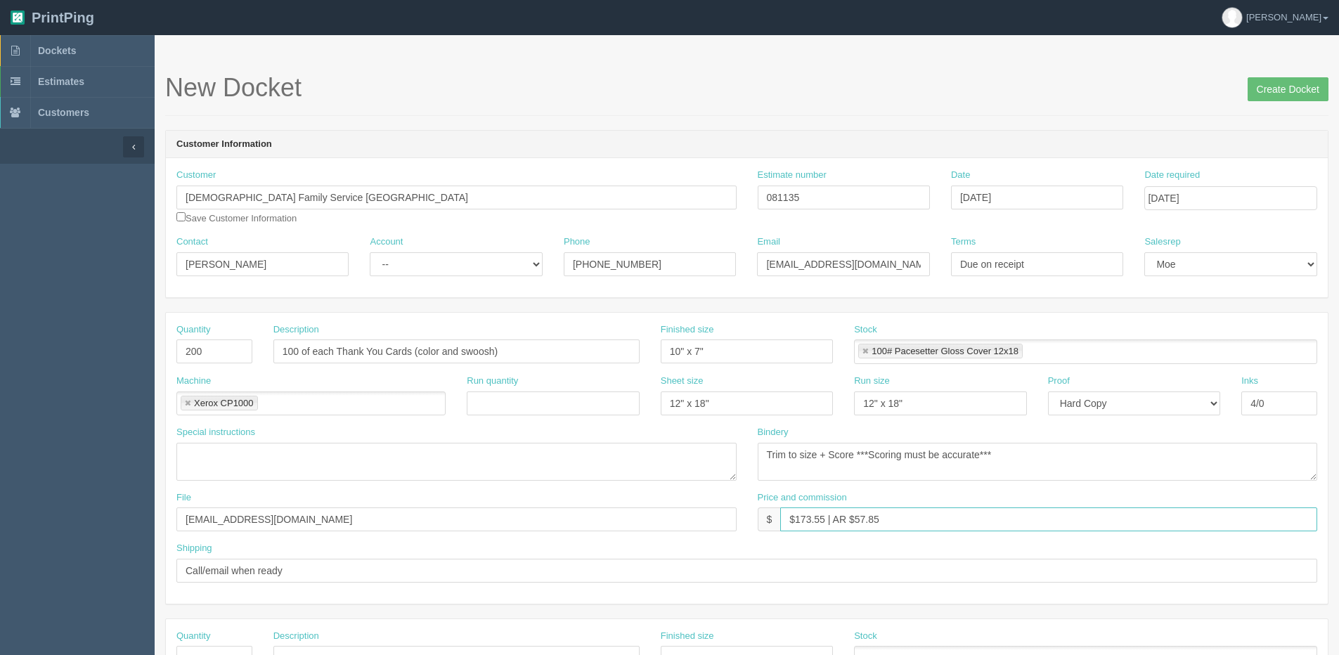
click at [823, 521] on input "$173.55 | AR $57.85" at bounding box center [1048, 519] width 537 height 24
drag, startPoint x: 853, startPoint y: 522, endPoint x: 1000, endPoint y: 503, distance: 148.7
click at [995, 497] on div "Price and commission $ $437.44 | AR $57.85" at bounding box center [1038, 511] width 560 height 41
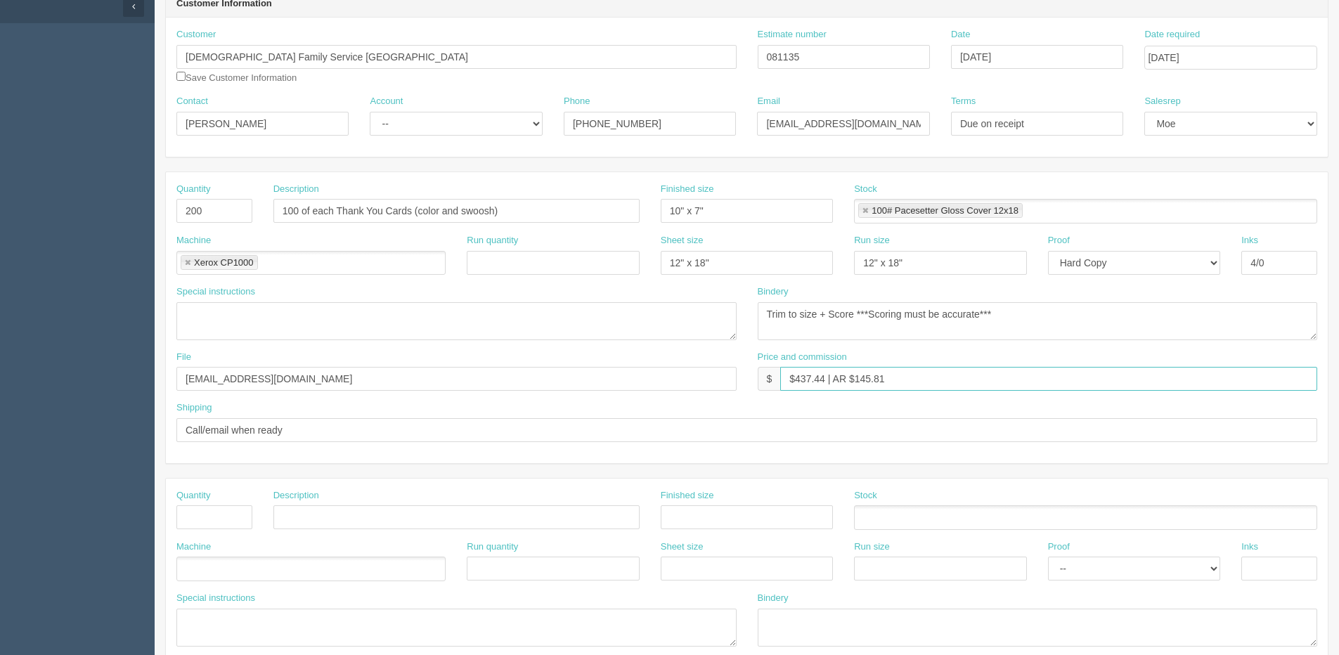
type input "$437.44 | AR $145.81"
click at [415, 215] on input "100 of each Thank You Cards (color and swoosh)" at bounding box center [456, 211] width 366 height 24
type input "100 of each Thank You Cards - Watercolor and Swoosh"
click at [208, 516] on input "text" at bounding box center [214, 517] width 76 height 24
type input "700"
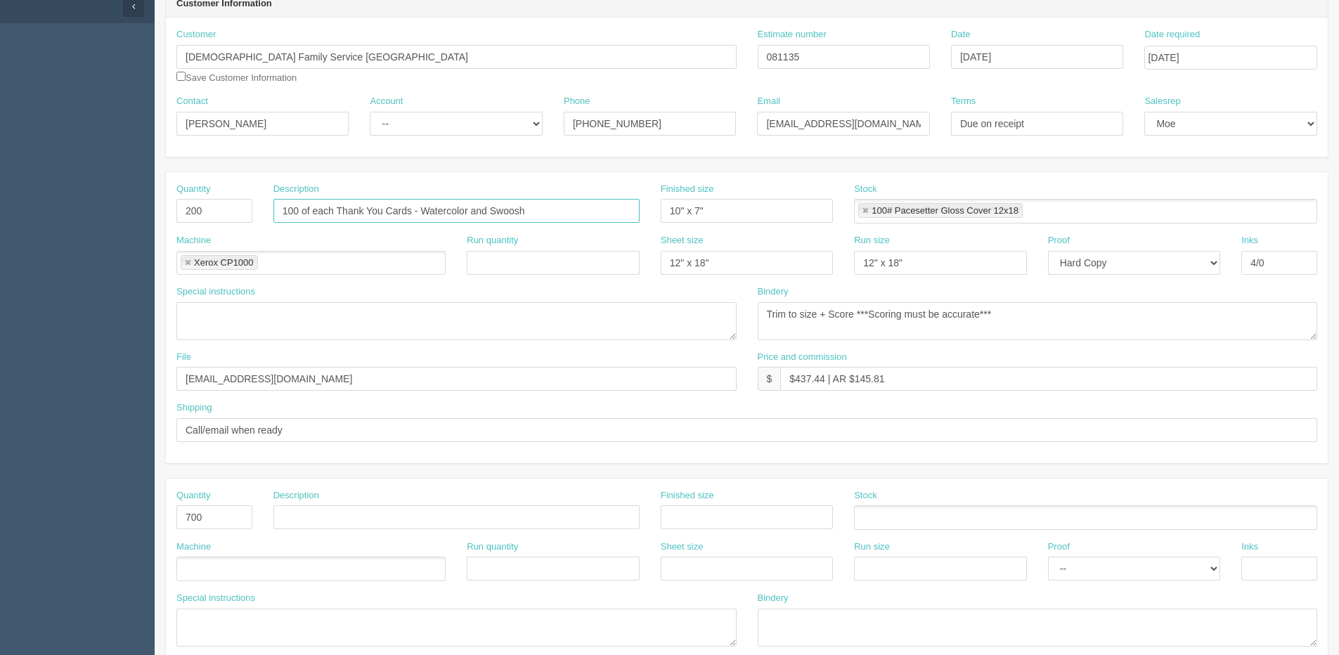
drag, startPoint x: 612, startPoint y: 220, endPoint x: 136, endPoint y: 214, distance: 475.9
click at [136, 214] on section "Dockets Estimates Customers" at bounding box center [669, 515] width 1339 height 1241
click at [360, 517] on input "text" at bounding box center [456, 517] width 366 height 24
paste input "100 of each Thank You Cards - Watercolor and Swoosh"
drag, startPoint x: 337, startPoint y: 516, endPoint x: 383, endPoint y: 519, distance: 46.5
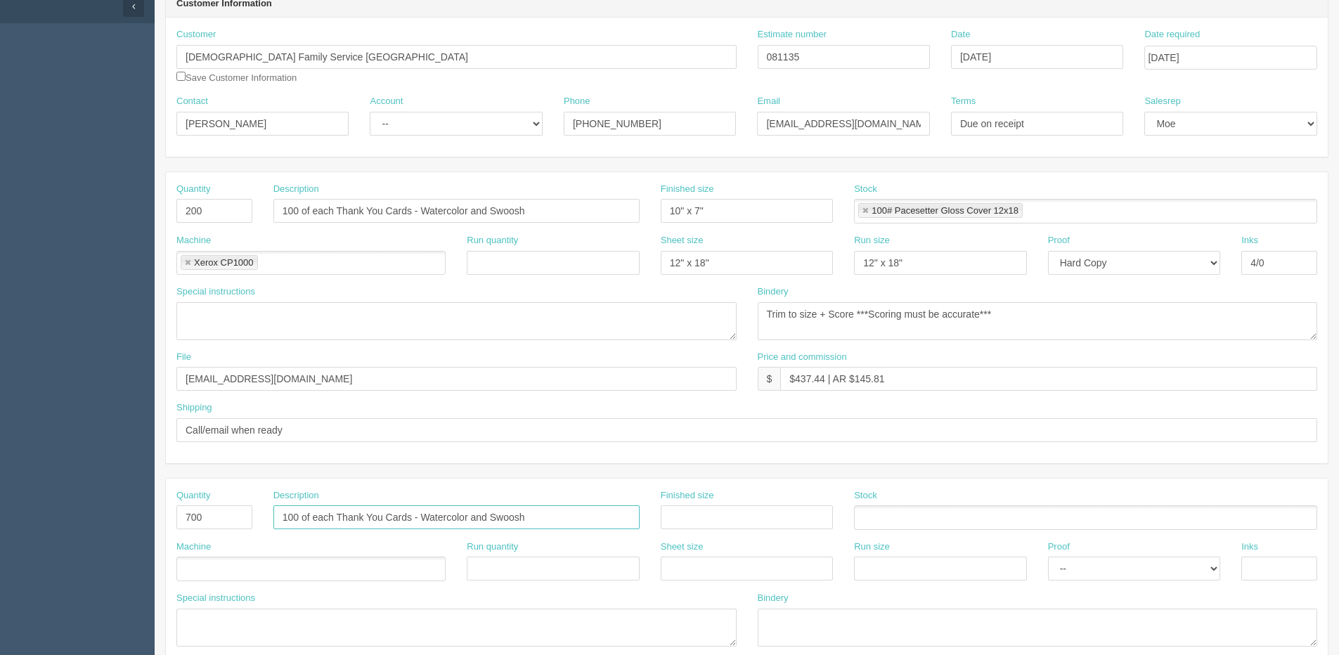
click at [383, 519] on input "100 of each Thank You Cards - Watercolor and Swoosh" at bounding box center [456, 517] width 366 height 24
type input "100 of each Tribute Cards - Watercolor and Swoosh"
click at [267, 305] on textarea at bounding box center [456, 321] width 560 height 38
click at [259, 607] on div "Special instructions" at bounding box center [456, 619] width 560 height 55
click at [259, 614] on textarea at bounding box center [456, 628] width 560 height 38
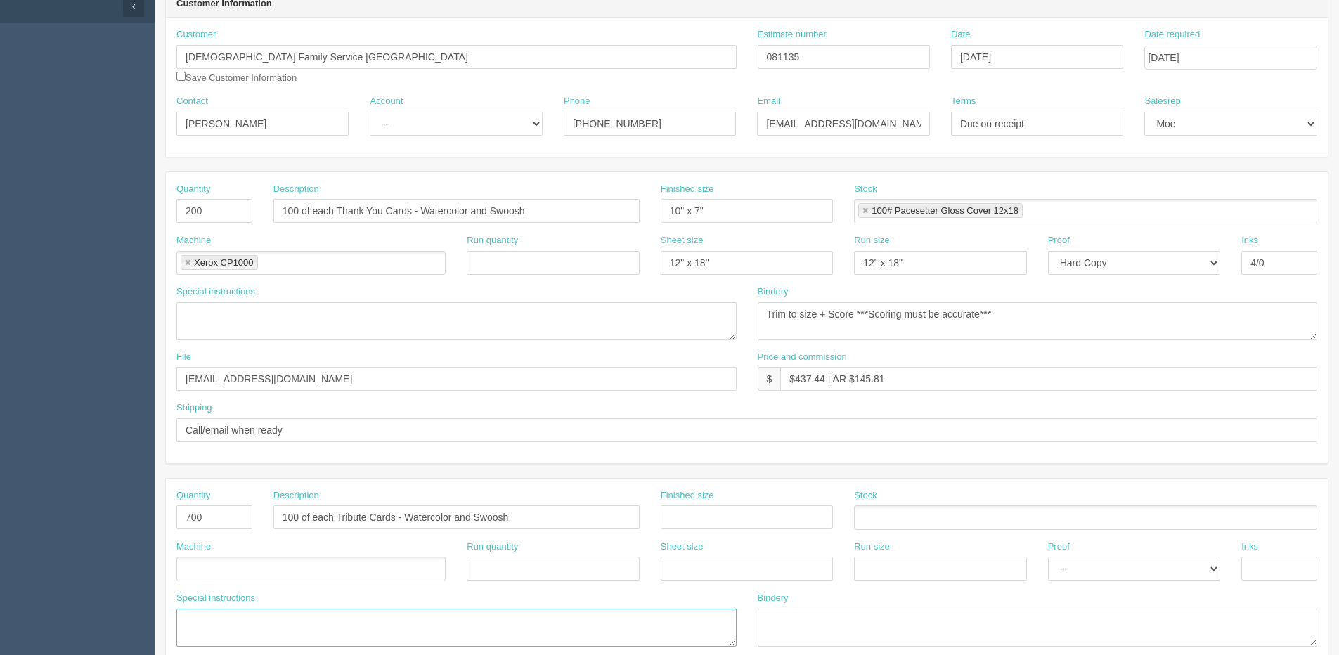
paste textarea "2 x sympathy cards Thinking of You Magen David generic card Lisa Thomson flower…"
click at [294, 621] on textarea "2 x sympathy cards Thinking of You Magen David generic card Lisa Thomson flower…" at bounding box center [456, 628] width 560 height 38
click at [382, 622] on textarea "2 x sympathy cards - Thinking of You Magen David generic card Lisa Thomson flow…" at bounding box center [456, 628] width 560 height 38
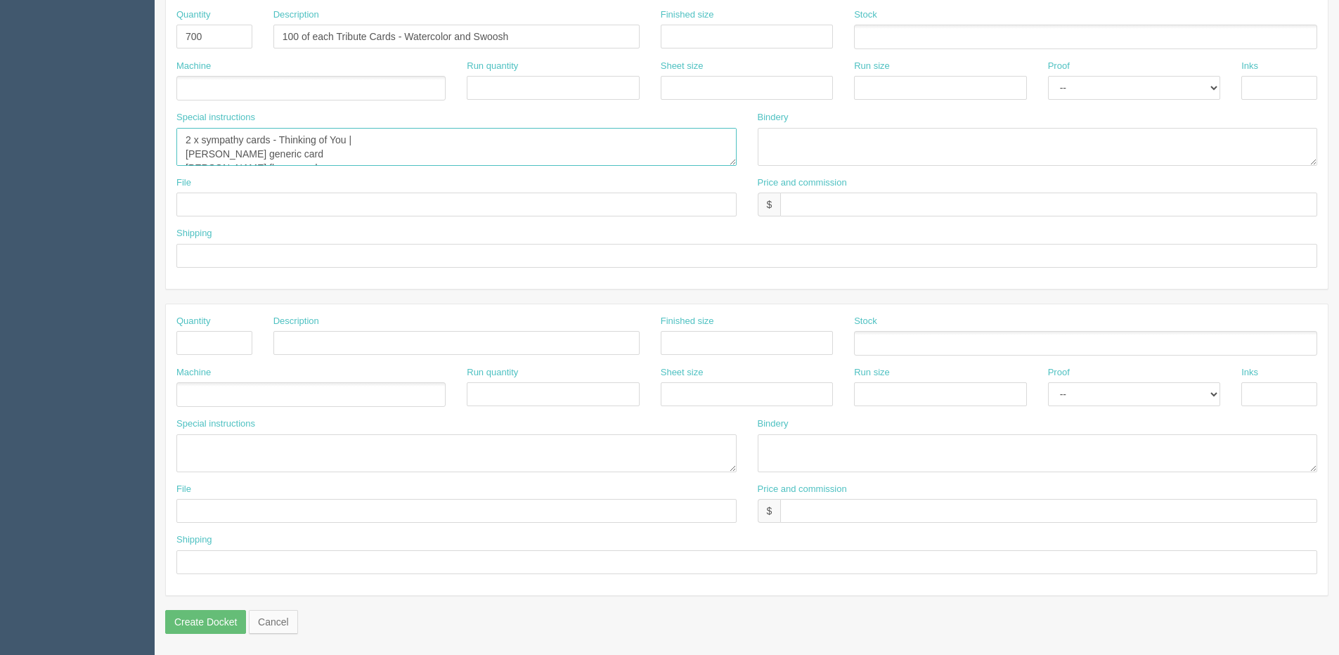
click at [368, 143] on textarea "2 x sympathy cards - Thinking of You | Magen David generic card Lisa Thomson fl…" at bounding box center [456, 147] width 560 height 38
type textarea "2 x sympathy cards - Thinking of You | Magen David generic card Lisa Thomson fl…"
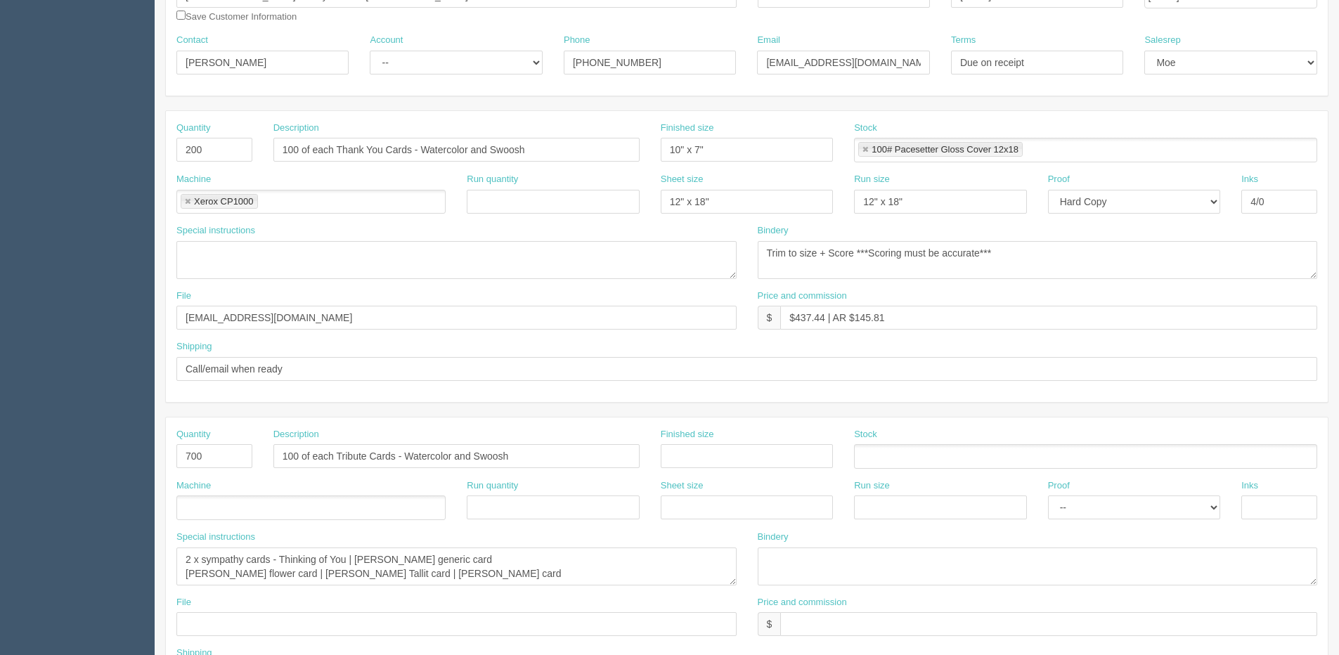
scroll to position [200, 0]
drag, startPoint x: 406, startPoint y: 458, endPoint x: 618, endPoint y: 455, distance: 211.6
click at [618, 455] on input "100 of each Tribute Cards - Watercolor and Swoosh" at bounding box center [456, 458] width 366 height 24
type input "100 of each Tribute Cards - 7 Versions"
click at [250, 645] on div "File" at bounding box center [456, 623] width 581 height 51
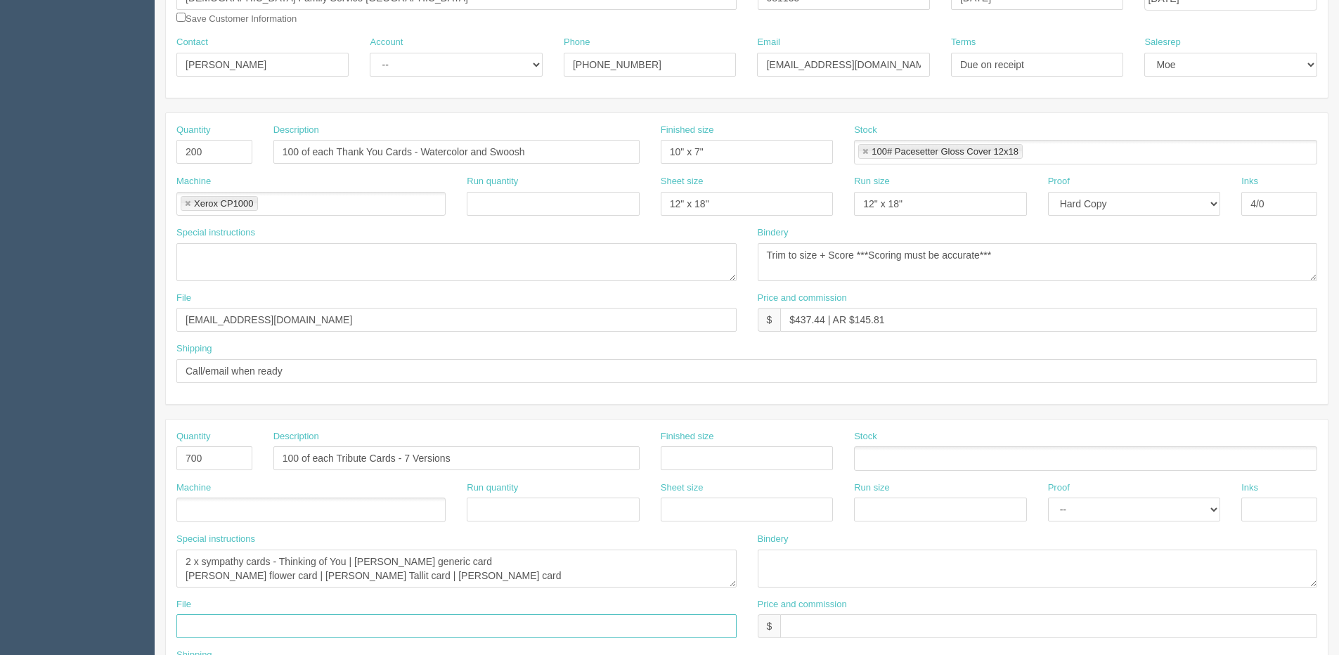
click at [250, 623] on input "text" at bounding box center [456, 626] width 560 height 24
type input "Files @ Allrush"
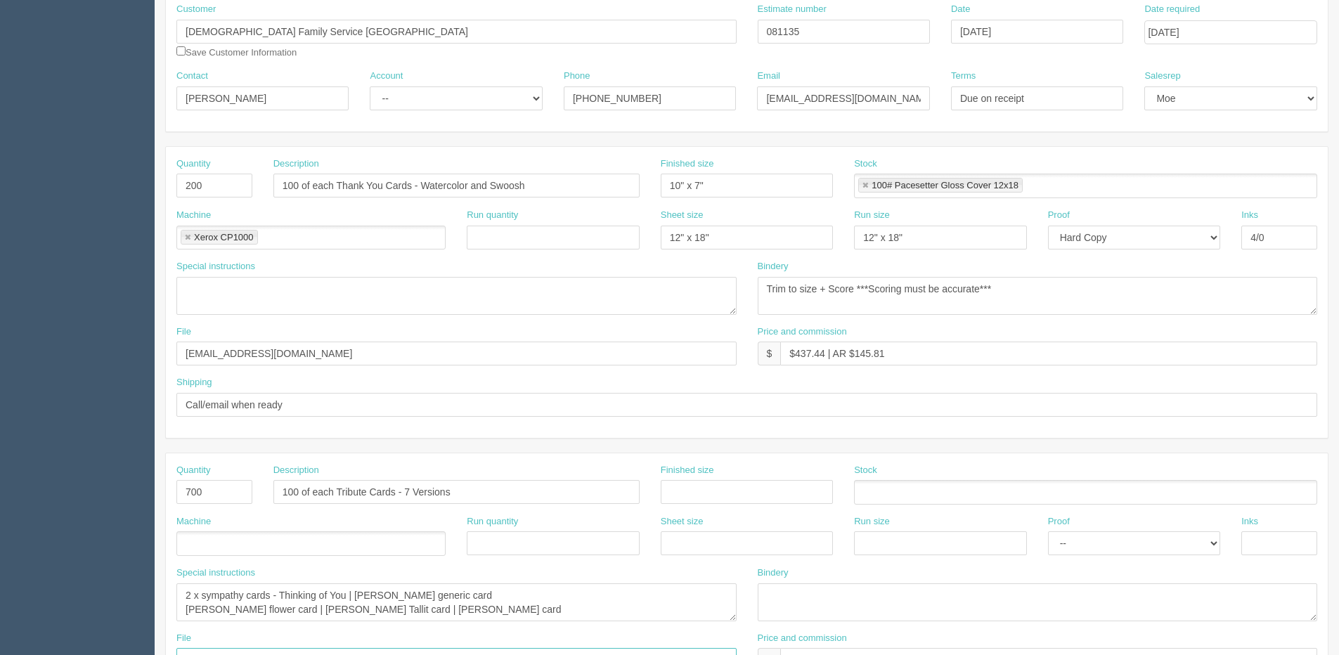
scroll to position [129, 0]
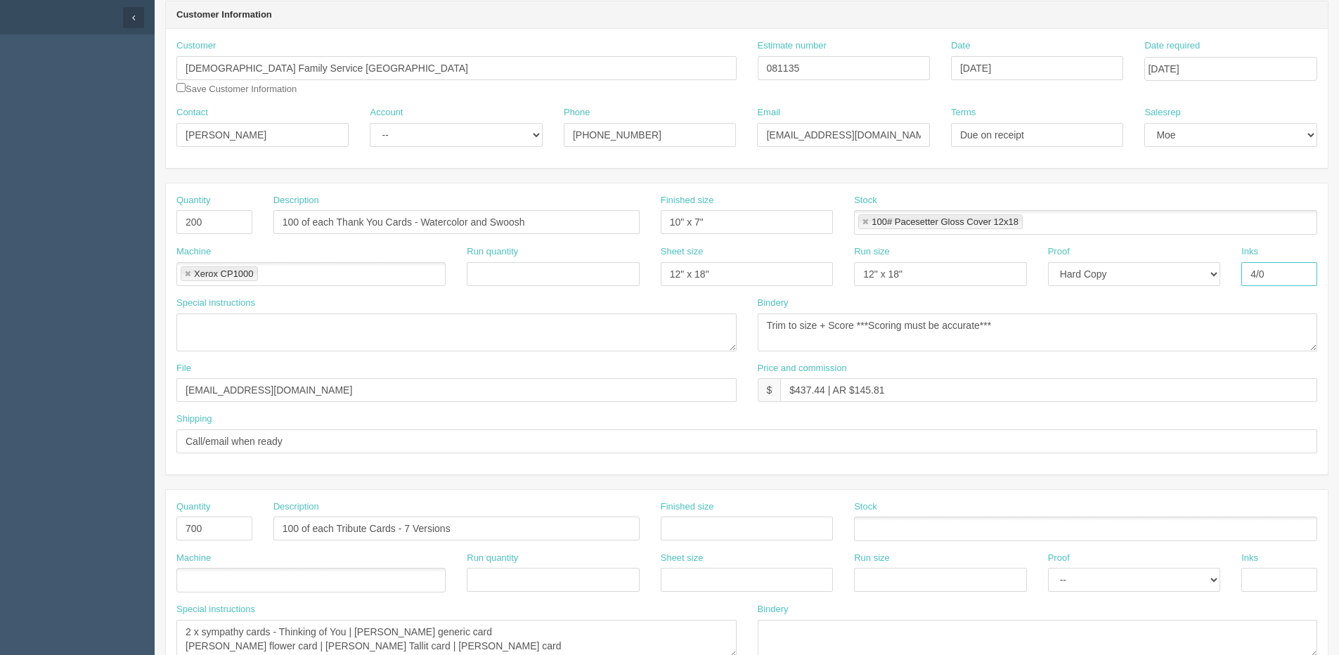
click at [1281, 279] on input "4/0" at bounding box center [1279, 274] width 76 height 24
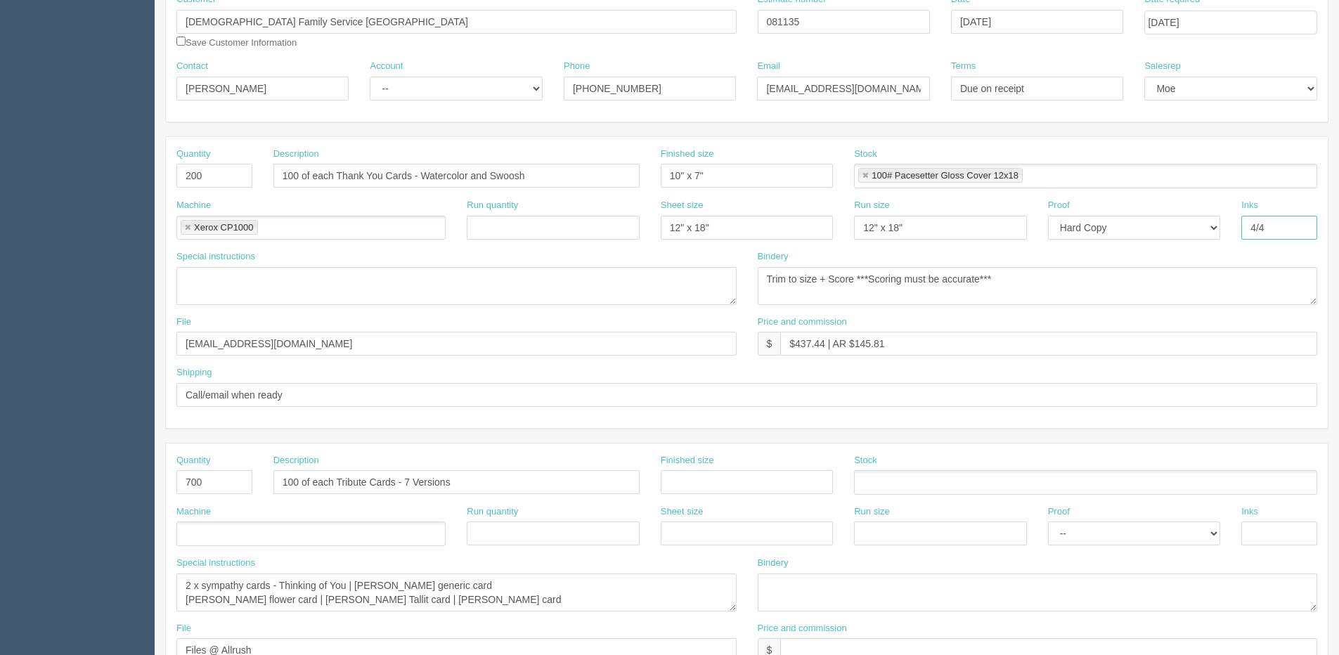
scroll to position [200, 0]
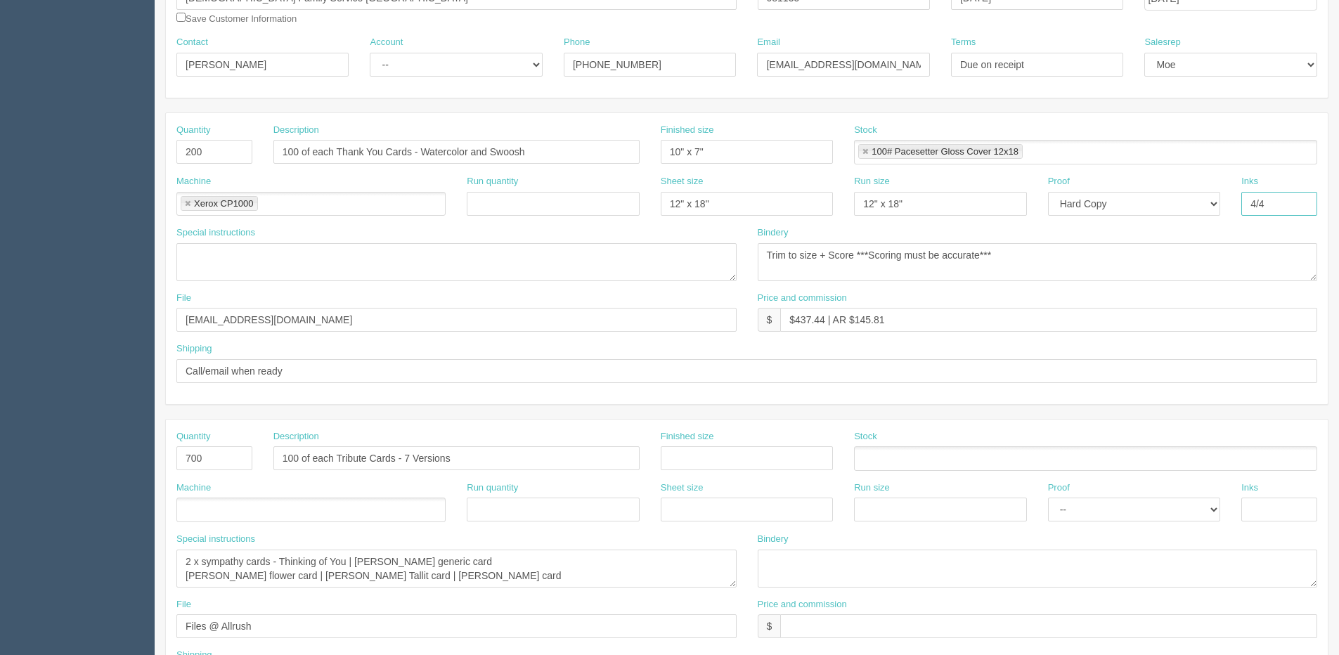
type input "4/4"
click at [748, 461] on input "text" at bounding box center [747, 458] width 172 height 24
drag, startPoint x: 722, startPoint y: 152, endPoint x: 531, endPoint y: 150, distance: 191.2
click at [532, 151] on div "Quantity 200 Description 100 of each Thank You Cards - Watercolor and Swoosh Fi…" at bounding box center [747, 149] width 1162 height 51
click at [708, 453] on input "text" at bounding box center [747, 458] width 172 height 24
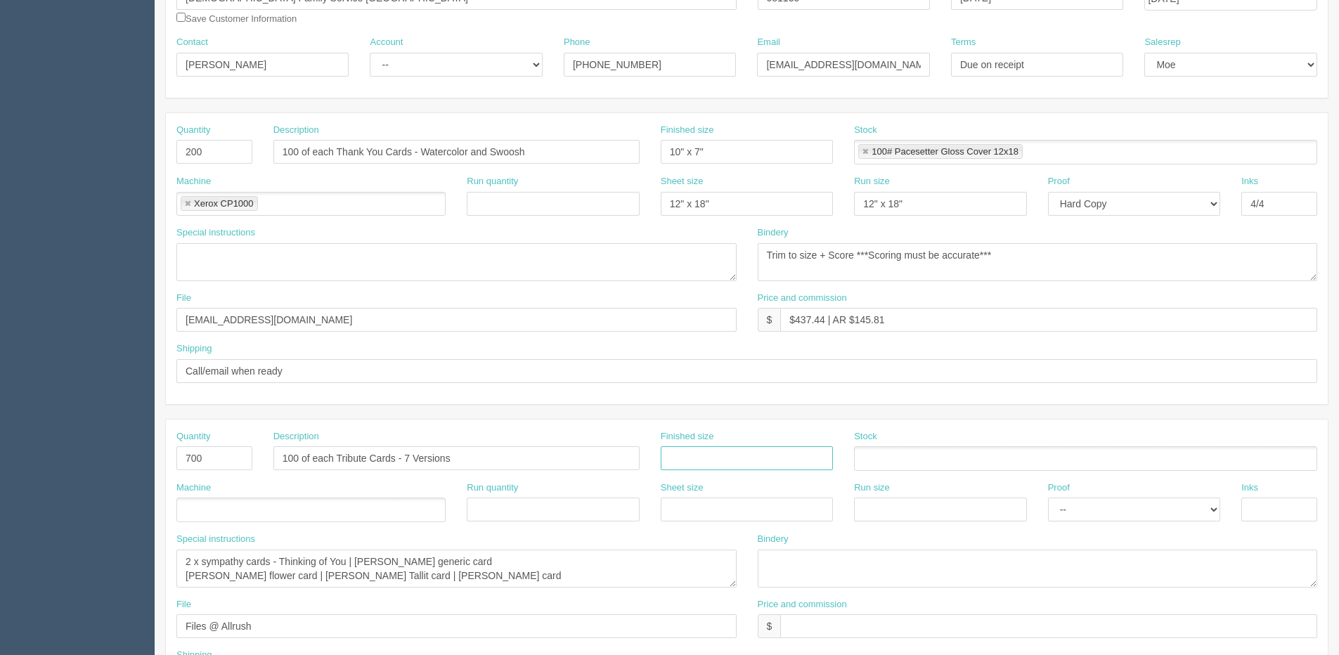
paste input "10" x 7""
type input "10" x 7""
click at [692, 510] on input "text" at bounding box center [747, 510] width 172 height 24
type input "12" x 18""
click at [909, 507] on input "text" at bounding box center [940, 510] width 172 height 24
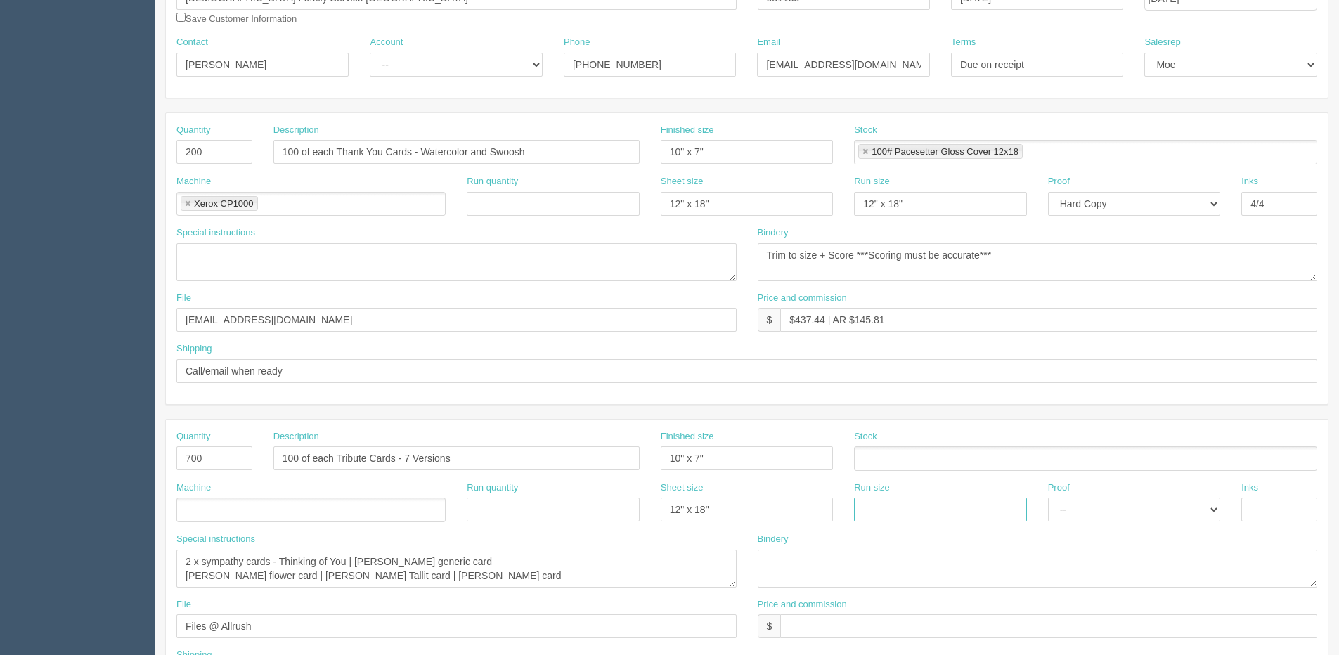
type input "12" x 18""
click at [1266, 512] on input "text" at bounding box center [1279, 510] width 76 height 24
type input "4/4"
click at [1011, 248] on textarea "Trim to size + Score ***Scoring must be accurate***" at bounding box center [1038, 262] width 560 height 38
drag, startPoint x: 1010, startPoint y: 248, endPoint x: 549, endPoint y: 261, distance: 461.3
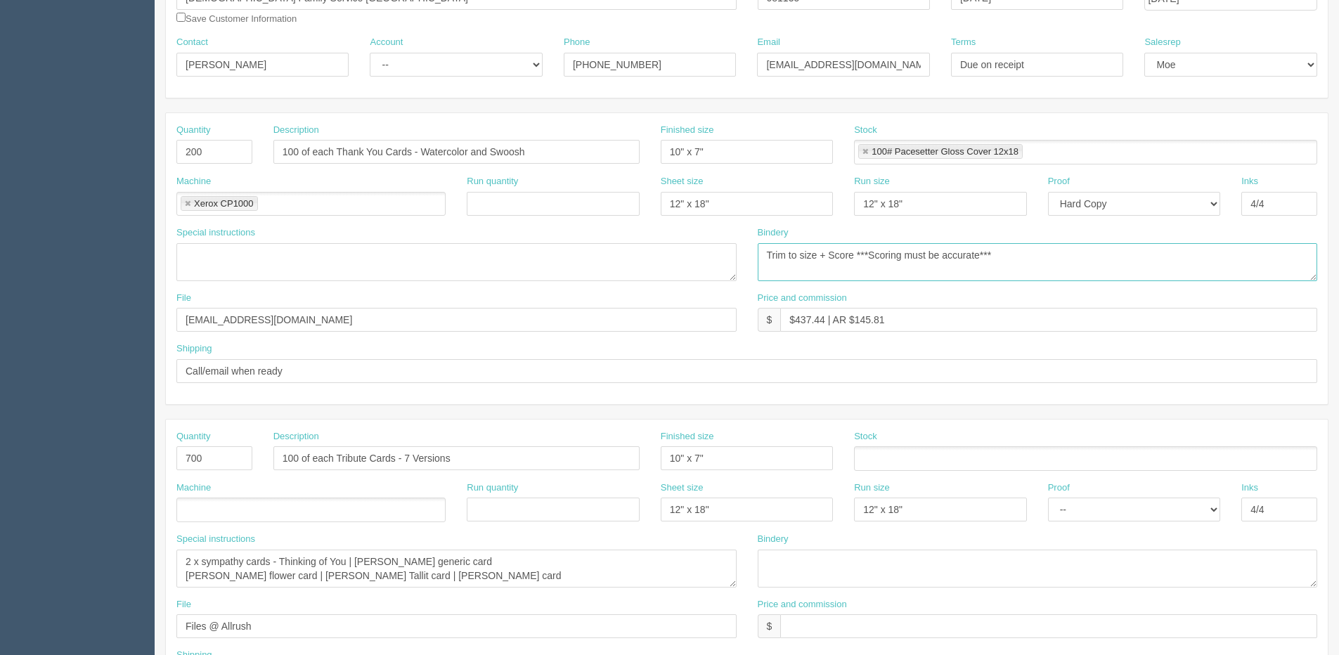
click at [549, 261] on div "Special instructions Bindery Trim to size + Score ***Scoring must be accurate***" at bounding box center [747, 258] width 1162 height 65
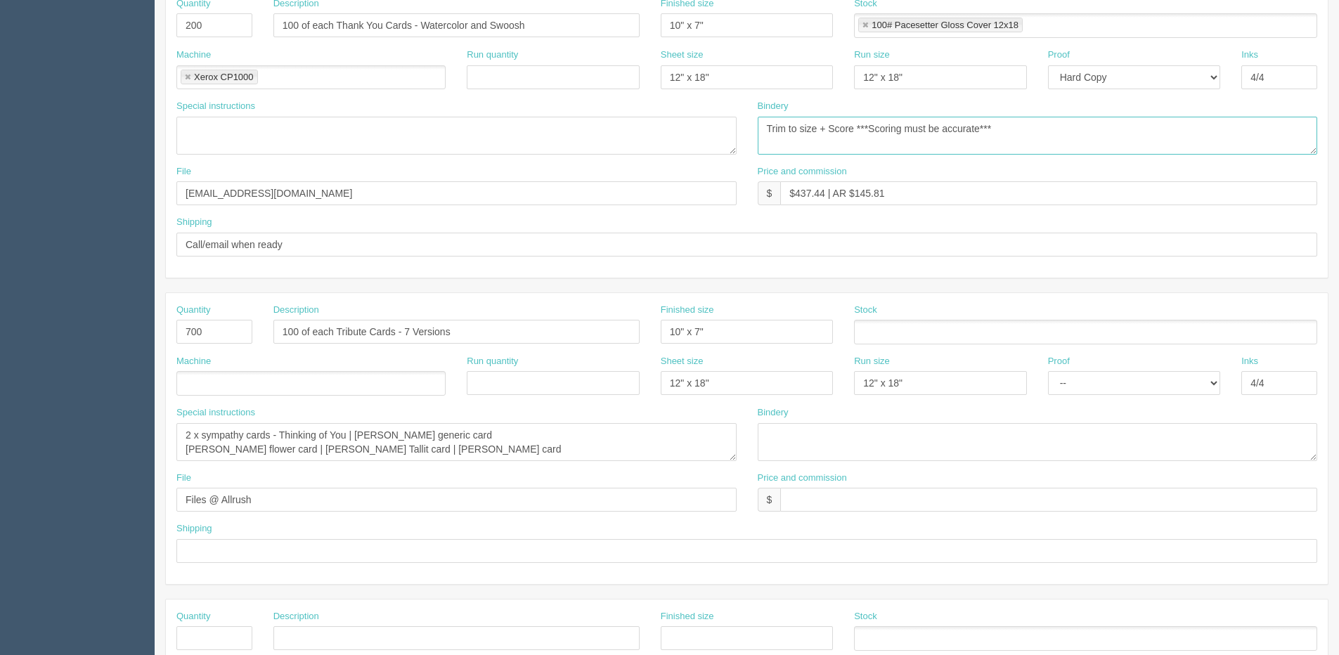
scroll to position [340, 0]
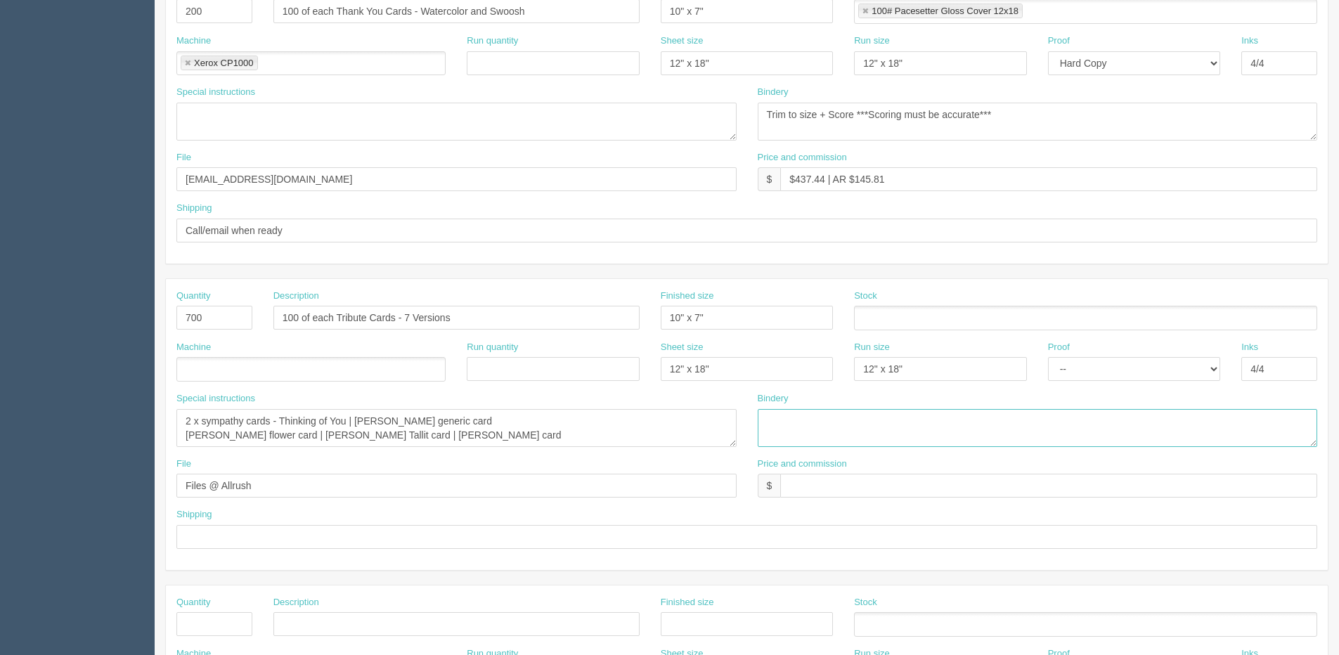
click at [817, 413] on textarea at bounding box center [1038, 428] width 560 height 38
paste textarea "Trim to size + Score ***Scoring must be accurate***"
type textarea "Trim to size + Score ***Scoring must be accurate***"
click at [815, 486] on input "text" at bounding box center [1048, 486] width 537 height 24
type input "included above"
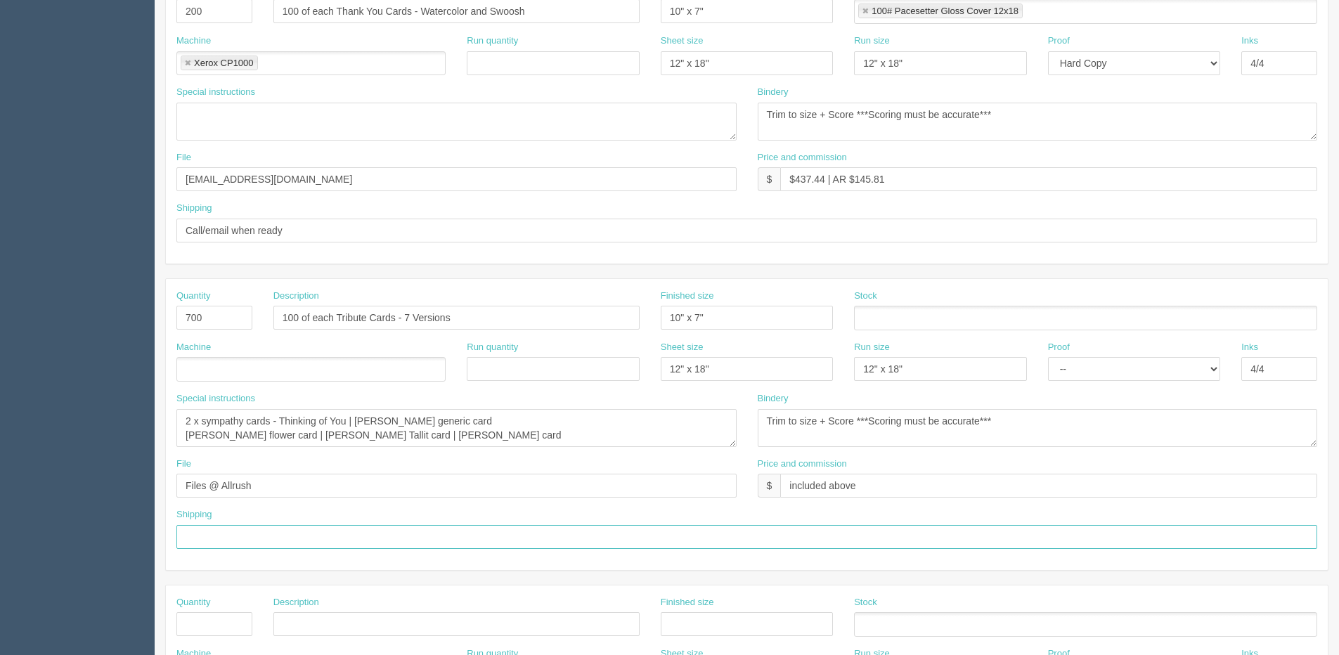
click at [305, 538] on input "text" at bounding box center [746, 537] width 1141 height 24
type input "Same as above"
drag, startPoint x: 296, startPoint y: 232, endPoint x: -98, endPoint y: 232, distance: 394.3
click at [0, 232] on html "PrintPing Dan Edit account ( dan@allrush.ca ) Logout Dockets Estimates Customers" at bounding box center [669, 298] width 1339 height 1276
type input "Email / Call when ready for pickup"
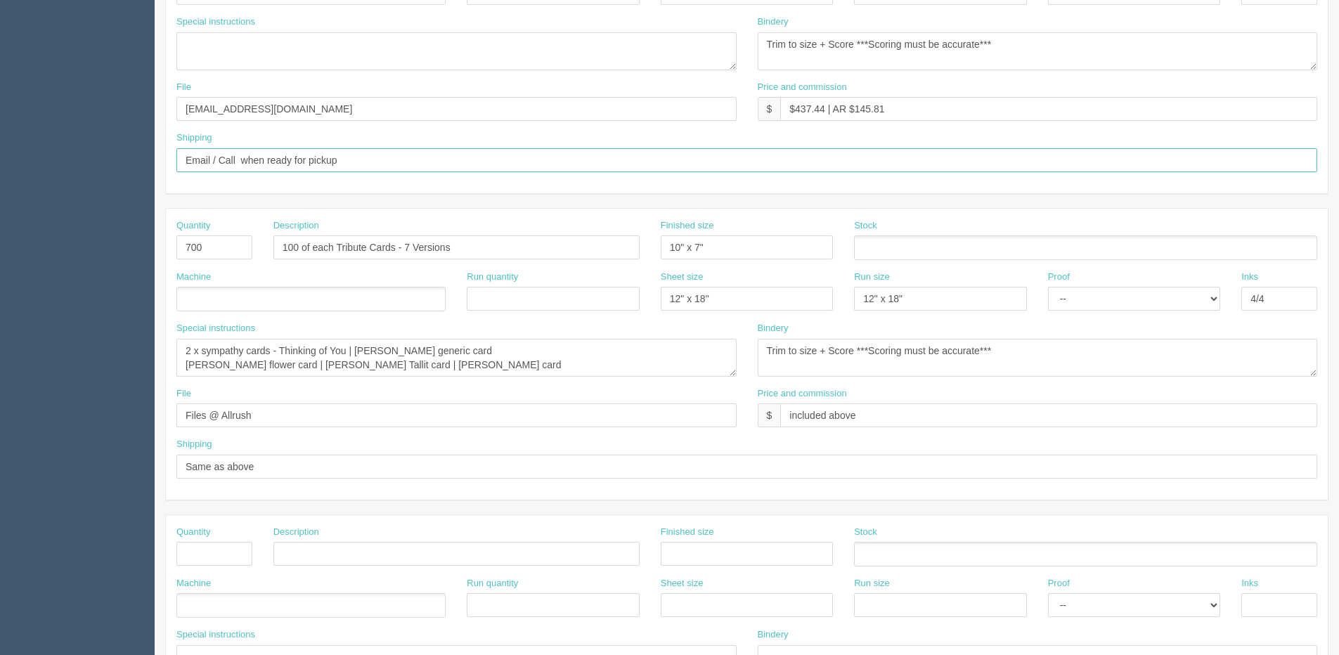
scroll to position [270, 0]
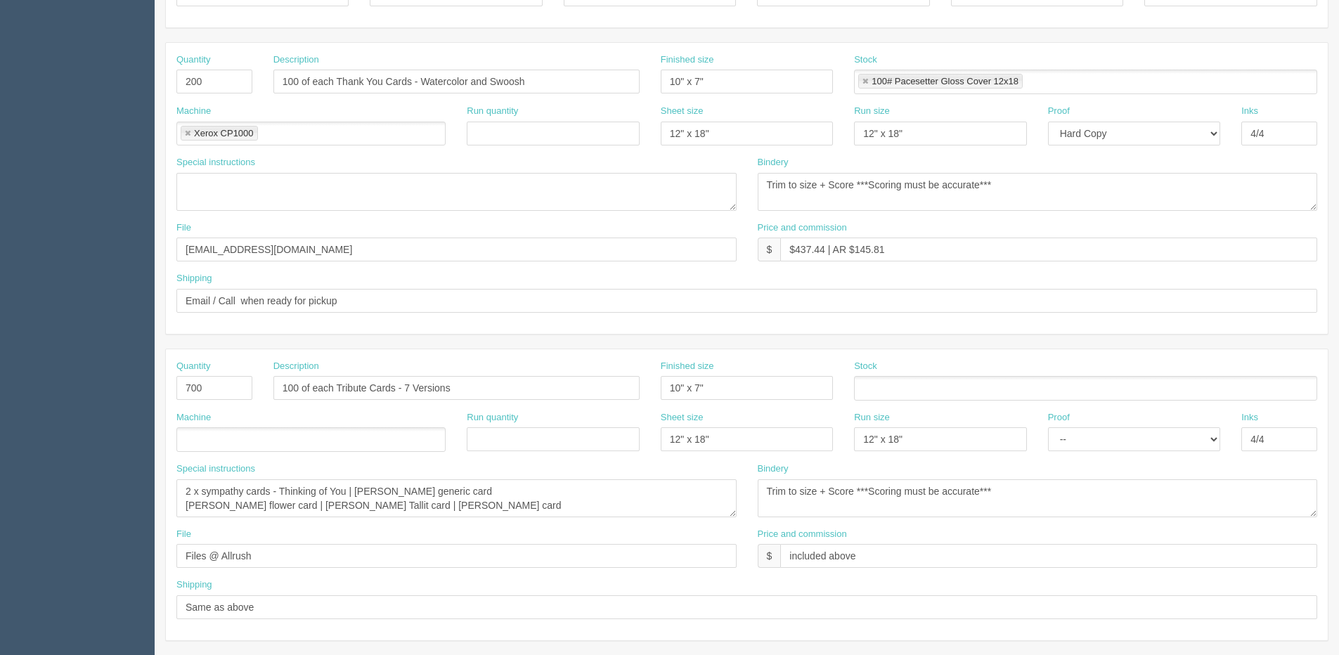
click at [898, 391] on ul at bounding box center [1085, 388] width 463 height 25
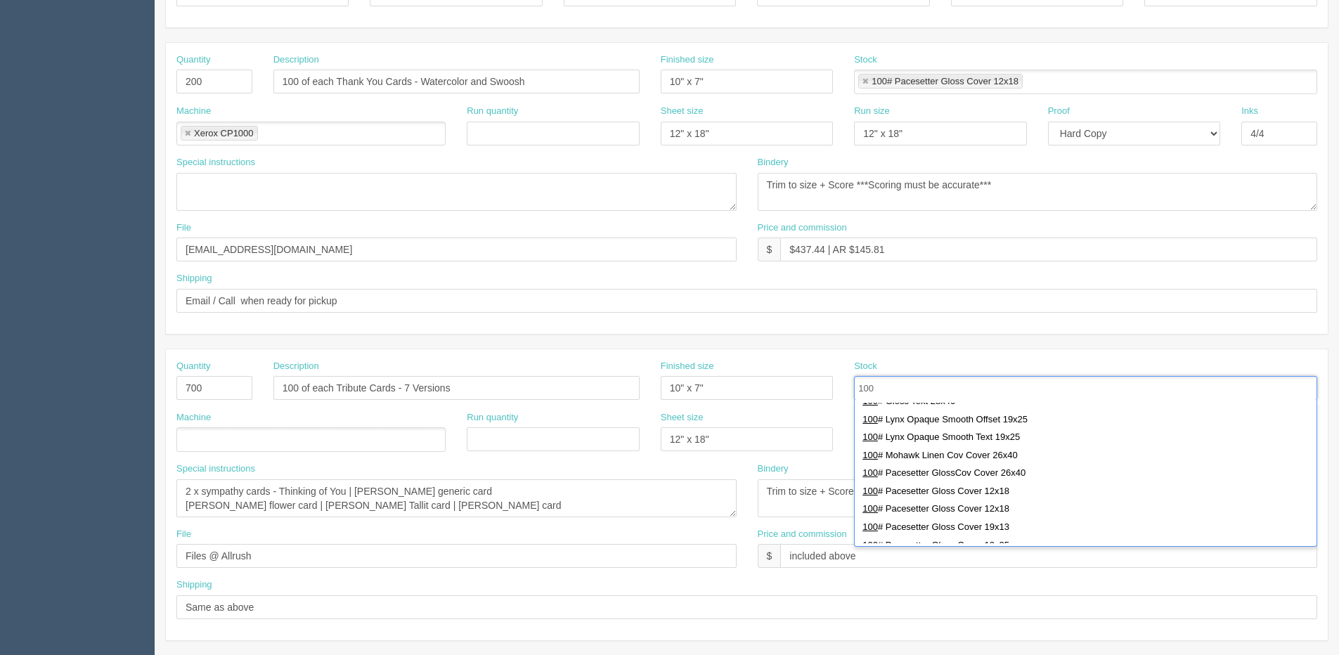
scroll to position [422, 0]
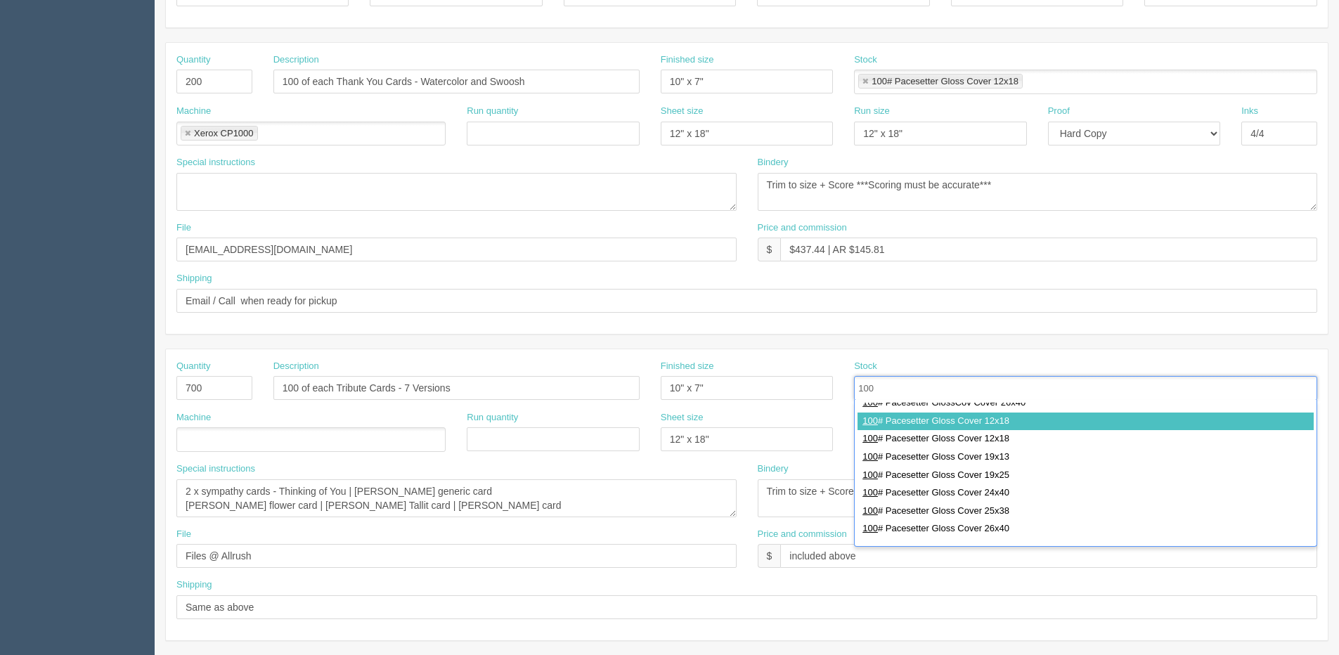
type input "100"
drag, startPoint x: 928, startPoint y: 425, endPoint x: 886, endPoint y: 421, distance: 41.7
type input "100# Pacesetter Gloss Cover 12x18"
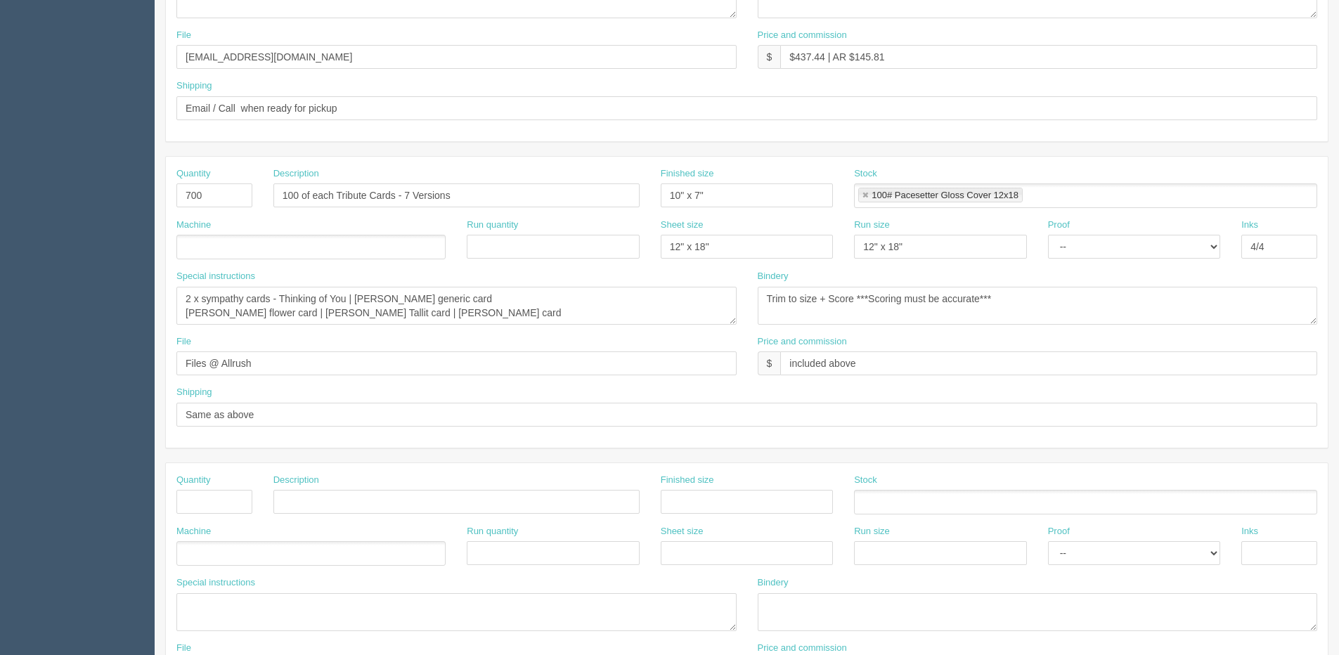
scroll to position [551, 0]
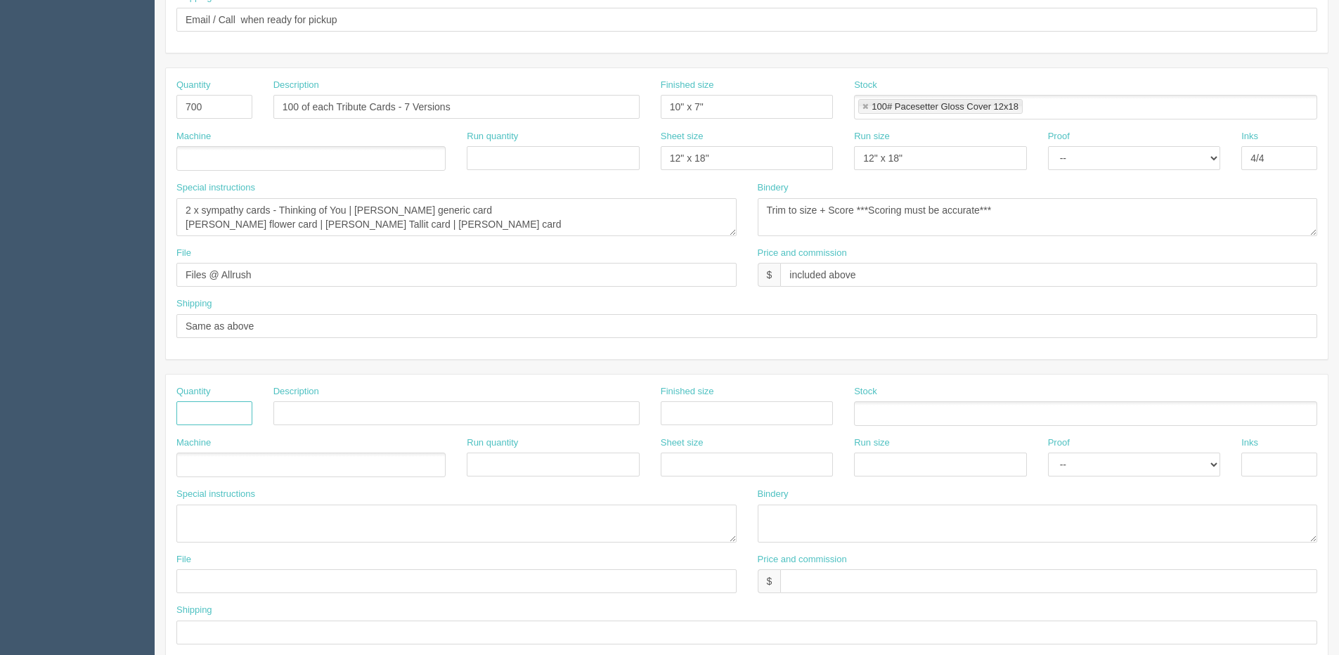
click at [209, 402] on input "text" at bounding box center [214, 413] width 76 height 24
type input "1000"
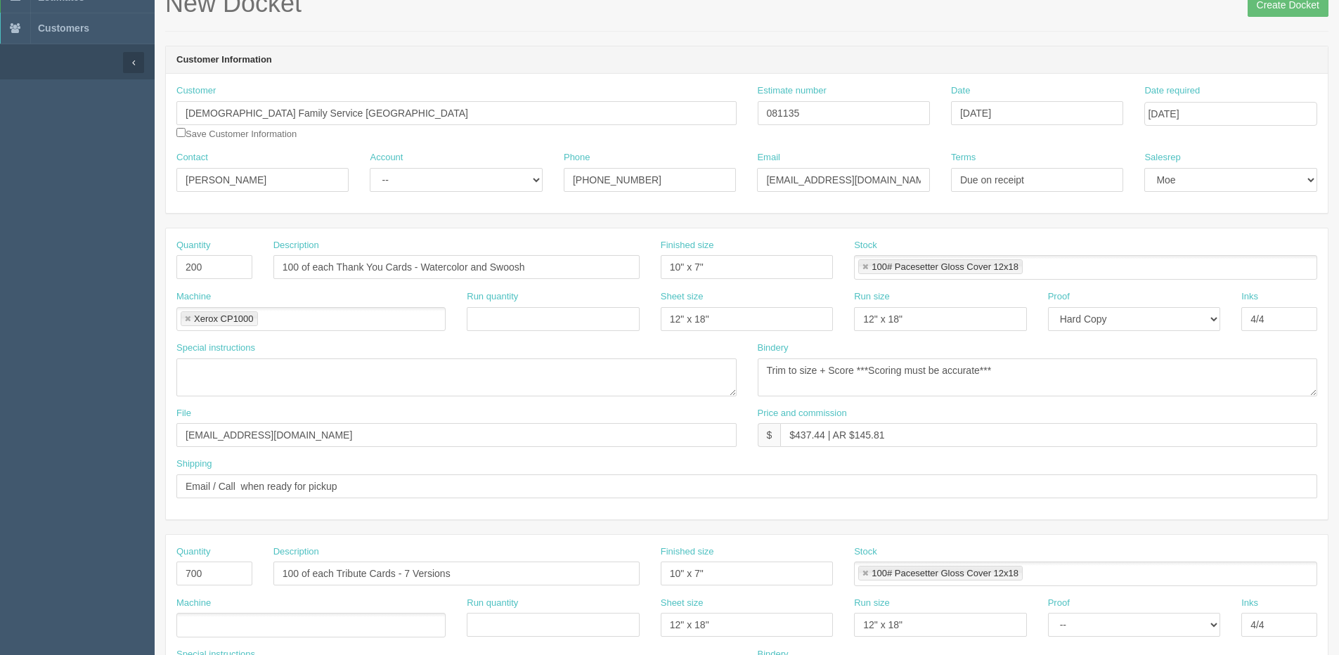
scroll to position [59, 0]
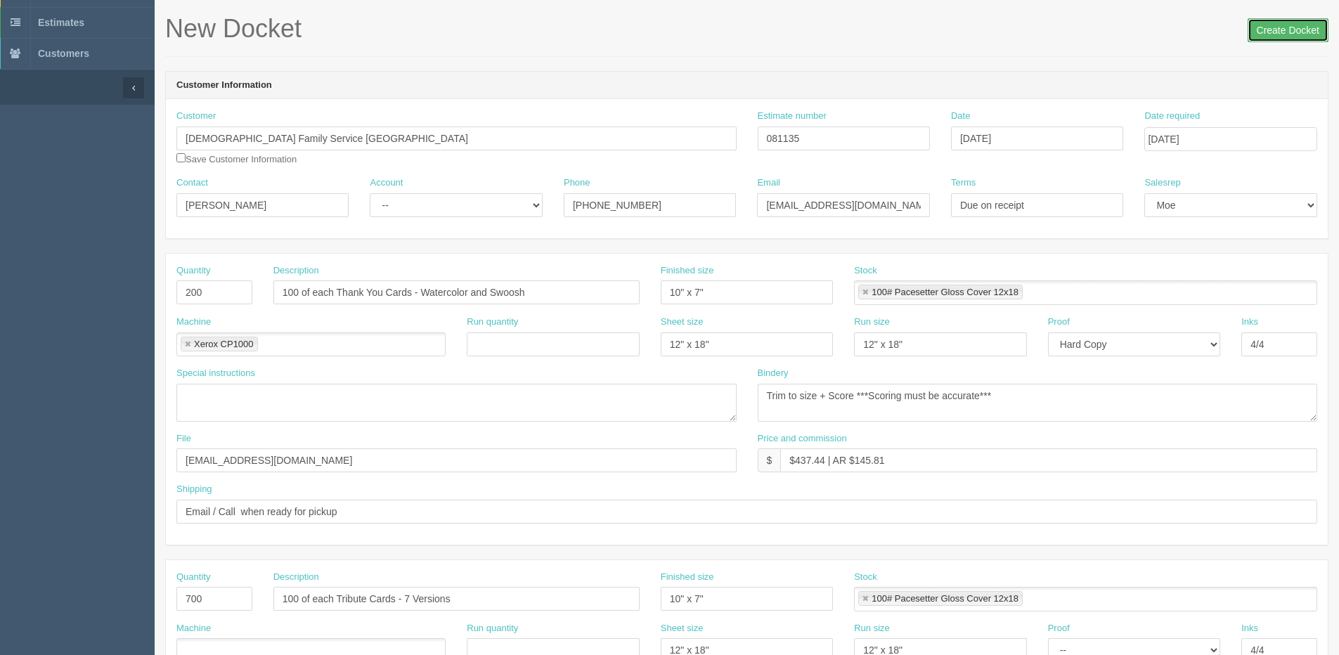
click at [1290, 30] on input "Create Docket" at bounding box center [1288, 30] width 81 height 24
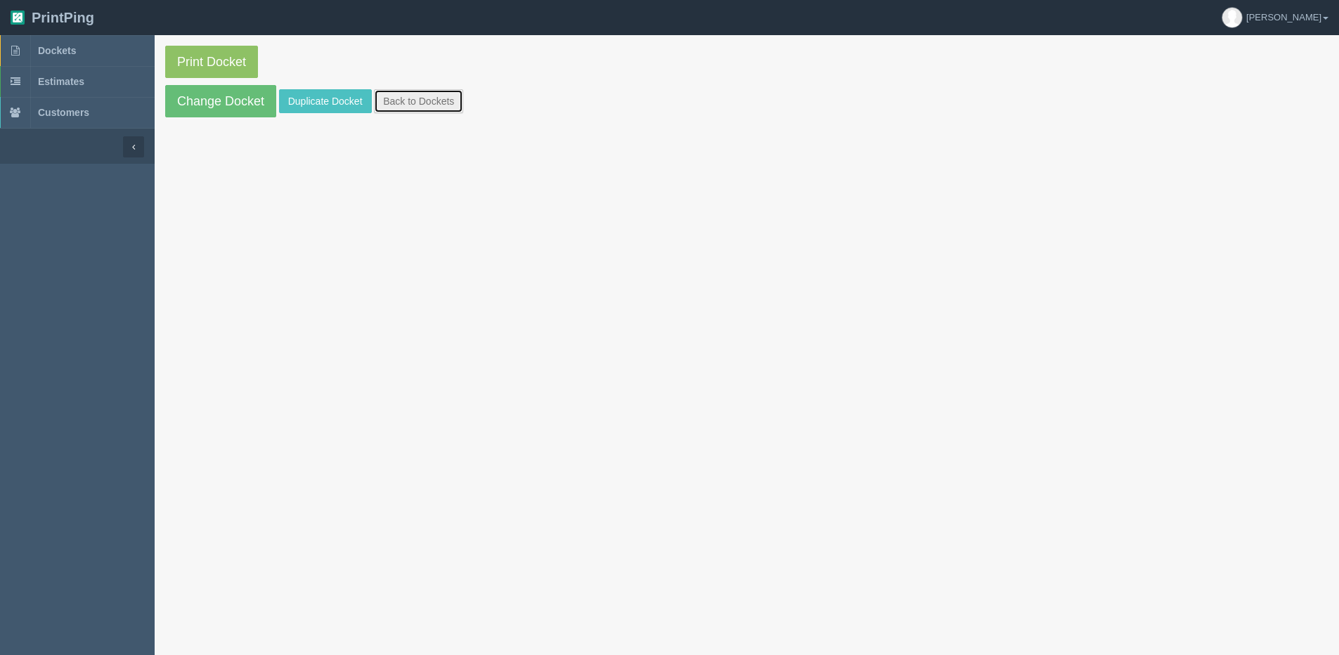
click at [441, 102] on link "Back to Dockets" at bounding box center [418, 101] width 89 height 24
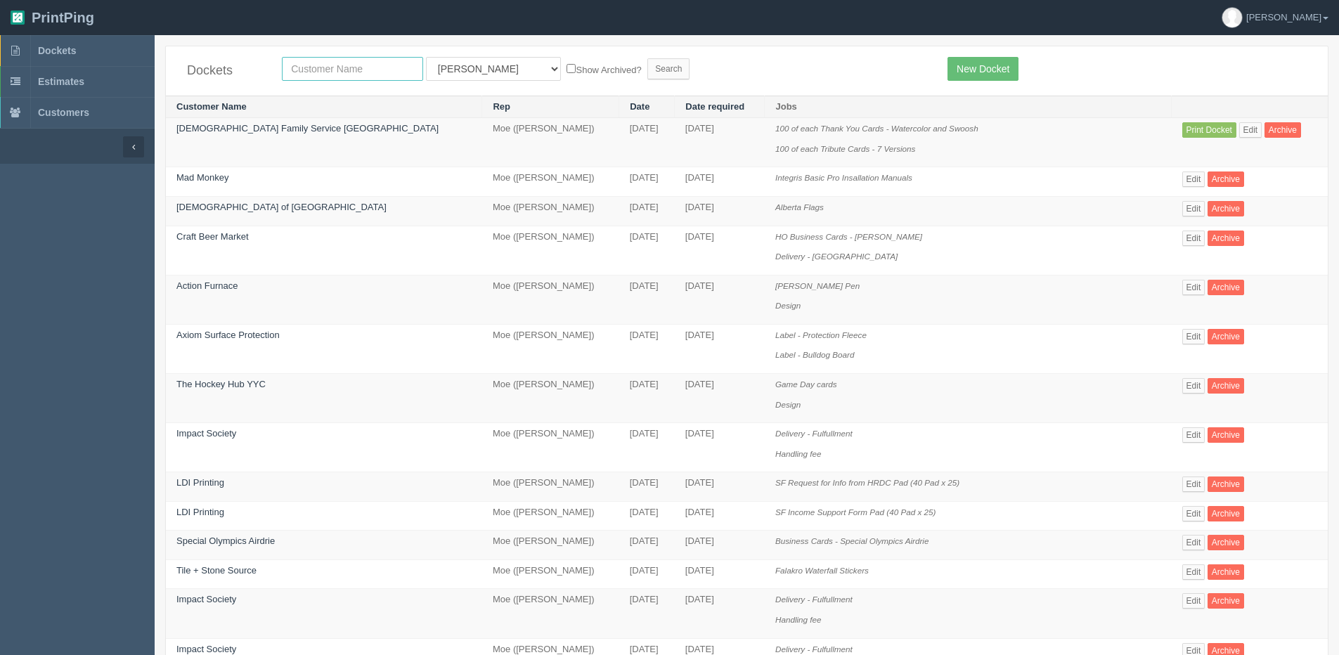
click at [288, 75] on input "text" at bounding box center [352, 69] width 141 height 24
drag, startPoint x: 307, startPoint y: 132, endPoint x: 368, endPoint y: 148, distance: 62.6
click at [368, 148] on td "[DEMOGRAPHIC_DATA] Family Service [GEOGRAPHIC_DATA]" at bounding box center [324, 142] width 316 height 49
click at [321, 64] on input "jew" at bounding box center [352, 69] width 141 height 24
type input "[DEMOGRAPHIC_DATA] Family Service [GEOGRAPHIC_DATA]"
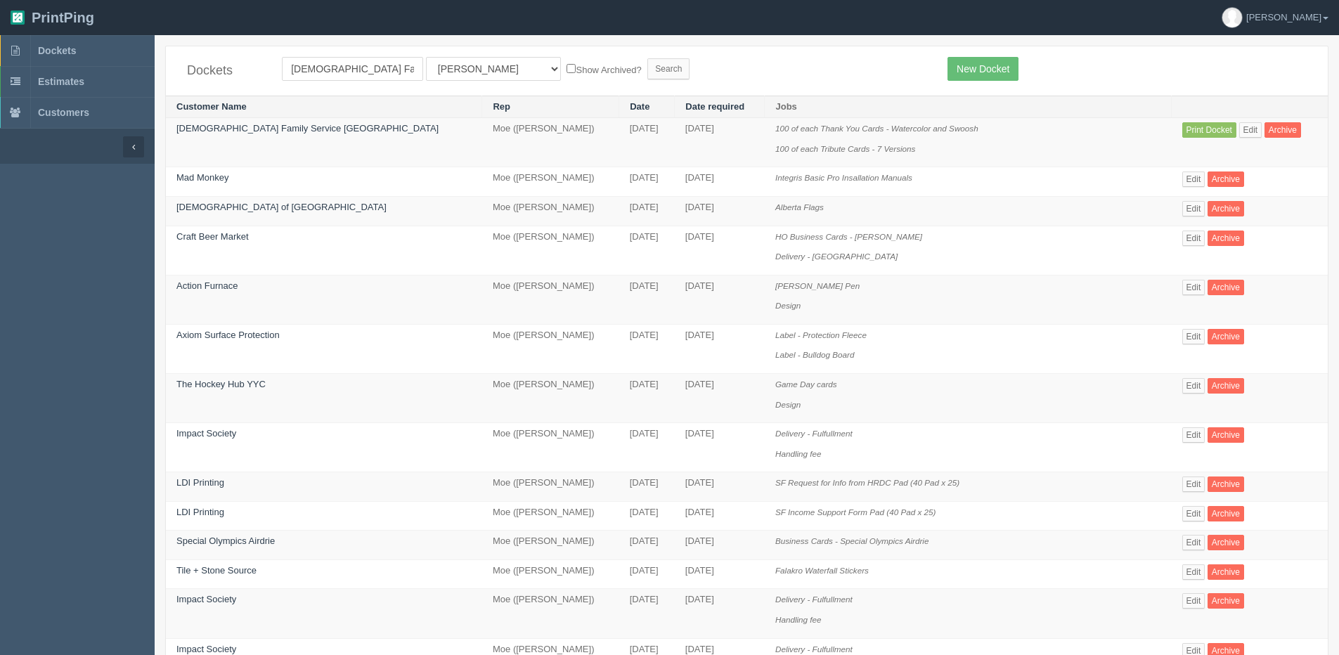
click at [567, 67] on label "Show Archived?" at bounding box center [604, 69] width 75 height 16
click at [567, 67] on input "Show Archived?" at bounding box center [571, 68] width 9 height 9
checkbox input "true"
click at [469, 66] on select "All Users Ali Ali Test 1 Aly Amy Ankit Arif Brandon Dan France Greg Jim Mark Ma…" at bounding box center [493, 69] width 135 height 24
select select "1"
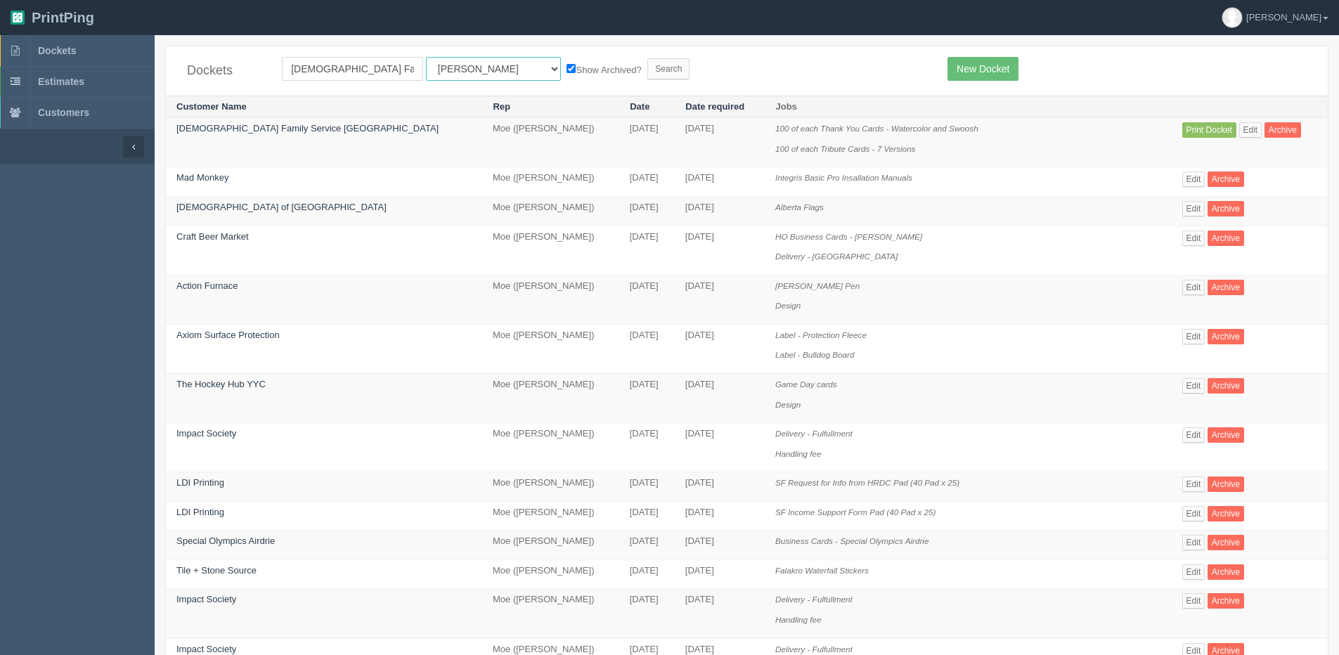
click at [426, 57] on select "All Users Ali Ali Test 1 Aly Amy Ankit Arif Brandon Dan France Greg Jim Mark Ma…" at bounding box center [493, 69] width 135 height 24
click at [647, 70] on input "Search" at bounding box center [668, 68] width 42 height 21
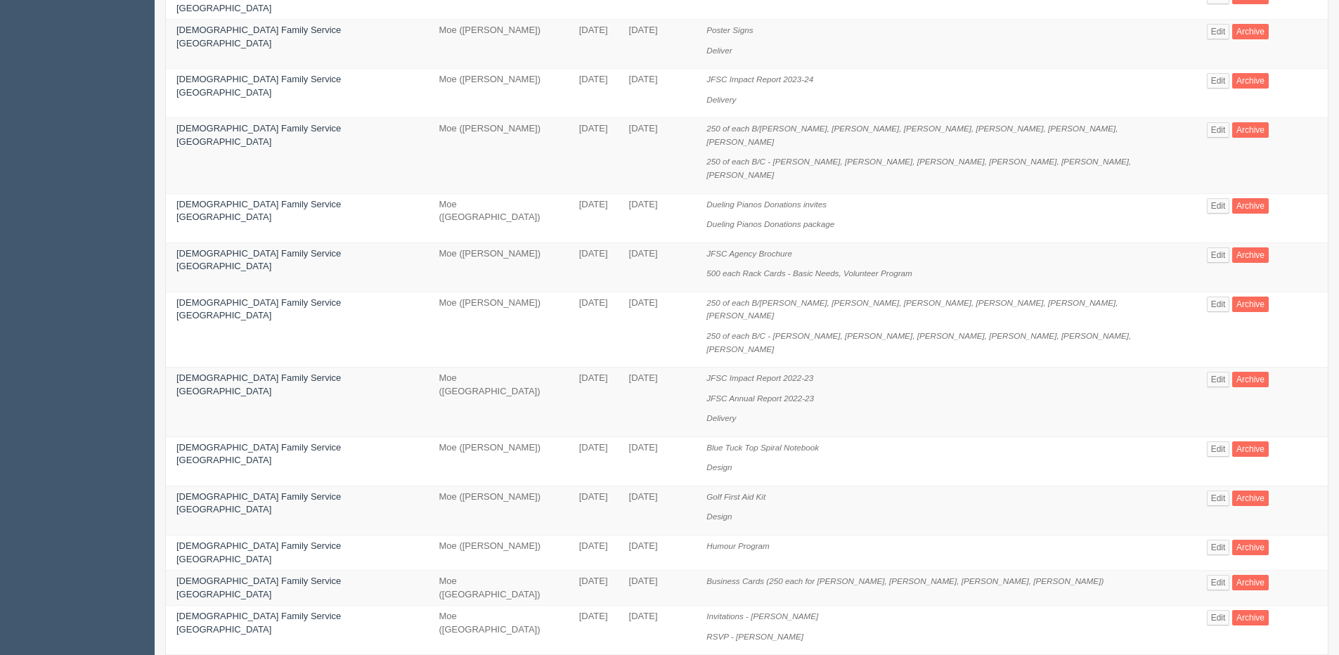
scroll to position [703, 0]
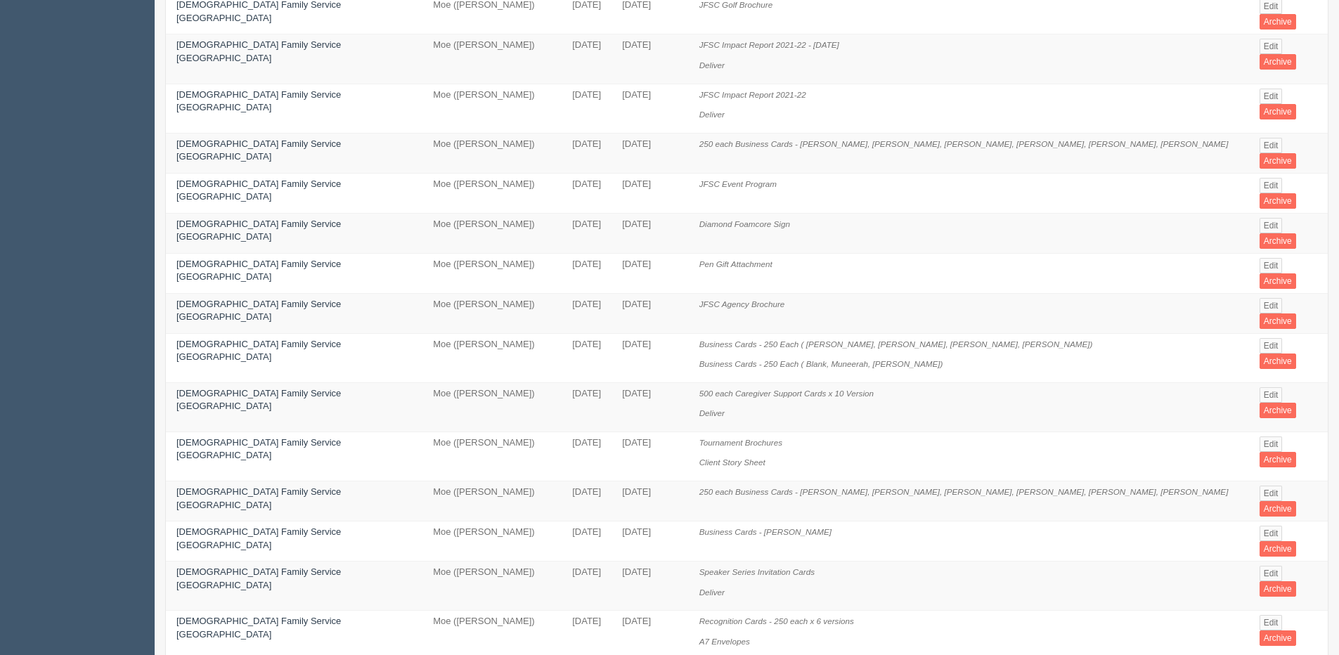
scroll to position [492, 0]
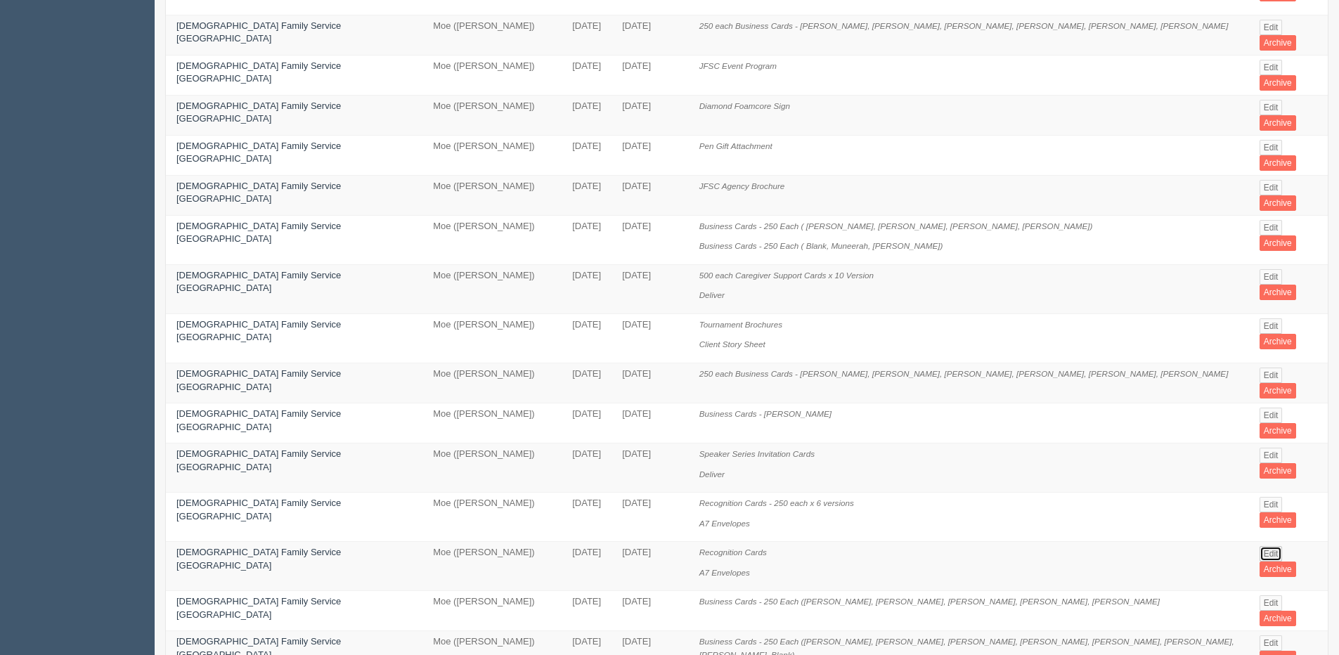
click at [1260, 546] on link "Edit" at bounding box center [1271, 553] width 23 height 15
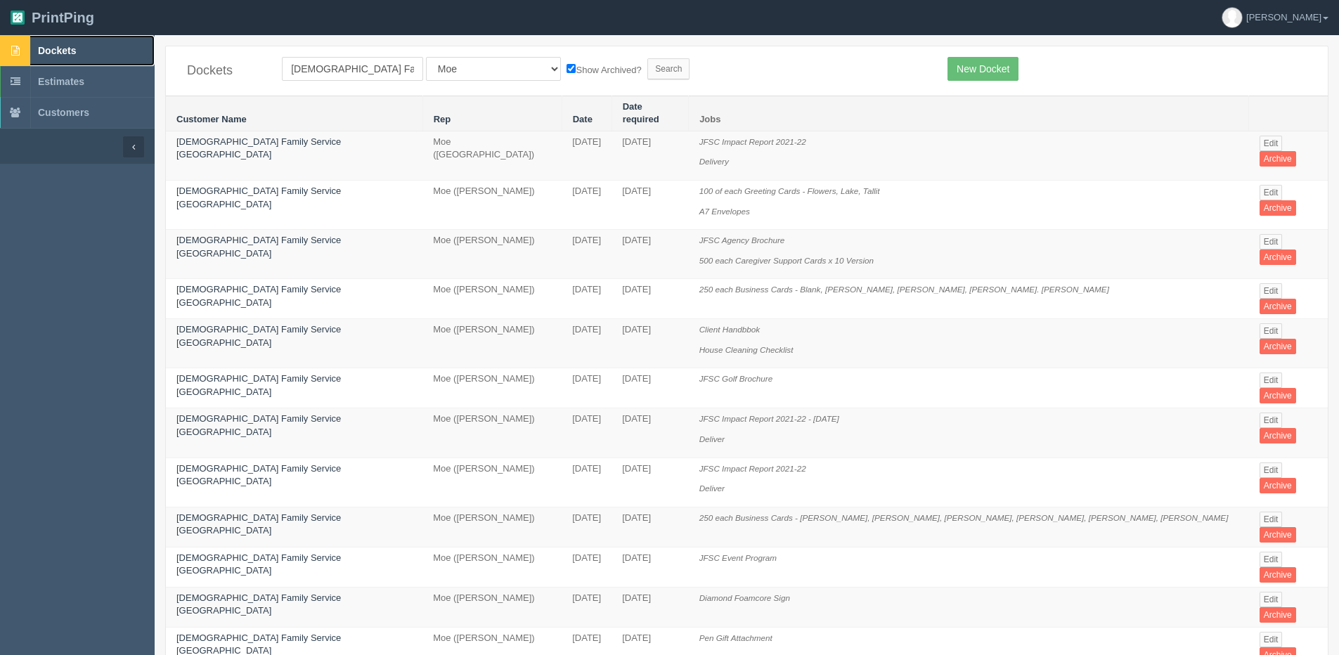
drag, startPoint x: 51, startPoint y: 51, endPoint x: 62, endPoint y: 51, distance: 10.5
click at [51, 51] on span "Dockets" at bounding box center [57, 50] width 38 height 11
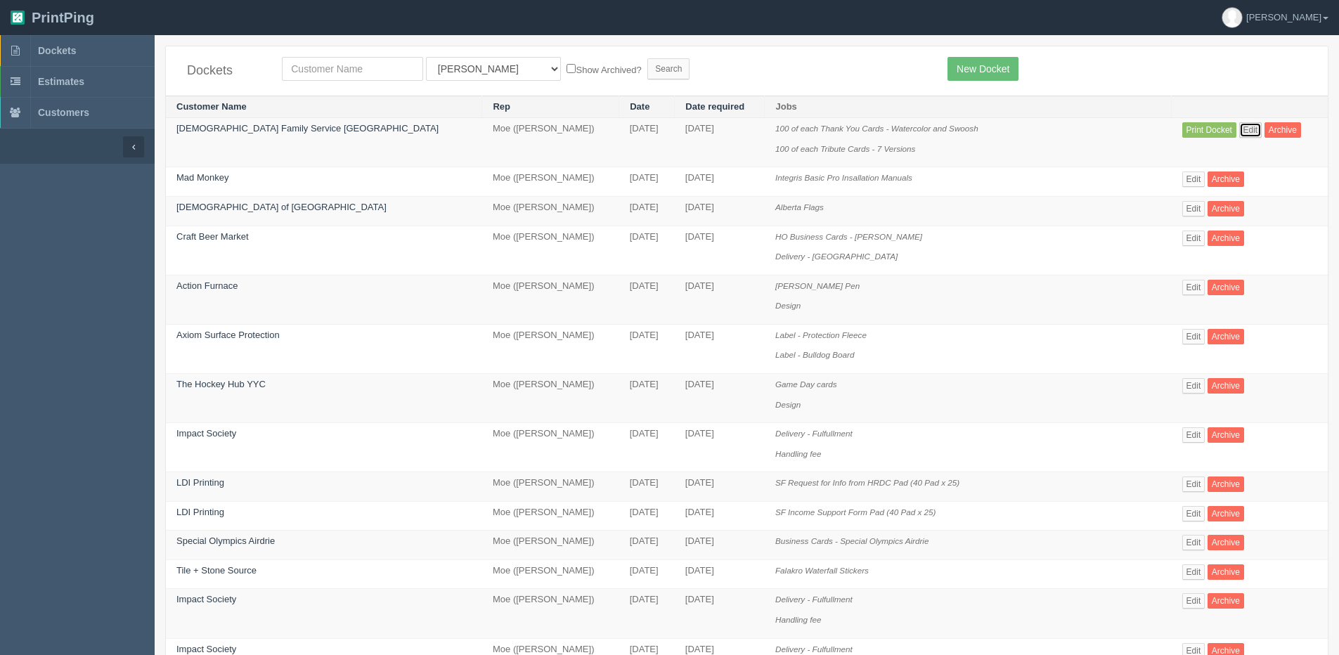
click at [1239, 127] on link "Edit" at bounding box center [1250, 129] width 23 height 15
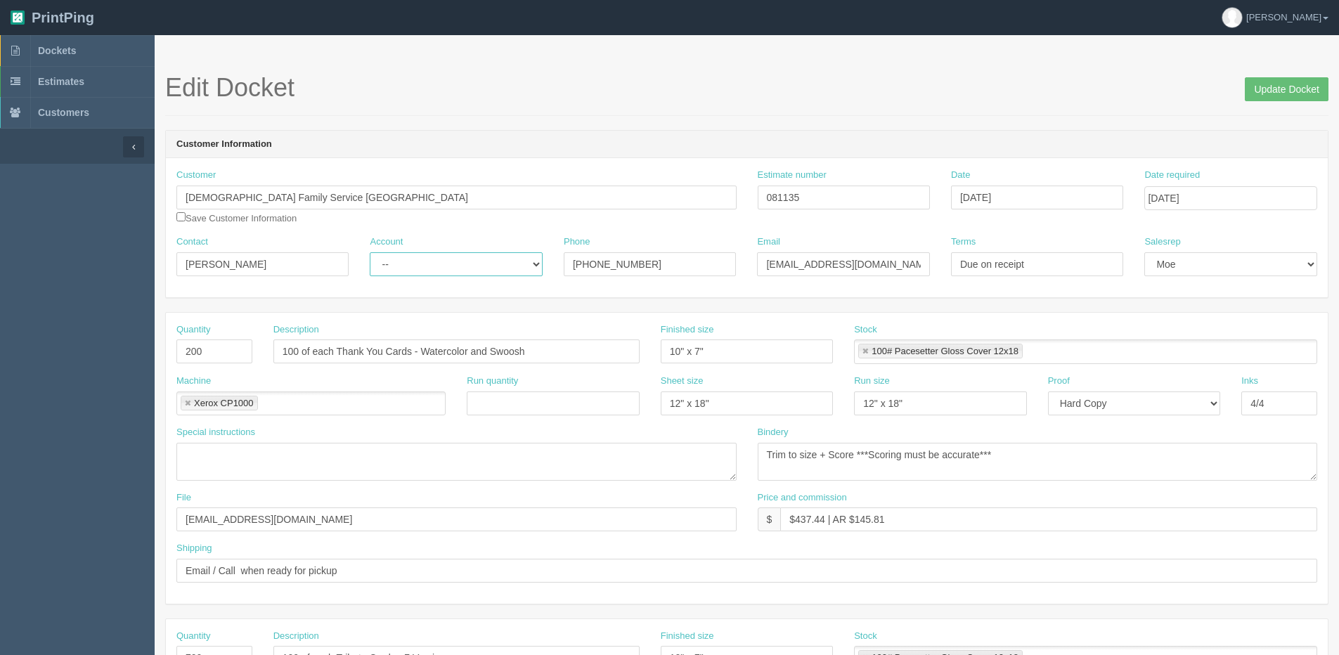
click at [436, 262] on select "-- Existing Client Allrush Client Rep Client" at bounding box center [456, 264] width 172 height 24
select select "Allrush Client"
click at [370, 252] on select "-- Existing Client Allrush Client Rep Client" at bounding box center [456, 264] width 172 height 24
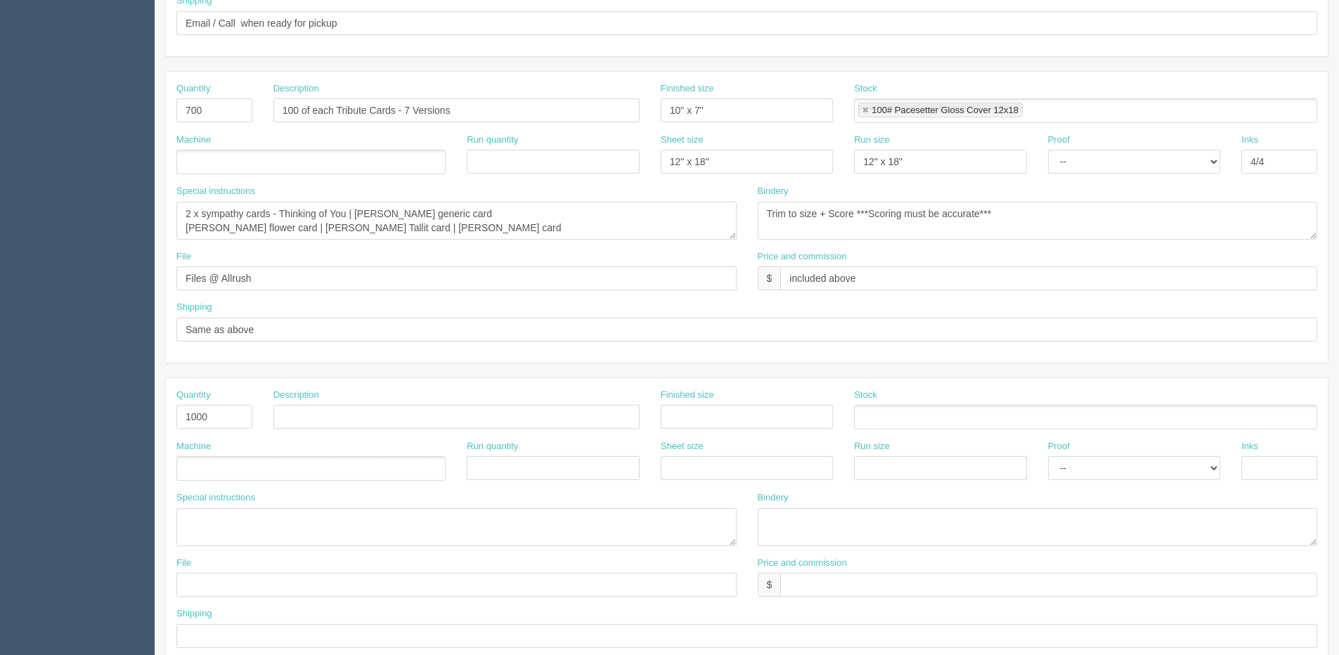
scroll to position [621, 0]
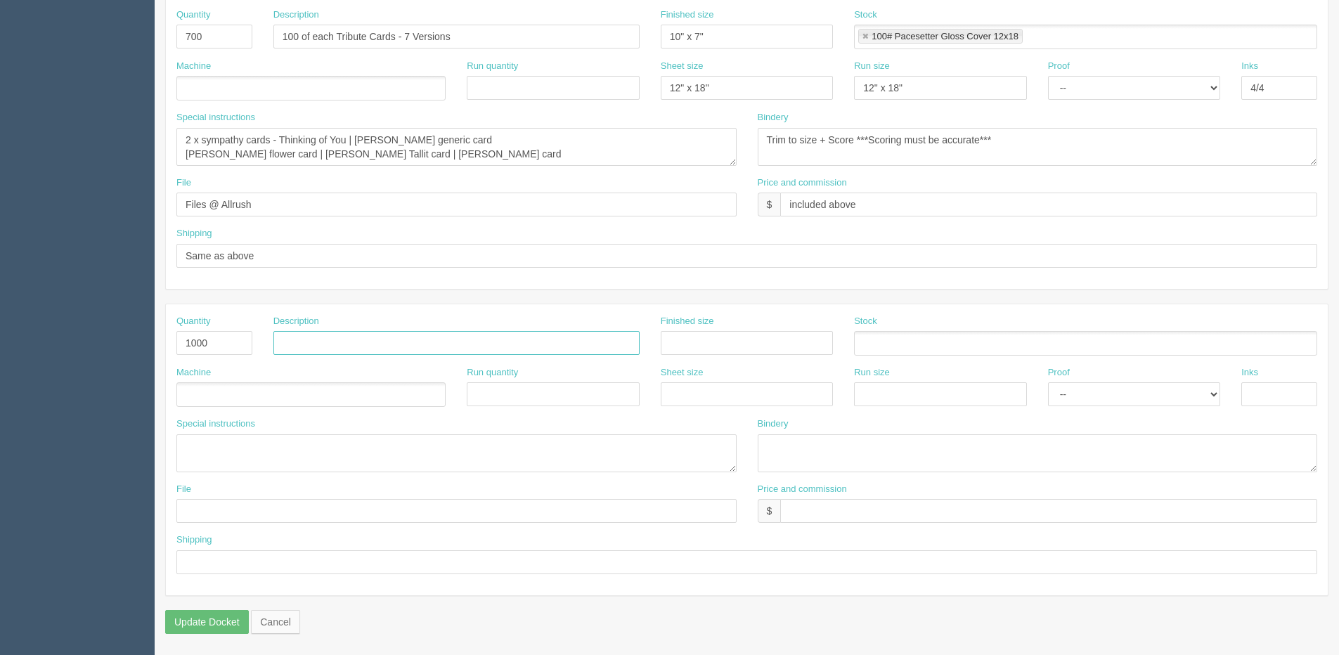
click at [391, 351] on input "text" at bounding box center [456, 343] width 366 height 24
type input "A7 Envelopes"
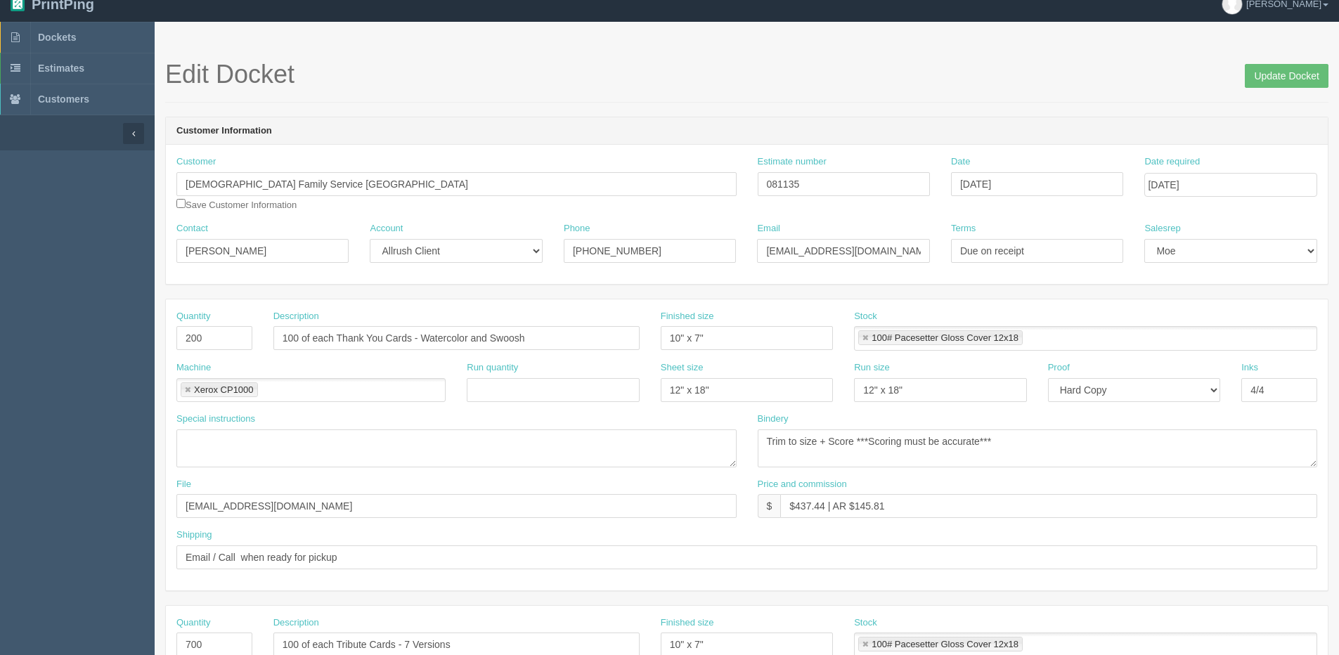
scroll to position [0, 0]
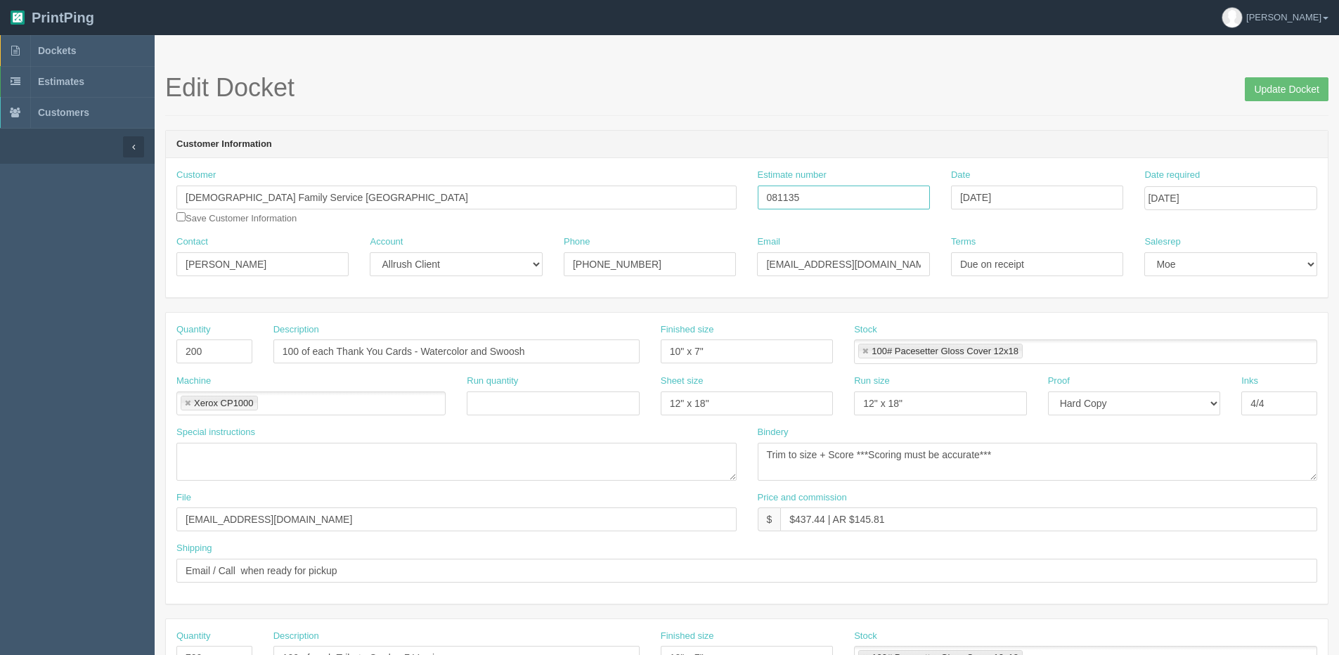
click at [824, 192] on input "081135" at bounding box center [844, 198] width 172 height 24
type input "081135 | 081134"
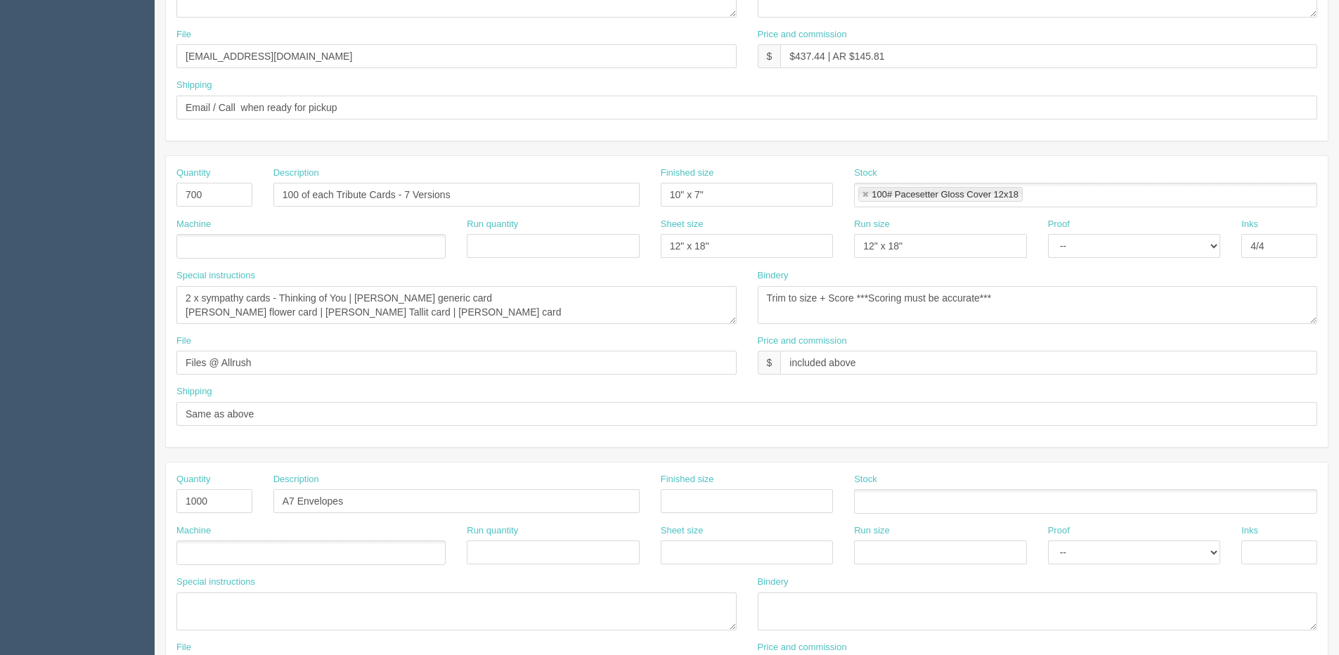
scroll to position [492, 0]
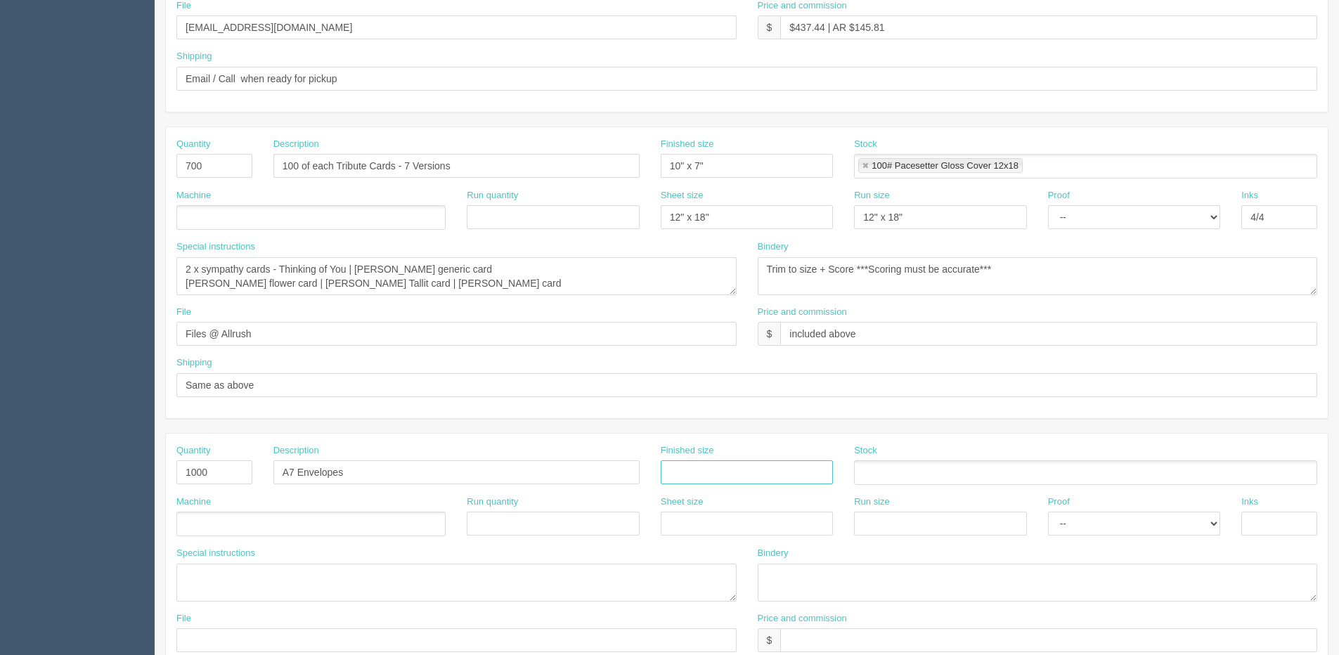
click at [759, 484] on input "text" at bounding box center [747, 472] width 172 height 24
click at [723, 474] on input "5.25" at bounding box center [747, 472] width 172 height 24
type input "5.25" x 7.25""
click at [252, 522] on ul at bounding box center [310, 524] width 269 height 25
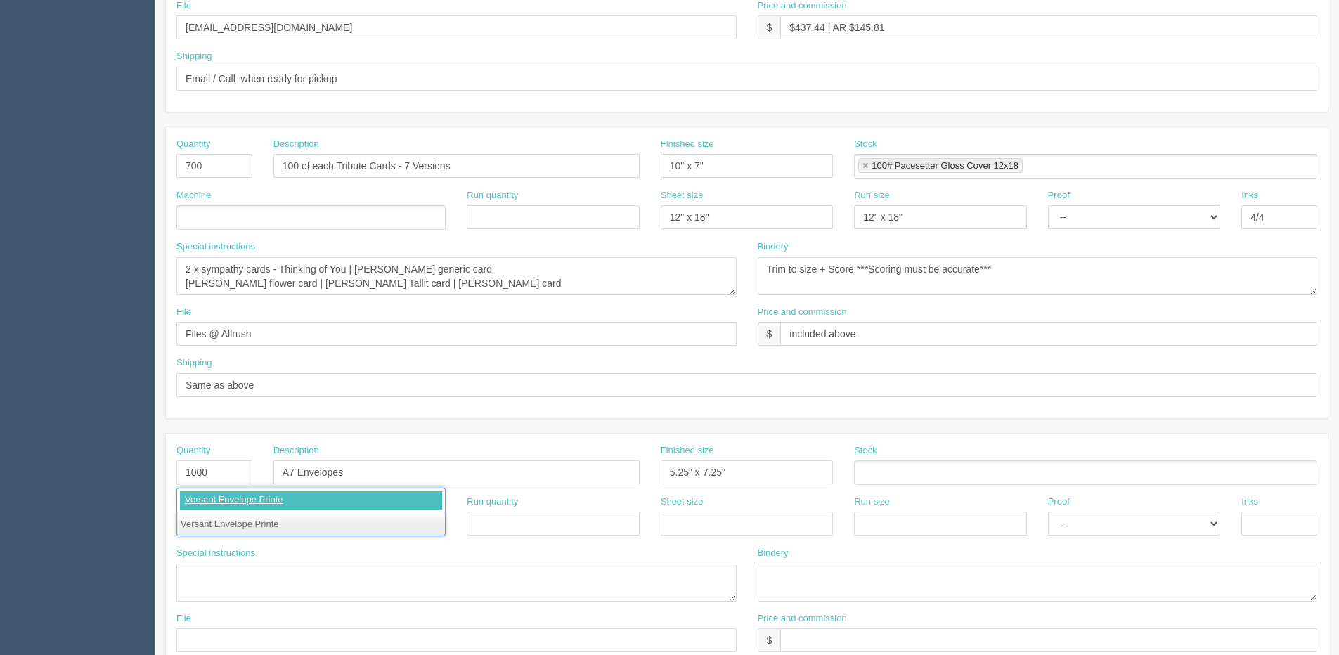
type input "Versant Envelope Printer"
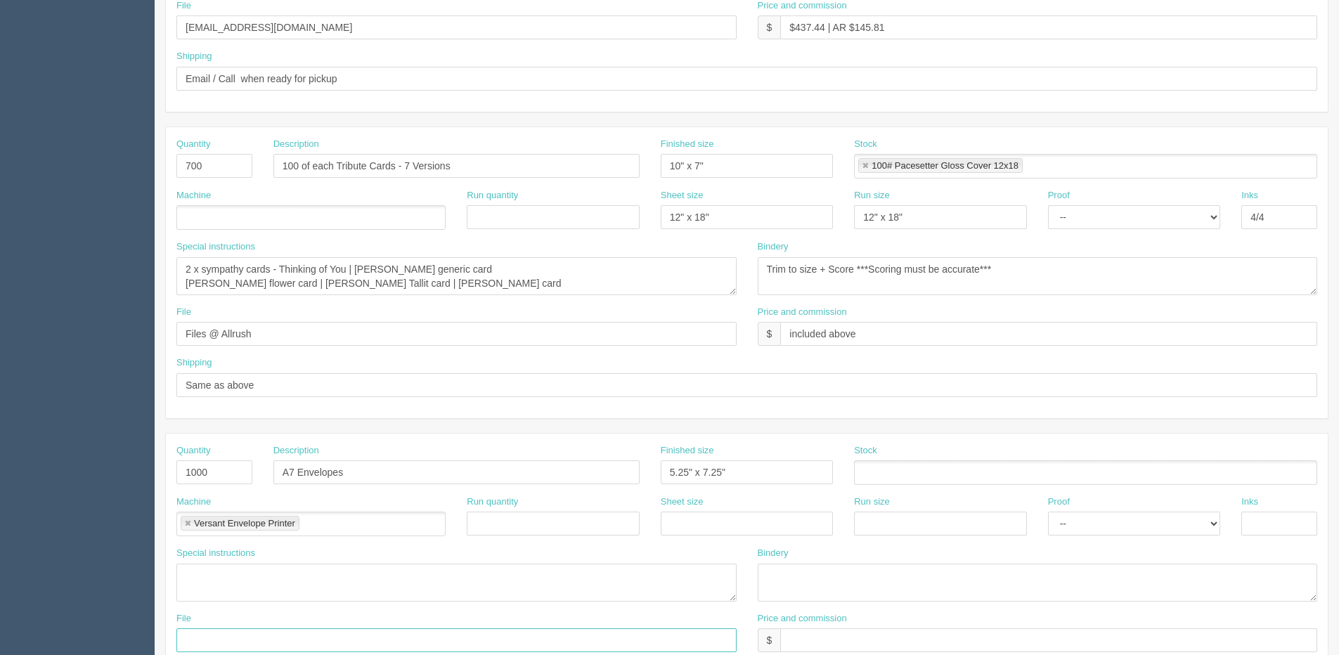
click at [224, 631] on input "text" at bounding box center [456, 640] width 560 height 24
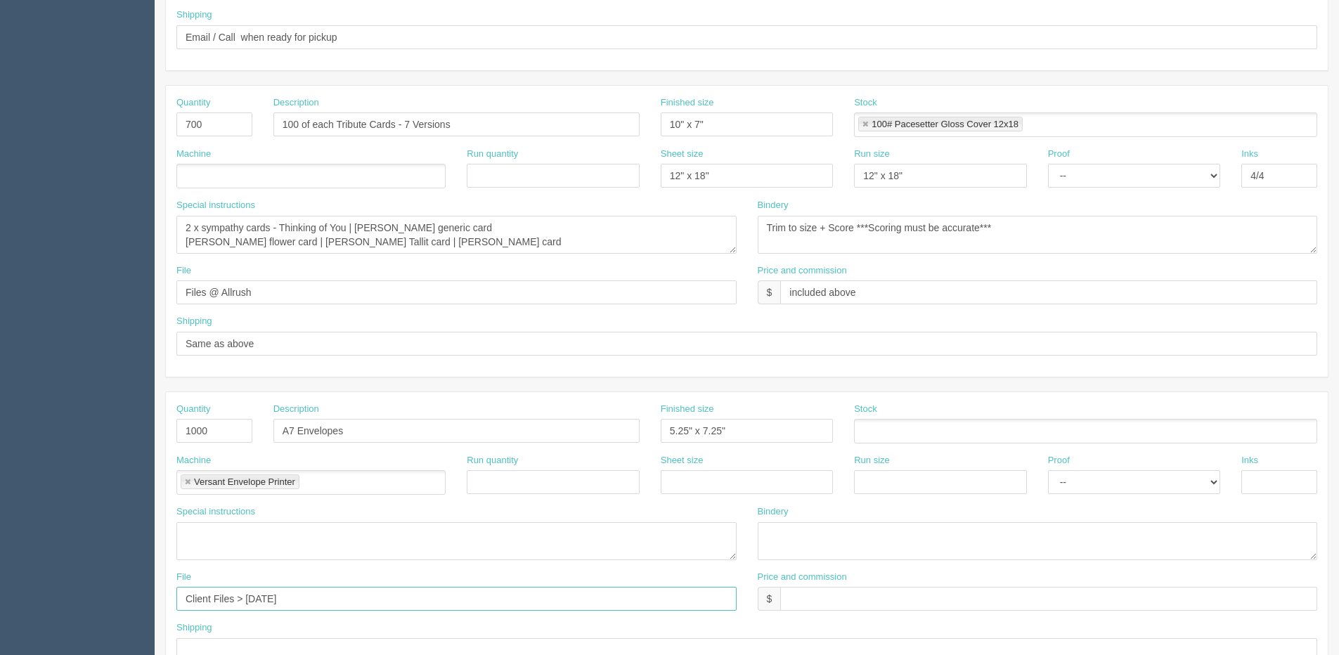
scroll to position [555, 0]
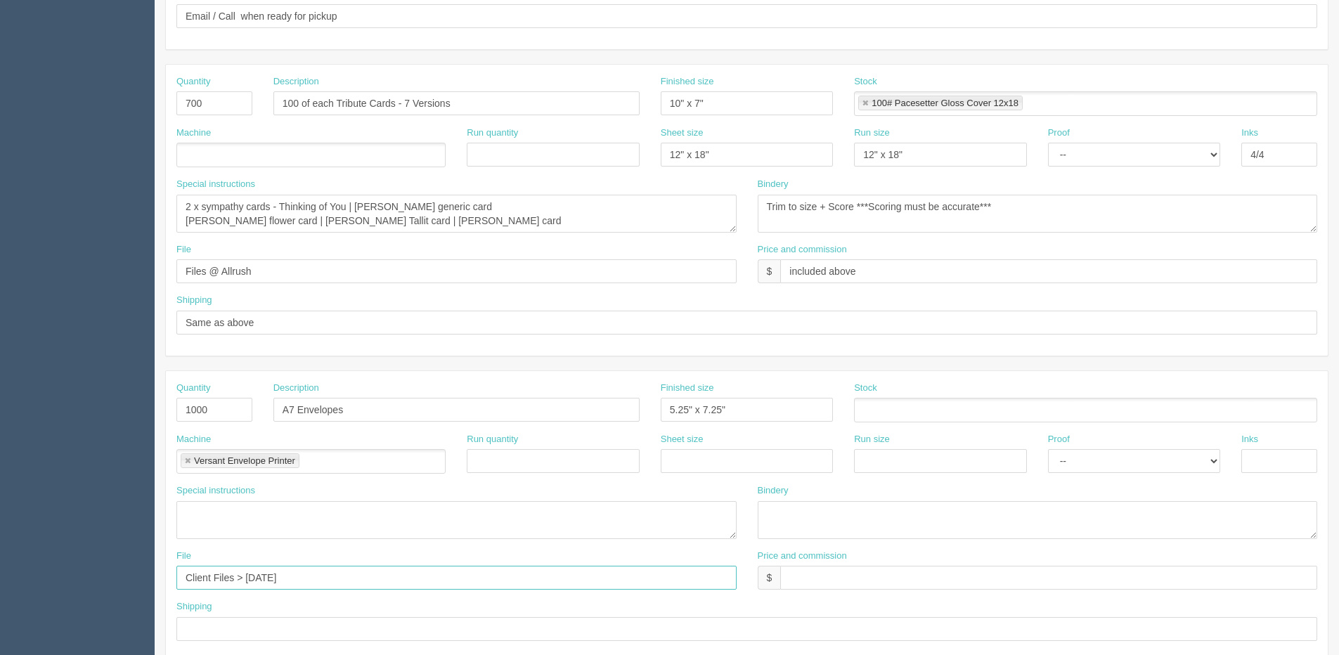
drag, startPoint x: 246, startPoint y: 640, endPoint x: 278, endPoint y: 581, distance: 67.0
click at [278, 581] on input "Client Files > August 2025" at bounding box center [456, 578] width 560 height 24
type input "Client Files > October 2025"
click at [1092, 462] on select "-- Email Hard Copy" at bounding box center [1134, 461] width 172 height 24
select select "Email"
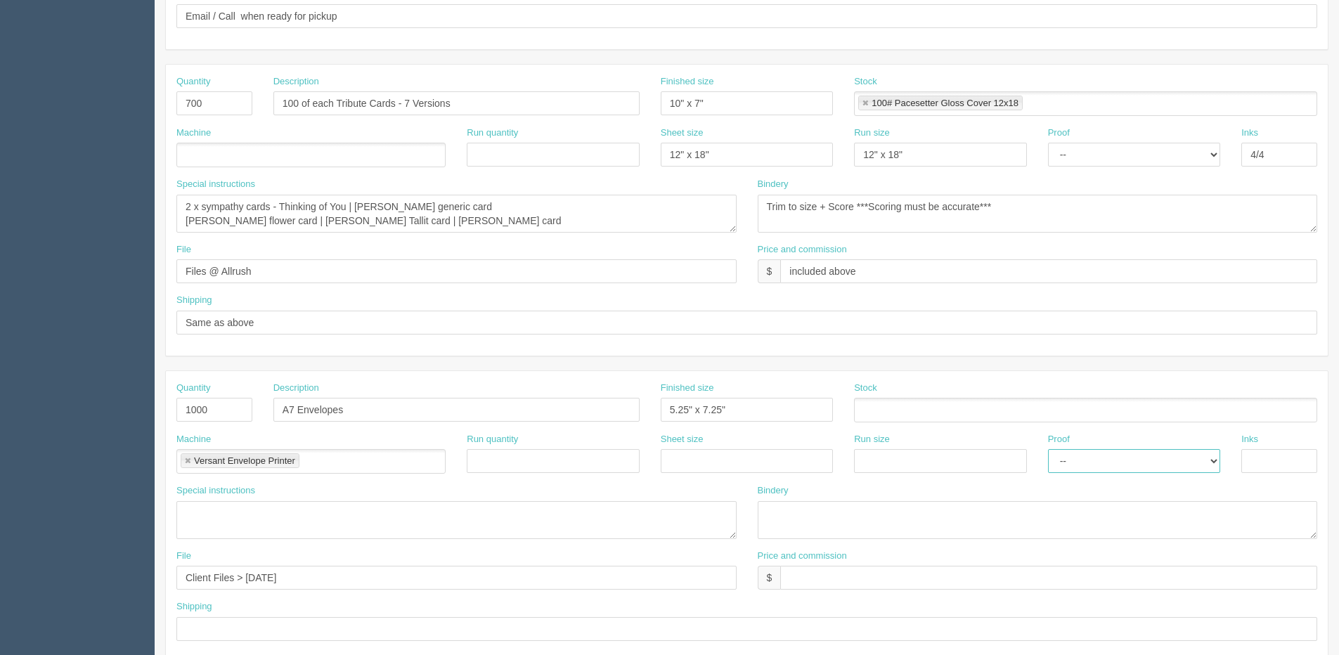
click at [1048, 449] on select "-- Email Hard Copy" at bounding box center [1134, 461] width 172 height 24
click at [268, 634] on input "text" at bounding box center [746, 629] width 1141 height 24
type input "Same as above"
click at [906, 418] on ul at bounding box center [1085, 410] width 463 height 25
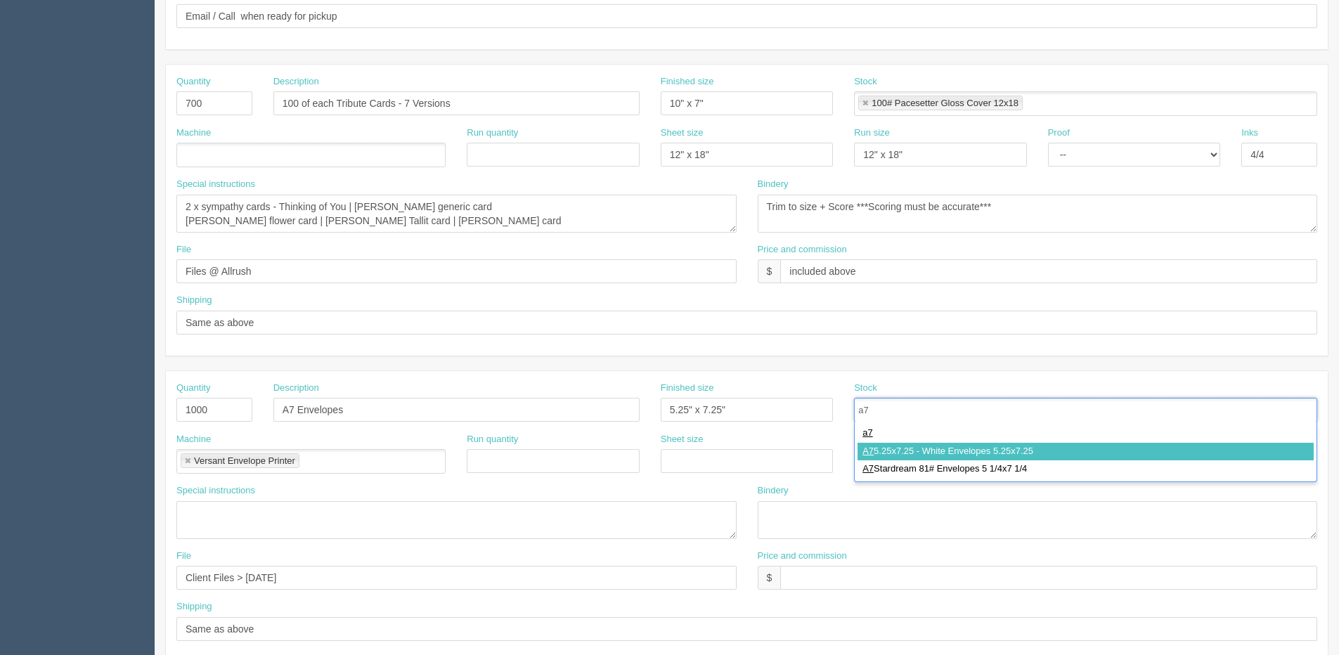
type input "a7"
type input "A7 5.25x7.25 - White Envelopes 5.25x7.25"
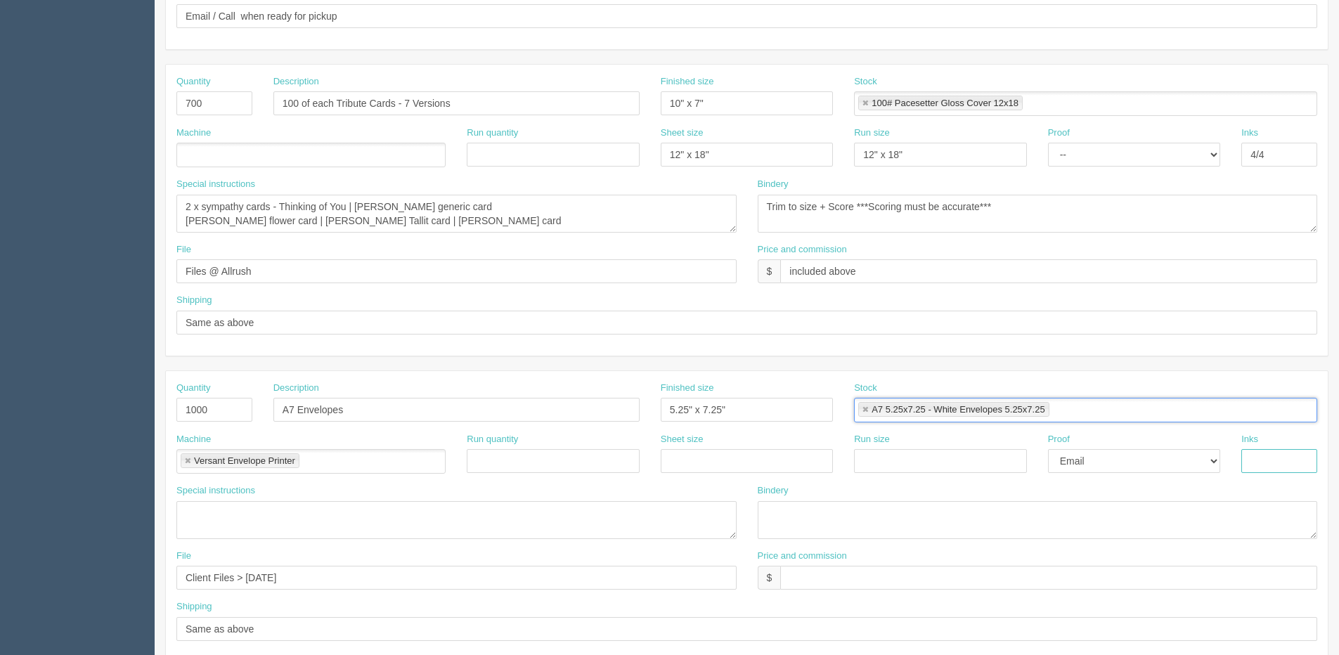
click at [1269, 462] on input "text" at bounding box center [1279, 461] width 76 height 24
type input "4/0"
drag, startPoint x: 753, startPoint y: 403, endPoint x: 376, endPoint y: 439, distance: 378.4
click at [396, 439] on div "Quantity 1000 Description A7 Envelopes Finished size 5.25" x 7.25" Stock A7 5.2…" at bounding box center [747, 516] width 1162 height 291
click at [696, 464] on input "text" at bounding box center [747, 461] width 172 height 24
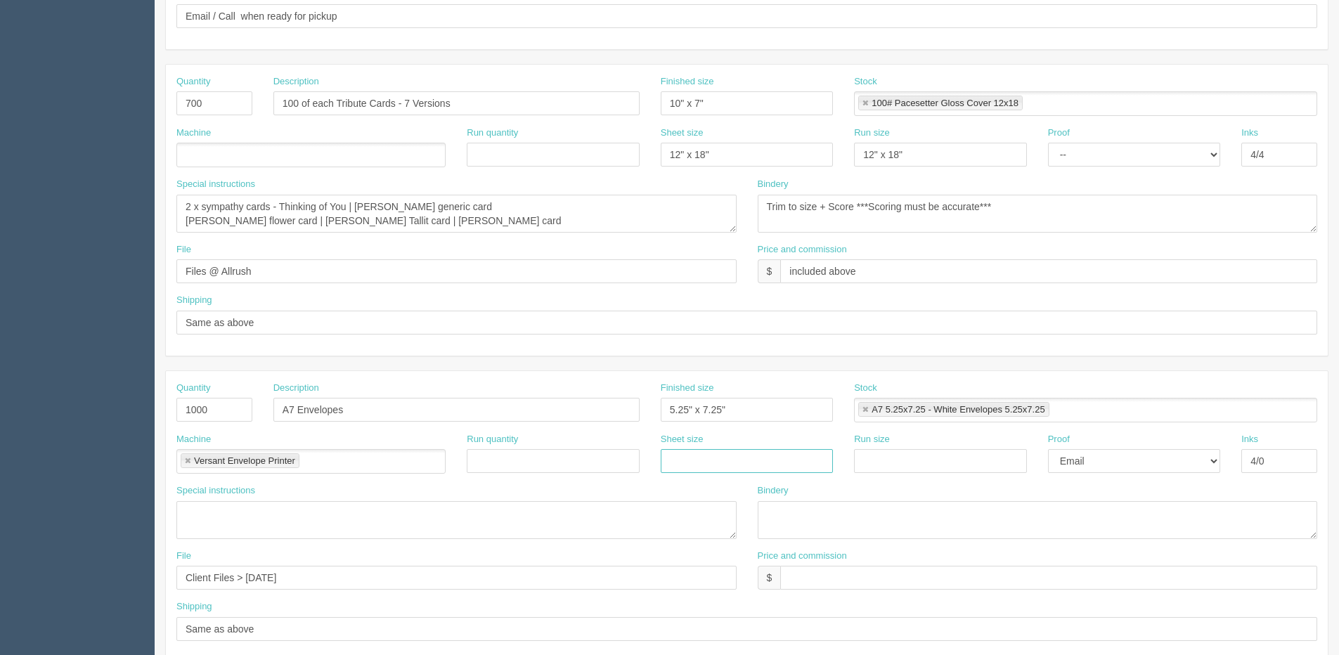
paste input "5.25" x 7.25""
type input "5.25" x 7.25""
click at [884, 460] on input "text" at bounding box center [940, 461] width 172 height 24
paste input "5.25" x 7.25""
type input "5.25" x 7.25""
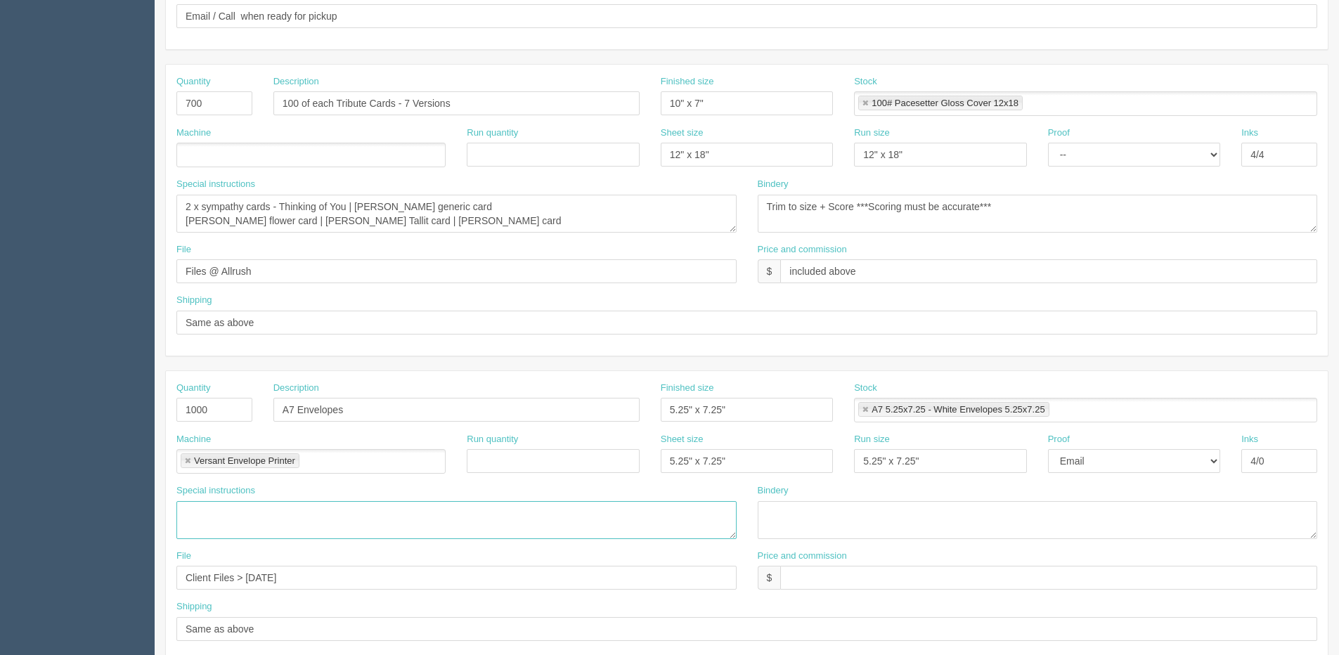
click at [330, 518] on textarea at bounding box center [456, 520] width 560 height 38
click at [345, 505] on textarea "15 min design included -" at bounding box center [456, 520] width 560 height 38
paste textarea "new address is on the envelopes, it is #100, 6131 6 St SE Calgary, AB T2H 1L9"
click at [292, 517] on textarea "15 min design included - new address is on the envelopes, it is #100, 6131 6 St…" at bounding box center [456, 520] width 560 height 38
click at [434, 514] on textarea "15 min design included - New address on the envelopes, it is #100, 6131 6 St SE…" at bounding box center [456, 520] width 560 height 38
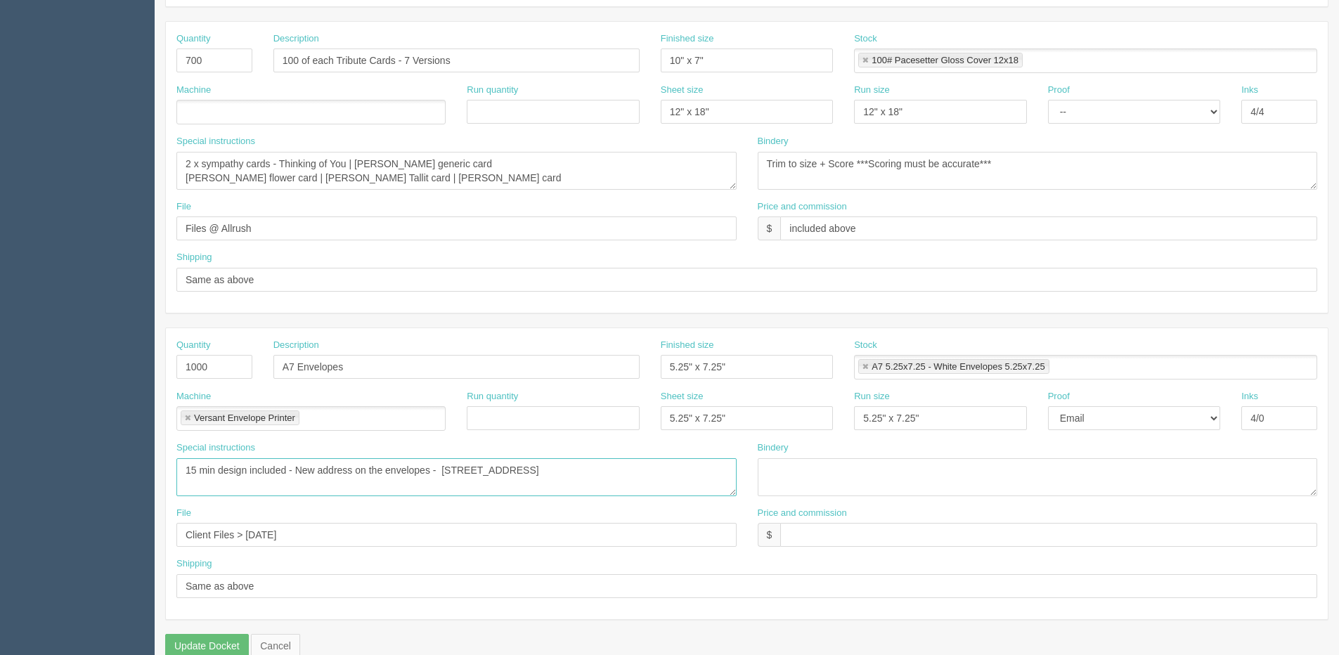
scroll to position [621, 0]
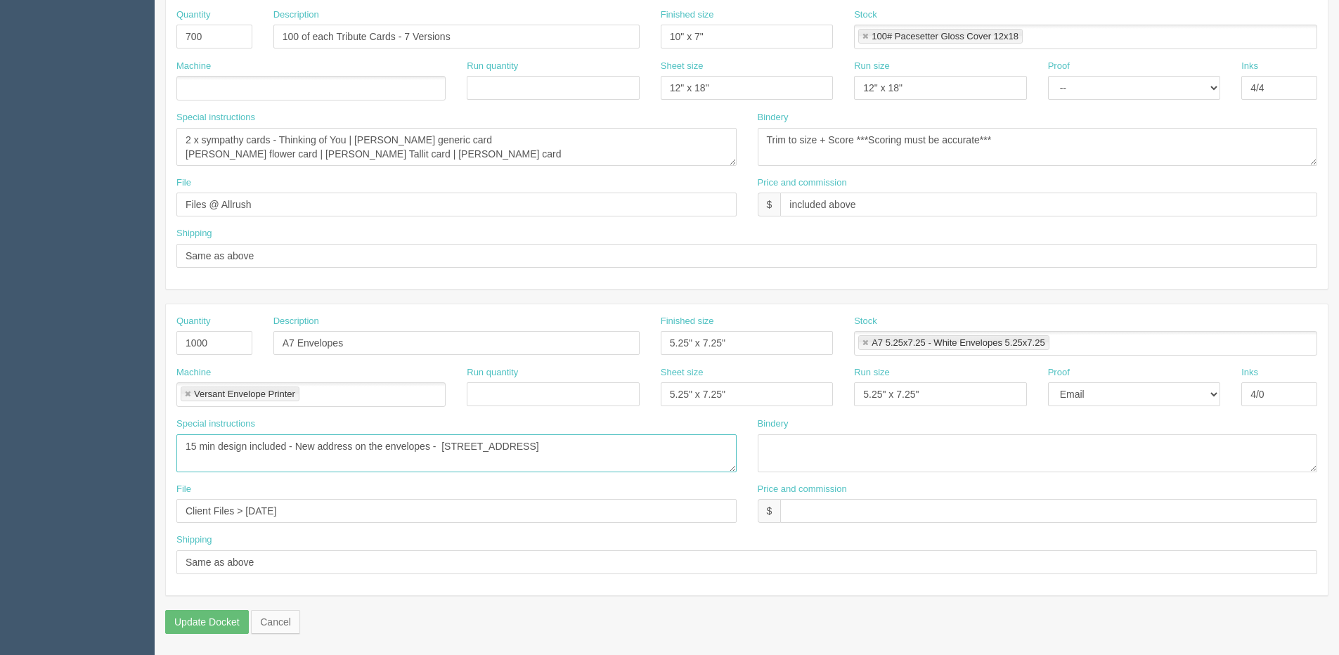
type textarea "15 min design included - New address on the envelopes - #100, 6131 6 St SE Calg…"
click at [840, 526] on div "Price and commission $" at bounding box center [1037, 508] width 581 height 51
click at [792, 505] on input "text" at bounding box center [1048, 511] width 537 height 24
click at [914, 514] on input "$435.62 | AR $" at bounding box center [1048, 511] width 537 height 24
type input "$435.62 | AR $87.12"
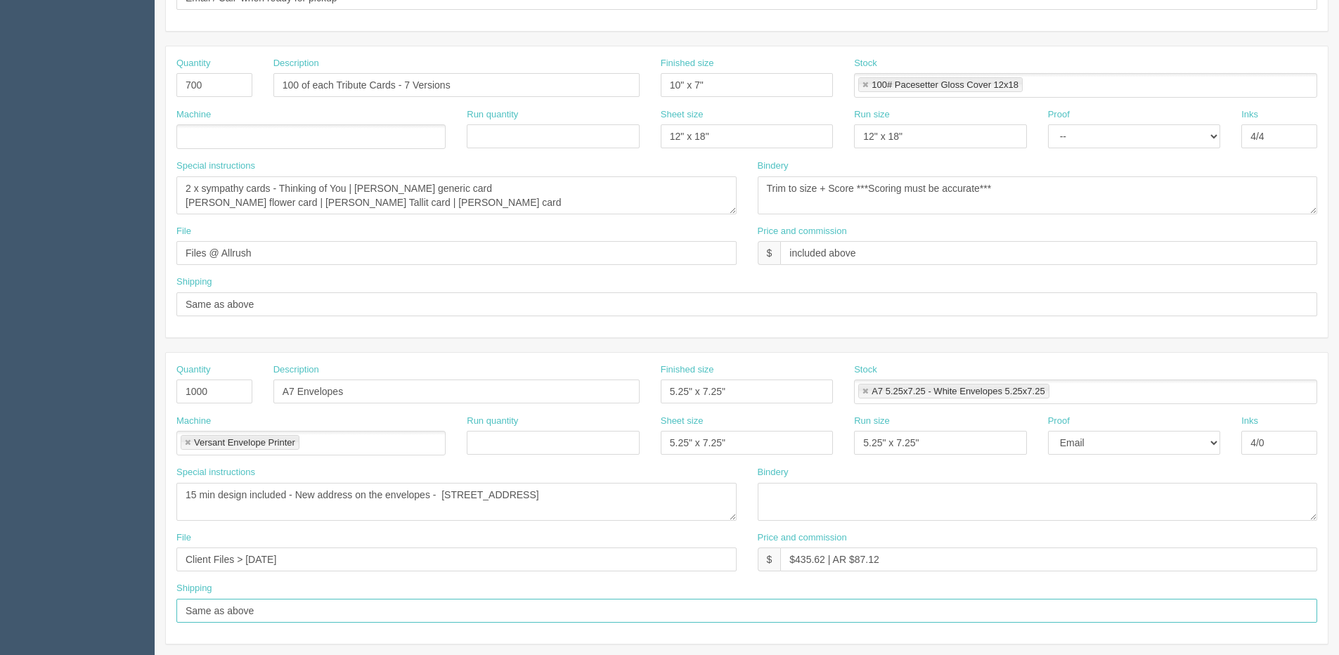
scroll to position [551, 0]
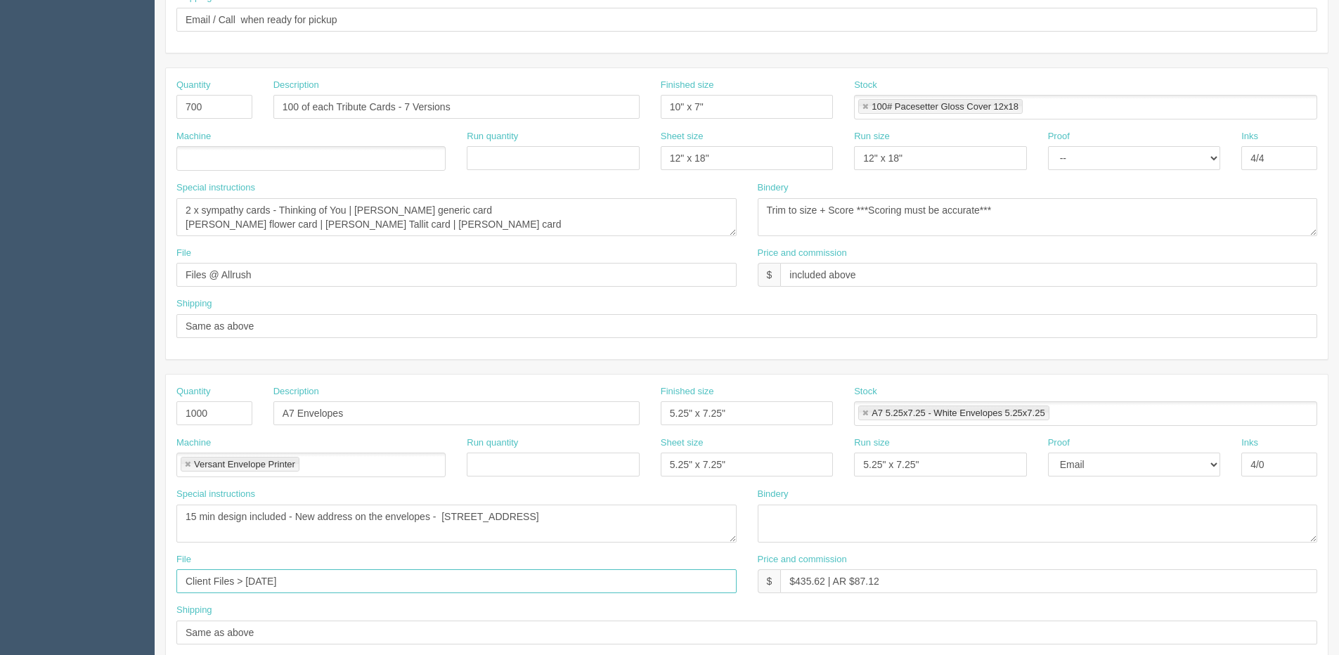
click at [323, 581] on input "Client Files > October 2025" at bounding box center [456, 581] width 560 height 24
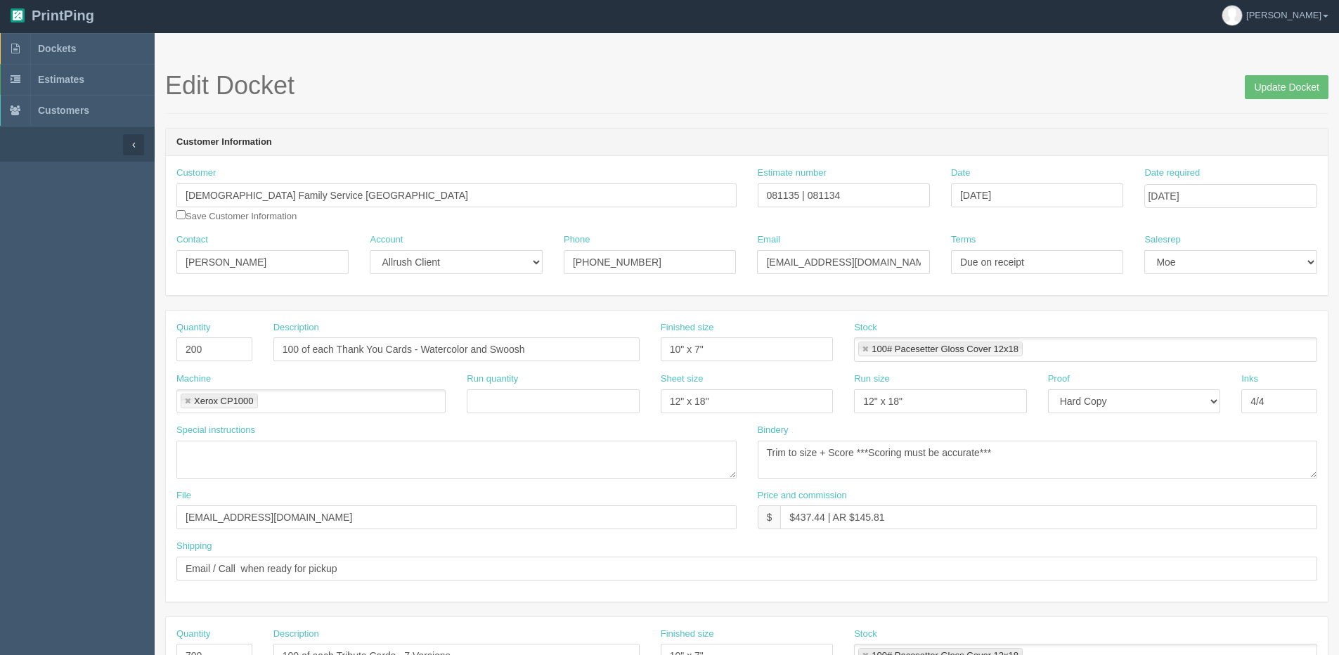
scroll to position [0, 0]
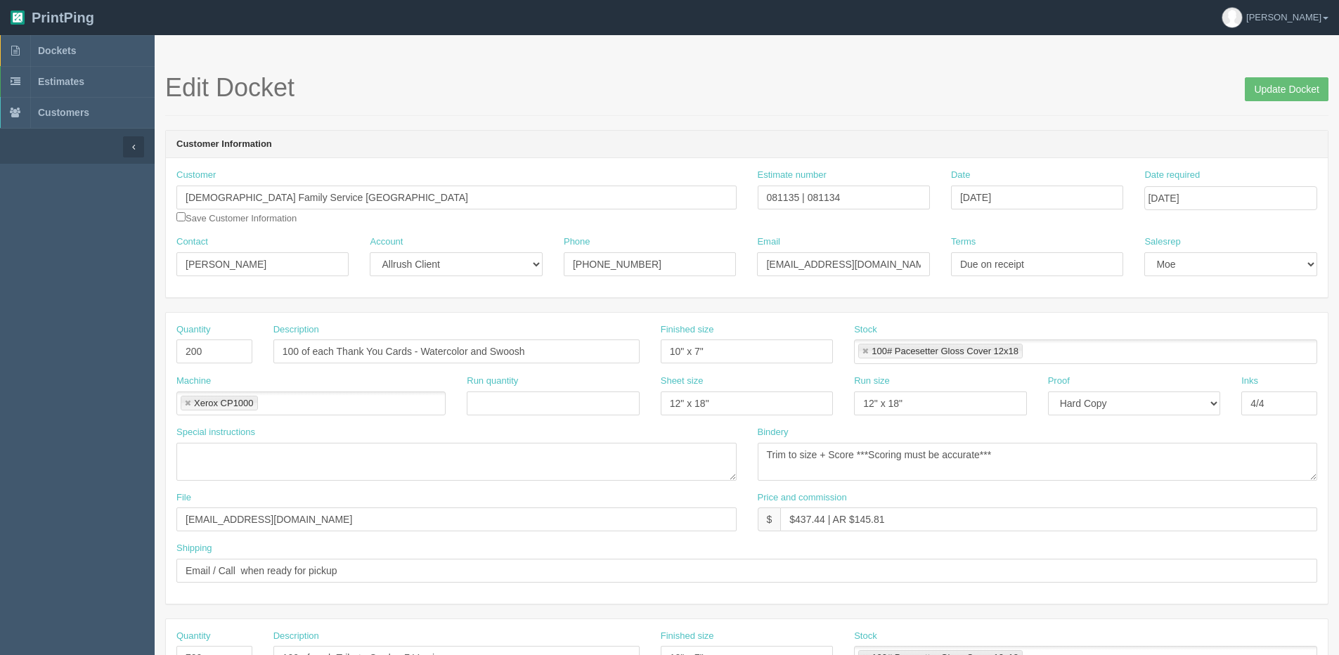
type input "Client Files > October 2022"
click at [1258, 94] on input "Update Docket" at bounding box center [1287, 89] width 84 height 24
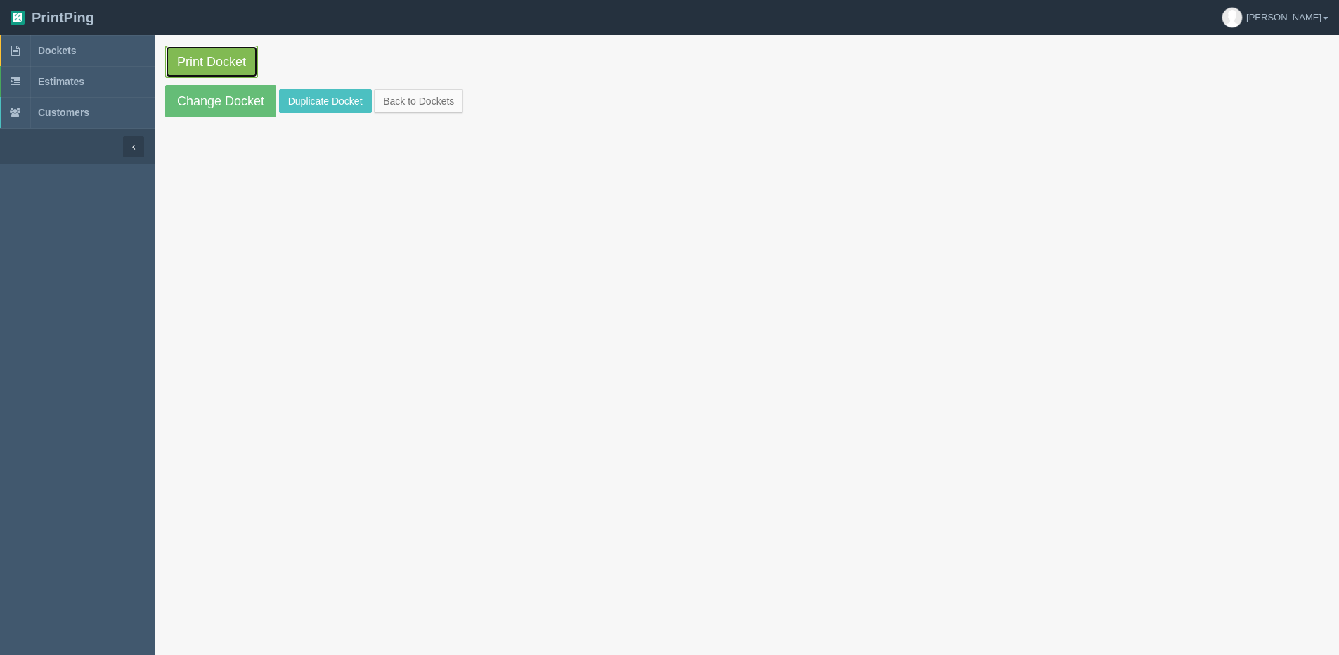
click at [179, 62] on link "Print Docket" at bounding box center [211, 62] width 93 height 32
click at [433, 103] on link "Back to Dockets" at bounding box center [418, 101] width 89 height 24
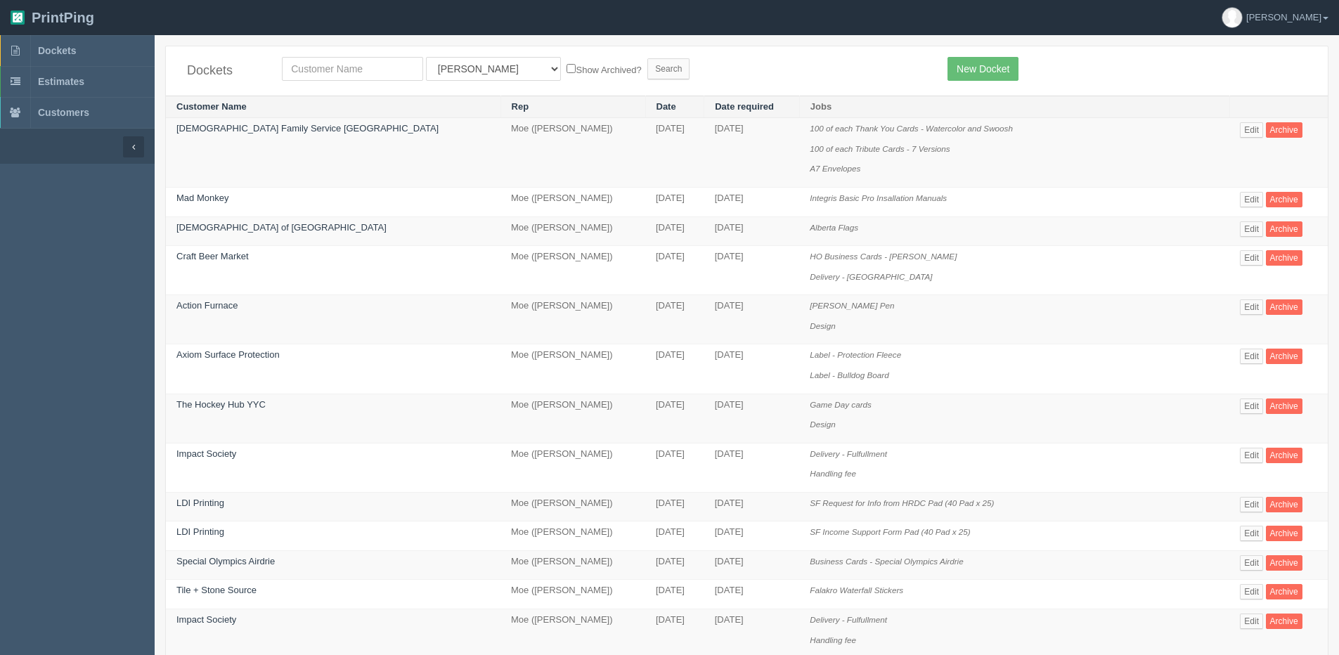
click at [274, 75] on div "All Users [PERSON_NAME] Test 1 [PERSON_NAME] [PERSON_NAME] [PERSON_NAME] France…" at bounding box center [604, 69] width 666 height 24
click at [286, 75] on input "text" at bounding box center [352, 69] width 141 height 24
type input "MY sleep"
click at [647, 58] on input "Search" at bounding box center [668, 68] width 42 height 21
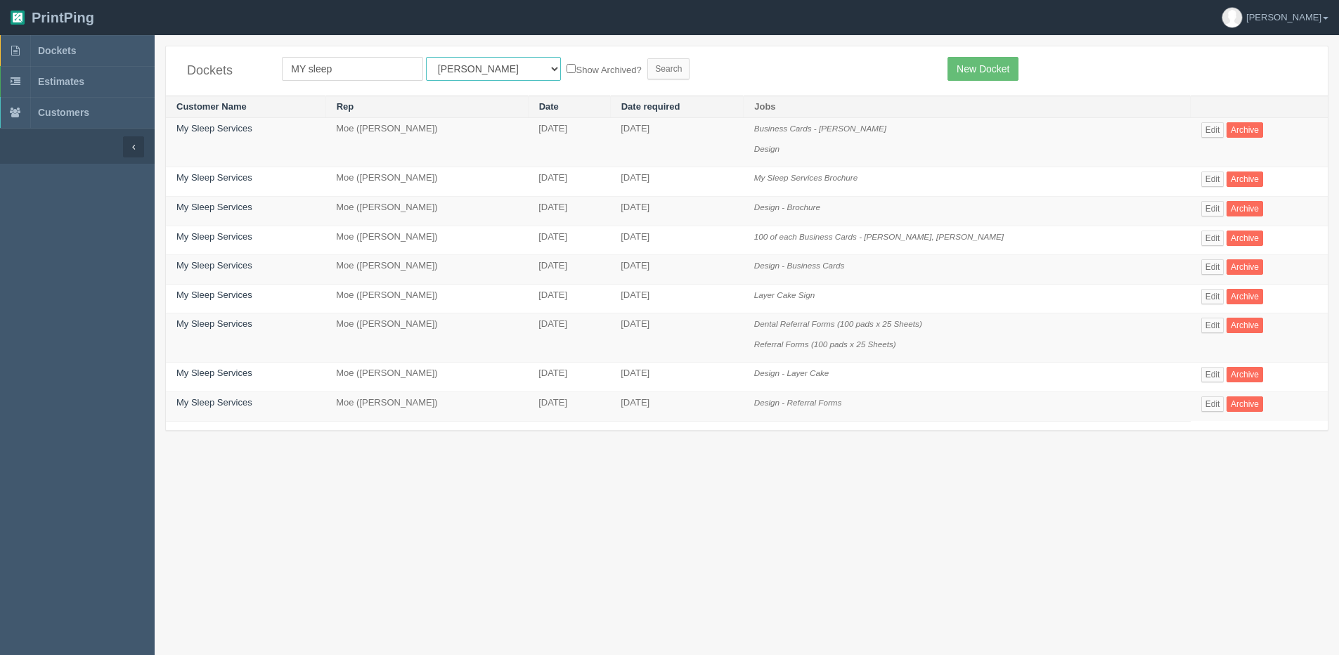
click at [451, 73] on select "All Users [PERSON_NAME] Test 1 [PERSON_NAME] [PERSON_NAME] [PERSON_NAME] France…" at bounding box center [493, 69] width 135 height 24
select select "1"
click at [426, 57] on select "All Users [PERSON_NAME] Test 1 [PERSON_NAME] [PERSON_NAME] [PERSON_NAME] France…" at bounding box center [493, 69] width 135 height 24
click at [567, 70] on label "Show Archived?" at bounding box center [604, 69] width 75 height 16
click at [567, 70] on input "Show Archived?" at bounding box center [571, 68] width 9 height 9
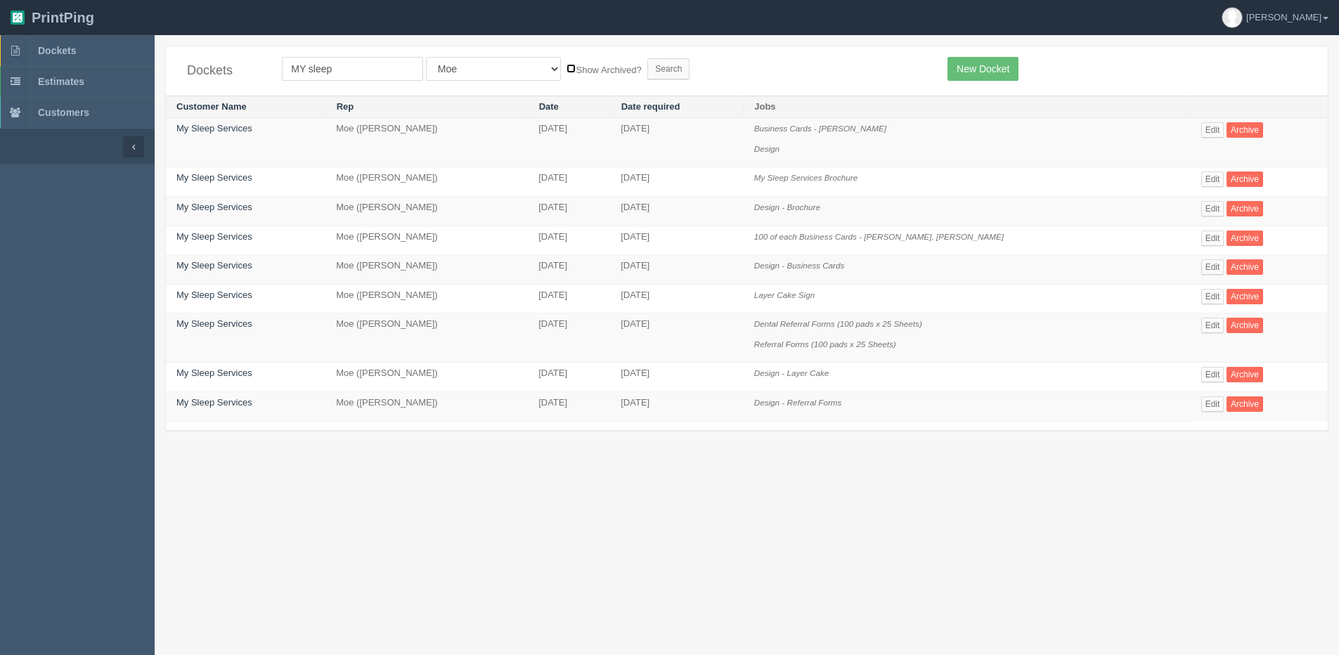
checkbox input "true"
click at [583, 69] on form "MY sleep All Users [PERSON_NAME] Test 1 [PERSON_NAME] [PERSON_NAME] [PERSON_NAM…" at bounding box center [604, 69] width 645 height 24
click at [647, 68] on input "Search" at bounding box center [668, 68] width 42 height 21
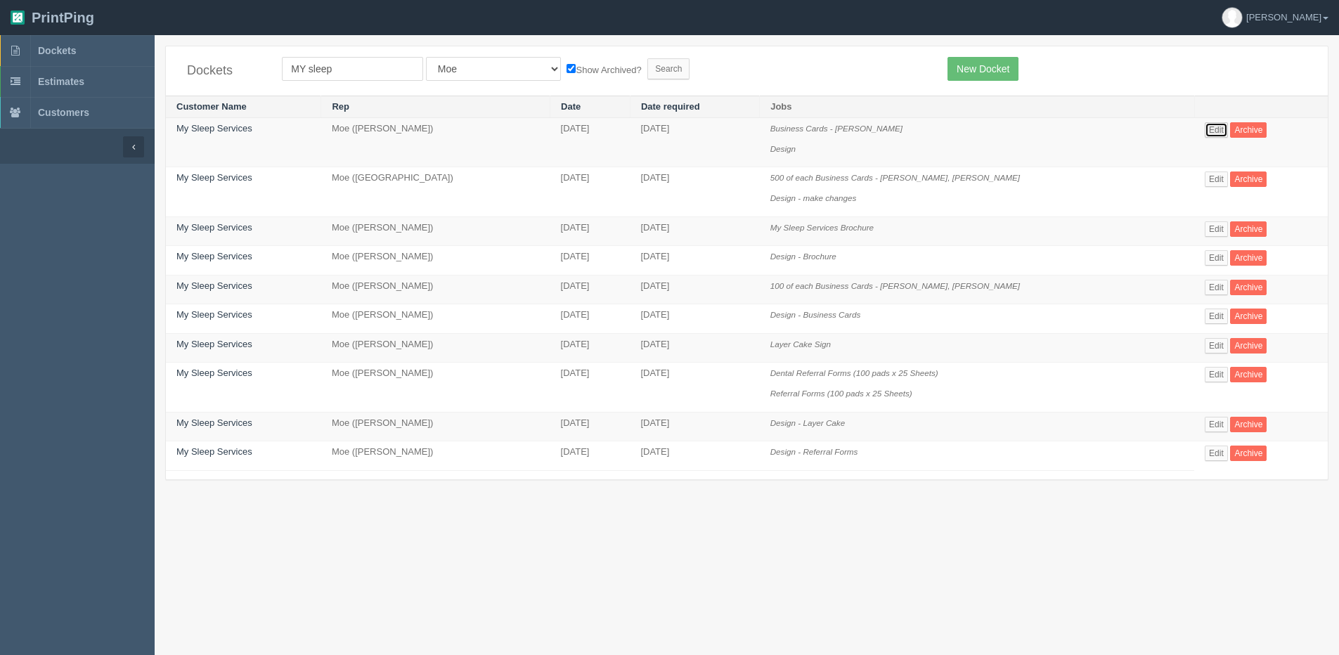
click at [1210, 127] on link "Edit" at bounding box center [1216, 129] width 23 height 15
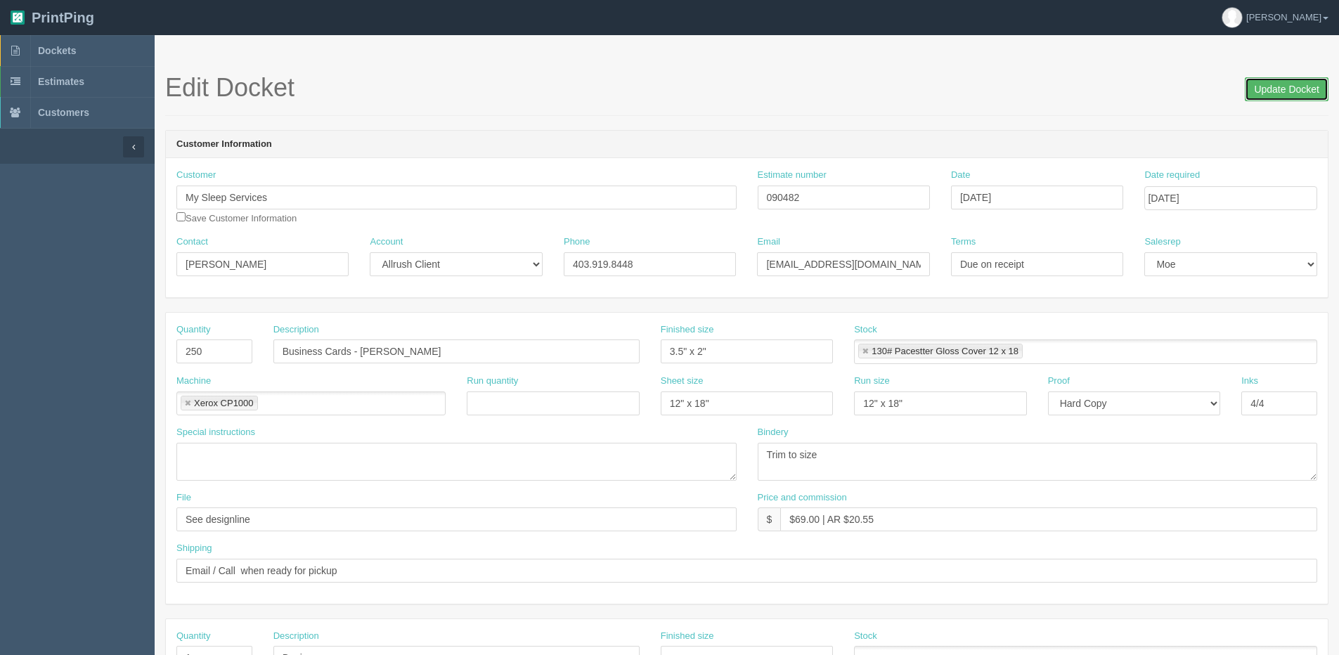
click at [1274, 94] on input "Update Docket" at bounding box center [1287, 89] width 84 height 24
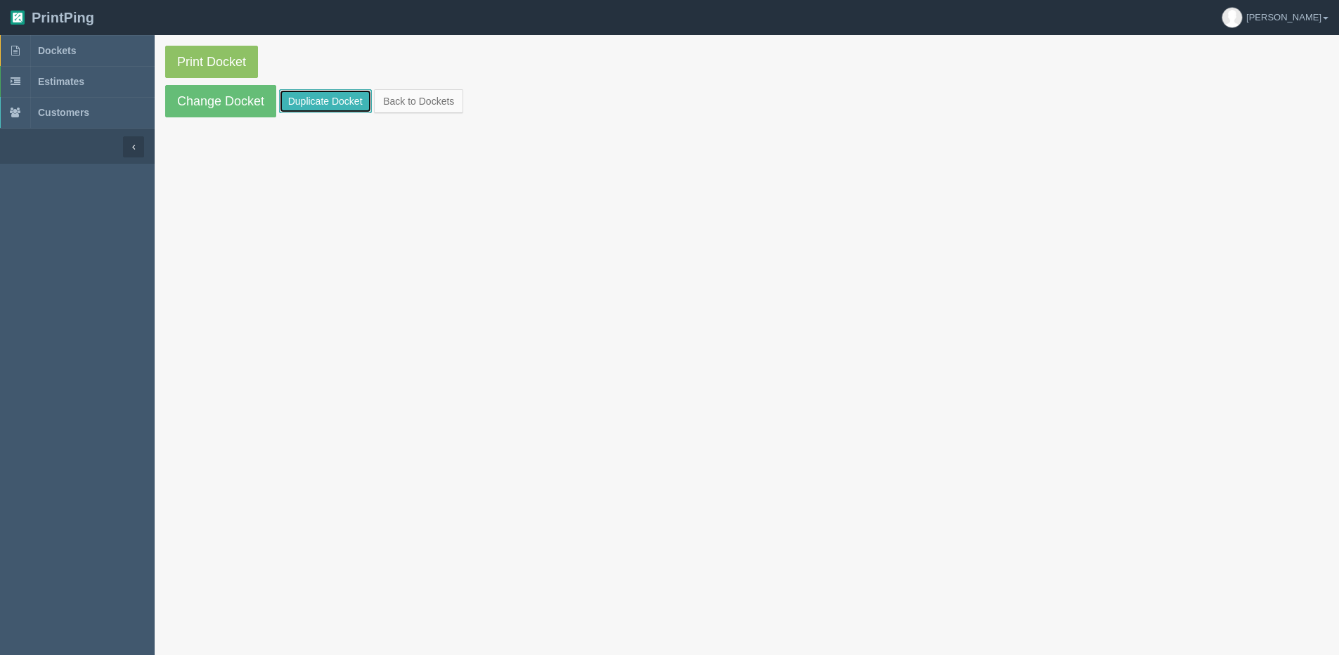
click at [322, 97] on link "Duplicate Docket" at bounding box center [325, 101] width 93 height 24
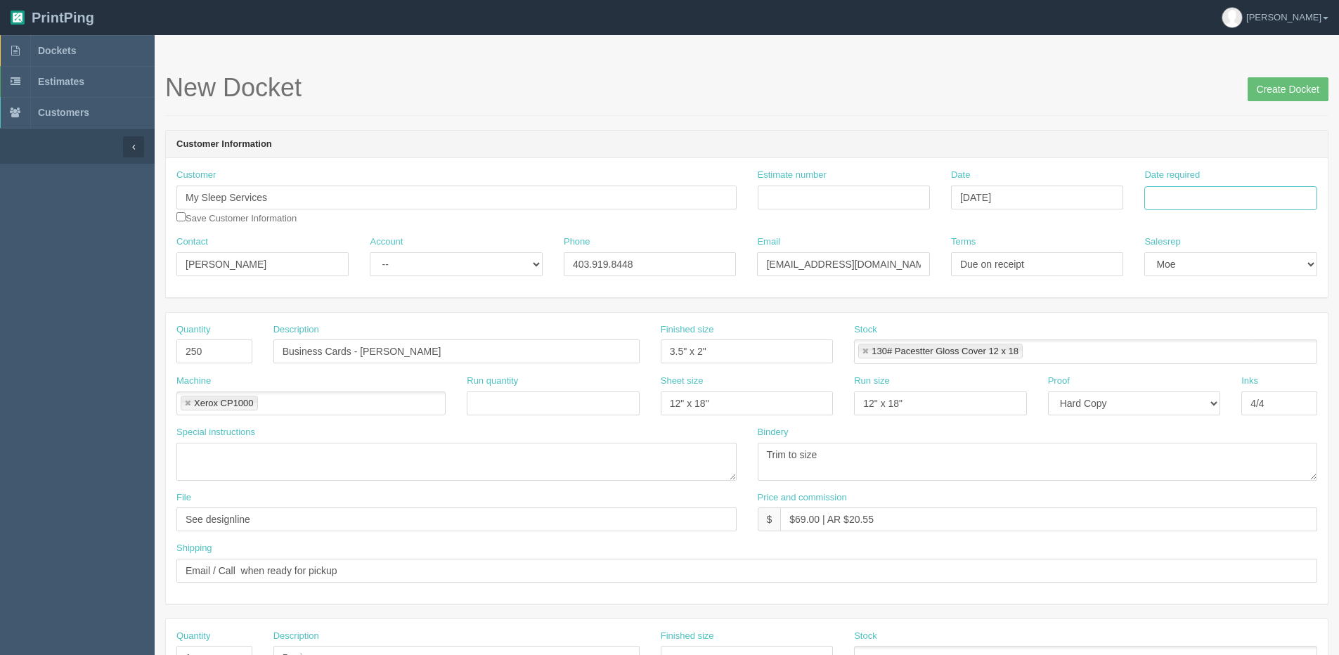
click at [1218, 203] on input "Date required" at bounding box center [1230, 198] width 172 height 24
click at [1203, 401] on th "[DATE]" at bounding box center [1213, 393] width 131 height 20
click at [1233, 354] on td "28" at bounding box center [1234, 353] width 18 height 20
click at [1248, 353] on td "29" at bounding box center [1251, 353] width 17 height 20
type input "[DATE]"
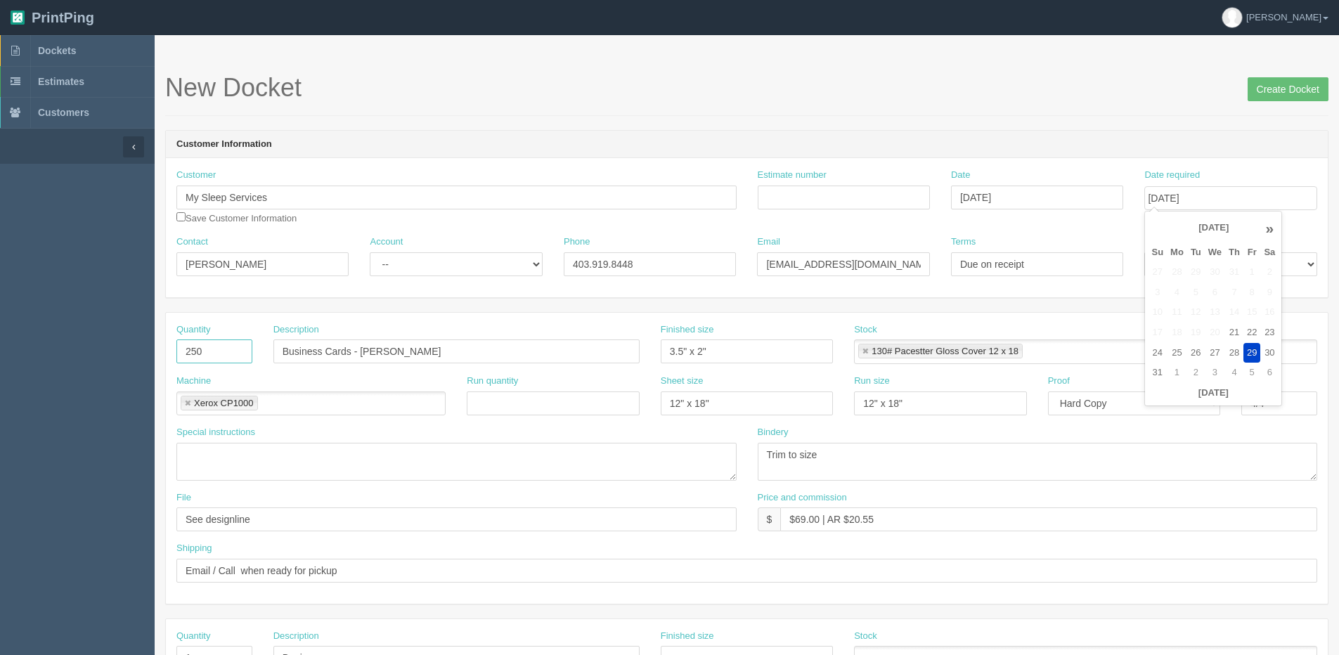
drag, startPoint x: 223, startPoint y: 356, endPoint x: 108, endPoint y: 356, distance: 115.3
click at [110, 356] on section "Dockets Estimates Customers" at bounding box center [669, 655] width 1339 height 1241
type input "1"
type input "Pull-Up Banner"
click at [184, 403] on link at bounding box center [187, 403] width 8 height 9
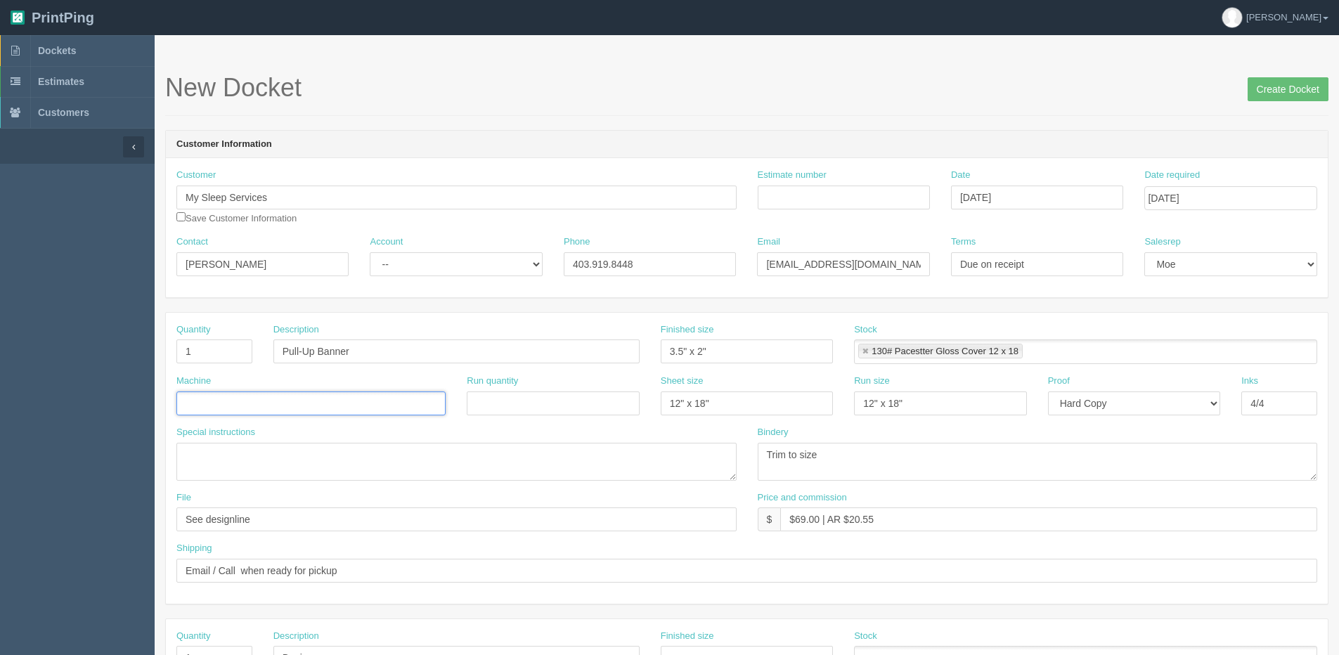
click at [184, 403] on input "text" at bounding box center [184, 404] width 14 height 20
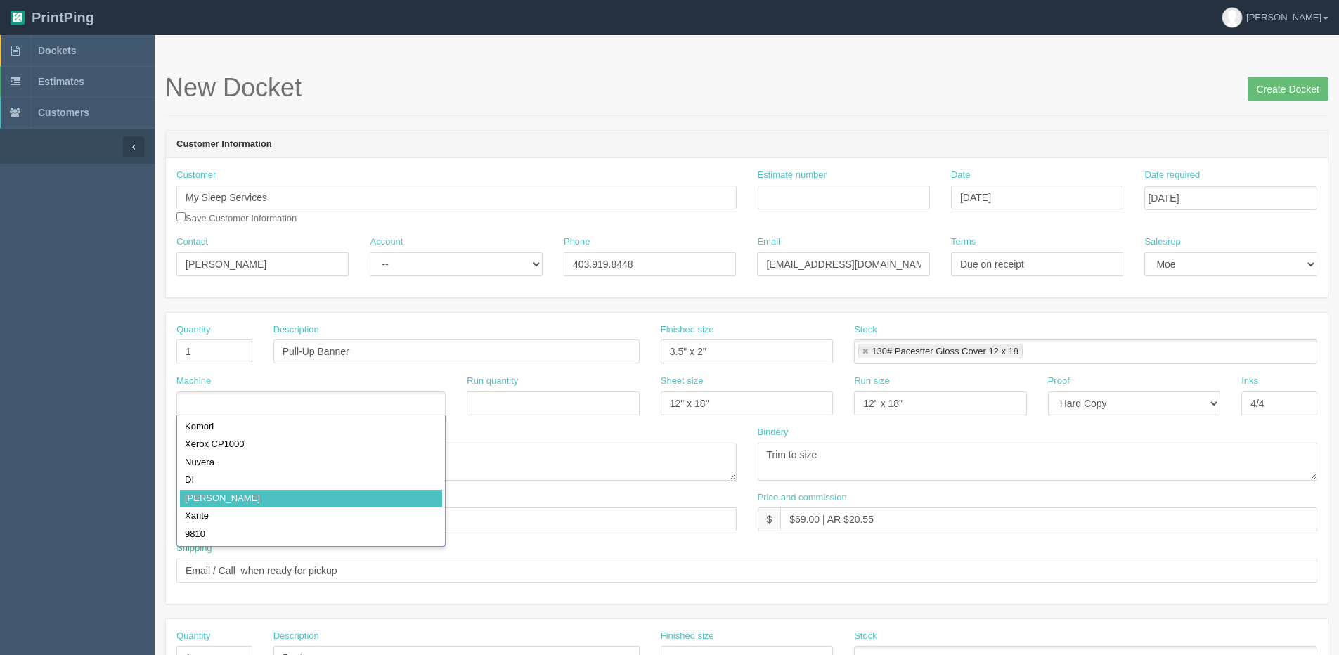
type input "Roland"
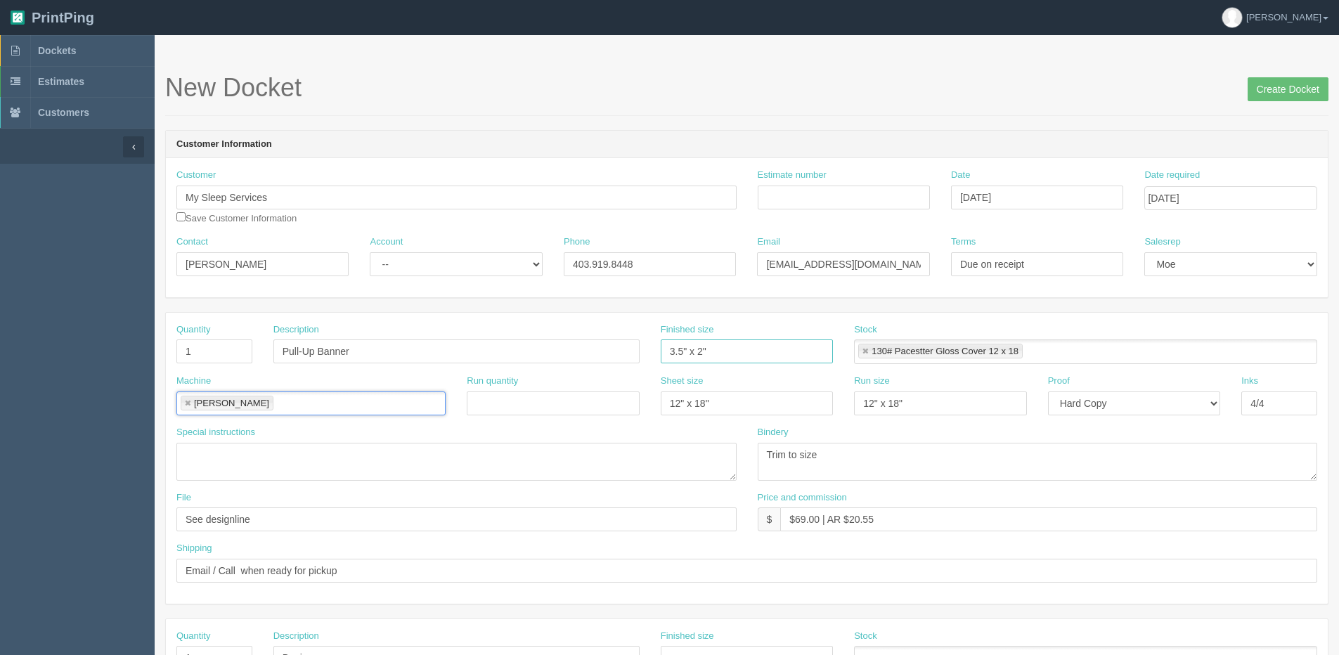
drag, startPoint x: 756, startPoint y: 353, endPoint x: 471, endPoint y: 354, distance: 284.7
click at [479, 355] on div "Quantity 1 Description Pull-Up Banner Finished size 3.5" x 2" Stock 130# Pacest…" at bounding box center [747, 348] width 1162 height 51
type input "33.5" x 84.25""
click at [865, 350] on link at bounding box center [865, 351] width 8 height 9
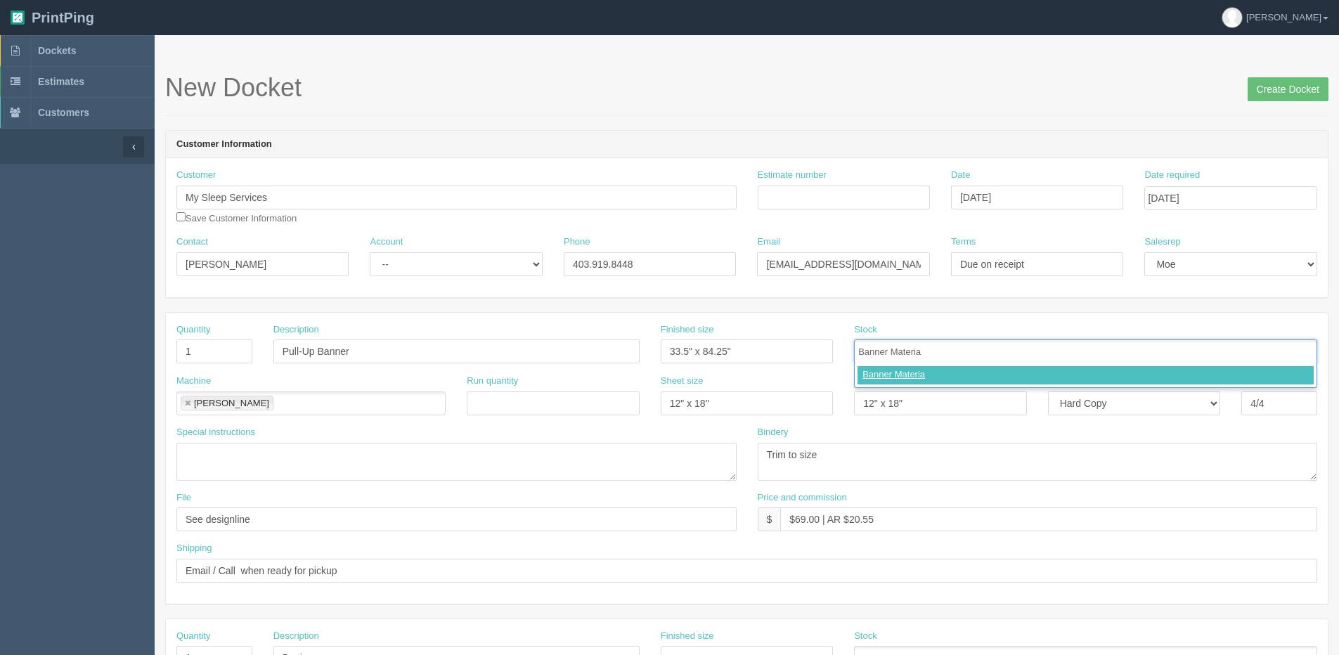
type input "Banner Material"
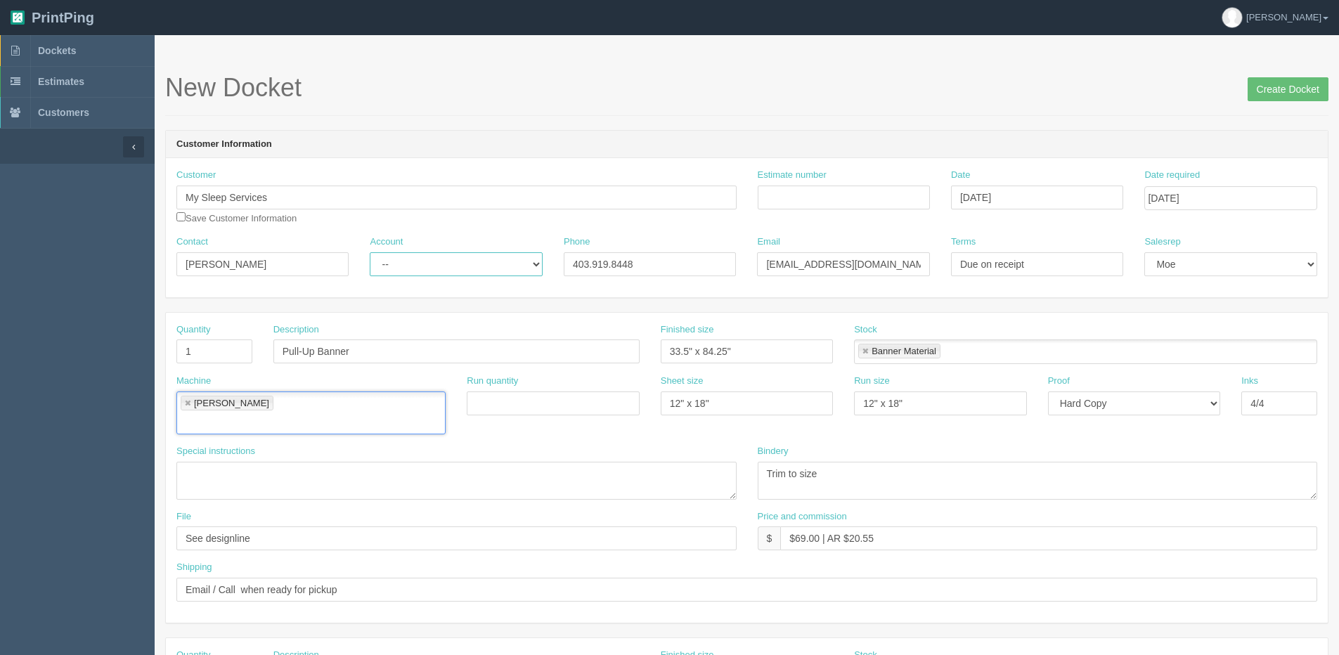
drag, startPoint x: 396, startPoint y: 264, endPoint x: 394, endPoint y: 277, distance: 13.0
click at [396, 264] on select "-- Existing Client Allrush Client Rep Client" at bounding box center [456, 264] width 172 height 24
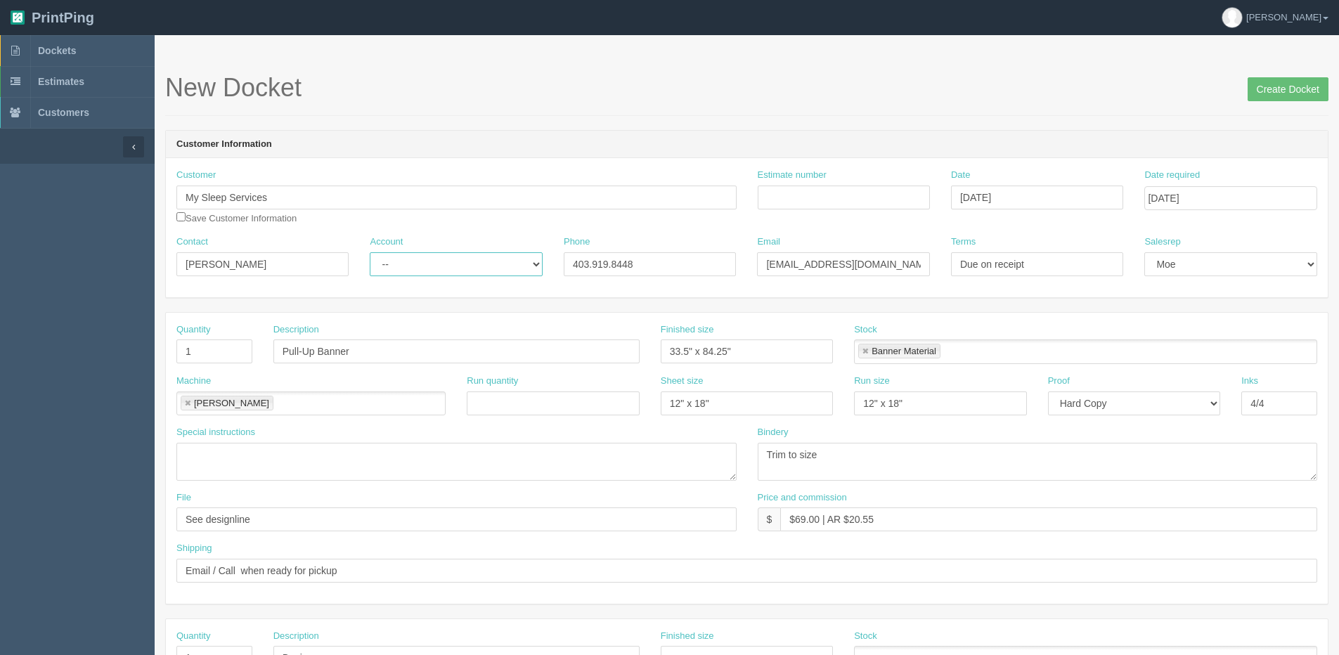
select select "Allrush Client"
click at [370, 252] on select "-- Existing Client Allrush Client Rep Client" at bounding box center [456, 264] width 172 height 24
click at [796, 201] on input "Estimate number" at bounding box center [844, 198] width 172 height 24
type input "092209"
drag, startPoint x: 836, startPoint y: 451, endPoint x: 687, endPoint y: 453, distance: 149.0
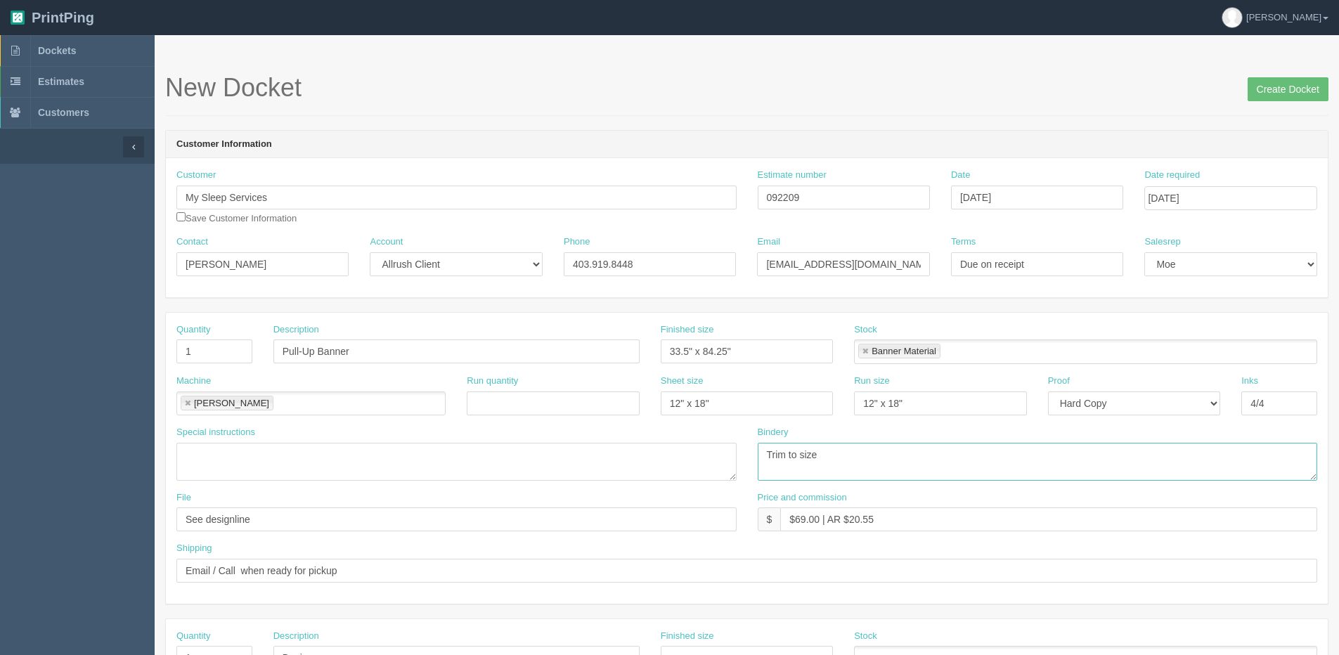
click at [687, 453] on div "Special instructions Bindery Trim to size" at bounding box center [747, 458] width 1162 height 65
click at [812, 448] on textarea "Trim to size" at bounding box center [1038, 462] width 560 height 38
click at [854, 447] on textarea "Trim to size" at bounding box center [1038, 462] width 560 height 38
click at [905, 453] on textarea "Trim to size" at bounding box center [1038, 462] width 560 height 38
click at [869, 460] on textarea "Trim to size" at bounding box center [1038, 462] width 560 height 38
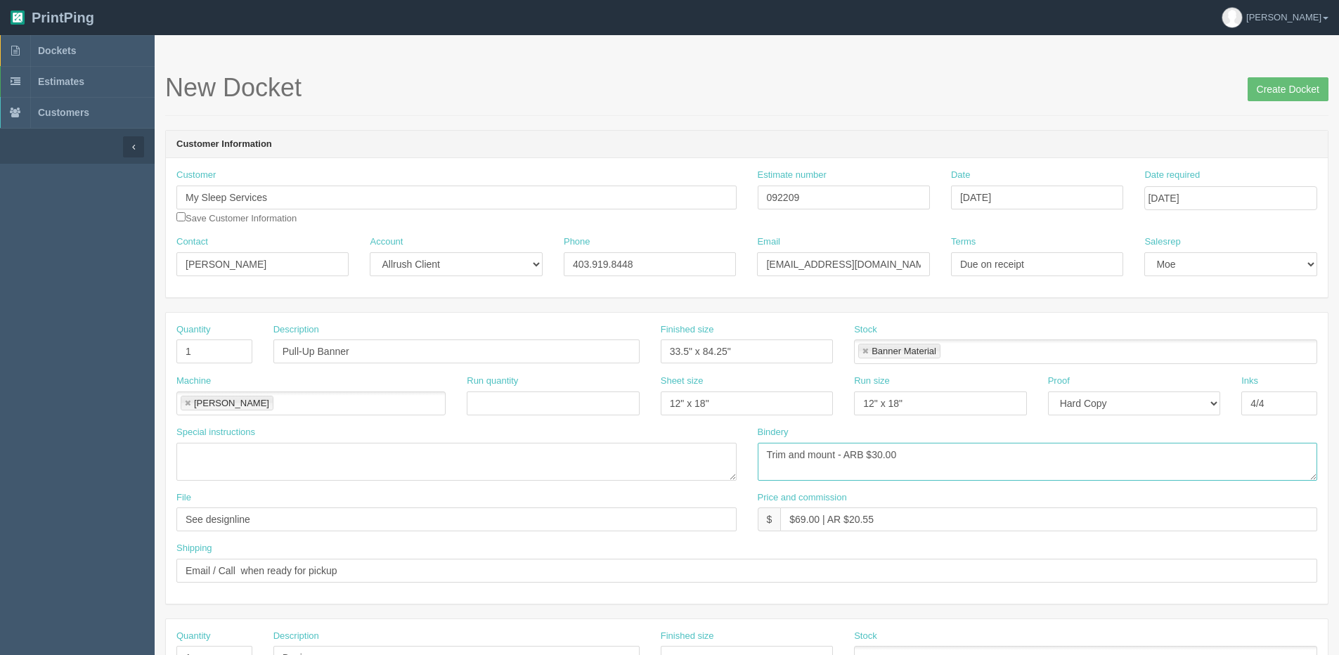
type textarea "Trim and mount - ARB $30.00"
click at [273, 469] on textarea at bounding box center [456, 462] width 560 height 38
type textarea "PO: Spicer - 1 Pullup Banner stand - $105.00"
drag, startPoint x: 795, startPoint y: 518, endPoint x: 807, endPoint y: 519, distance: 12.0
click at [807, 519] on input "$69.00 | AR $20.55" at bounding box center [1048, 519] width 537 height 24
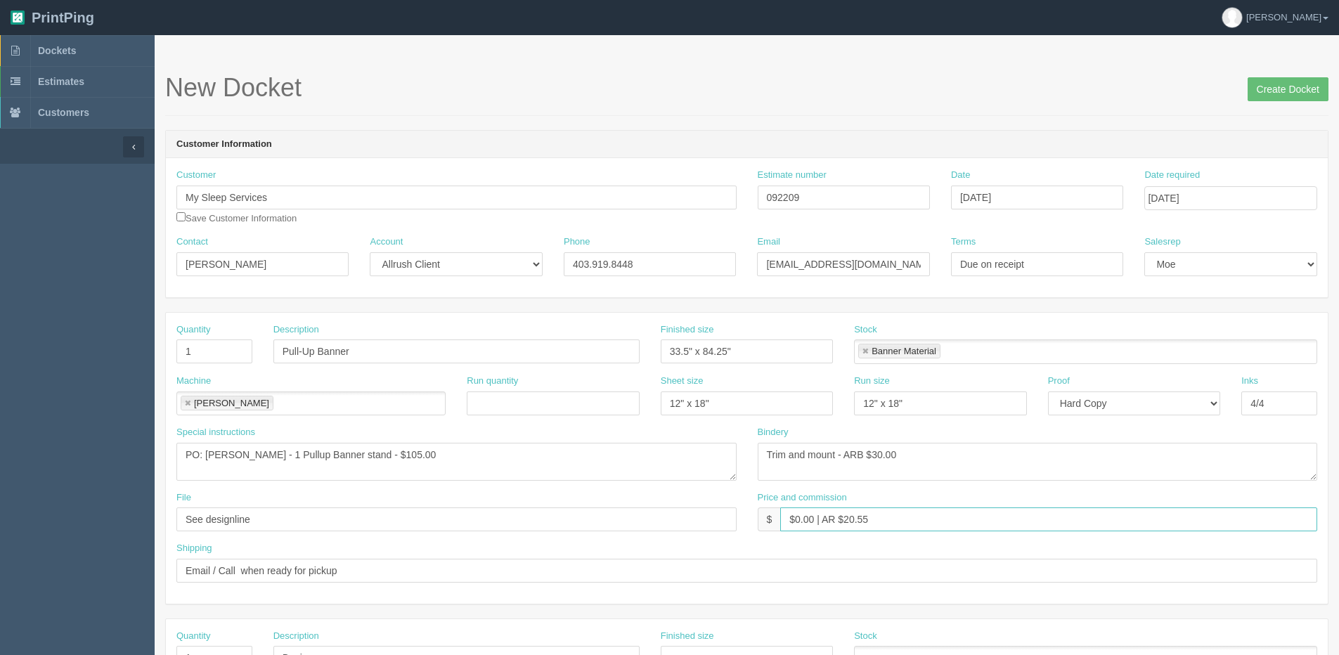
click at [855, 518] on input "$0.00 | AR $20.55" at bounding box center [1048, 519] width 537 height 24
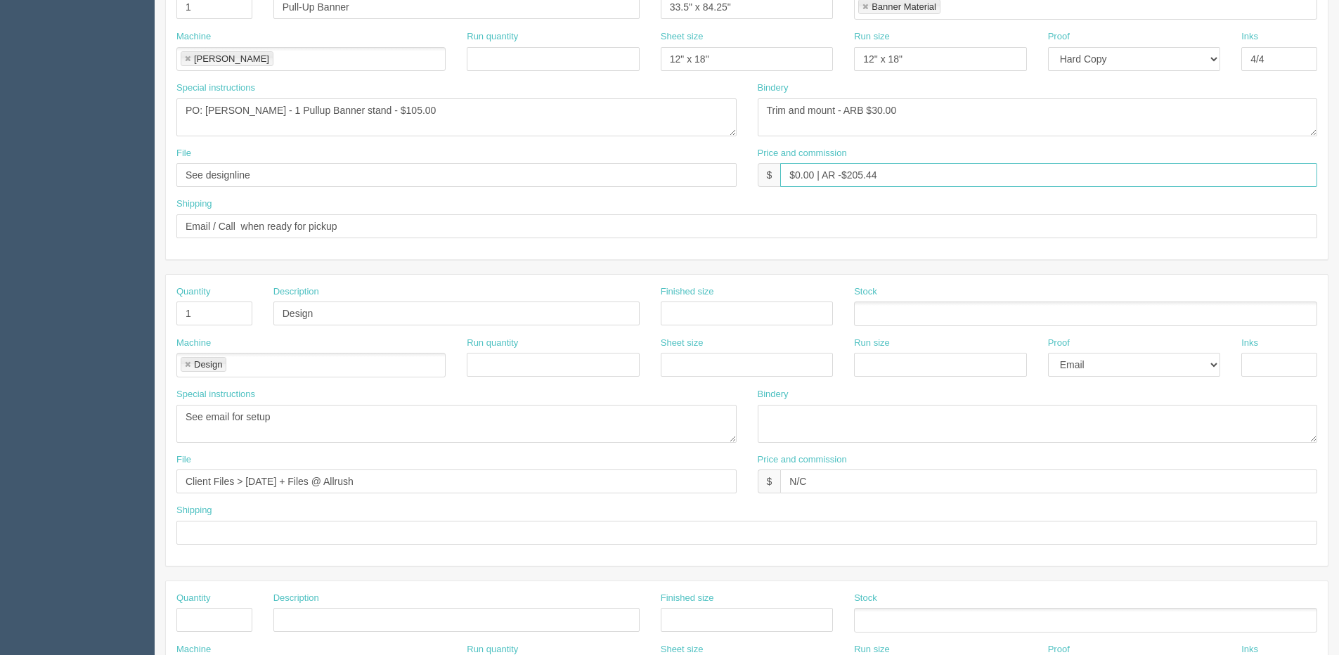
scroll to position [422, 0]
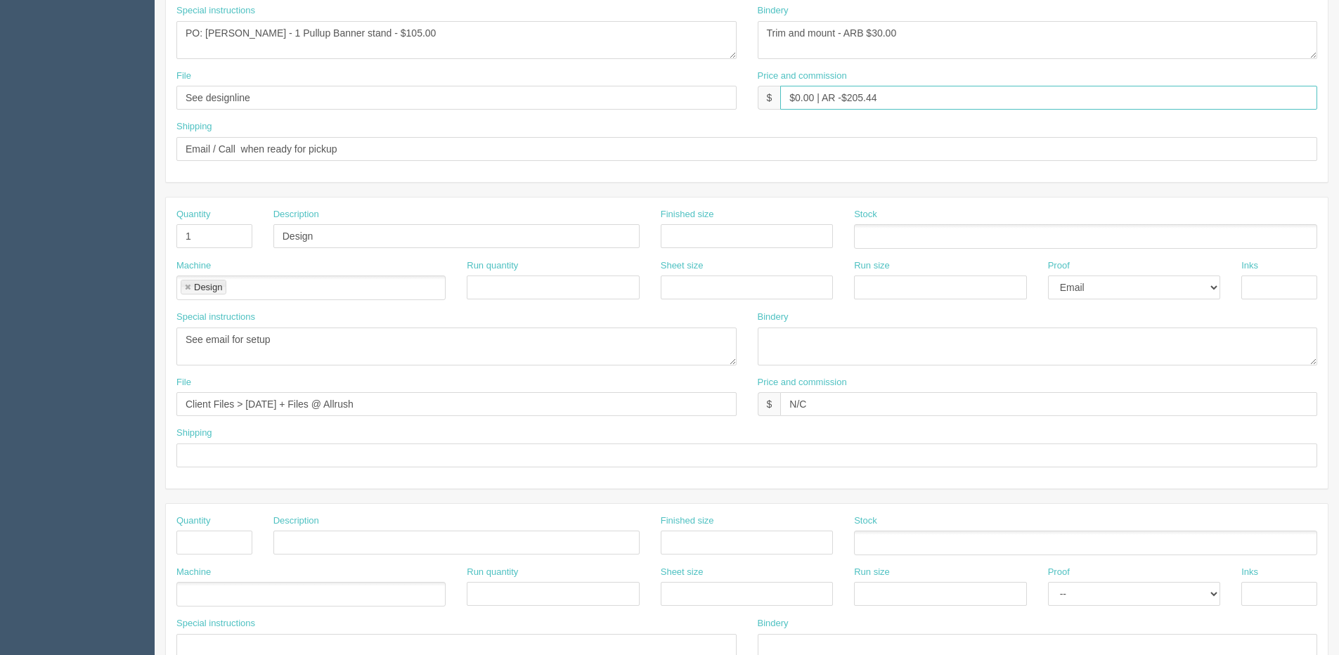
type input "$0.00 | AR -$205.44"
drag, startPoint x: 390, startPoint y: 407, endPoint x: -290, endPoint y: 464, distance: 682.0
click at [0, 464] on html "PrintPing [PERSON_NAME] Edit account ( [PERSON_NAME][EMAIL_ADDRESS][DOMAIN_NAME…" at bounding box center [669, 216] width 1339 height 1276
type input "Files @ Allrush"
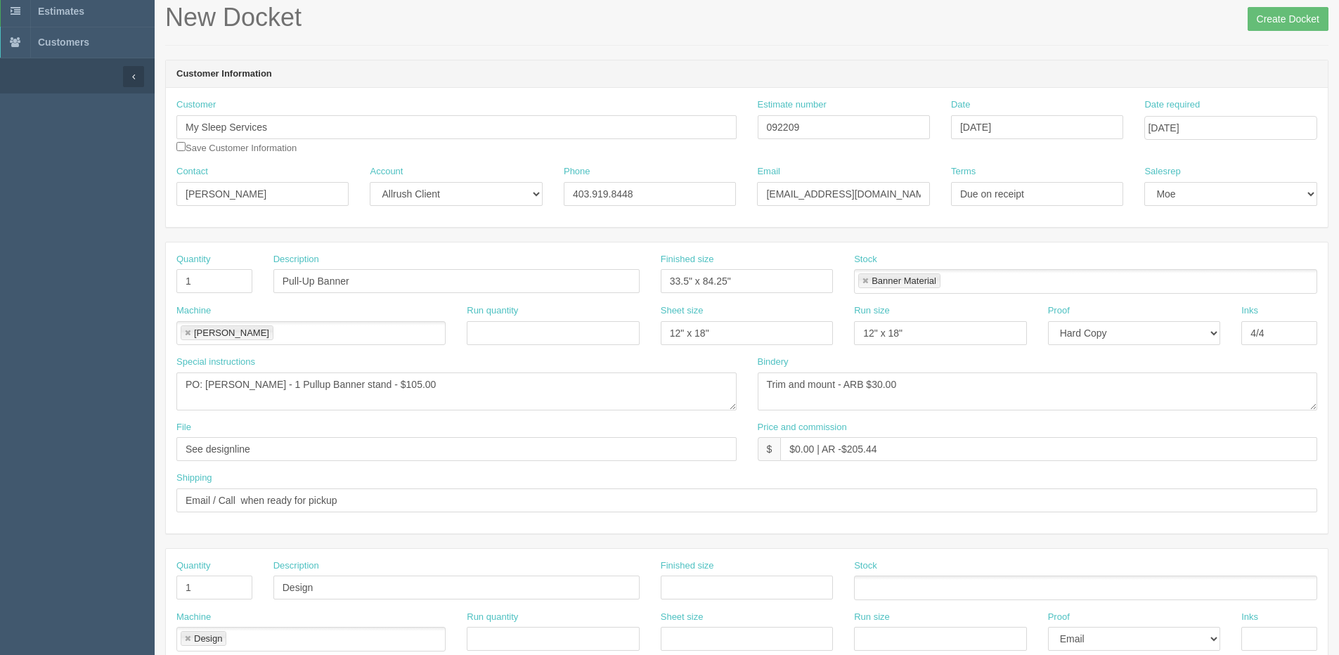
scroll to position [0, 0]
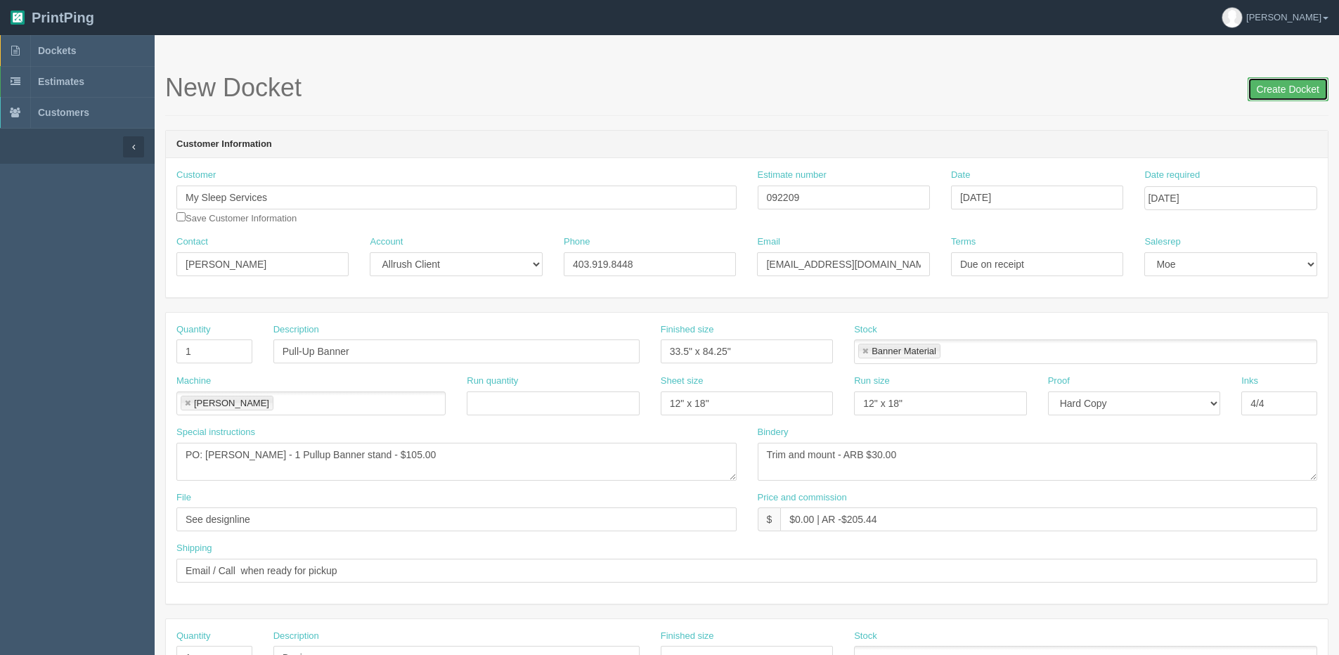
click at [1285, 86] on input "Create Docket" at bounding box center [1288, 89] width 81 height 24
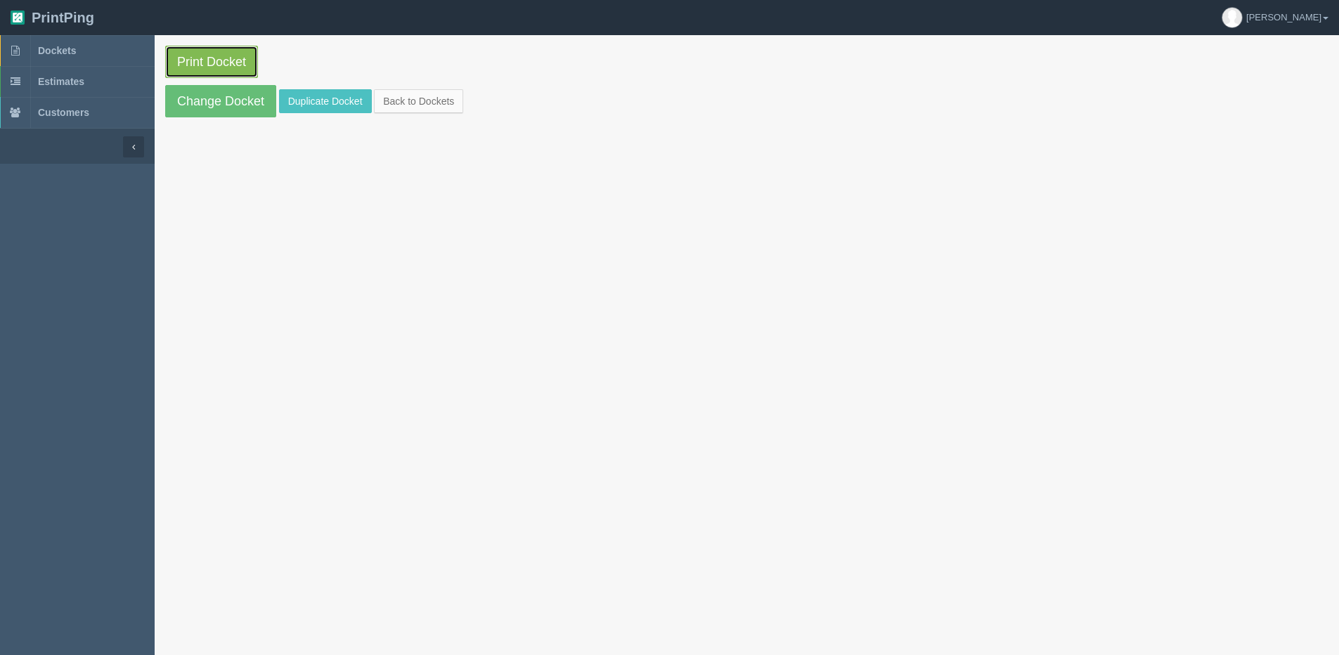
click at [220, 59] on link "Print Docket" at bounding box center [211, 62] width 93 height 32
click at [410, 98] on link "Back to Dockets" at bounding box center [418, 101] width 89 height 24
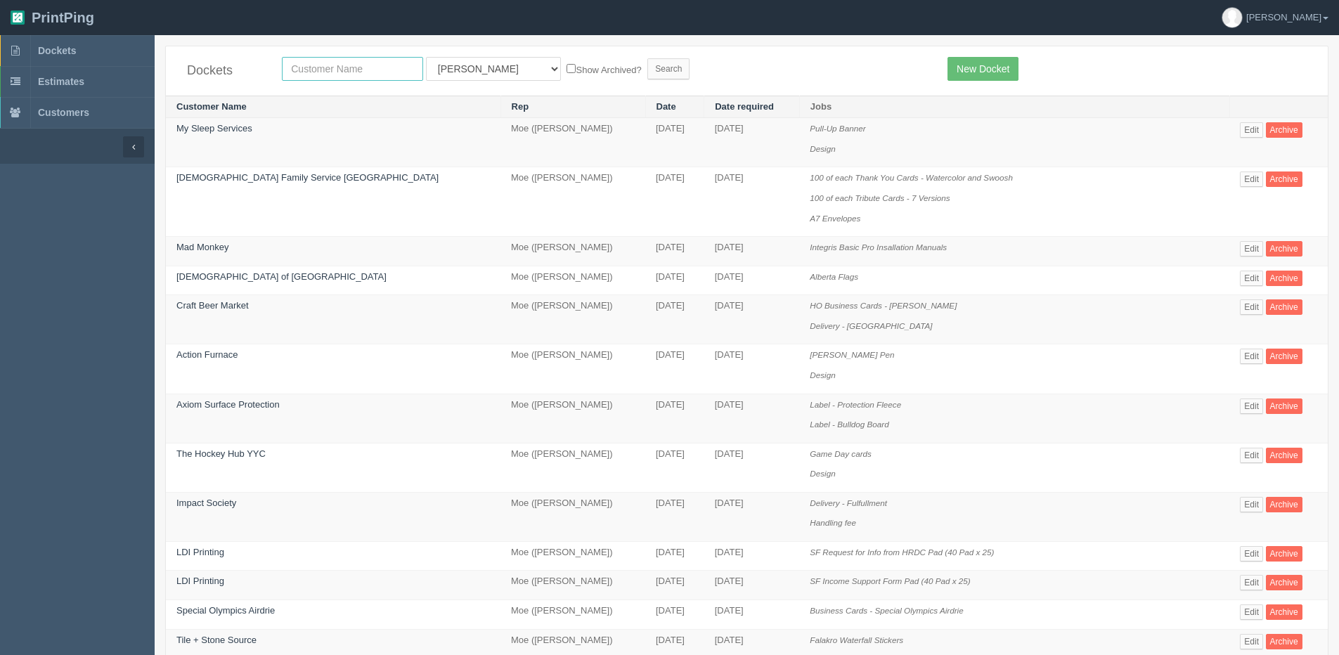
click at [328, 73] on input "text" at bounding box center [352, 69] width 141 height 24
type input "okotoks"
click at [647, 58] on input "Search" at bounding box center [668, 68] width 42 height 21
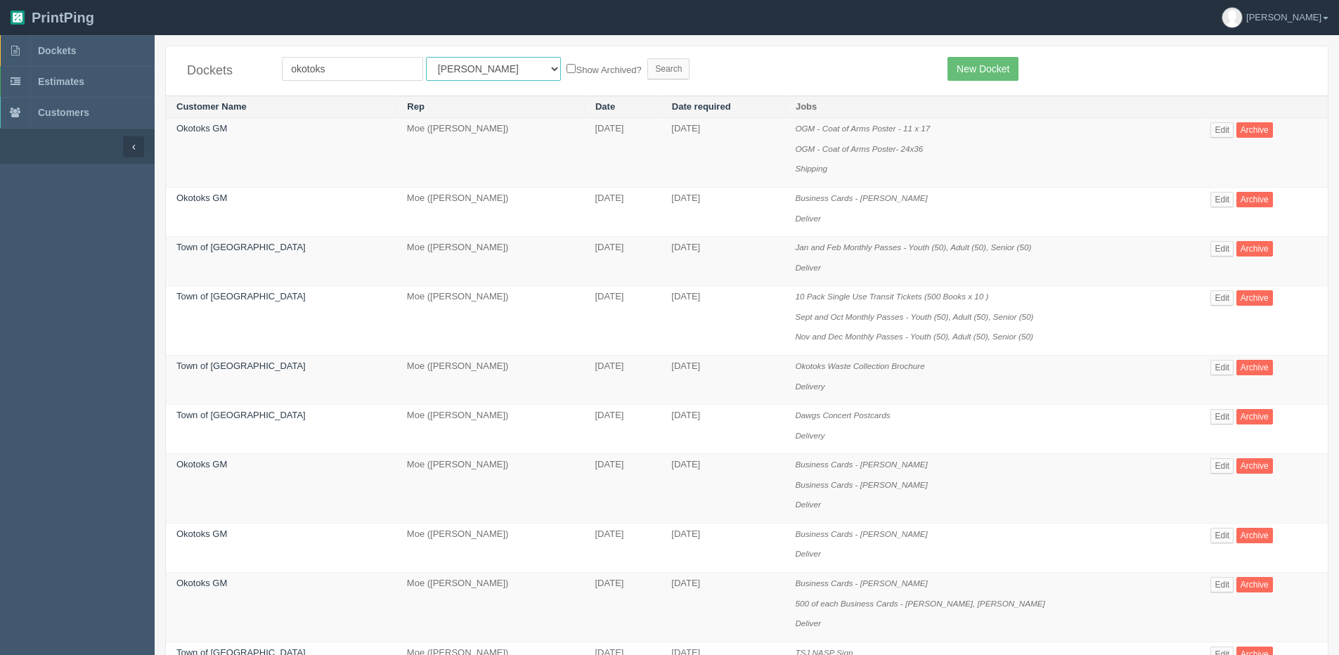
drag, startPoint x: 457, startPoint y: 70, endPoint x: 453, endPoint y: 83, distance: 14.0
click at [457, 70] on select "All Users [PERSON_NAME] Test 1 [PERSON_NAME] [PERSON_NAME] [PERSON_NAME] France…" at bounding box center [493, 69] width 135 height 24
select select "1"
click at [426, 57] on select "All Users [PERSON_NAME] Test 1 [PERSON_NAME] [PERSON_NAME] [PERSON_NAME] France…" at bounding box center [493, 69] width 135 height 24
click at [567, 69] on label "Show Archived?" at bounding box center [604, 69] width 75 height 16
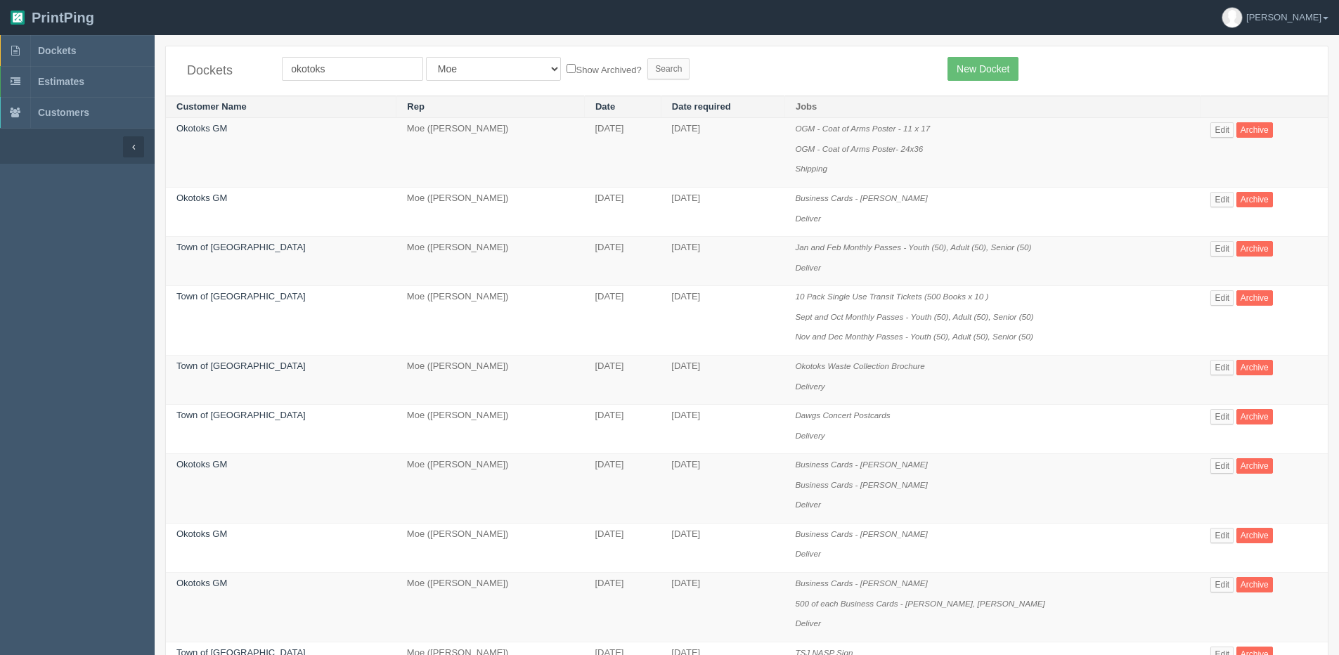
click at [567, 69] on input "Show Archived?" at bounding box center [571, 68] width 9 height 9
checkbox input "true"
click at [647, 70] on input "Search" at bounding box center [668, 68] width 42 height 21
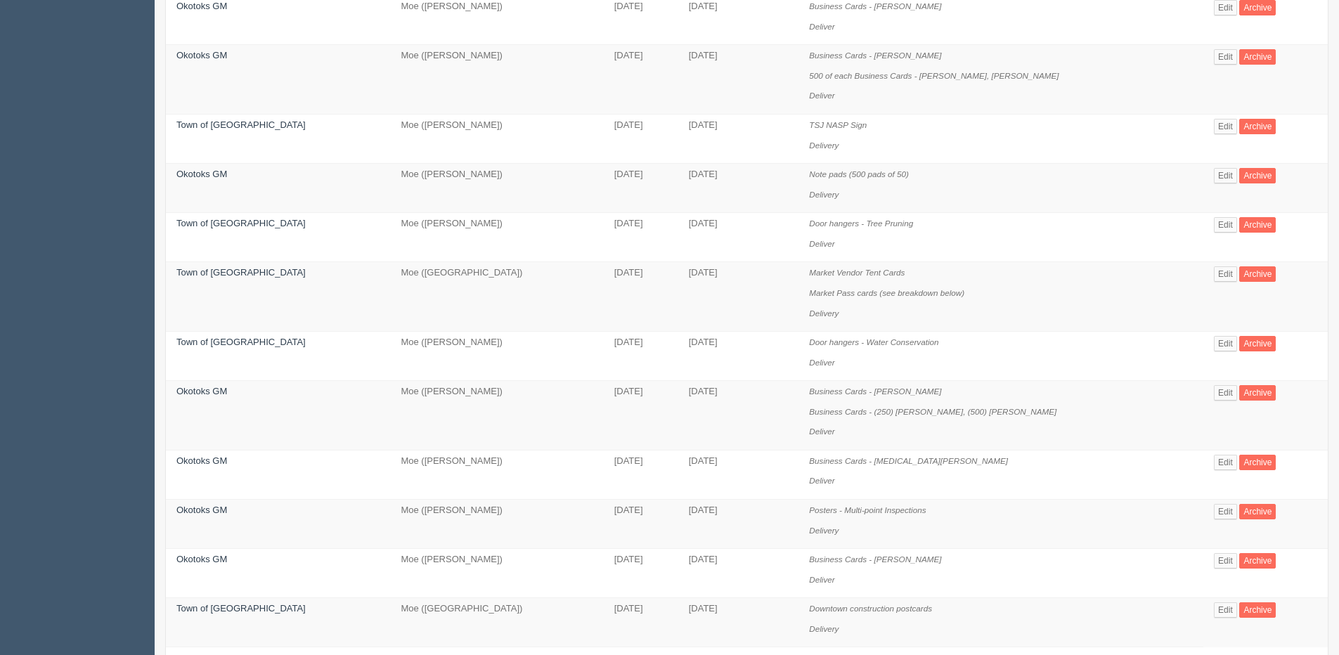
scroll to position [914, 0]
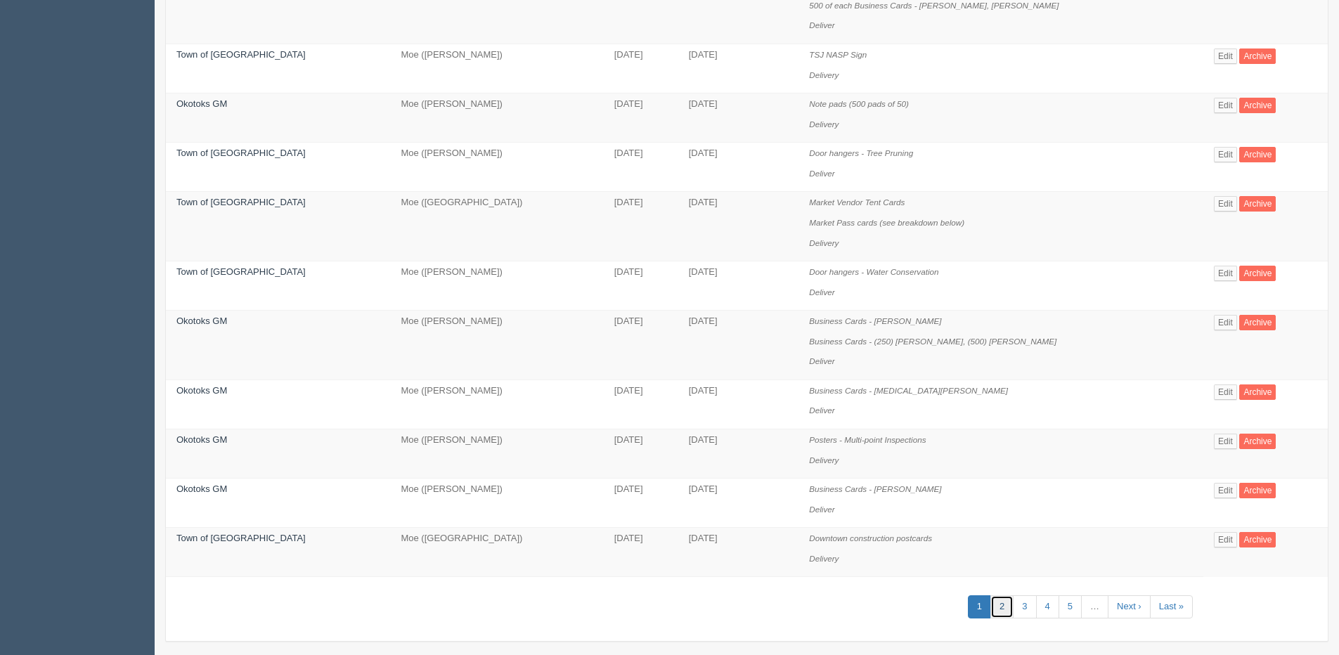
click at [990, 600] on link "2" at bounding box center [1001, 606] width 23 height 23
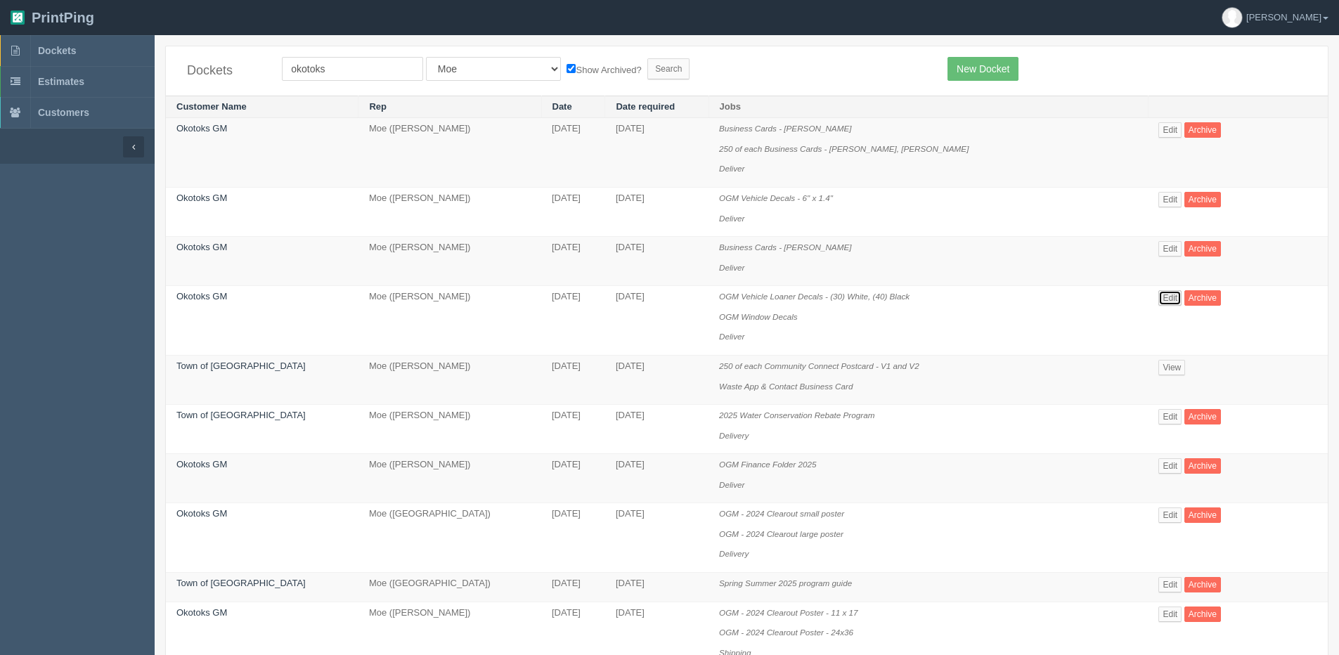
click at [1159, 294] on link "Edit" at bounding box center [1169, 297] width 23 height 15
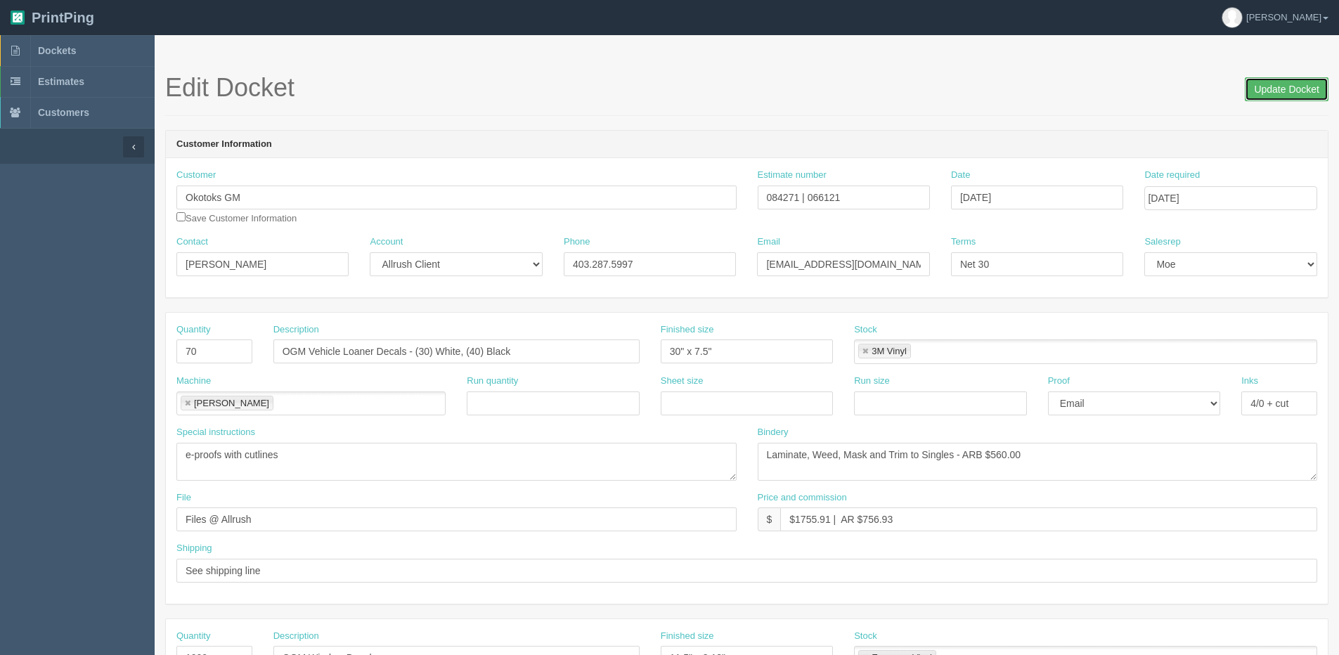
click at [1269, 93] on input "Update Docket" at bounding box center [1287, 89] width 84 height 24
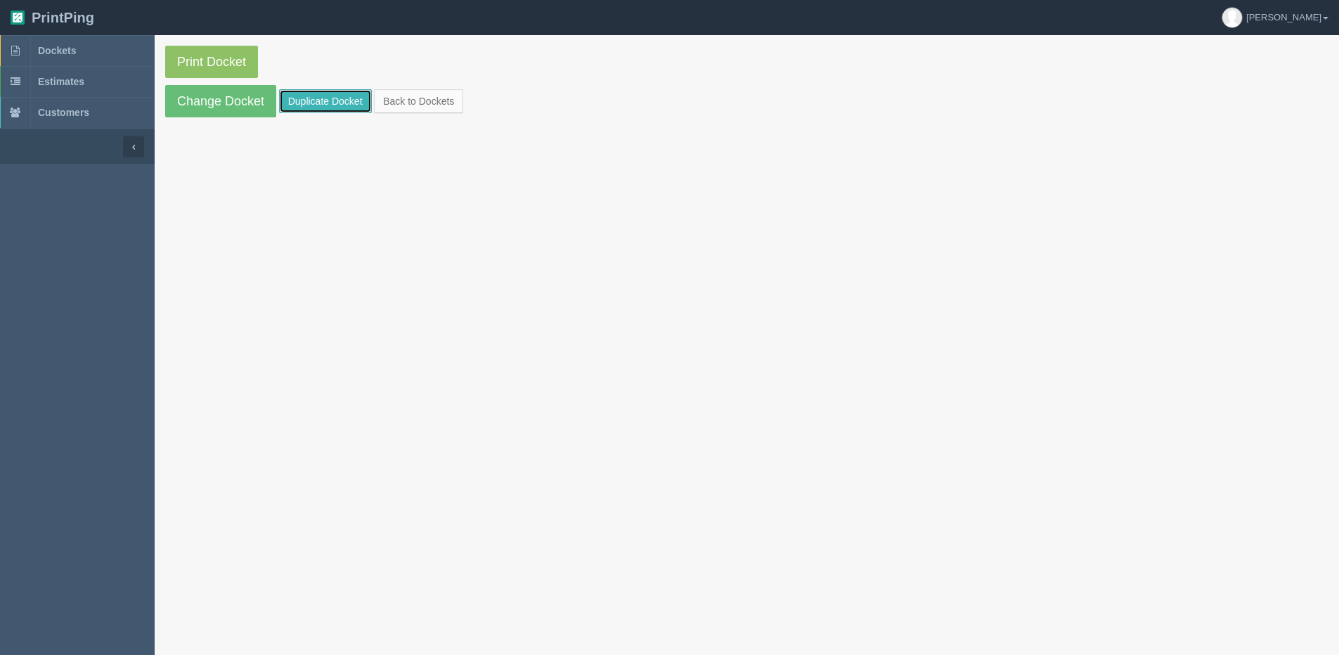
click at [327, 94] on link "Duplicate Docket" at bounding box center [325, 101] width 93 height 24
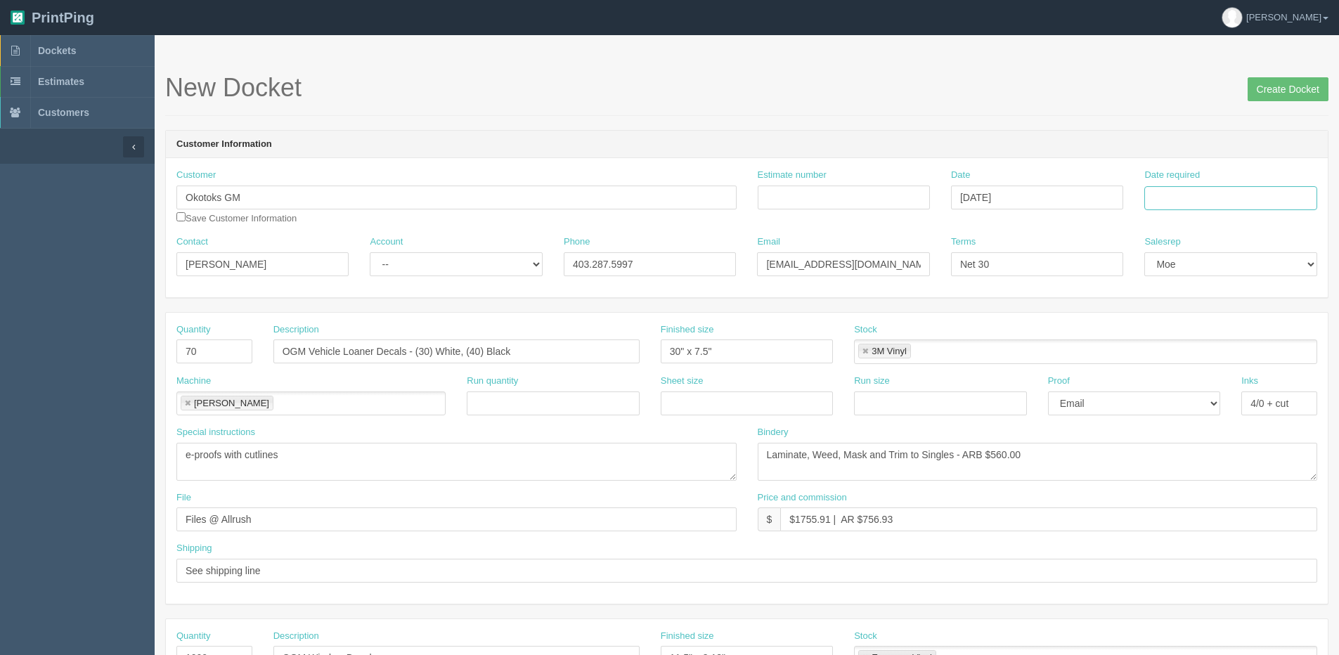
click at [1167, 193] on input "Date required" at bounding box center [1230, 198] width 172 height 24
click at [1174, 399] on th "[DATE]" at bounding box center [1213, 393] width 131 height 20
click at [1251, 348] on td "29" at bounding box center [1251, 353] width 17 height 20
type input "[DATE]"
drag, startPoint x: 201, startPoint y: 349, endPoint x: 55, endPoint y: 349, distance: 146.2
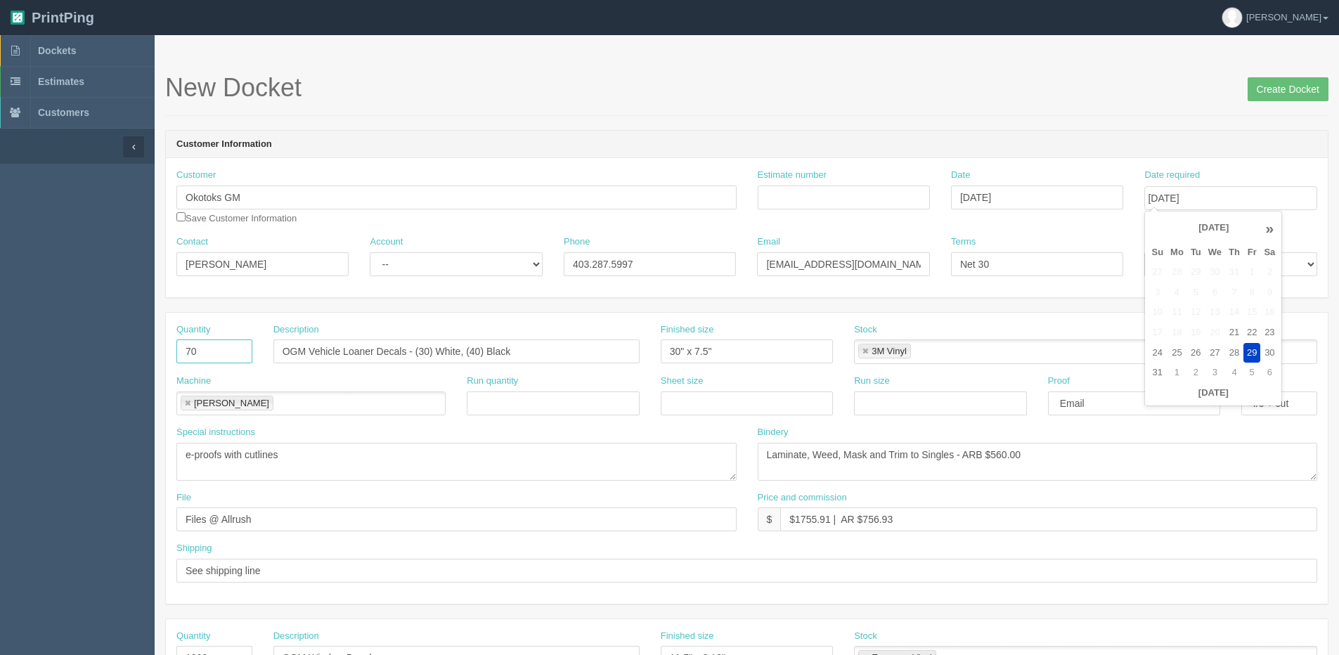
click at [70, 349] on section "Dockets Estimates Customers" at bounding box center [669, 655] width 1339 height 1241
type input "80"
click at [472, 351] on input "OGM Vehicle Loaner Decals - (30) White, (40) Black" at bounding box center [456, 351] width 366 height 24
click at [407, 366] on div "Description OGM Vehicle Loaner Decals - (30) White, (40) Black" at bounding box center [456, 348] width 387 height 51
click at [475, 351] on input "OGM Vehicle Loaner Decals - (30) White, (40) Black" at bounding box center [456, 351] width 366 height 24
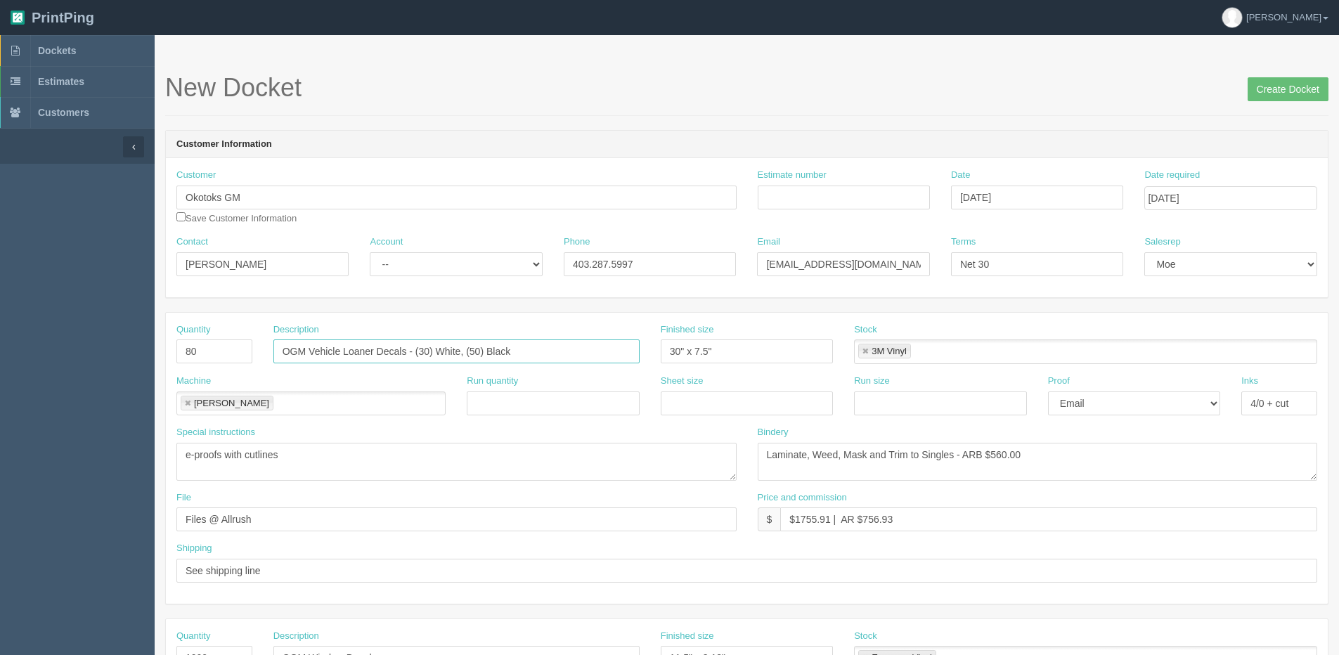
type input "OGM Vehicle Loaner Decals - (30) White, (50) Black"
drag, startPoint x: 867, startPoint y: 210, endPoint x: 853, endPoint y: 201, distance: 17.4
click at [867, 210] on div "Estimate number" at bounding box center [843, 194] width 193 height 51
click at [828, 193] on input "Estimate number" at bounding box center [844, 198] width 172 height 24
type input "075371"
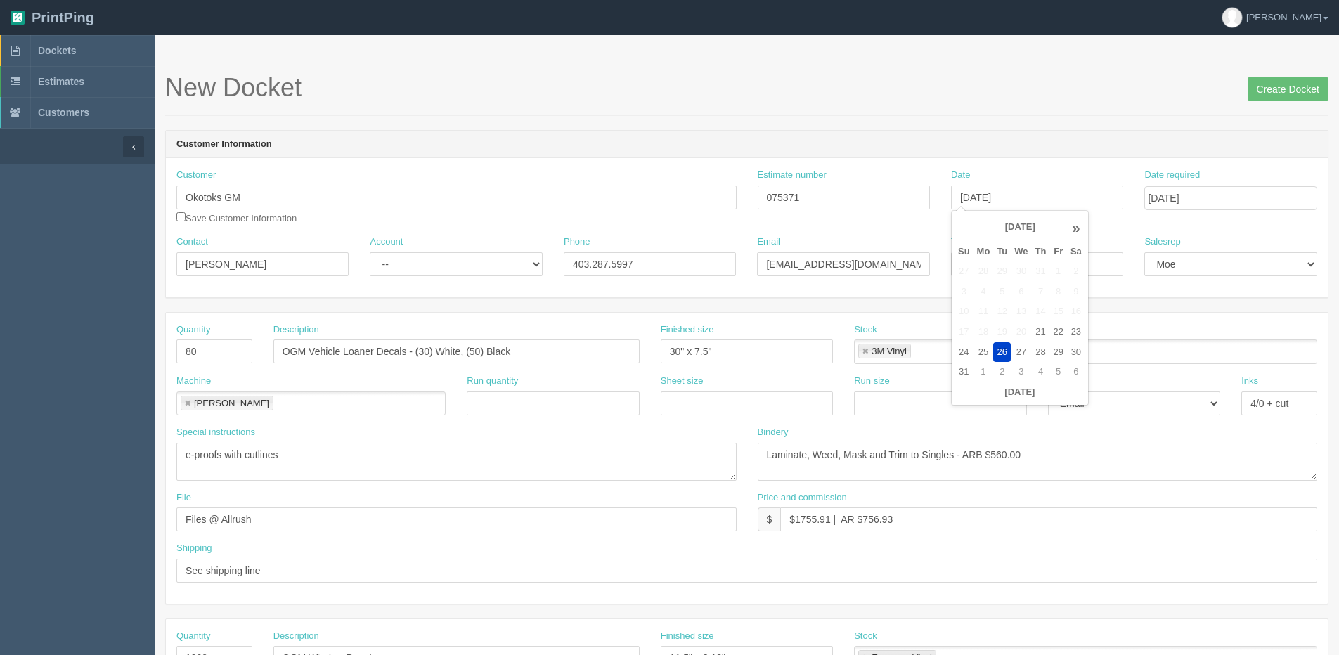
click at [1186, 429] on div "Bindery Laminate, Weed, Mask and Trim to Singles - ARB $560.00" at bounding box center [1038, 453] width 560 height 55
drag, startPoint x: 992, startPoint y: 451, endPoint x: 1222, endPoint y: 375, distance: 241.8
click at [1167, 403] on div "Quantity 80 Description OGM Vehicle Loaner Decals - (30) White, (50) Black Fini…" at bounding box center [747, 458] width 1162 height 291
type textarea "Laminate, Weed, Mask and Trim to Singles - ARB $640.00"
drag, startPoint x: 807, startPoint y: 516, endPoint x: 830, endPoint y: 520, distance: 23.6
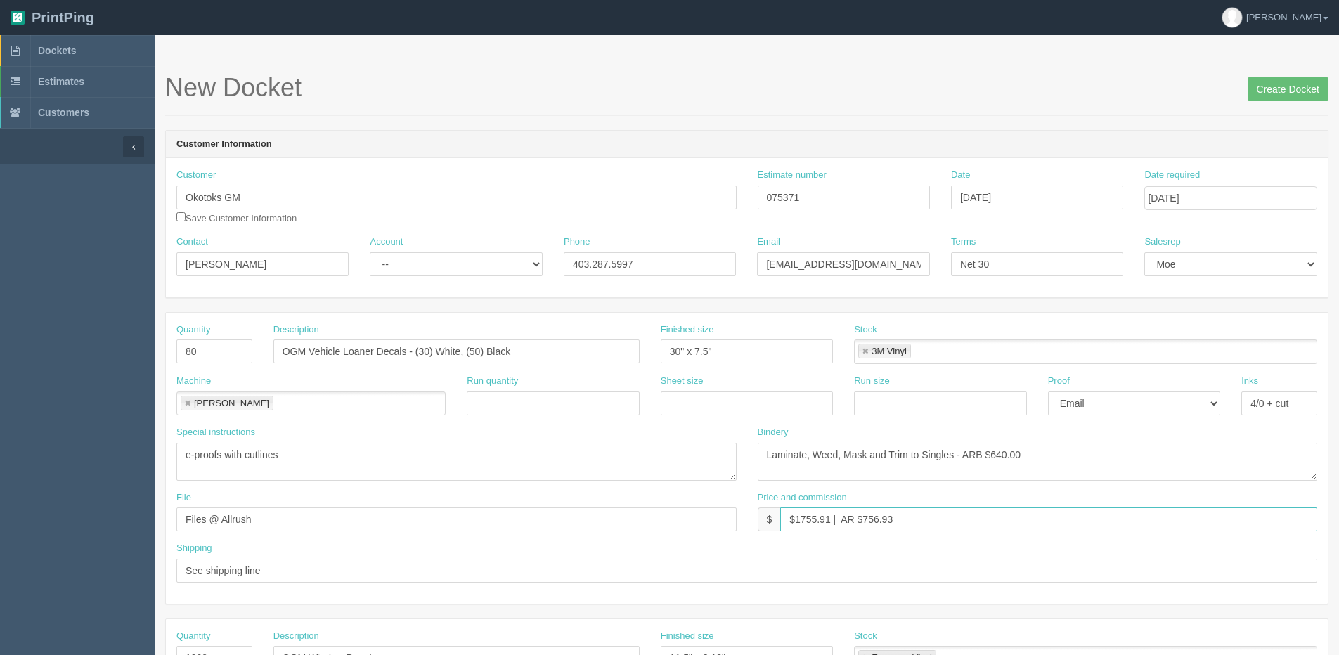
click at [830, 520] on input "$1755.91 | AR $756.93" at bounding box center [1048, 519] width 537 height 24
drag, startPoint x: 865, startPoint y: 517, endPoint x: 1032, endPoint y: 470, distance: 174.3
click at [972, 490] on div "Quantity 80 Description OGM Vehicle Loaner Decals - (30) White, (50) Black Fini…" at bounding box center [747, 458] width 1162 height 291
type input "$1766.03 | AR $626.65"
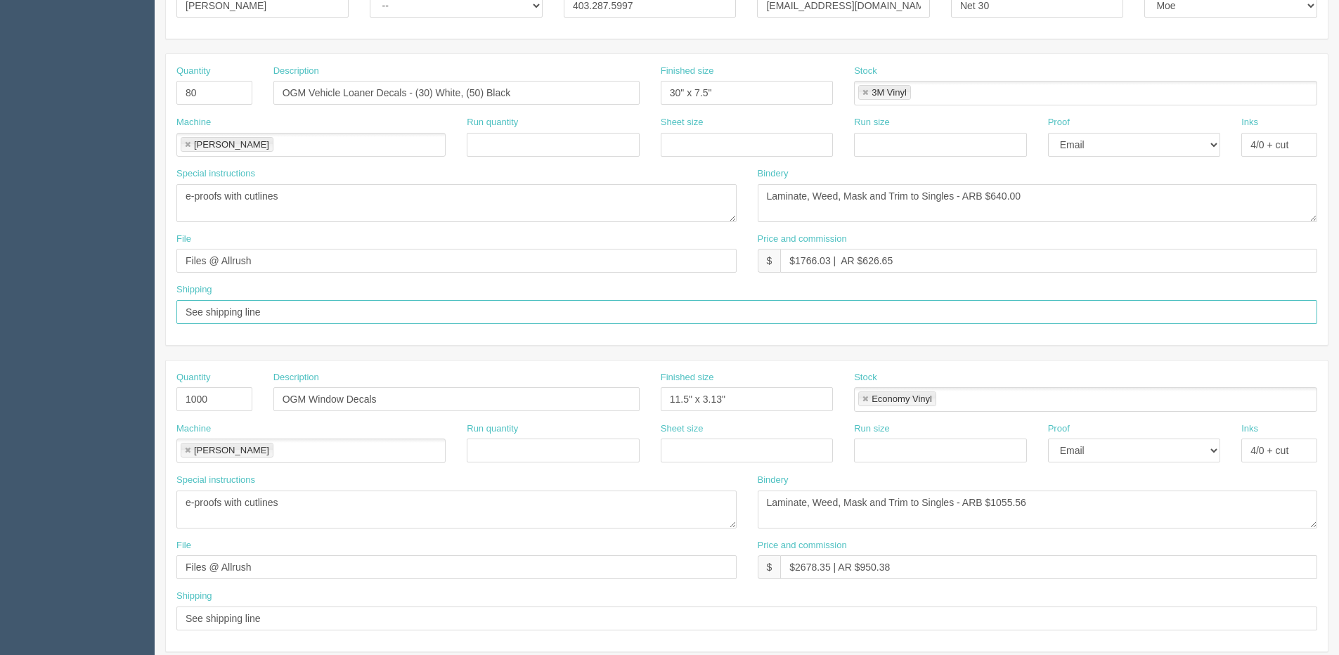
scroll to position [281, 0]
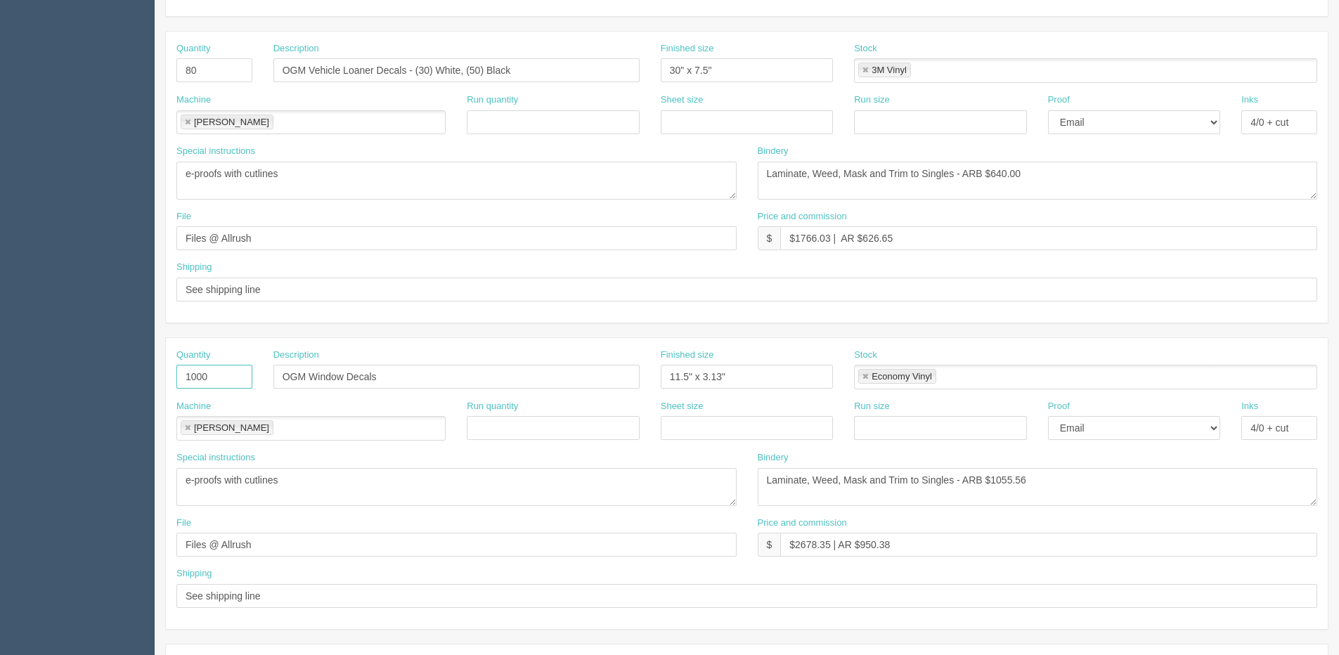
drag, startPoint x: 241, startPoint y: 375, endPoint x: -121, endPoint y: 409, distance: 363.5
click at [0, 409] on html "PrintPing [PERSON_NAME] Edit account ( [PERSON_NAME][EMAIL_ADDRESS][DOMAIN_NAME…" at bounding box center [669, 357] width 1339 height 1276
drag, startPoint x: 387, startPoint y: 381, endPoint x: -58, endPoint y: 443, distance: 449.2
click at [0, 443] on html "PrintPing Dan Edit account ( dan@allrush.ca ) Logout Dockets Estimates Customers" at bounding box center [669, 357] width 1339 height 1276
drag, startPoint x: 727, startPoint y: 374, endPoint x: 355, endPoint y: 404, distance: 373.7
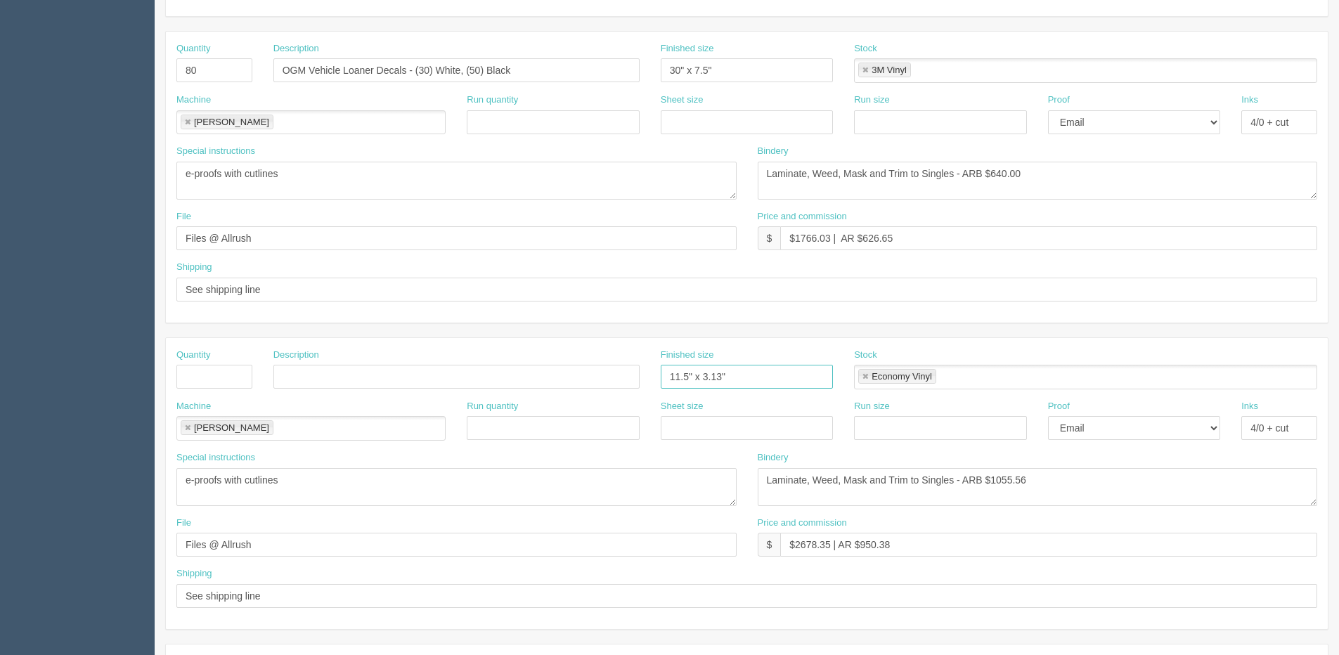
click at [355, 404] on div "Quantity Description Finished size 11.5" x 3.13" Stock Economy Vinyl Economy Vi…" at bounding box center [747, 483] width 1162 height 291
click at [867, 377] on link at bounding box center [865, 377] width 8 height 9
drag, startPoint x: 1044, startPoint y: 484, endPoint x: 451, endPoint y: 550, distance: 596.2
click at [474, 562] on div "Quantity Description Finished size Stock Machine Roland Roland Run quantity She…" at bounding box center [747, 483] width 1162 height 291
drag, startPoint x: 292, startPoint y: 484, endPoint x: -127, endPoint y: 533, distance: 422.4
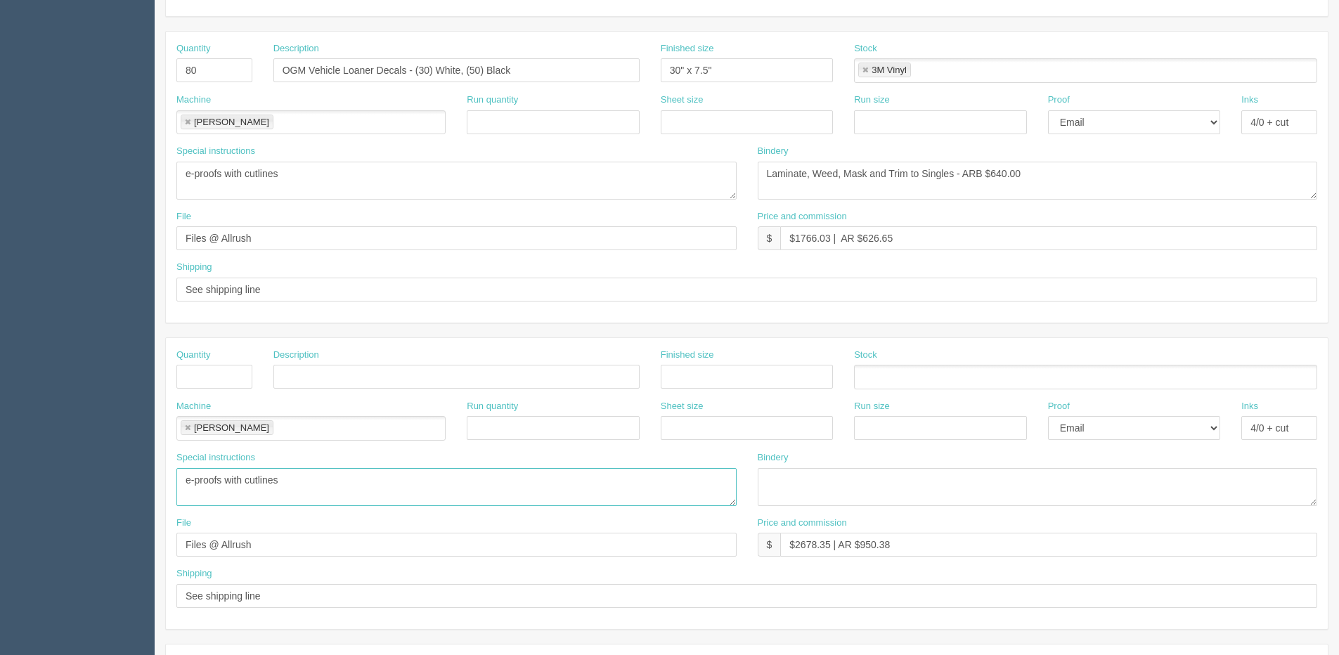
click at [0, 533] on html "PrintPing Dan Edit account ( dan@allrush.ca ) Logout Dockets Estimates Customers" at bounding box center [669, 357] width 1339 height 1276
click at [188, 426] on link at bounding box center [187, 428] width 8 height 9
drag, startPoint x: 900, startPoint y: 550, endPoint x: 758, endPoint y: 492, distance: 153.5
click at [403, 555] on div "File Files @ Allrush Price and commission $ $2678.35 | AR $950.38" at bounding box center [747, 542] width 1162 height 51
click at [1108, 434] on select "-- Email Hard Copy" at bounding box center [1134, 428] width 172 height 24
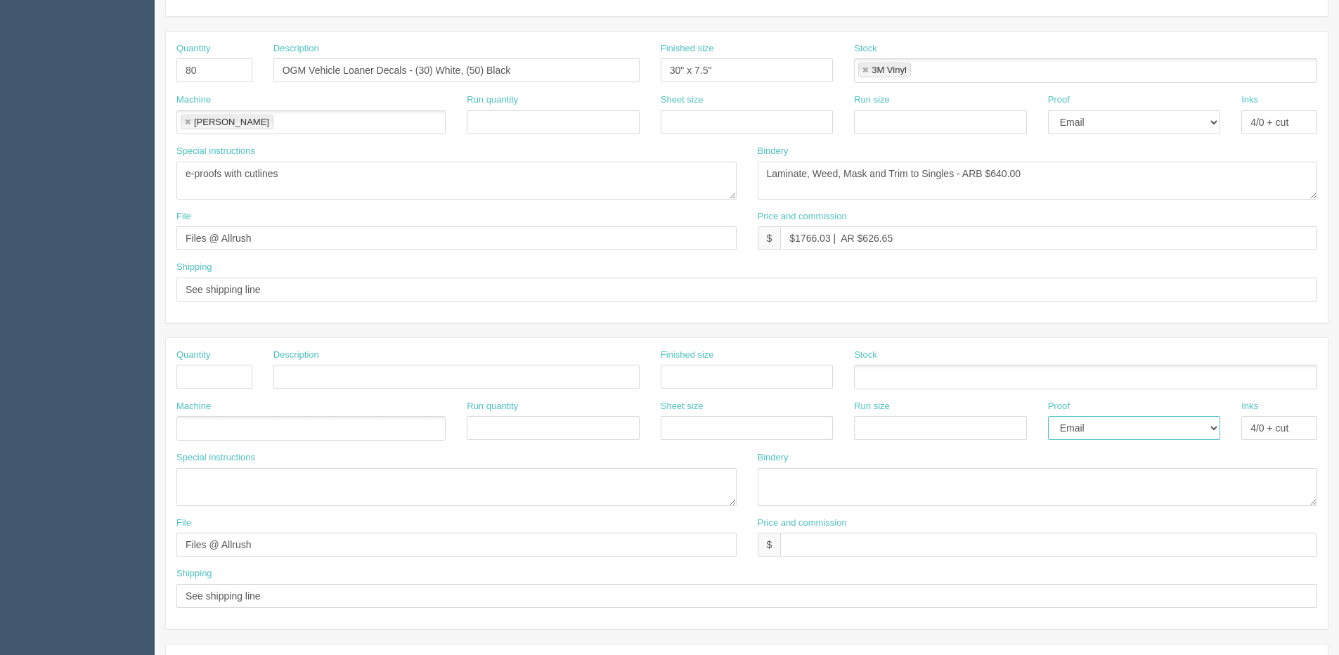
select select
click at [1048, 416] on select "-- Email Hard Copy" at bounding box center [1134, 428] width 172 height 24
drag, startPoint x: 1288, startPoint y: 431, endPoint x: 1013, endPoint y: 431, distance: 274.8
click at [1013, 431] on div "Machine Run quantity Sheet size Run size Proof -- Email Hard Copy Inks 4/0 + cut" at bounding box center [747, 425] width 1162 height 51
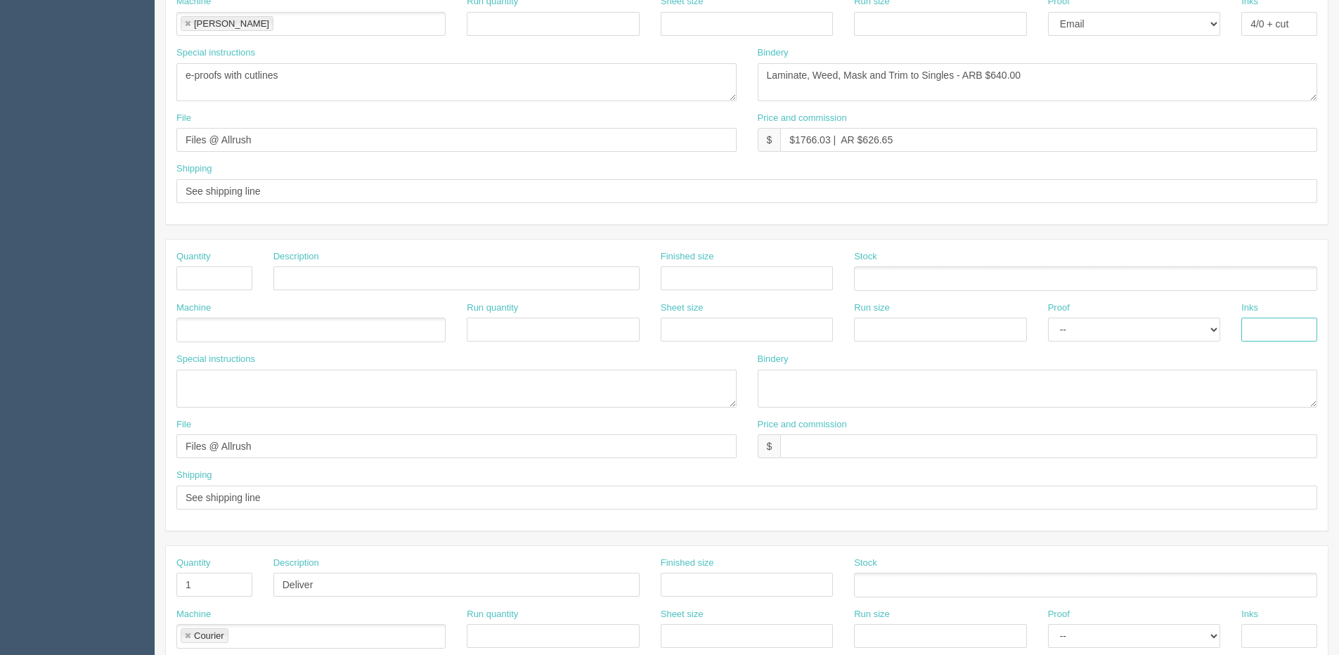
scroll to position [492, 0]
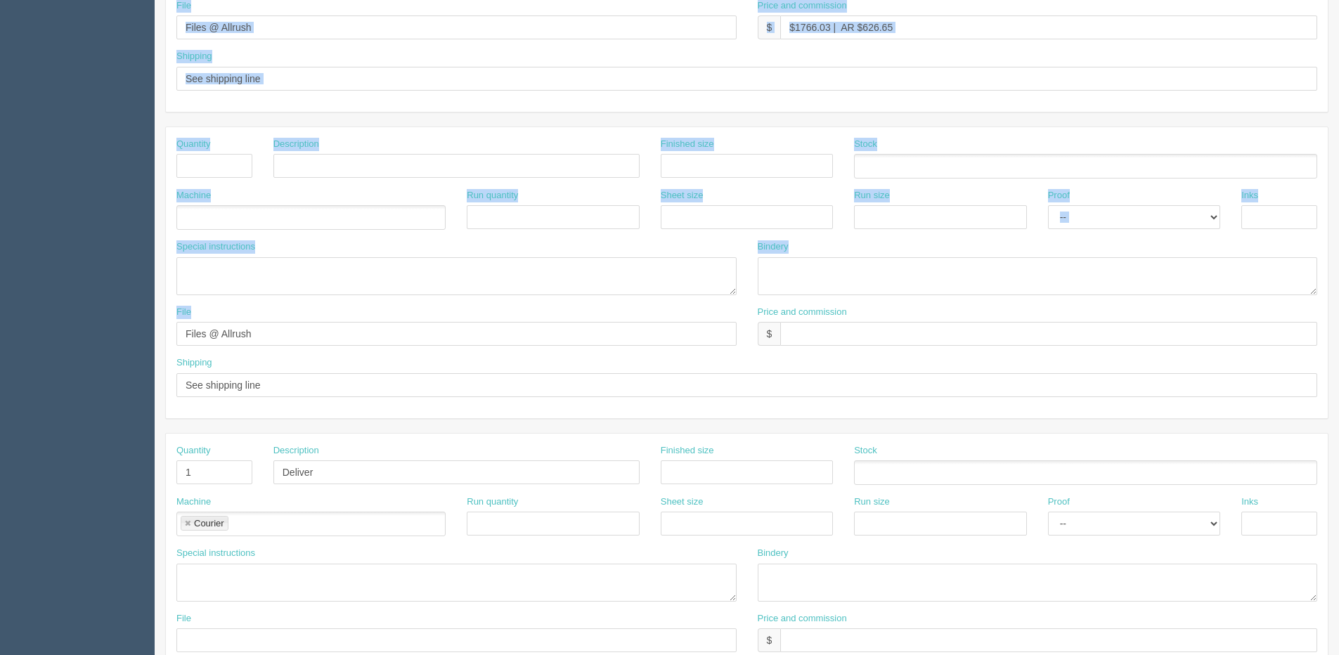
drag, startPoint x: 280, startPoint y: 350, endPoint x: 23, endPoint y: 365, distance: 257.7
click at [23, 365] on section "Dockets Estimates Customers" at bounding box center [669, 163] width 1339 height 1241
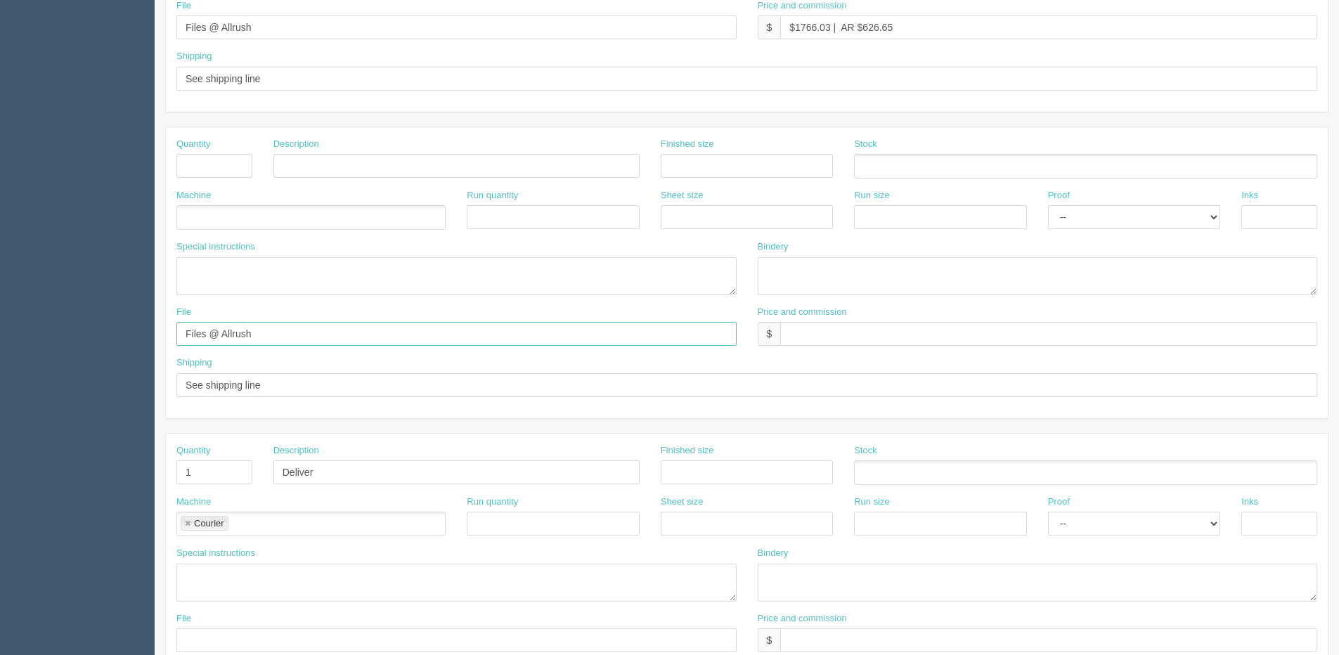
click at [264, 344] on input "Files @ Allrush" at bounding box center [456, 334] width 560 height 24
drag, startPoint x: 217, startPoint y: 337, endPoint x: 84, endPoint y: 343, distance: 133.0
click at [58, 346] on section "Dockets Estimates Customers" at bounding box center [669, 163] width 1339 height 1241
drag, startPoint x: 271, startPoint y: 386, endPoint x: 32, endPoint y: 387, distance: 238.3
click at [24, 387] on section "Dockets Estimates Customers" at bounding box center [669, 163] width 1339 height 1241
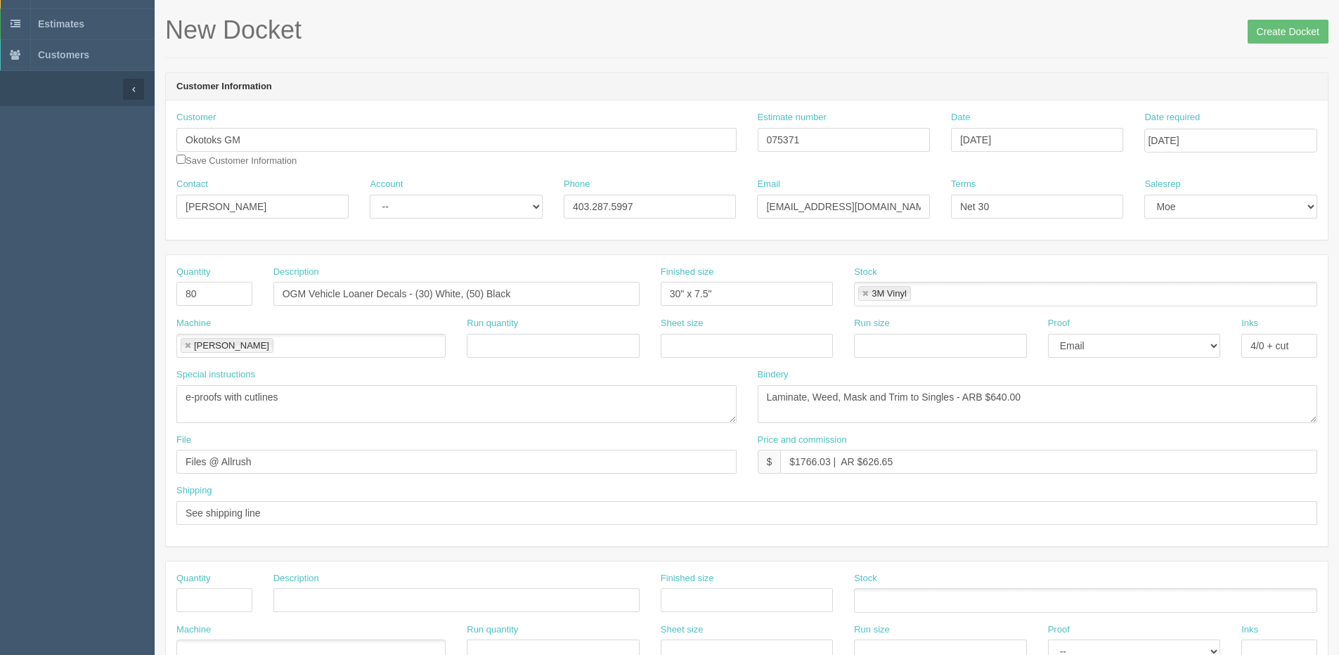
scroll to position [0, 0]
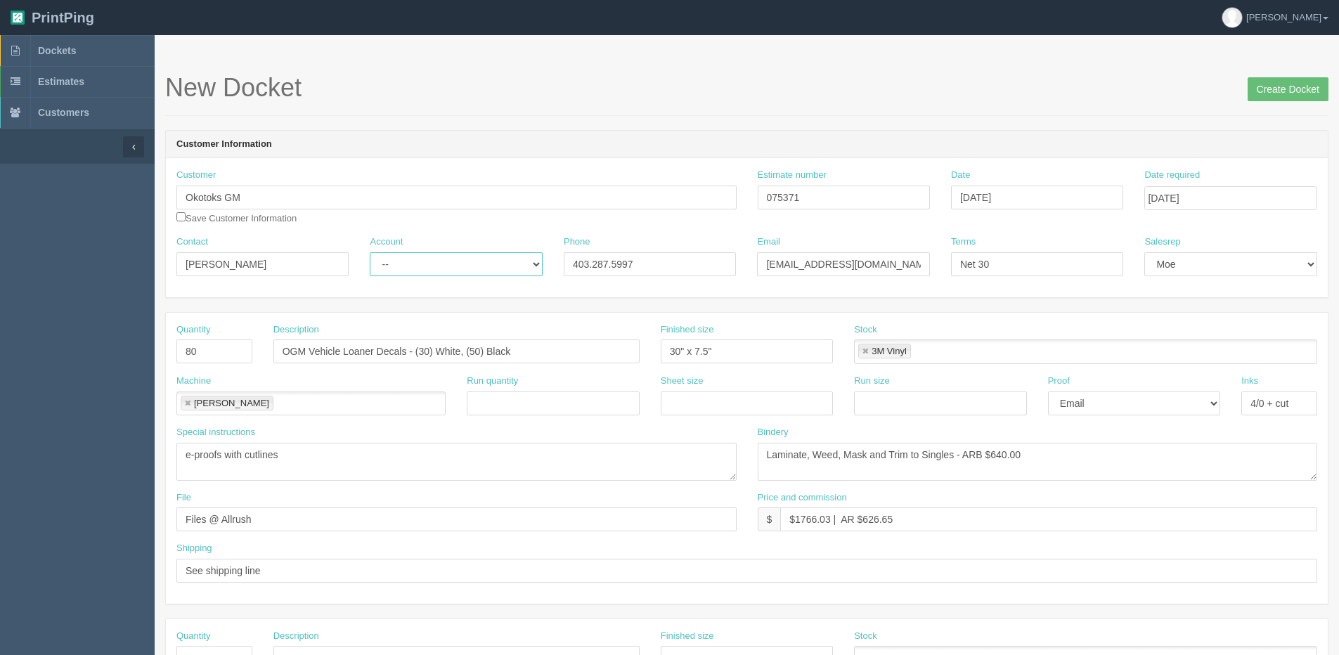
click at [389, 261] on select "-- Existing Client Allrush Client Rep Client" at bounding box center [456, 264] width 172 height 24
select select "Allrush Client"
click at [370, 252] on select "-- Existing Client Allrush Client Rep Client" at bounding box center [456, 264] width 172 height 24
click at [1281, 84] on input "Create Docket" at bounding box center [1288, 89] width 81 height 24
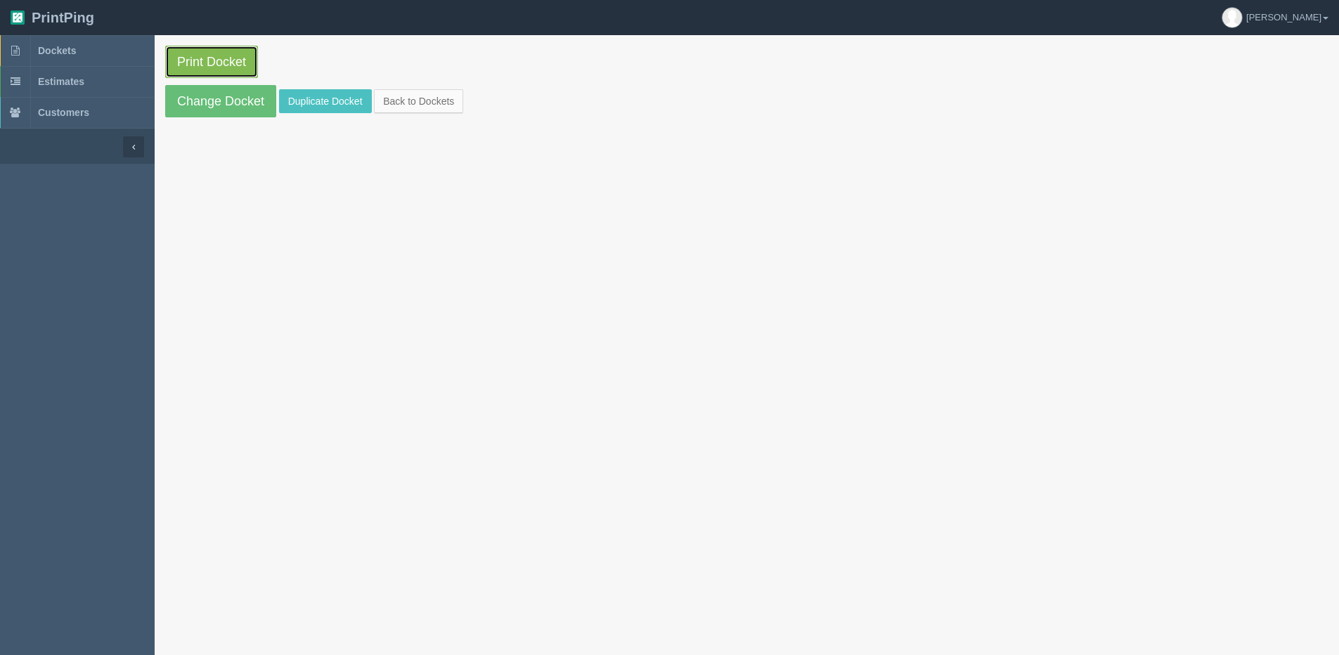
click at [219, 60] on link "Print Docket" at bounding box center [211, 62] width 93 height 32
click at [420, 103] on link "Back to Dockets" at bounding box center [418, 101] width 89 height 24
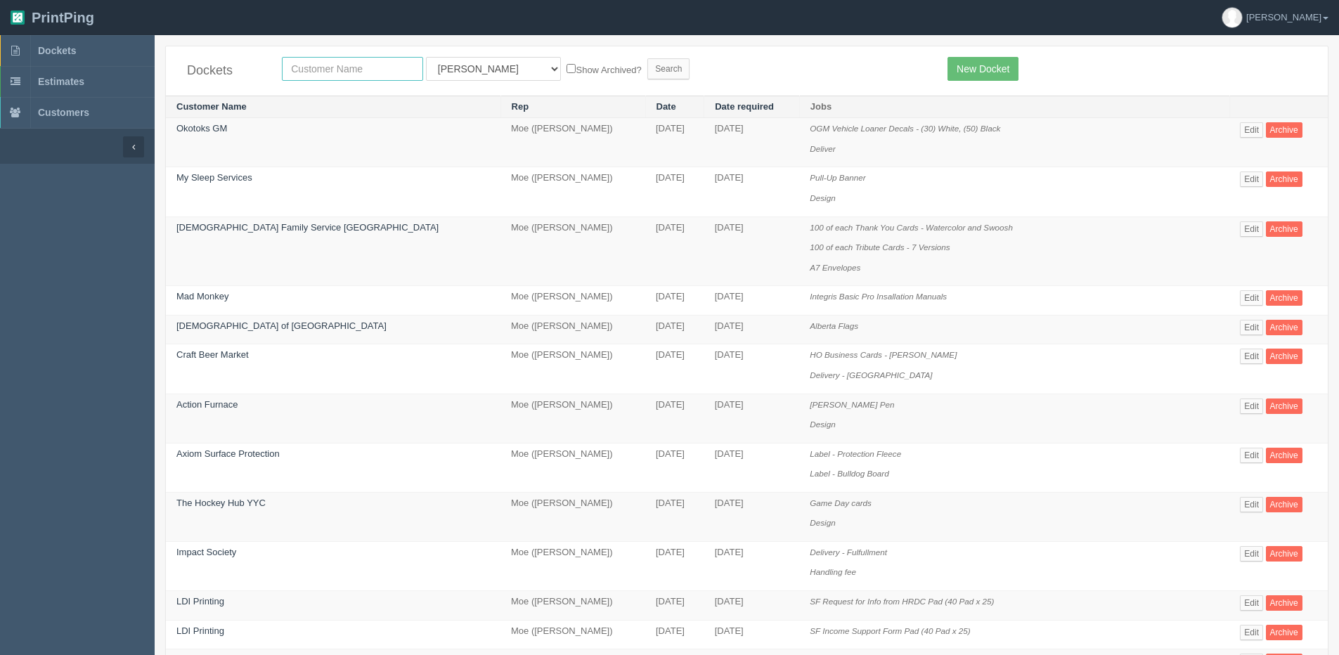
click at [309, 69] on input "text" at bounding box center [352, 69] width 141 height 24
type input "country hills nissan"
click at [481, 67] on select "All Users Ali Ali Test 1 Aly Amy Ankit Arif Brandon Dan France Greg Jim Mark Ma…" at bounding box center [493, 69] width 135 height 24
select select "1"
click at [426, 57] on select "All Users Ali Ali Test 1 Aly Amy Ankit Arif Brandon Dan France Greg Jim Mark Ma…" at bounding box center [493, 69] width 135 height 24
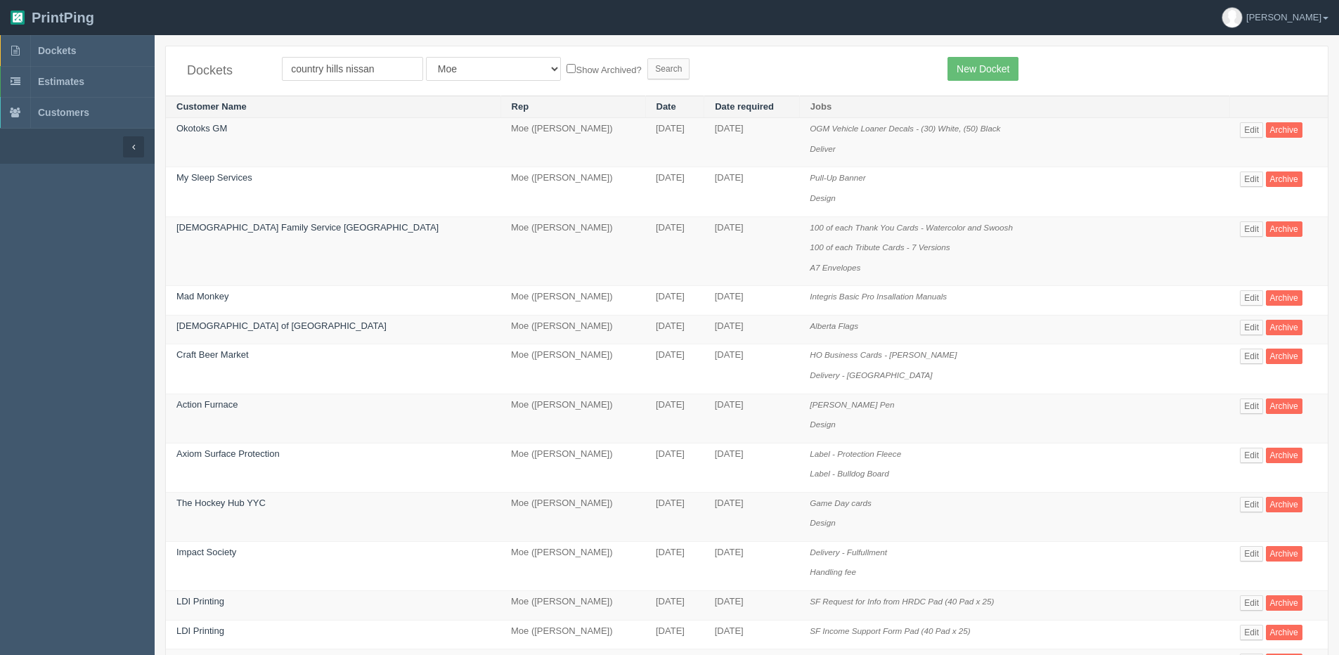
click at [567, 70] on label "Show Archived?" at bounding box center [604, 69] width 75 height 16
click at [567, 70] on input "Show Archived?" at bounding box center [571, 68] width 9 height 9
checkbox input "true"
click at [647, 72] on input "Search" at bounding box center [668, 68] width 42 height 21
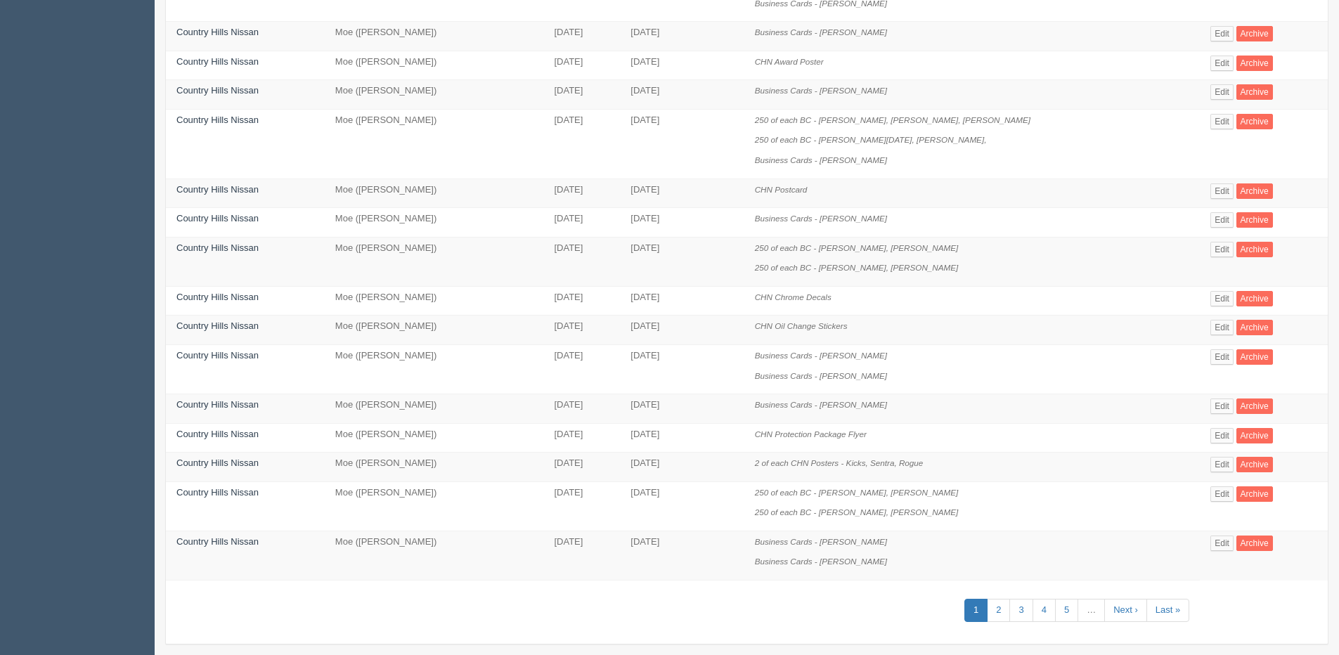
scroll to position [483, 0]
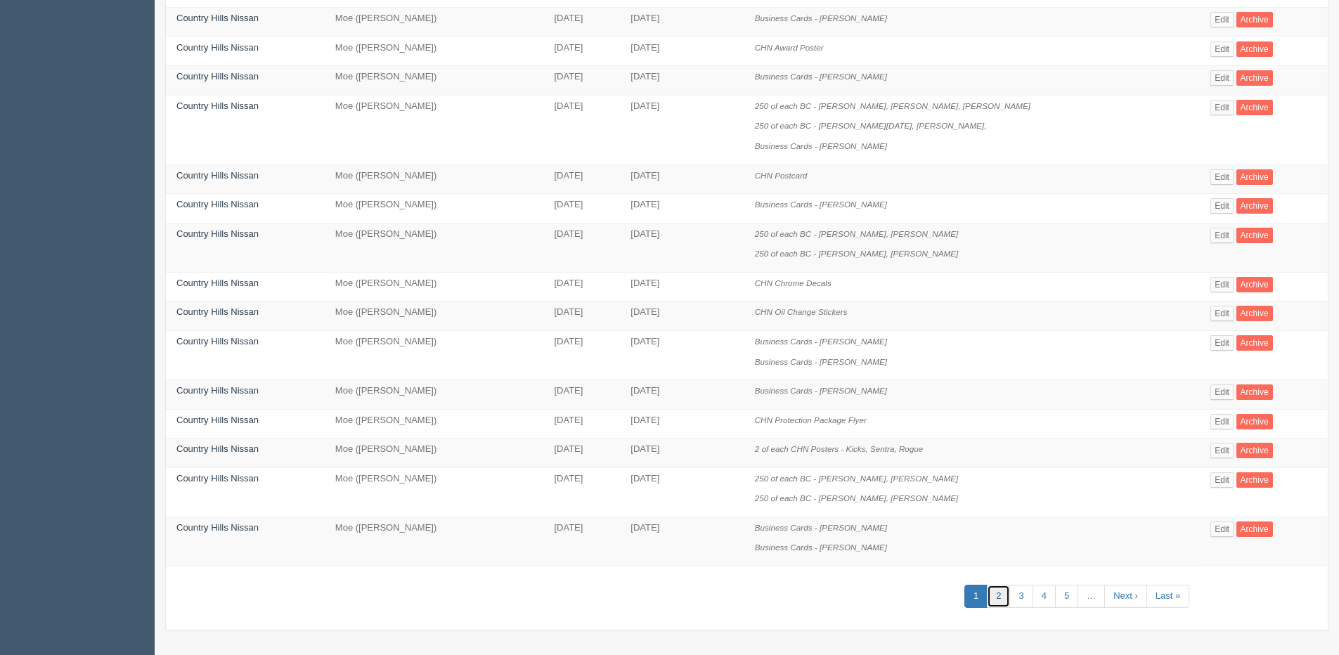
click at [988, 595] on link "2" at bounding box center [998, 596] width 23 height 23
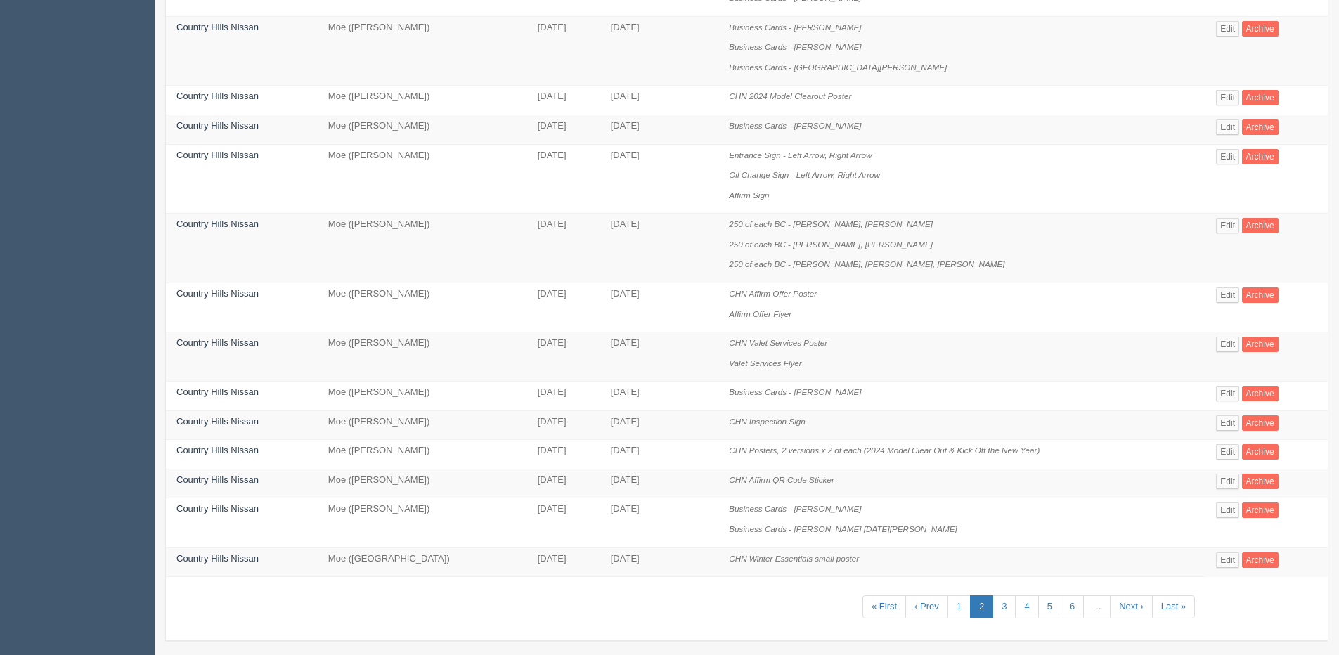
scroll to position [523, 0]
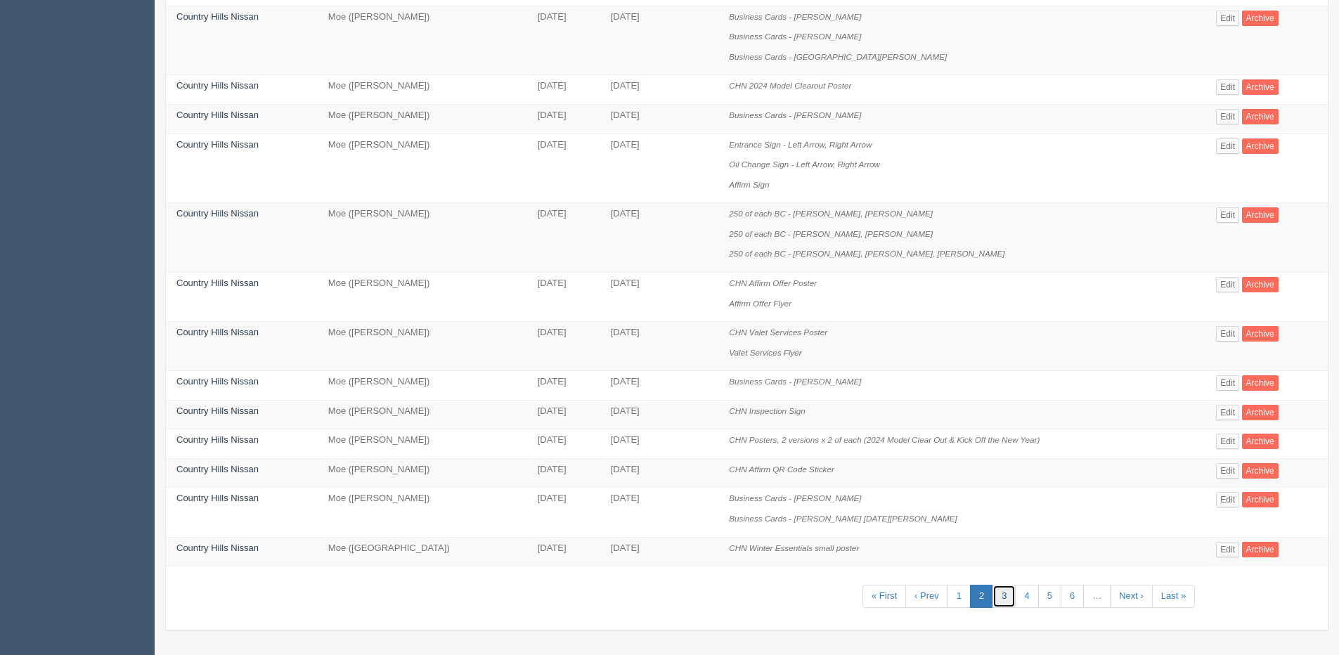
click at [1003, 600] on link "3" at bounding box center [1003, 596] width 23 height 23
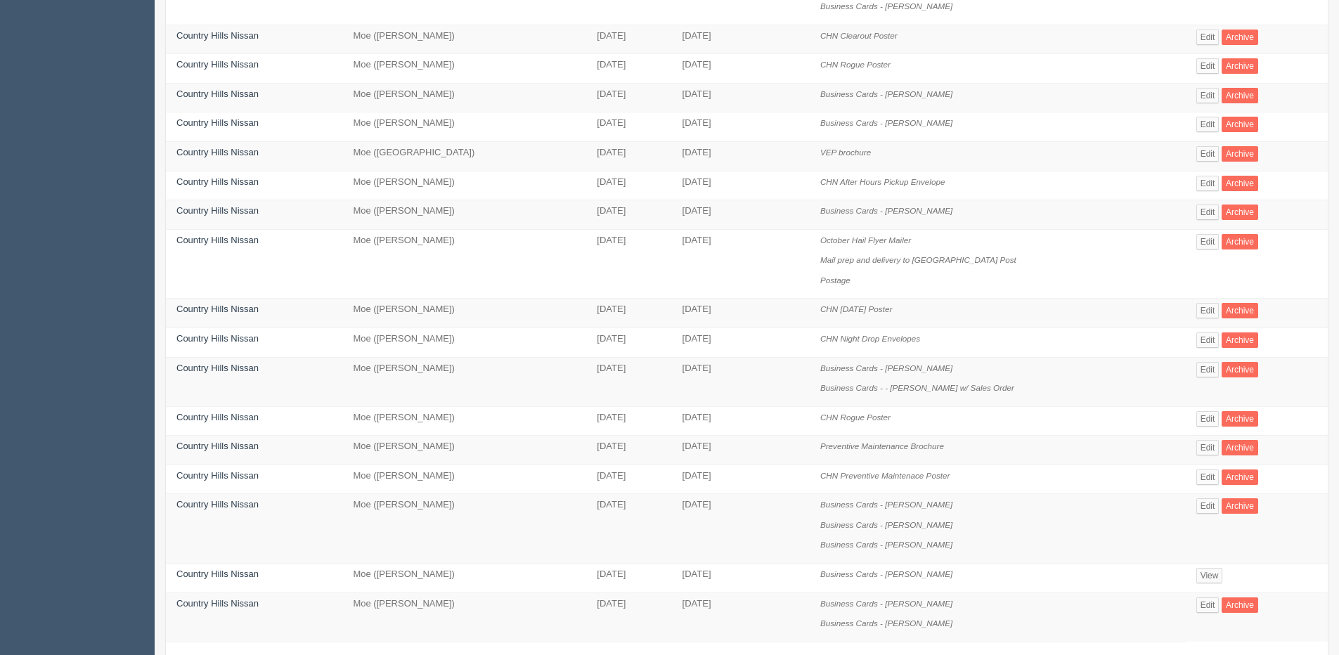
scroll to position [492, 0]
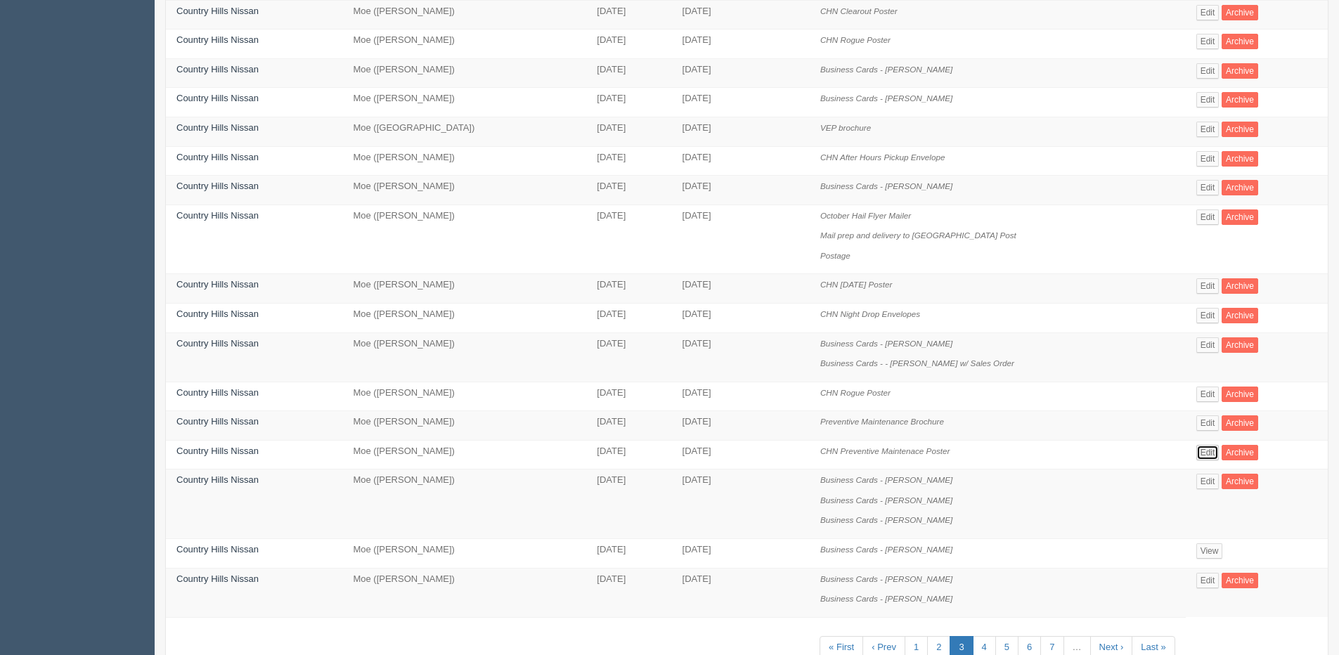
click at [1211, 455] on link "Edit" at bounding box center [1207, 452] width 23 height 15
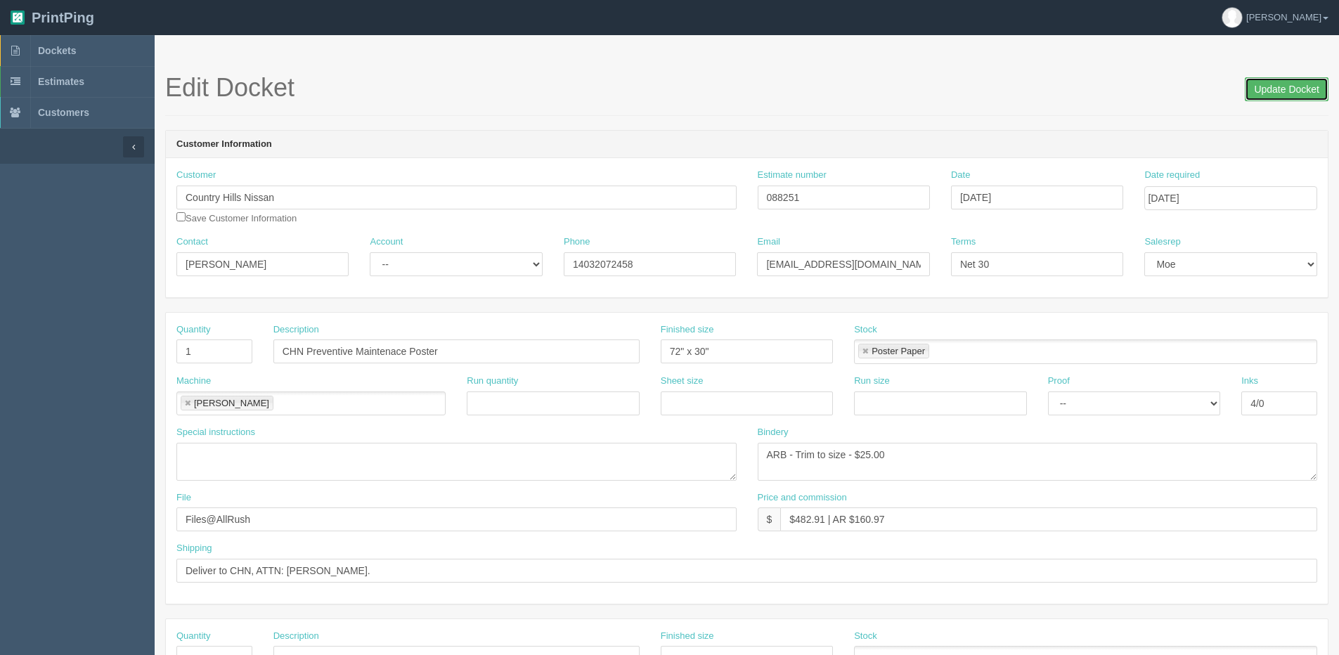
click at [1282, 90] on input "Update Docket" at bounding box center [1287, 89] width 84 height 24
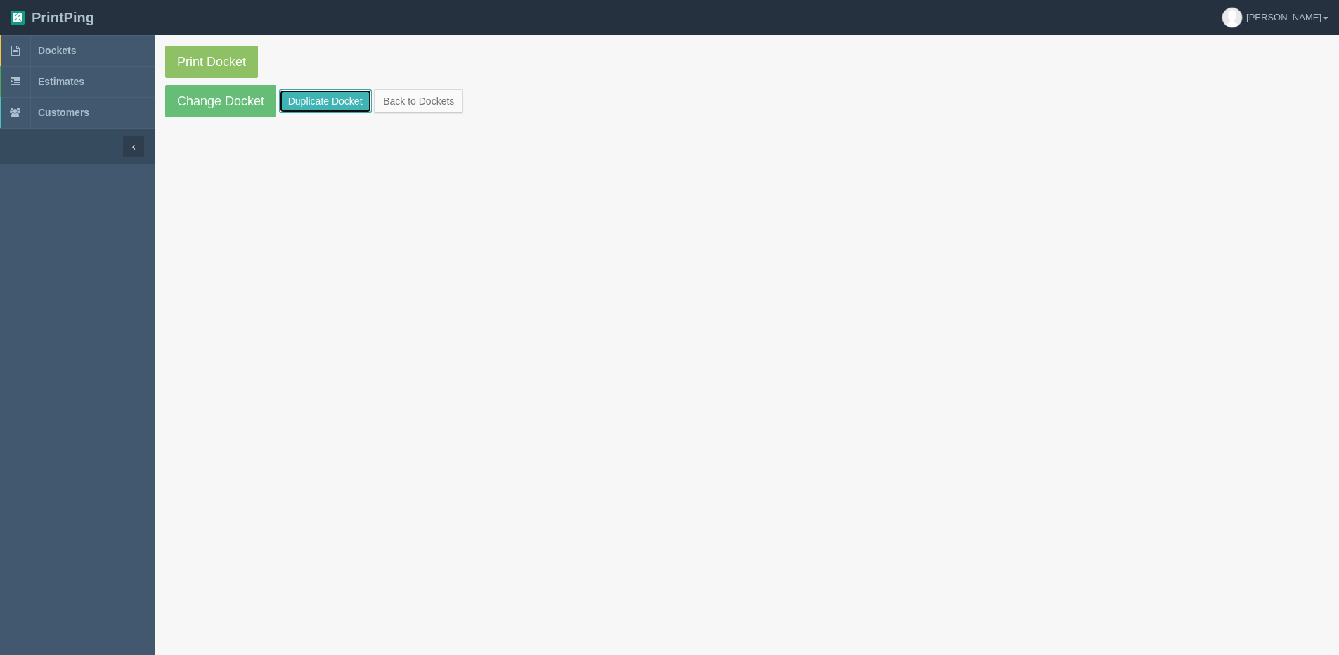
click at [298, 98] on link "Duplicate Docket" at bounding box center [325, 101] width 93 height 24
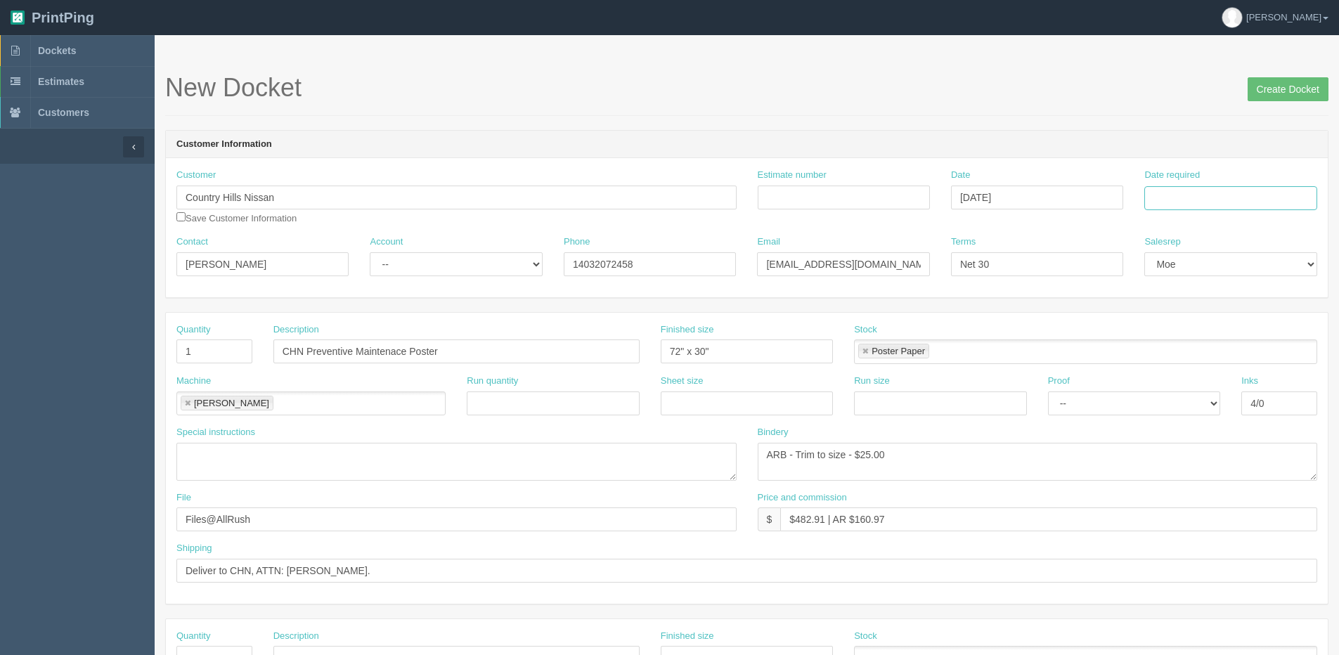
click at [1243, 202] on input "Date required" at bounding box center [1230, 198] width 172 height 24
drag, startPoint x: 1224, startPoint y: 400, endPoint x: 1233, endPoint y: 399, distance: 9.2
click at [1224, 400] on th "[DATE]" at bounding box center [1213, 393] width 131 height 20
click at [1257, 346] on td "29" at bounding box center [1251, 353] width 17 height 20
type input "[DATE]"
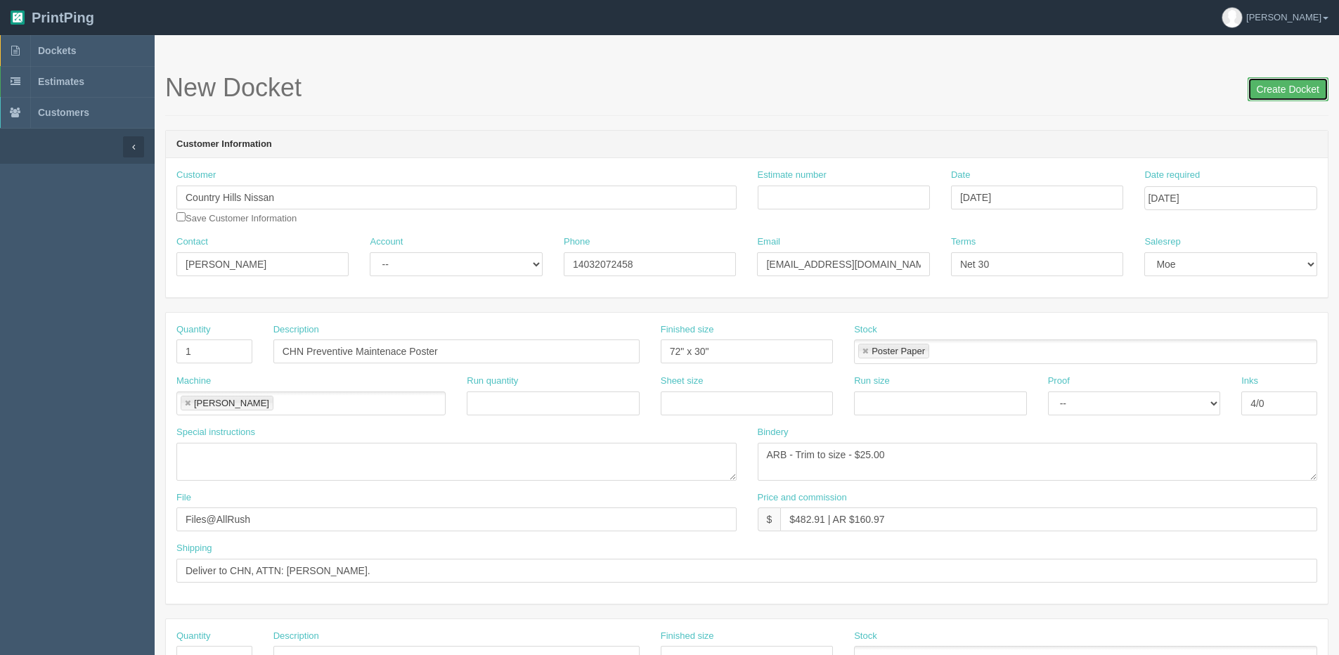
click at [1279, 84] on input "Create Docket" at bounding box center [1288, 89] width 81 height 24
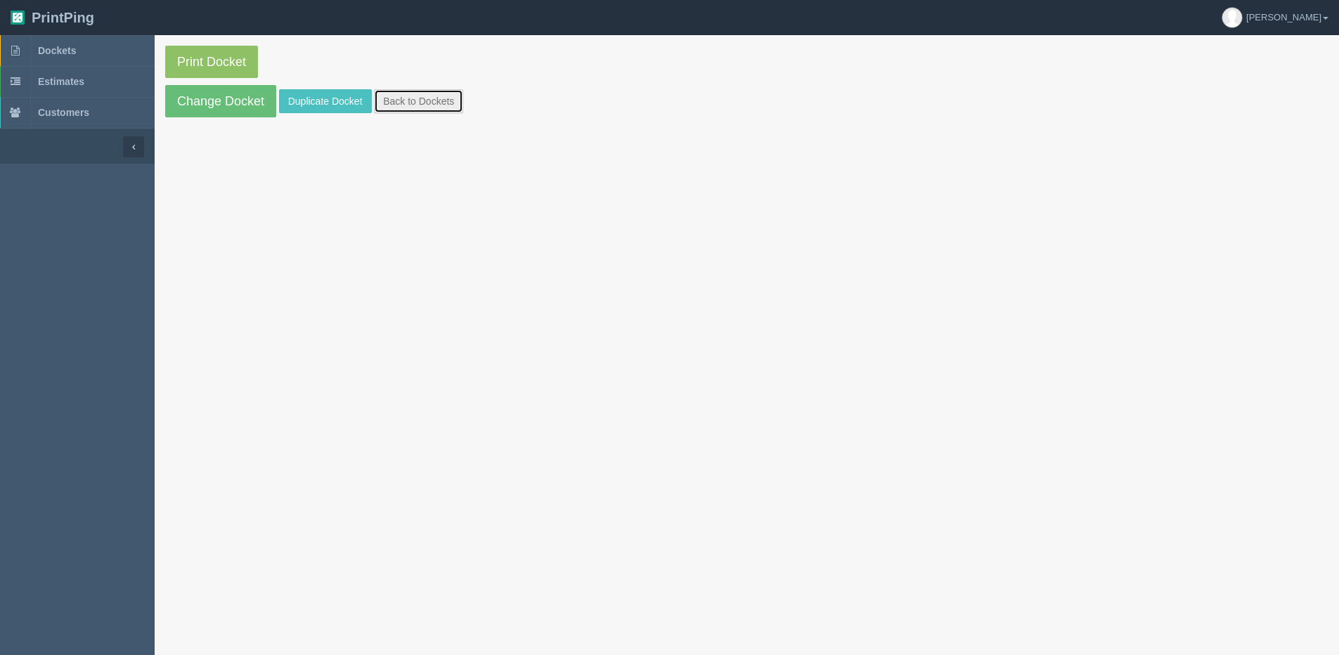
click at [386, 104] on link "Back to Dockets" at bounding box center [418, 101] width 89 height 24
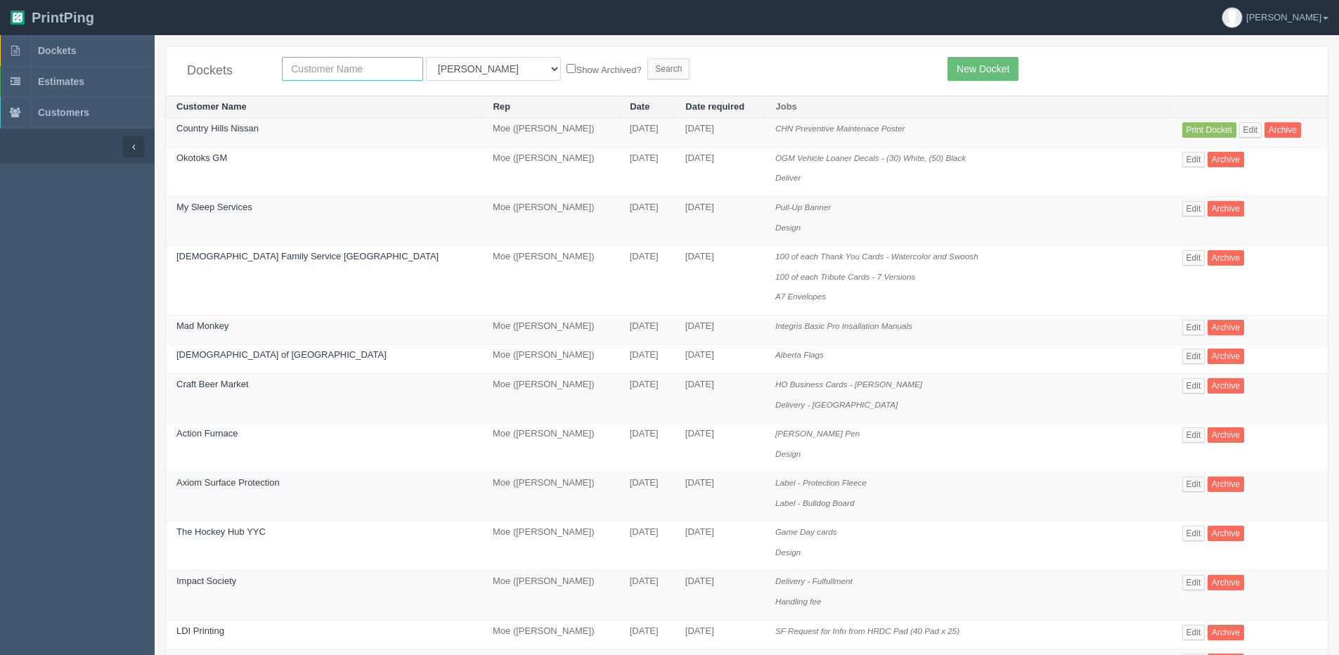
click at [349, 65] on input "text" at bounding box center [352, 69] width 141 height 24
type input "country"
click at [647, 58] on input "Search" at bounding box center [668, 68] width 42 height 21
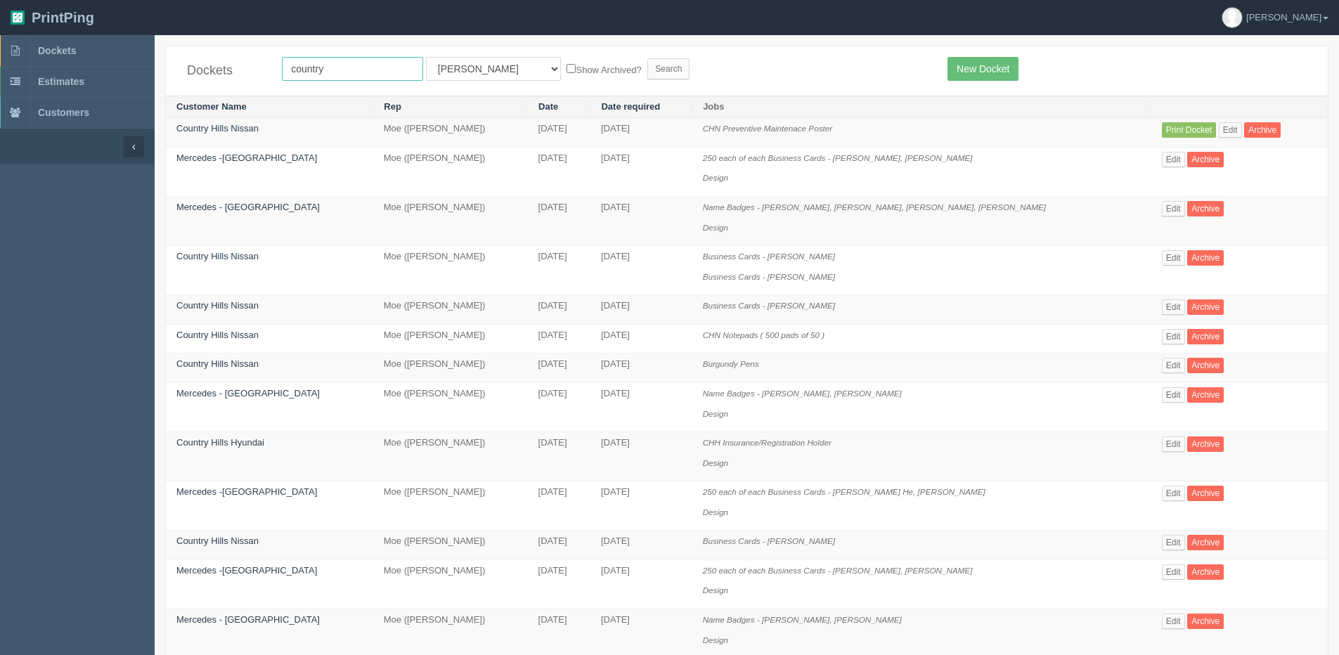
click at [377, 71] on input "country" at bounding box center [352, 69] width 141 height 24
type input "country hills nissan"
click at [567, 68] on label "Show Archived?" at bounding box center [604, 69] width 75 height 16
click at [567, 68] on input "Show Archived?" at bounding box center [571, 68] width 9 height 9
checkbox input "true"
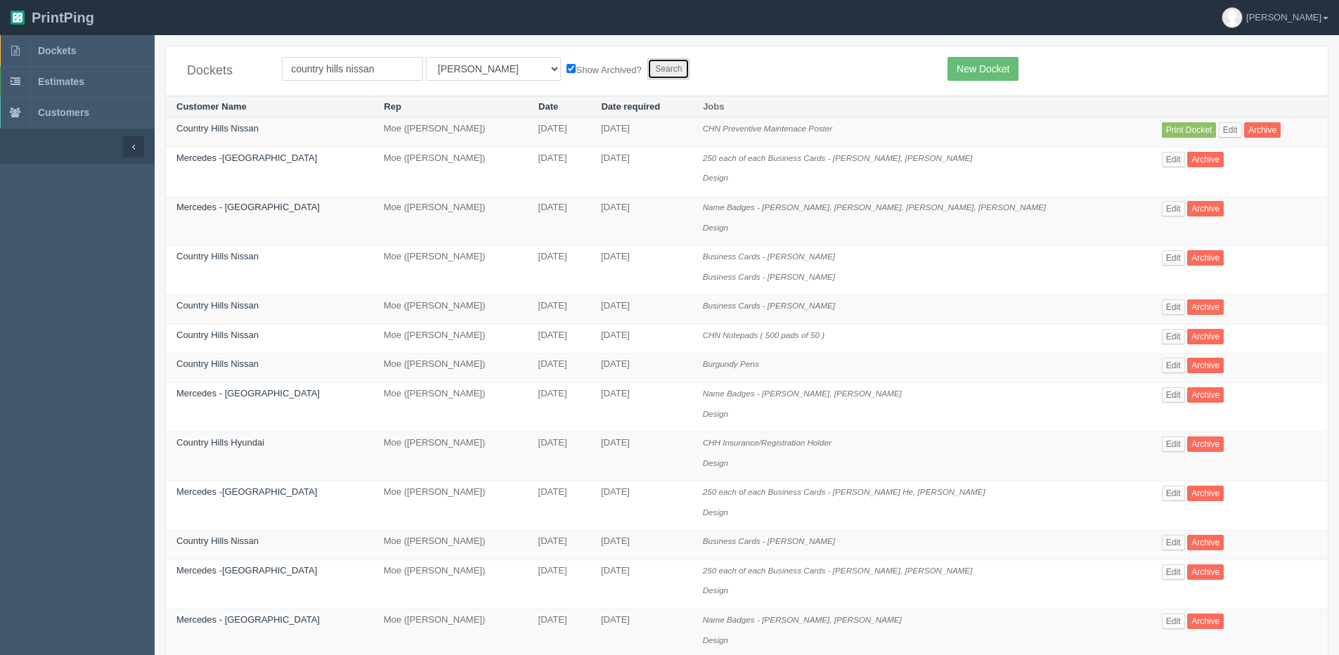
click at [647, 66] on input "Search" at bounding box center [668, 68] width 42 height 21
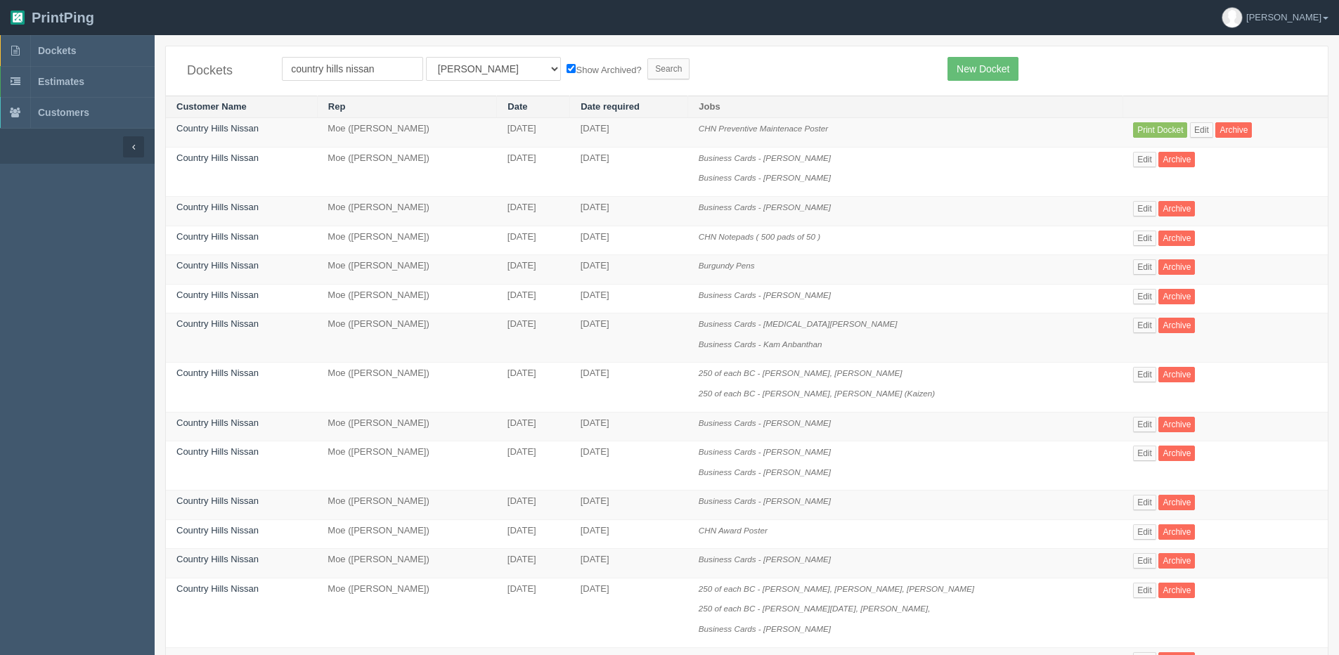
click at [446, 75] on select "All Users [PERSON_NAME] Test 1 [PERSON_NAME] [PERSON_NAME] [PERSON_NAME] France…" at bounding box center [493, 69] width 135 height 24
select select "1"
click at [426, 57] on select "All Users [PERSON_NAME] Test 1 [PERSON_NAME] [PERSON_NAME] [PERSON_NAME] France…" at bounding box center [493, 69] width 135 height 24
click at [647, 67] on input "Search" at bounding box center [668, 68] width 42 height 21
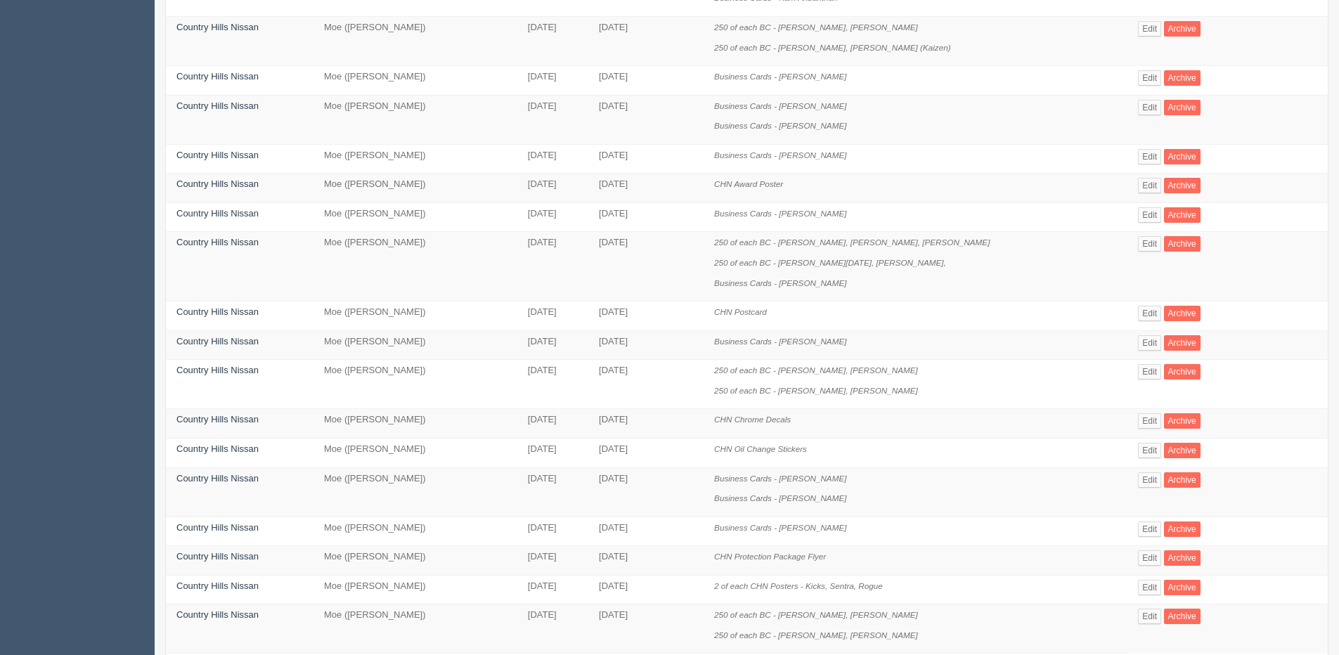
scroll to position [463, 0]
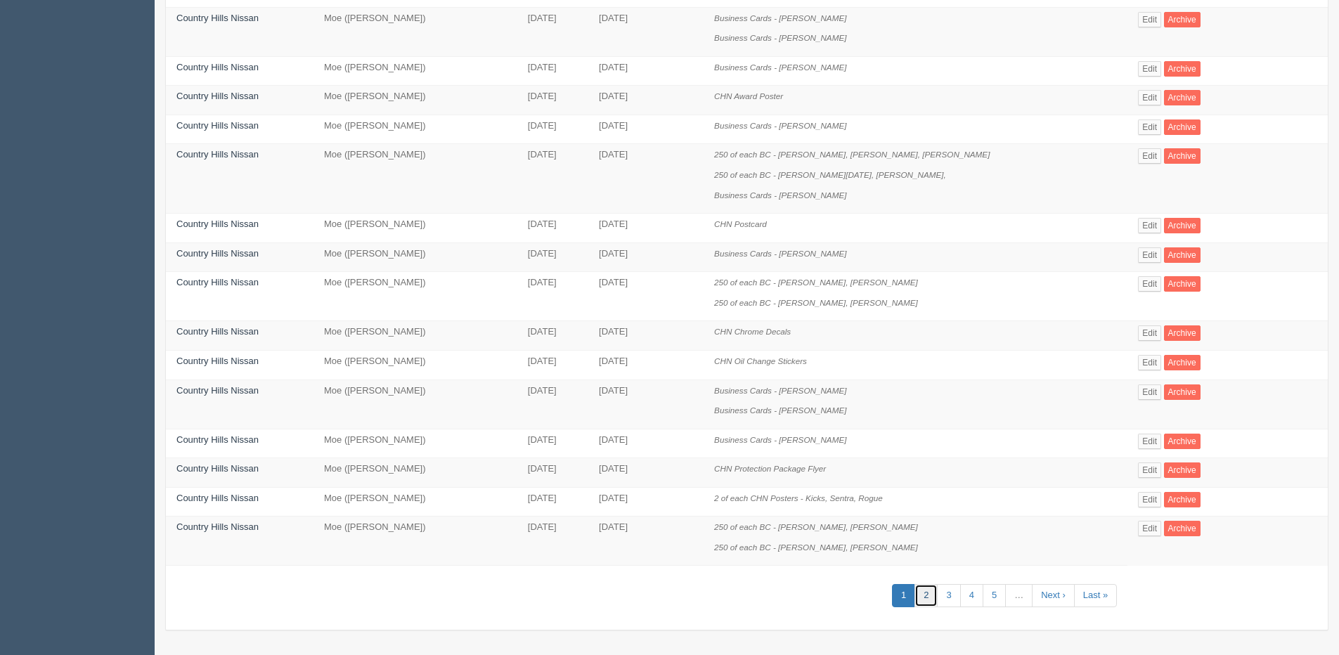
click at [914, 603] on link "2" at bounding box center [925, 595] width 23 height 23
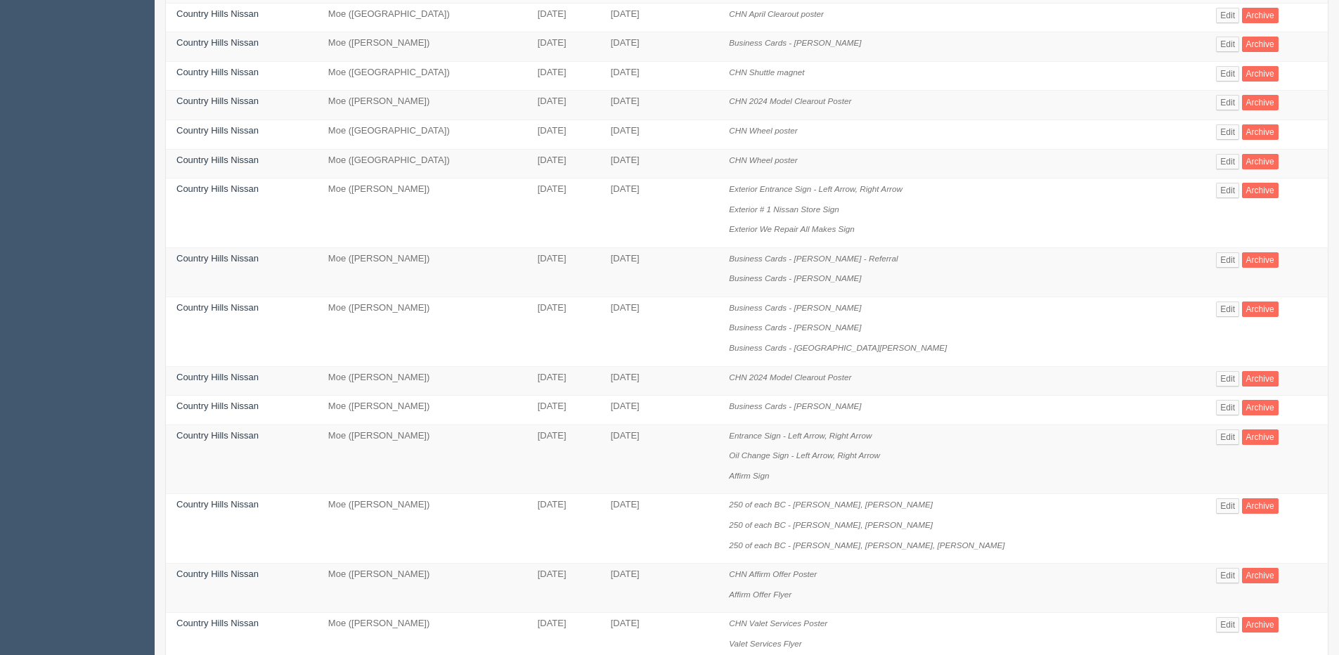
scroll to position [543, 0]
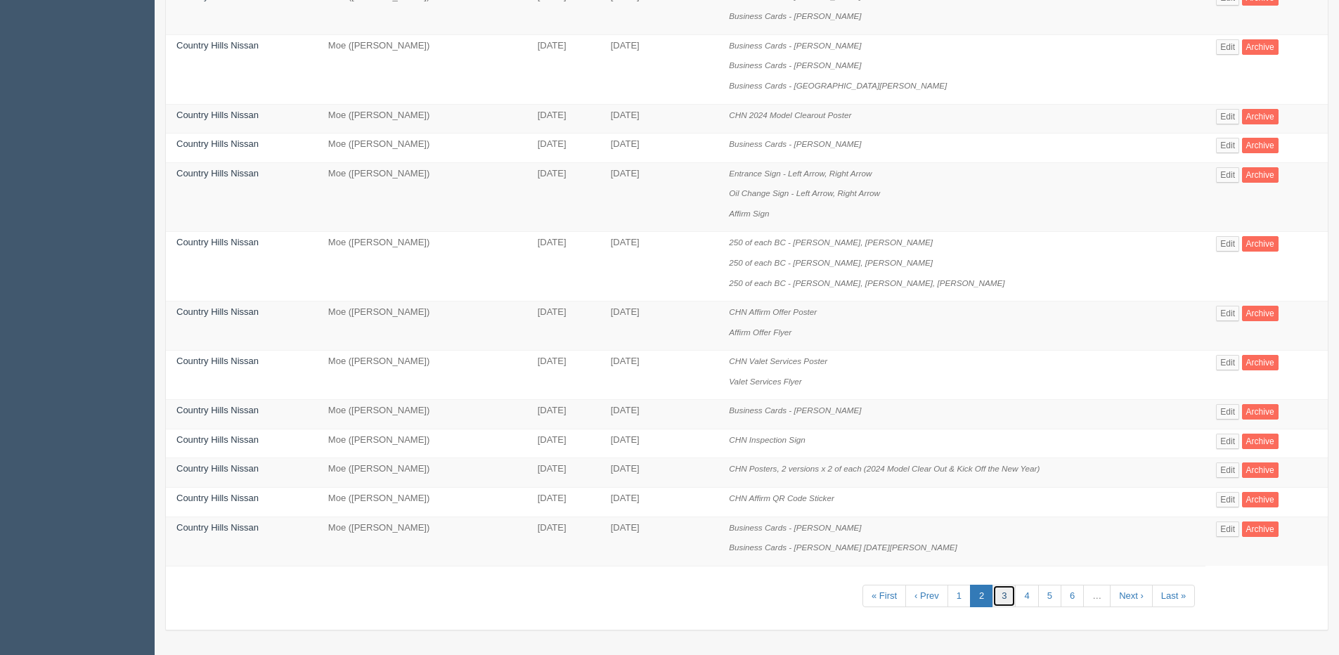
click at [1009, 597] on link "3" at bounding box center [1003, 596] width 23 height 23
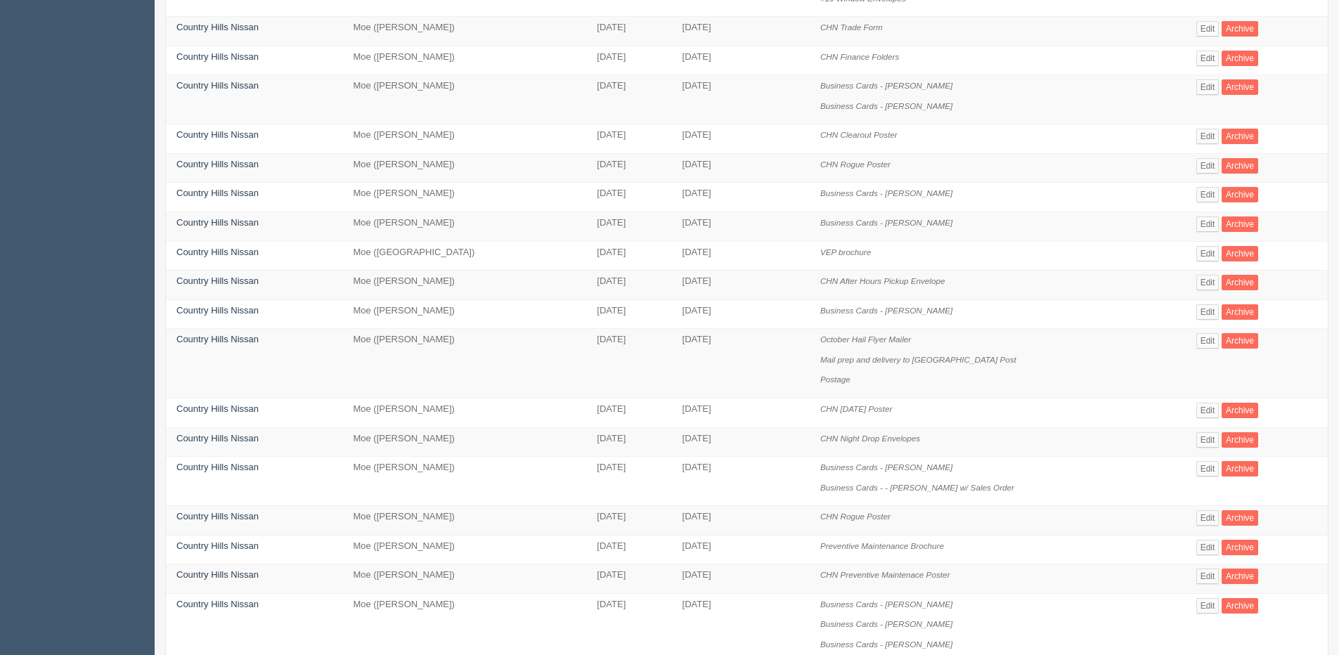
scroll to position [422, 0]
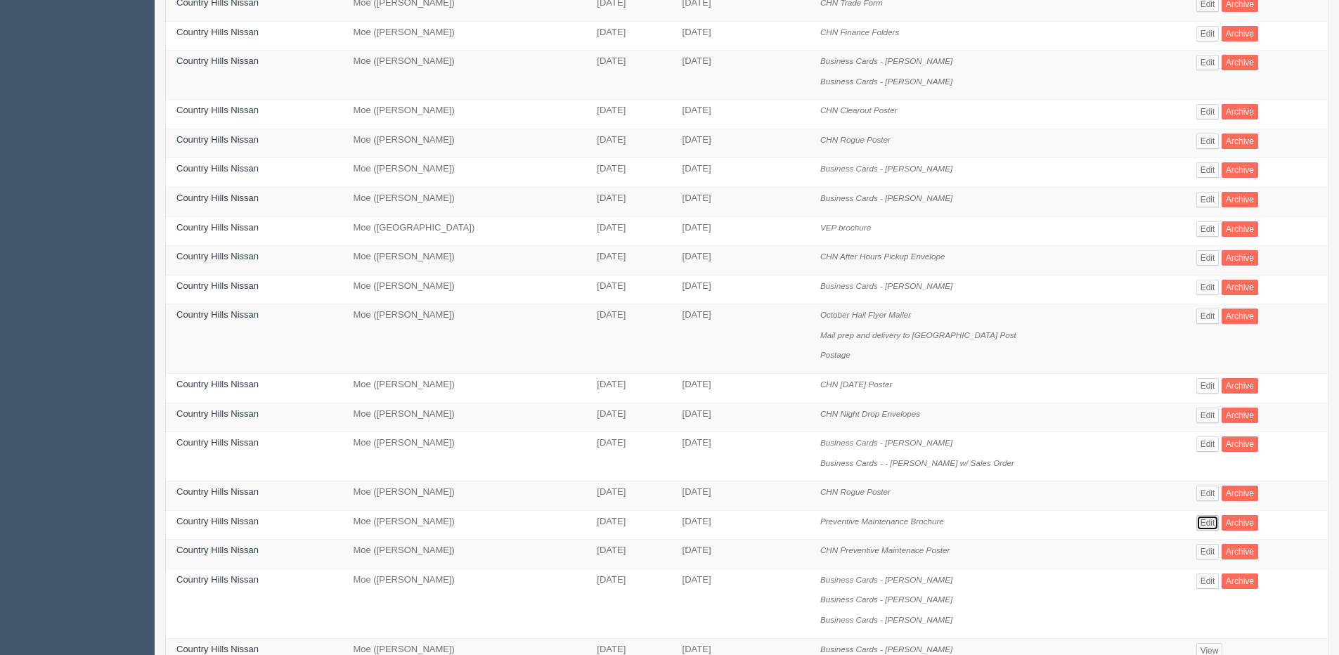
click at [1203, 519] on link "Edit" at bounding box center [1207, 522] width 23 height 15
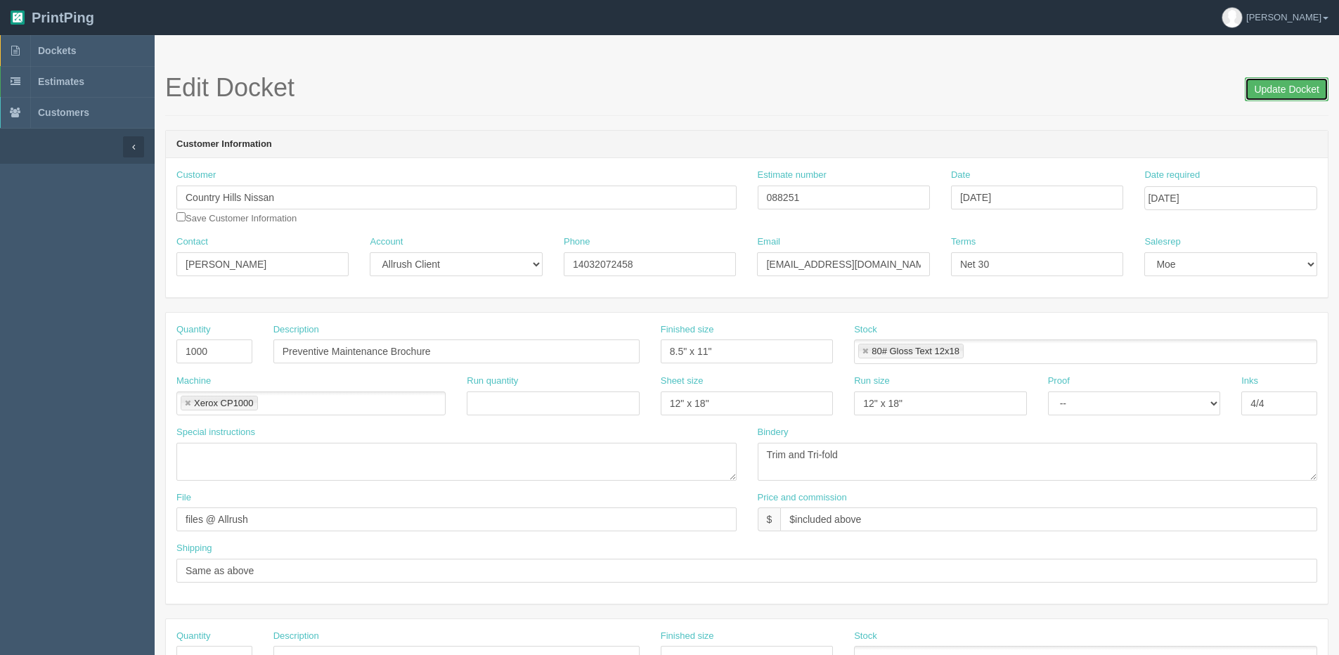
drag, startPoint x: 1287, startPoint y: 86, endPoint x: 1255, endPoint y: 86, distance: 32.3
click at [1287, 86] on input "Update Docket" at bounding box center [1287, 89] width 84 height 24
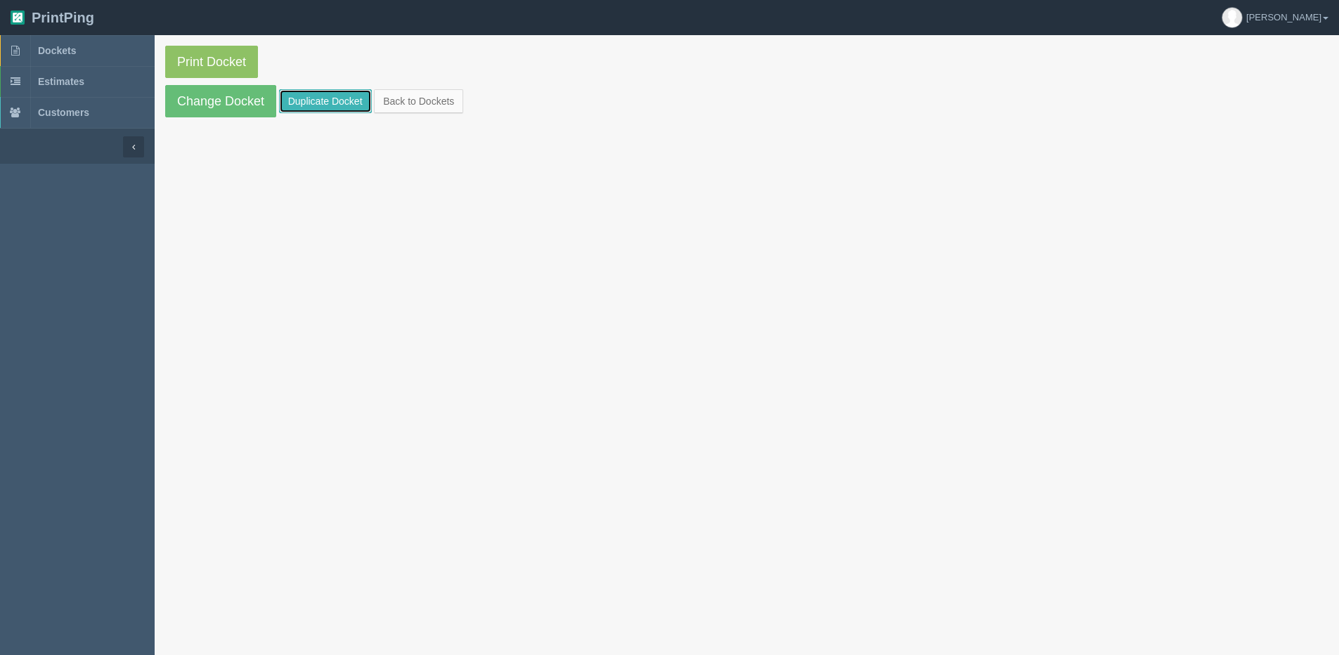
click at [335, 97] on link "Duplicate Docket" at bounding box center [325, 101] width 93 height 24
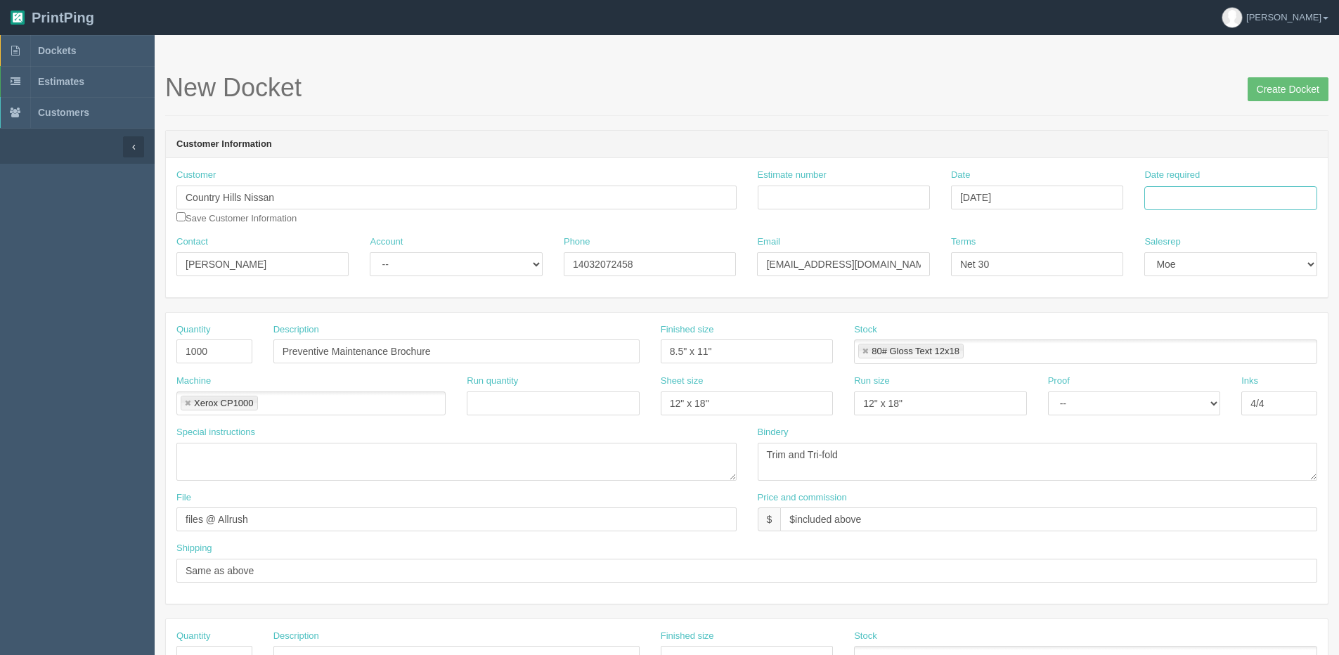
click at [1175, 206] on input "Date required" at bounding box center [1230, 198] width 172 height 24
click at [1173, 401] on th "[DATE]" at bounding box center [1213, 393] width 131 height 20
click at [1249, 349] on td "29" at bounding box center [1251, 353] width 17 height 20
type input "[DATE]"
drag, startPoint x: 214, startPoint y: 351, endPoint x: -98, endPoint y: 356, distance: 312.1
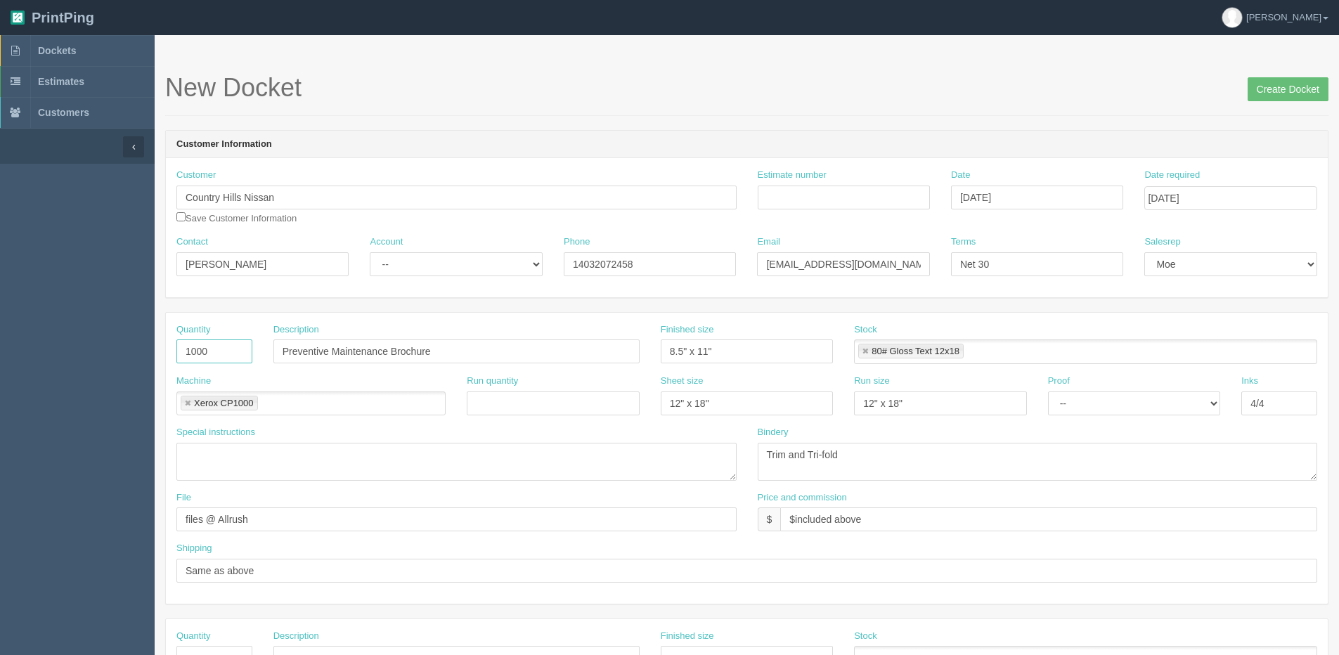
click at [0, 356] on html "PrintPing Dan Edit account ( dan@allrush.ca ) Logout Dockets Estimates Customers" at bounding box center [669, 638] width 1339 height 1276
type input "500"
drag, startPoint x: 269, startPoint y: 270, endPoint x: -446, endPoint y: 270, distance: 715.5
click at [0, 270] on html "PrintPing Dan Edit account ( dan@allrush.ca ) Logout Dockets Estimates Customers" at bounding box center [669, 638] width 1339 height 1276
type input "[PERSON_NAME]"
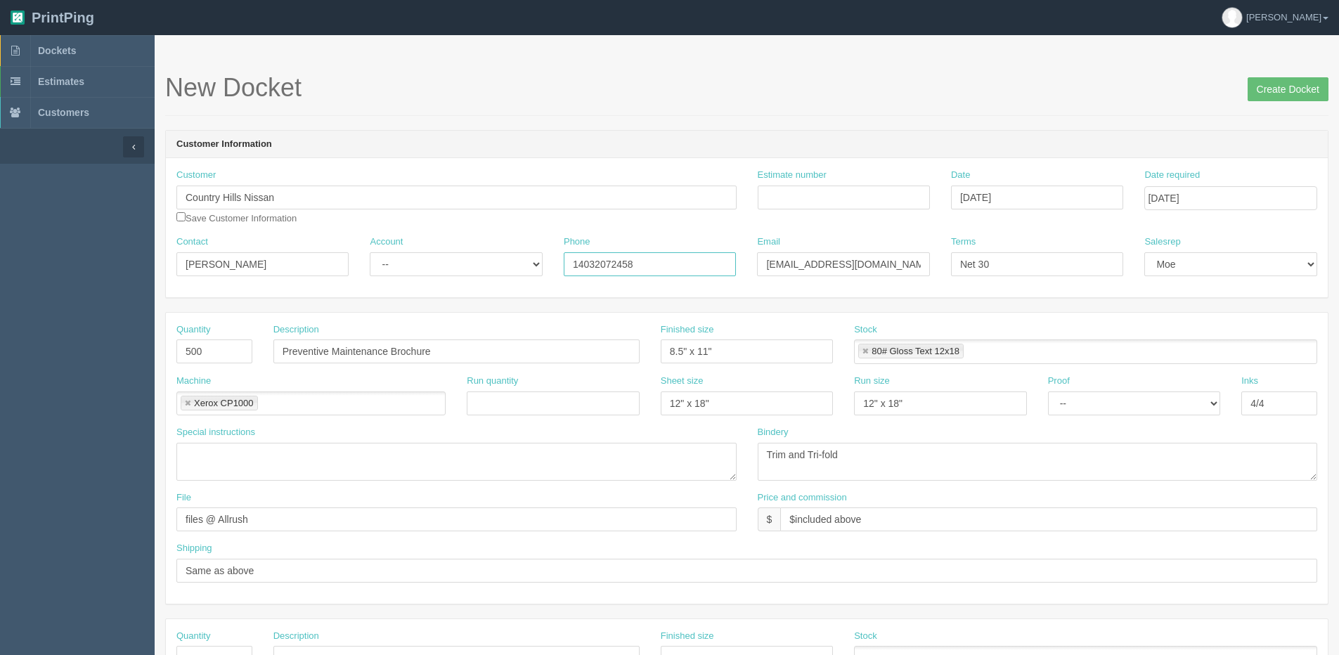
drag, startPoint x: 636, startPoint y: 261, endPoint x: 413, endPoint y: 259, distance: 223.5
click at [415, 260] on div "Contact Max Bartlett Account -- Existing Client Allrush Client Rep Client Phone…" at bounding box center [747, 260] width 1162 height 51
click at [406, 270] on select "-- Existing Client Allrush Client Rep Client" at bounding box center [456, 264] width 172 height 24
select select "Allrush Client"
click at [370, 252] on select "-- Existing Client Allrush Client Rep Client" at bounding box center [456, 264] width 172 height 24
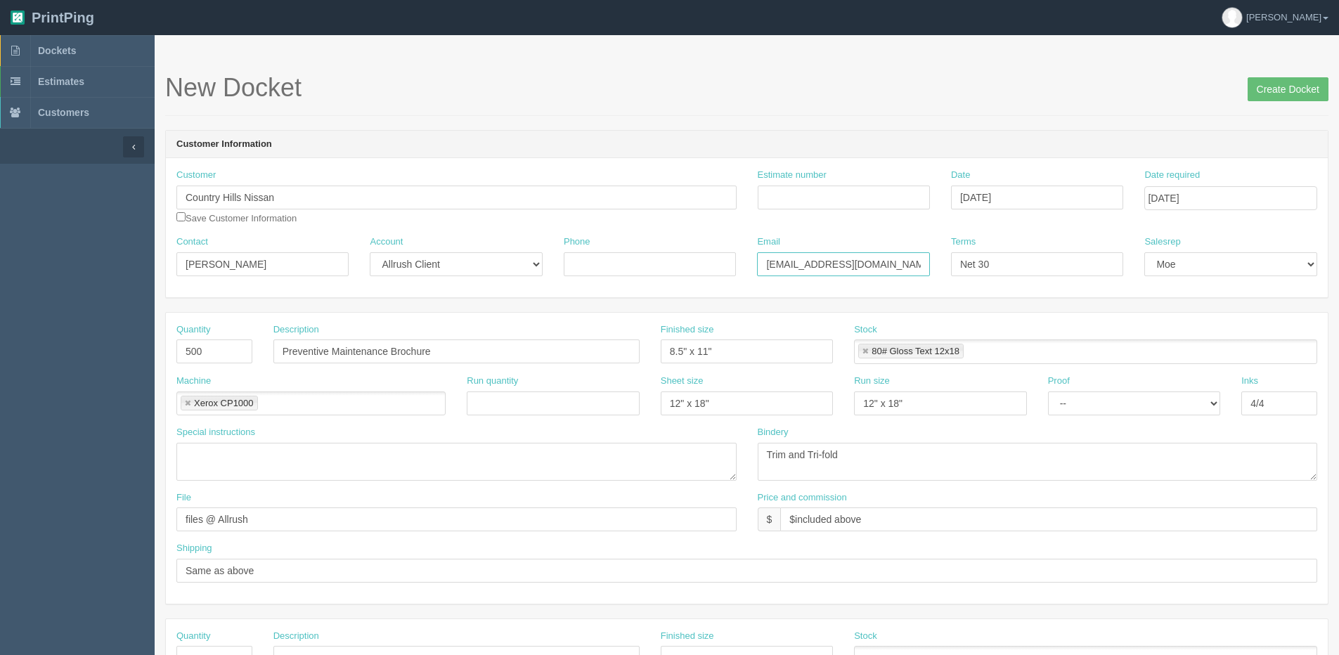
drag, startPoint x: 926, startPoint y: 266, endPoint x: 8, endPoint y: 276, distance: 918.0
click at [176, 273] on div "Contact Max Bartlett Account -- Existing Client Allrush Client Rep Client Phone…" at bounding box center [747, 260] width 1162 height 51
type input "[EMAIL_ADDRESS][DOMAIN_NAME]"
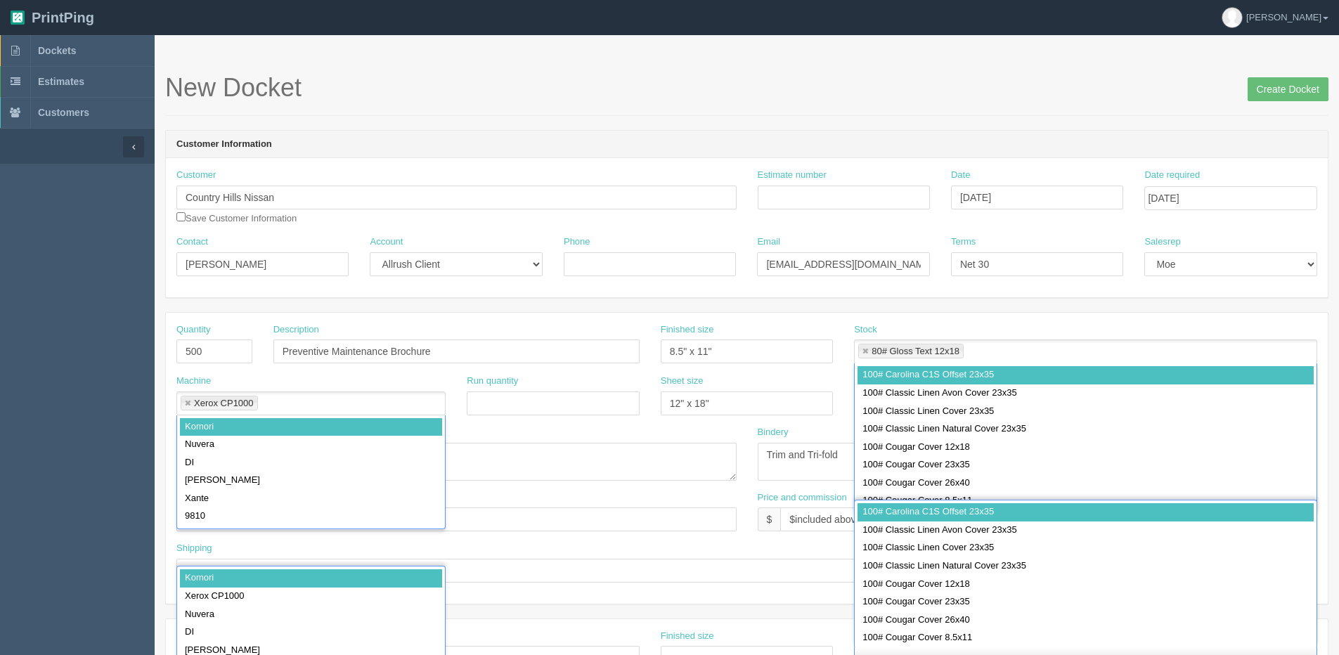
scroll to position [367, 0]
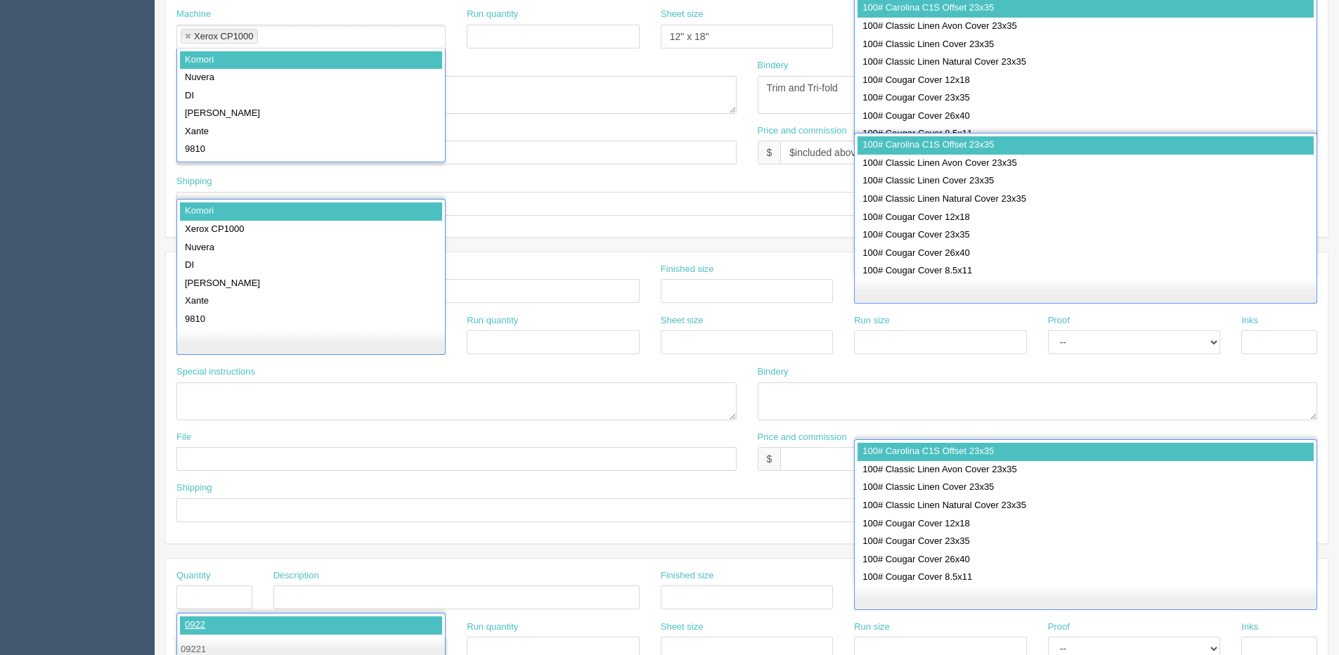
type input "092211"
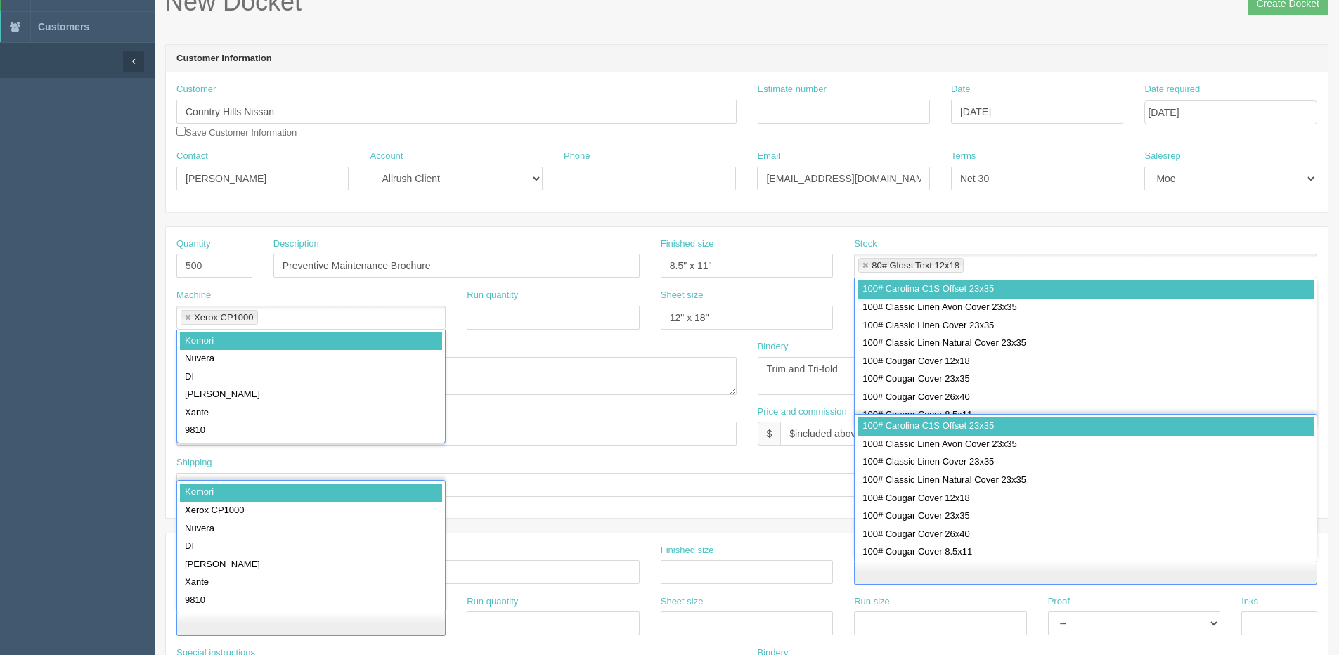
scroll to position [0, 0]
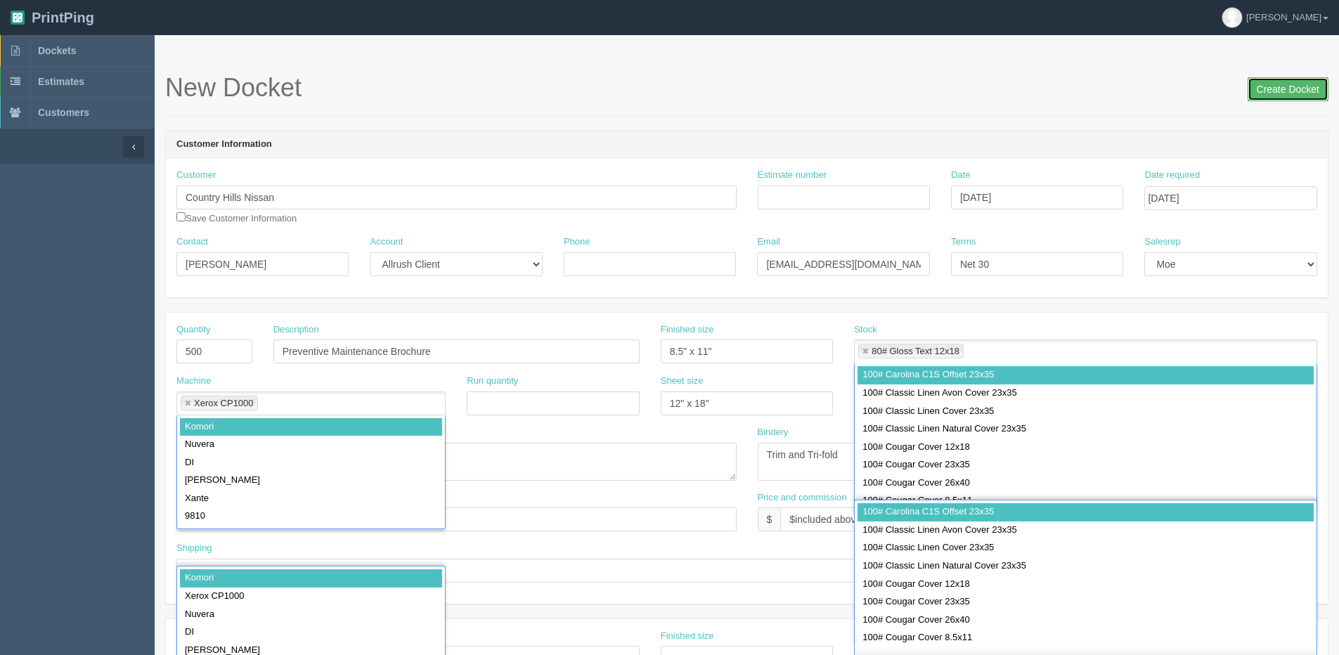
click at [1278, 93] on input "Create Docket" at bounding box center [1288, 89] width 81 height 24
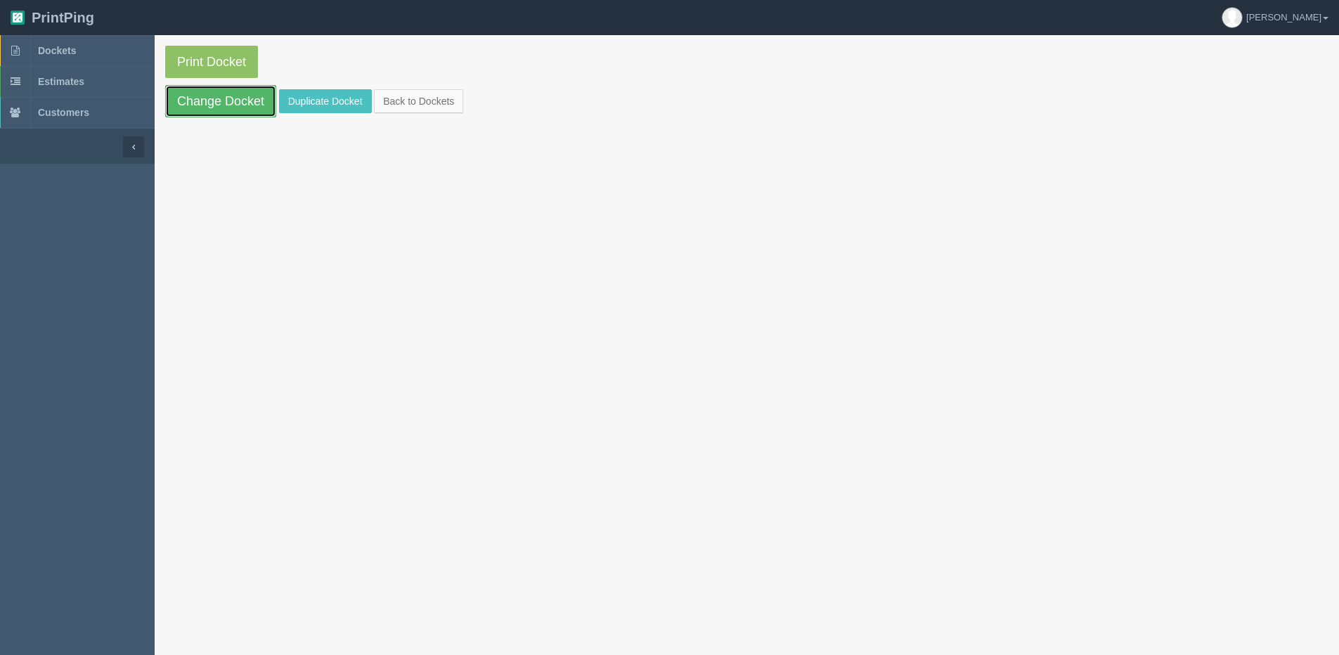
drag, startPoint x: 216, startPoint y: 105, endPoint x: 216, endPoint y: 112, distance: 7.8
click at [216, 105] on link "Change Docket" at bounding box center [220, 101] width 111 height 32
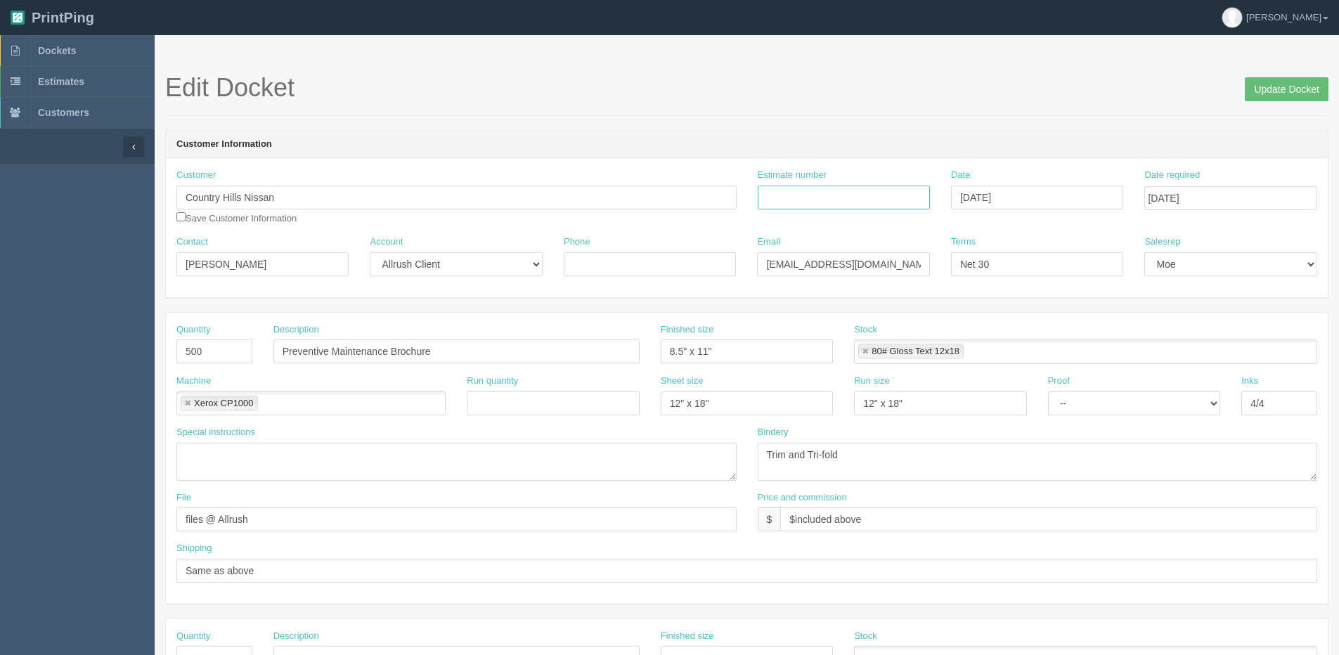
click at [846, 194] on input "Estimate number" at bounding box center [844, 198] width 172 height 24
type input "092211"
click at [285, 352] on input "Preventive Maintenance Brochure" at bounding box center [456, 351] width 366 height 24
type input "CHN Preventive Maintenance Brochure"
click at [1278, 84] on input "Update Docket" at bounding box center [1287, 89] width 84 height 24
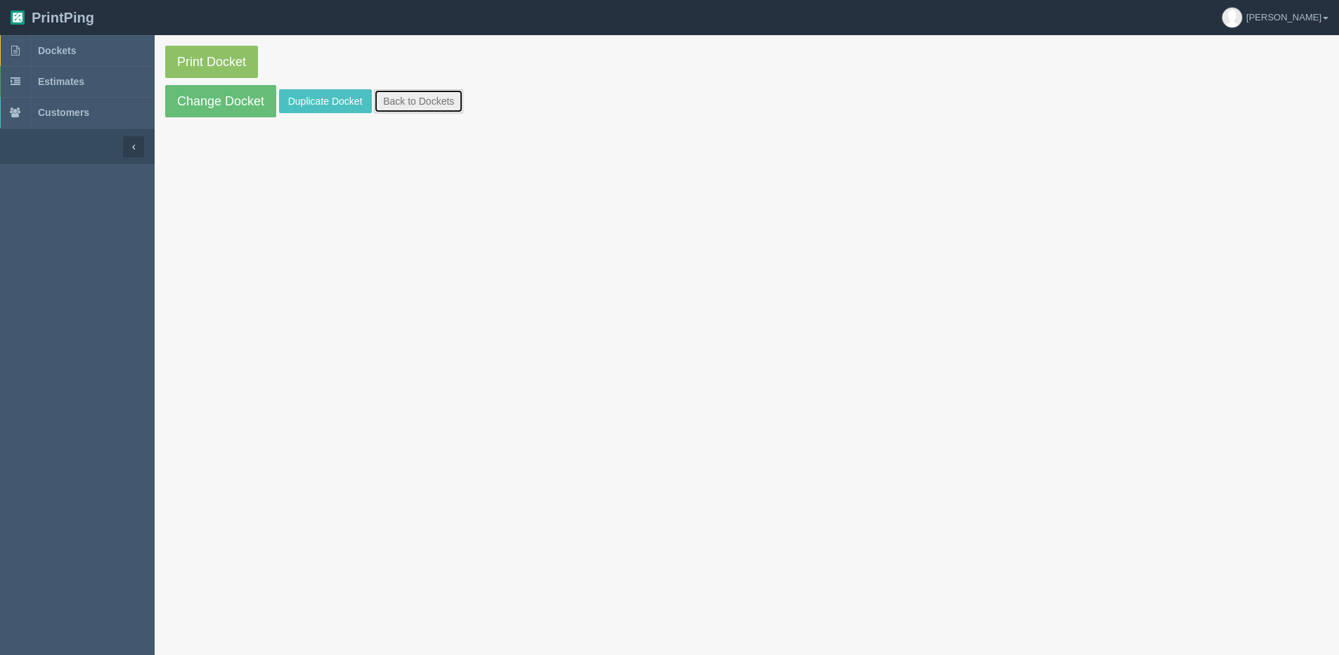
click at [456, 101] on link "Back to Dockets" at bounding box center [418, 101] width 89 height 24
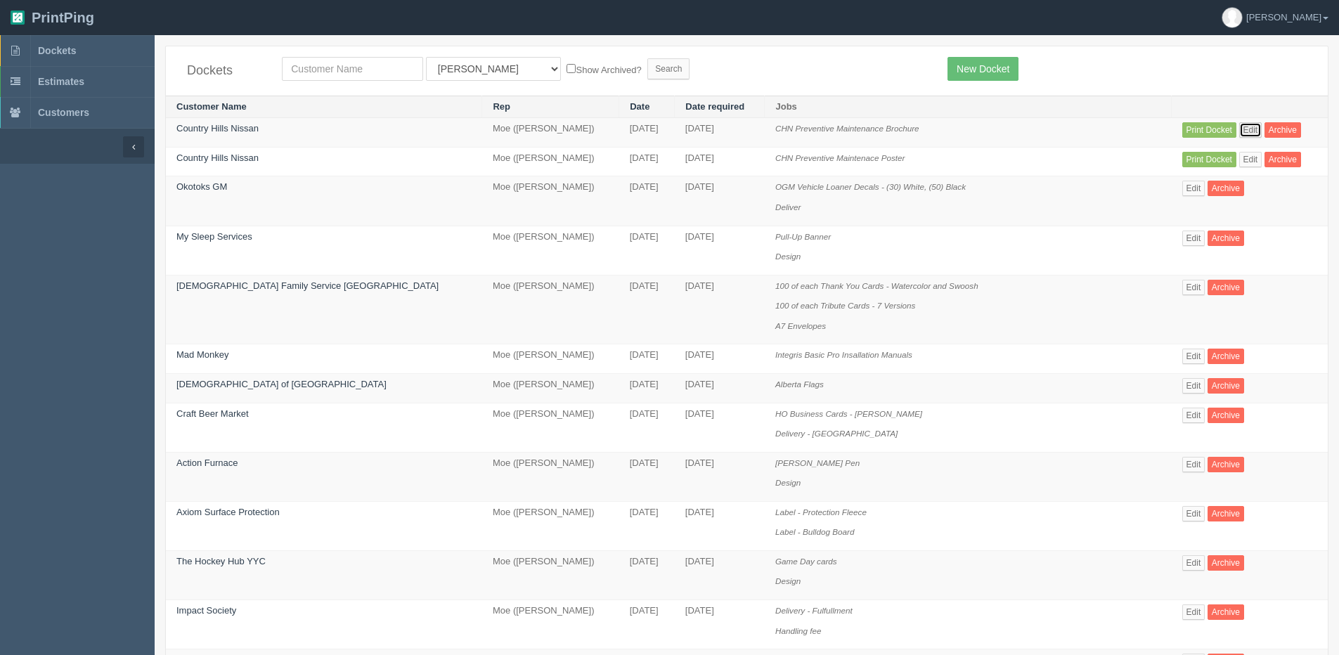
click at [1239, 133] on link "Edit" at bounding box center [1250, 129] width 23 height 15
click at [1239, 161] on link "Edit" at bounding box center [1250, 159] width 23 height 15
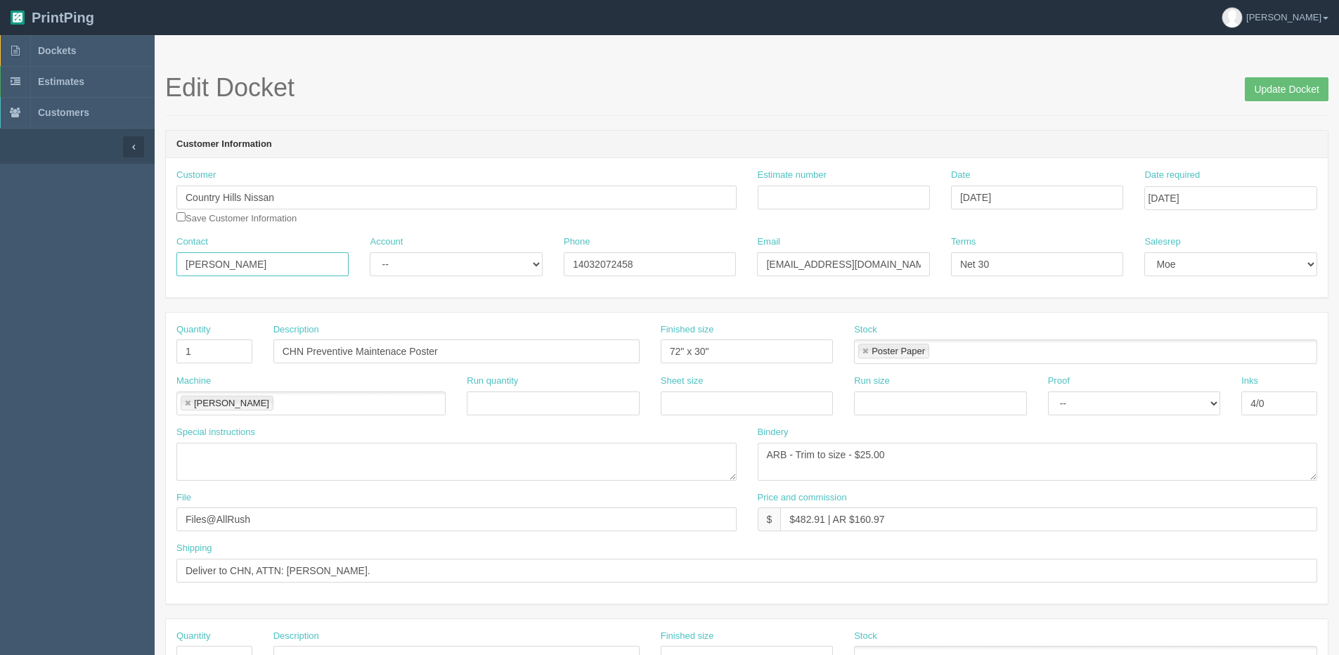
drag, startPoint x: 301, startPoint y: 267, endPoint x: -32, endPoint y: 276, distance: 332.6
click at [0, 276] on html "PrintPing [PERSON_NAME] Edit account ( [PERSON_NAME][EMAIL_ADDRESS][DOMAIN_NAME…" at bounding box center [669, 638] width 1339 height 1276
type input "[PERSON_NAME]"
drag, startPoint x: 663, startPoint y: 272, endPoint x: 483, endPoint y: 274, distance: 180.6
click at [486, 275] on div "Contact [PERSON_NAME] Account -- Existing Client Allrush Client Rep Client Phon…" at bounding box center [747, 260] width 1162 height 51
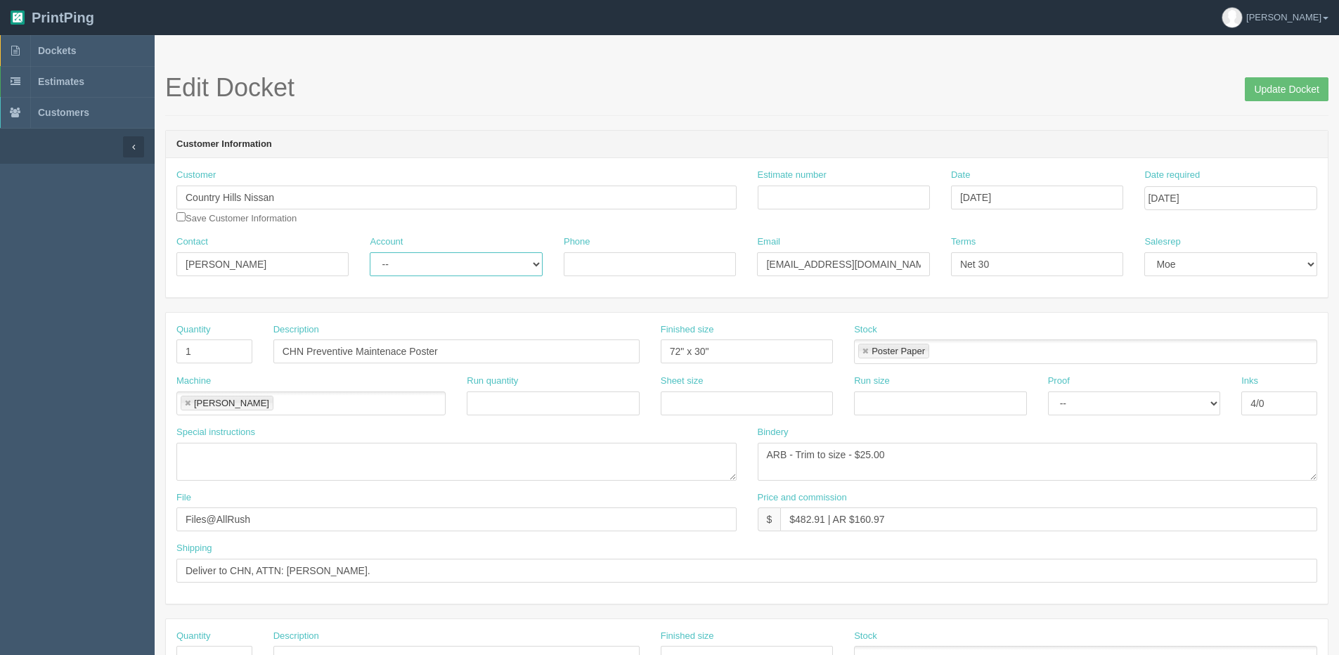
click at [470, 260] on select "-- Existing Client Allrush Client Rep Client" at bounding box center [456, 264] width 172 height 24
select select "Allrush Client"
click at [370, 252] on select "-- Existing Client Allrush Client Rep Client" at bounding box center [456, 264] width 172 height 24
drag, startPoint x: 912, startPoint y: 264, endPoint x: 70, endPoint y: 262, distance: 842.0
click at [103, 266] on section "Dockets Estimates Customers" at bounding box center [669, 655] width 1339 height 1241
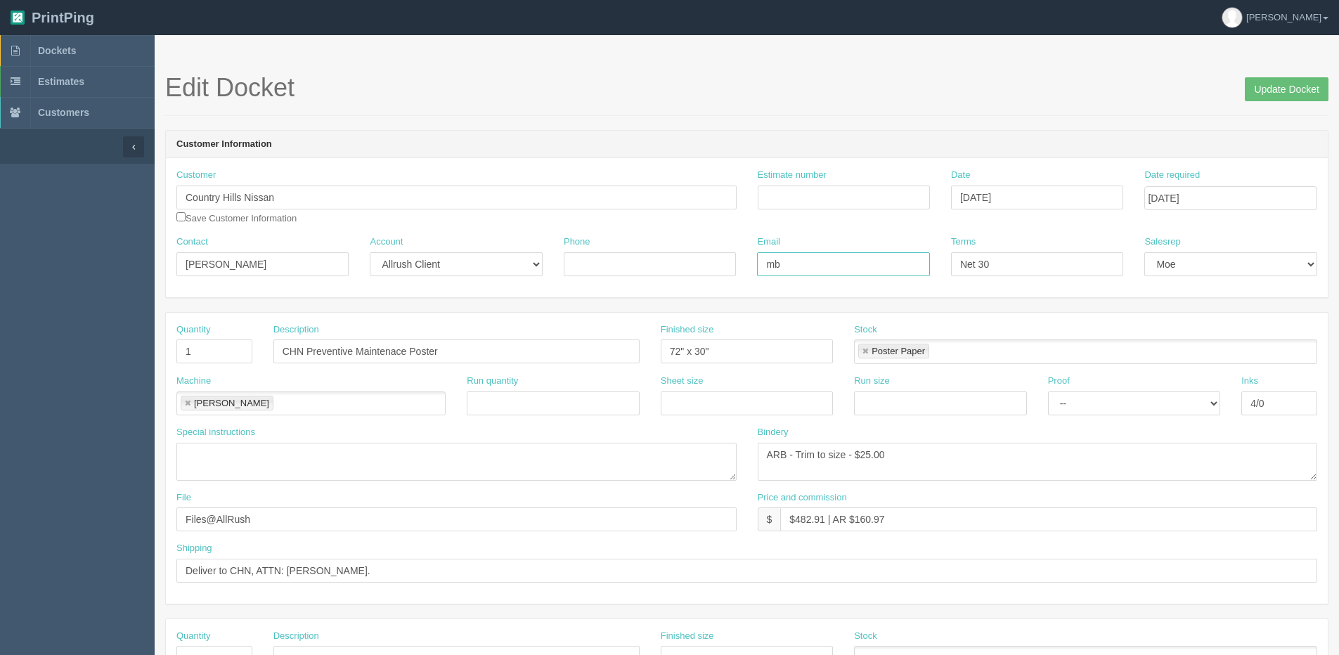
type input "[EMAIL_ADDRESS][DOMAIN_NAME]"
click at [824, 190] on input "Estimate number" at bounding box center [844, 198] width 172 height 24
type input "092211"
drag, startPoint x: 861, startPoint y: 455, endPoint x: 900, endPoint y: 444, distance: 40.3
click at [888, 446] on textarea "ARB - Trim to size - $25.00" at bounding box center [1038, 462] width 560 height 38
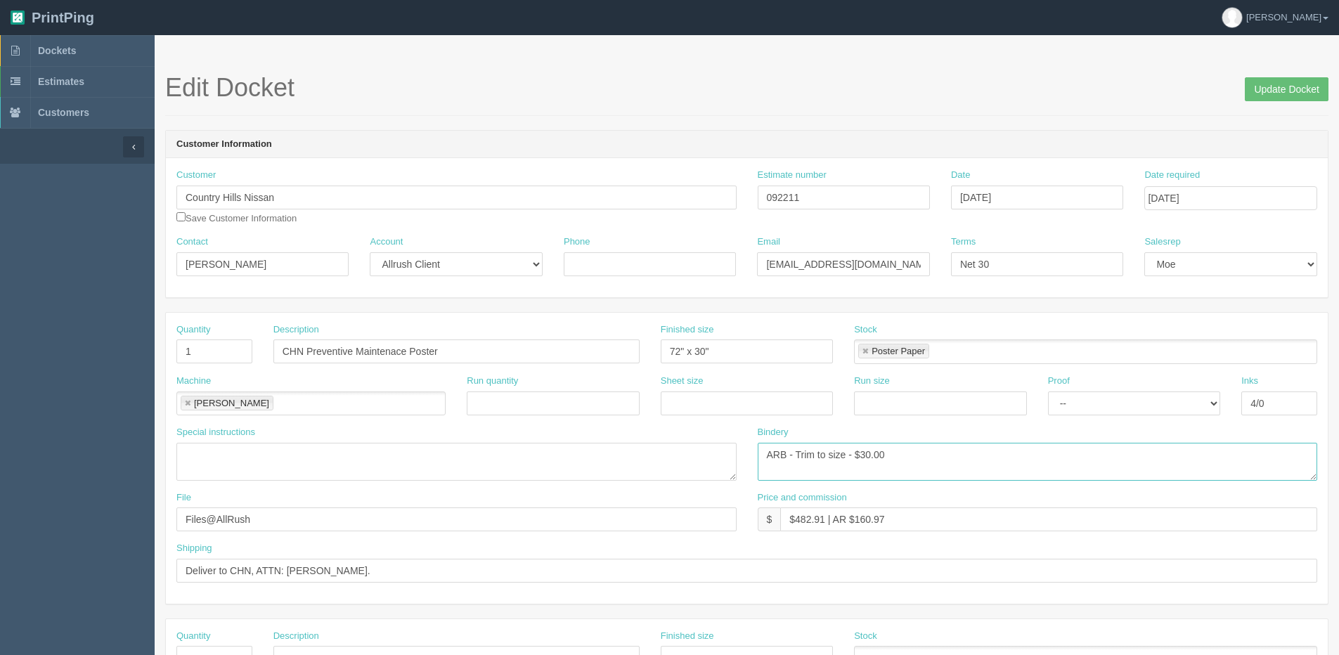
type textarea "ARB - Trim to size - $30.00"
drag, startPoint x: 798, startPoint y: 519, endPoint x: 820, endPoint y: 521, distance: 21.9
click at [820, 521] on input "$482.91 | AR $160.97" at bounding box center [1048, 519] width 537 height 24
drag, startPoint x: 861, startPoint y: 516, endPoint x: 1096, endPoint y: 480, distance: 238.2
click at [1091, 482] on div "Quantity 1 Description CHN Preventive Maintenace Poster Finished size 72" x 30"…" at bounding box center [747, 458] width 1162 height 291
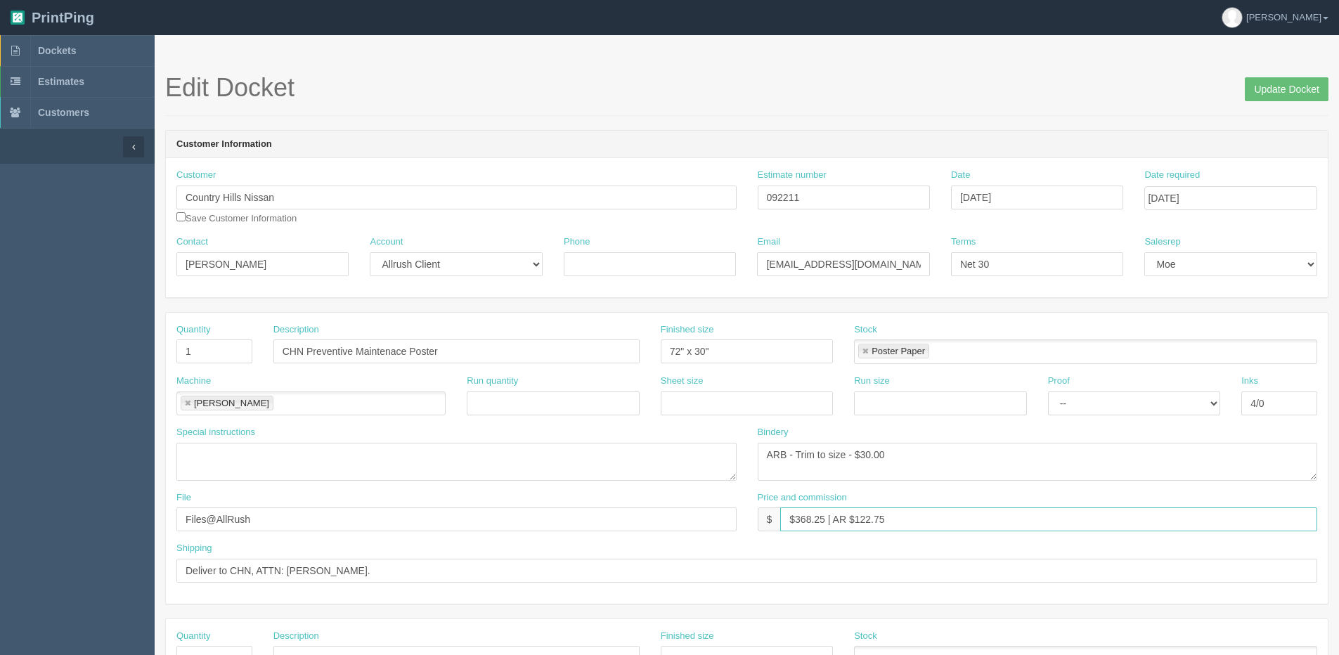
type input "$368.25 | AR $122.75"
click at [1301, 86] on input "Update Docket" at bounding box center [1287, 89] width 84 height 24
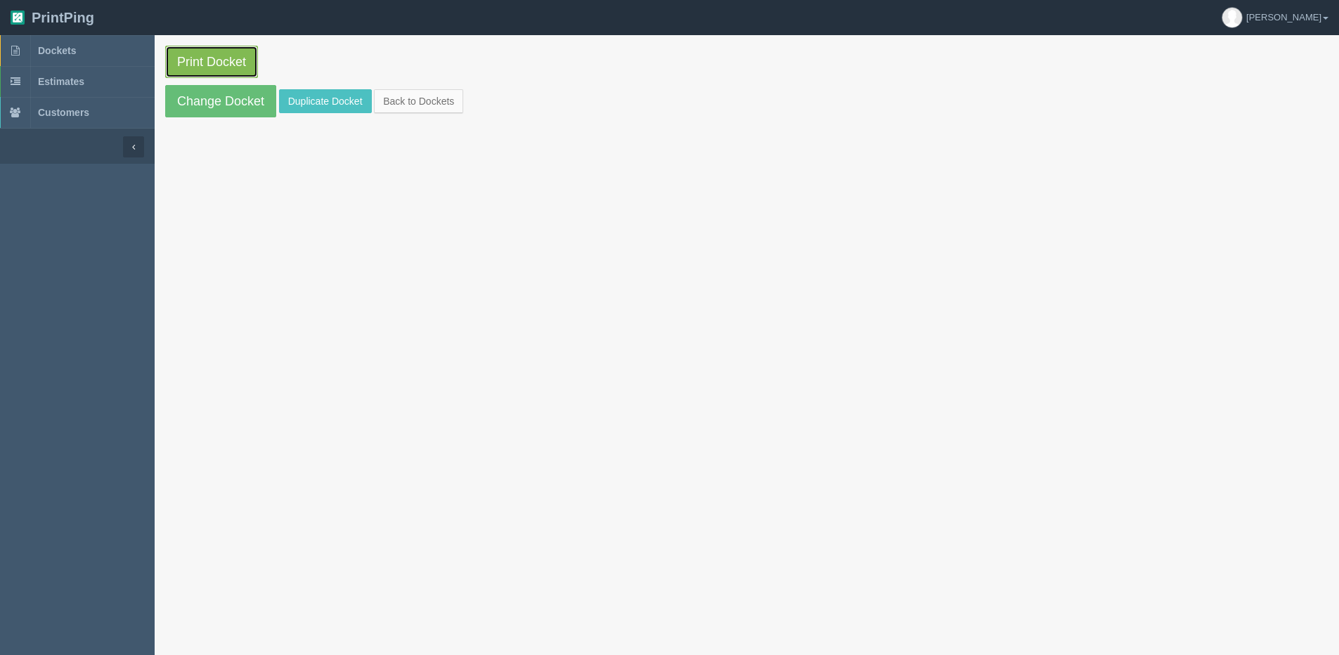
click at [235, 59] on link "Print Docket" at bounding box center [211, 62] width 93 height 32
click at [429, 99] on link "Back to Dockets" at bounding box center [418, 101] width 89 height 24
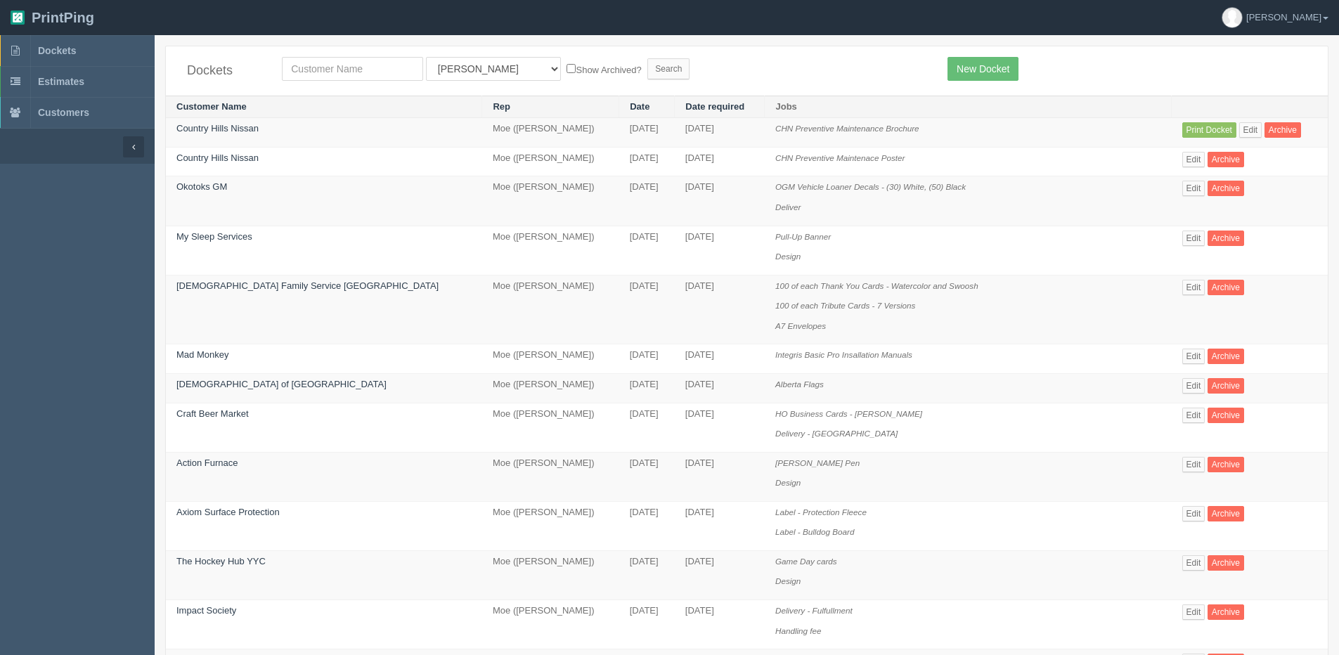
click at [1234, 122] on td "Print Docket Edit Archive" at bounding box center [1250, 133] width 156 height 30
click at [1239, 127] on link "Edit" at bounding box center [1250, 129] width 23 height 15
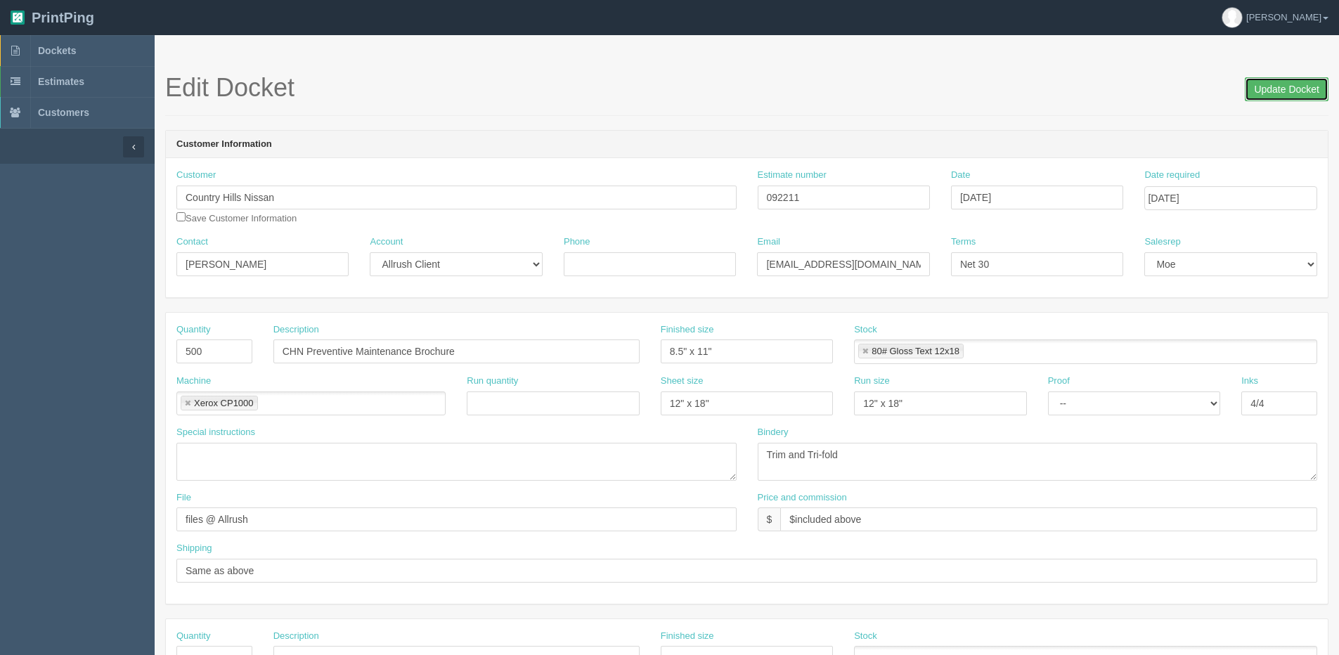
click at [1272, 88] on input "Update Docket" at bounding box center [1287, 89] width 84 height 24
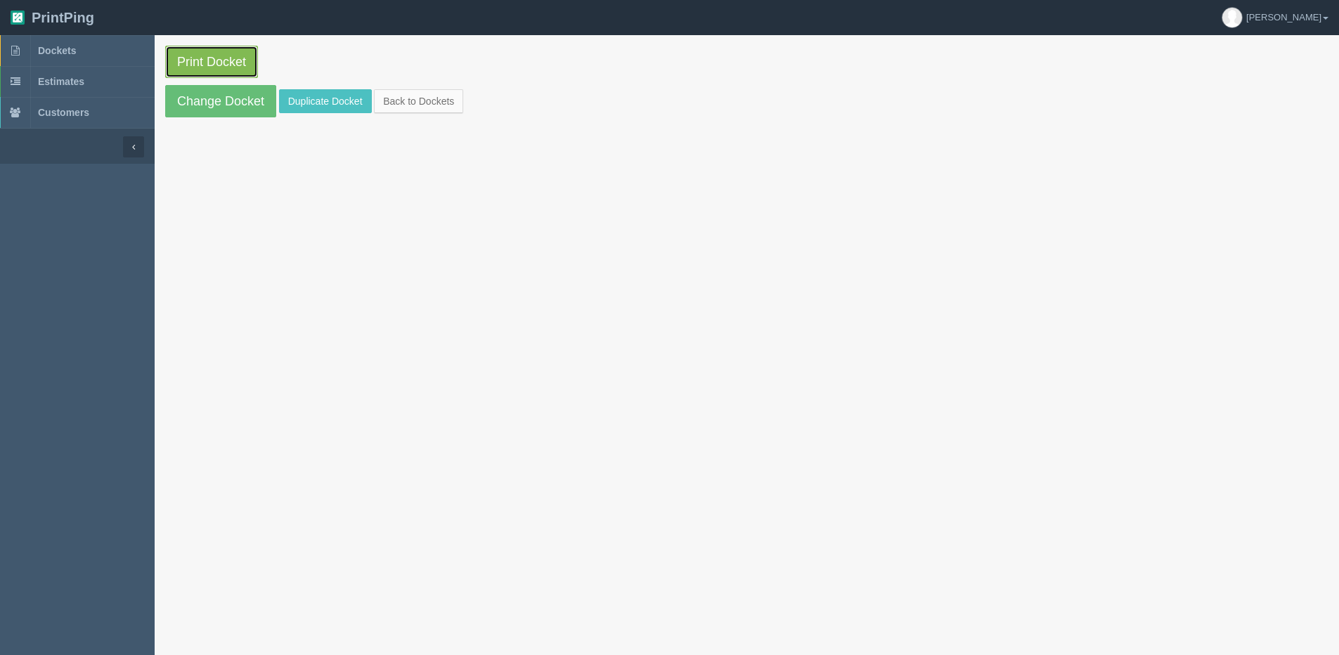
click at [237, 61] on link "Print Docket" at bounding box center [211, 62] width 93 height 32
click at [418, 104] on link "Back to Dockets" at bounding box center [418, 101] width 89 height 24
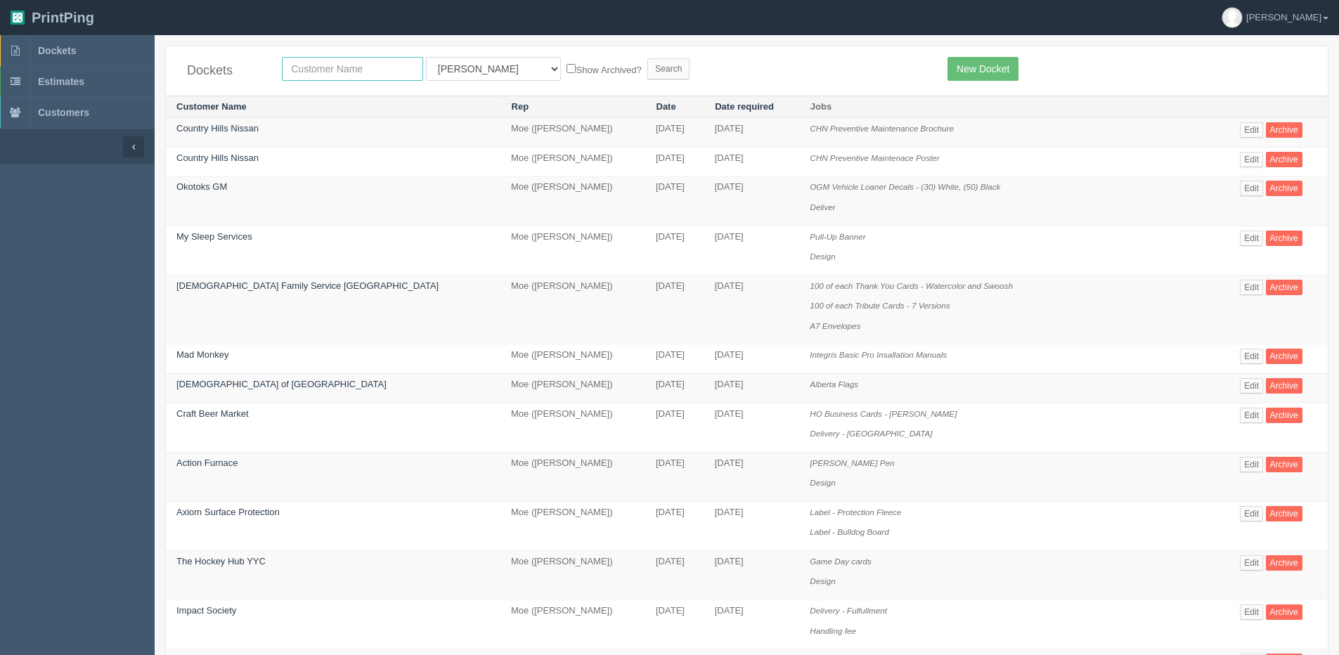
click at [340, 70] on input "text" at bounding box center [352, 69] width 141 height 24
type input "peak"
click at [647, 58] on input "Search" at bounding box center [668, 68] width 42 height 21
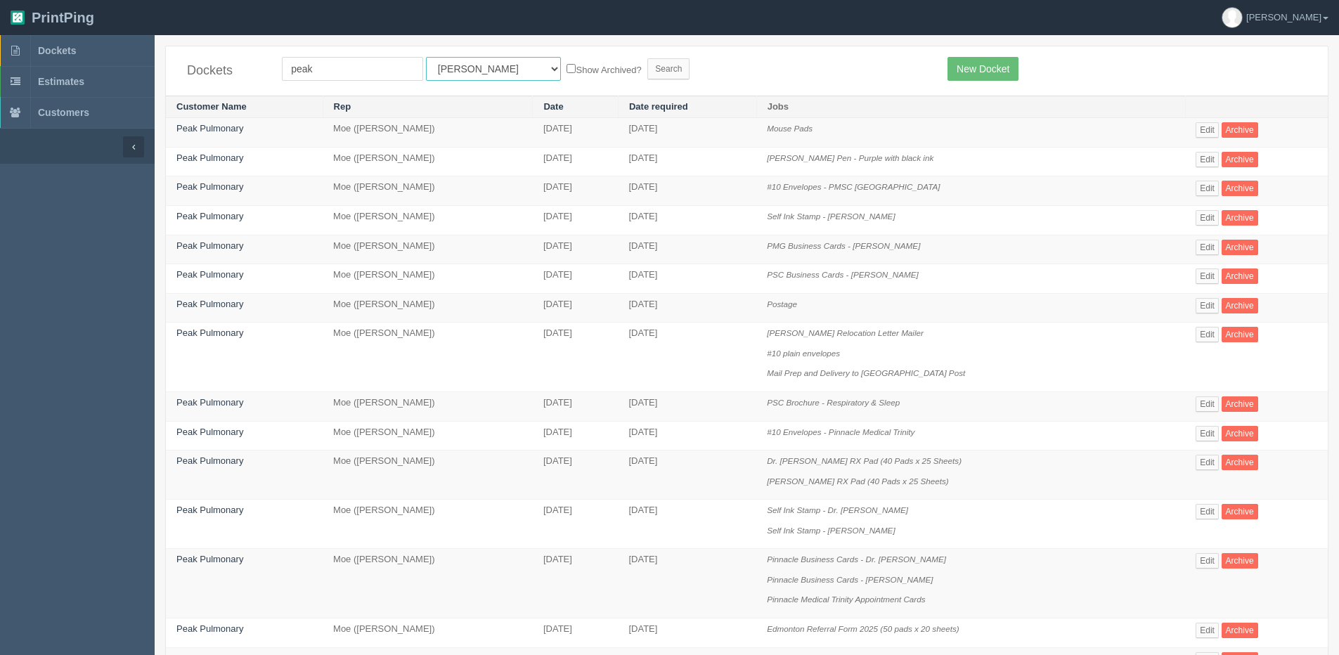
drag, startPoint x: 441, startPoint y: 61, endPoint x: 439, endPoint y: 83, distance: 21.8
click at [441, 63] on select "All Users [PERSON_NAME] Test 1 [PERSON_NAME] [PERSON_NAME] [PERSON_NAME] France…" at bounding box center [493, 69] width 135 height 24
select select "1"
click at [426, 57] on select "All Users [PERSON_NAME] Test 1 [PERSON_NAME] [PERSON_NAME] [PERSON_NAME] France…" at bounding box center [493, 69] width 135 height 24
click at [647, 69] on input "Search" at bounding box center [668, 68] width 42 height 21
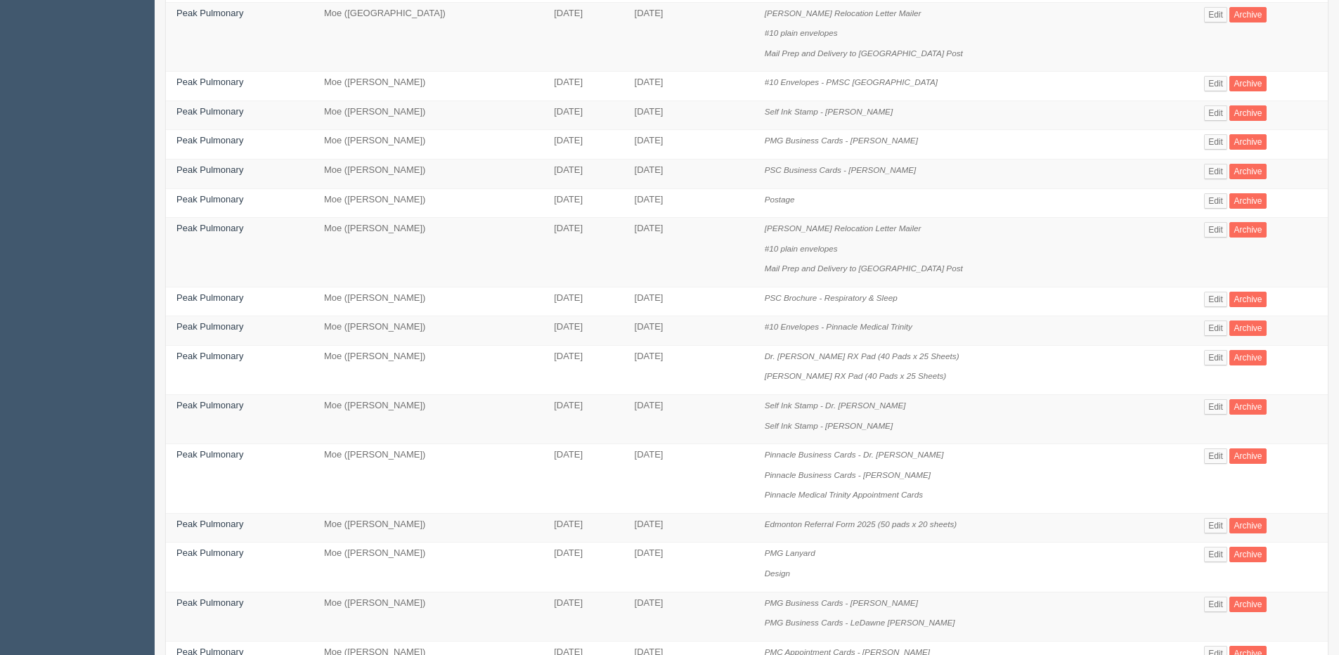
scroll to position [222, 0]
